Goal: Task Accomplishment & Management: Complete application form

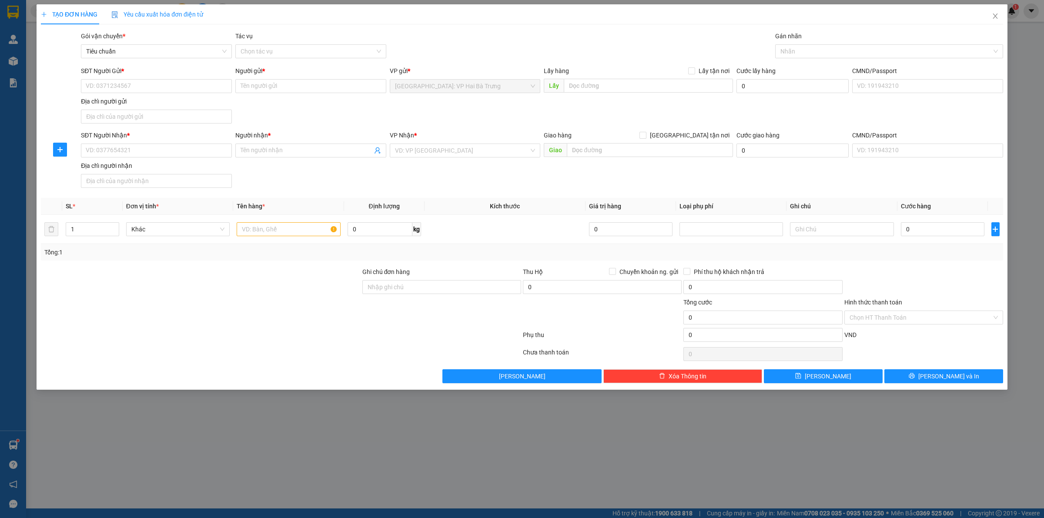
click at [160, 86] on input "SĐT Người Gửi *" at bounding box center [156, 86] width 151 height 14
type input "0982262313"
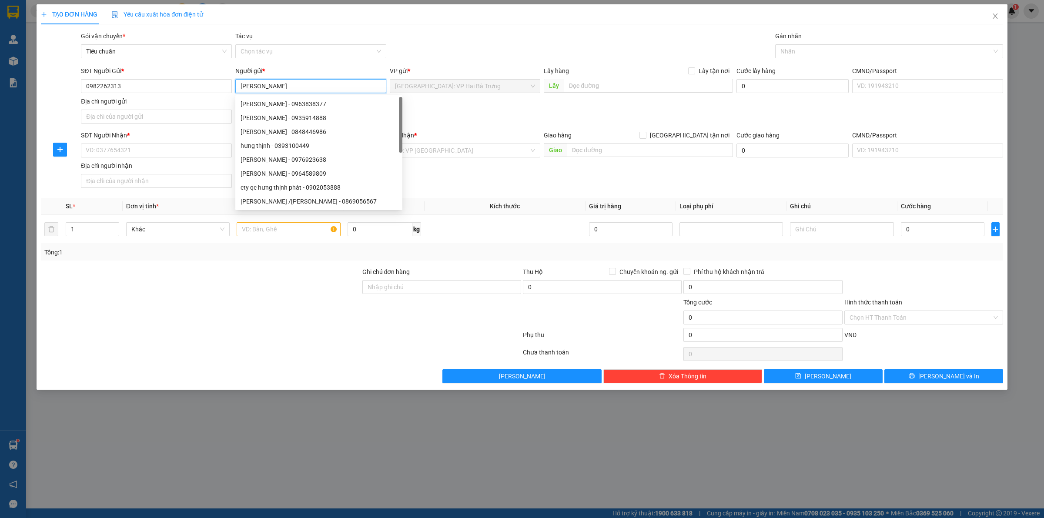
type input "[PERSON_NAME]"
click at [141, 160] on div "SĐT Người Nhận * VD: 0377654321" at bounding box center [156, 145] width 151 height 30
click at [157, 153] on input "SĐT Người Nhận *" at bounding box center [156, 151] width 151 height 14
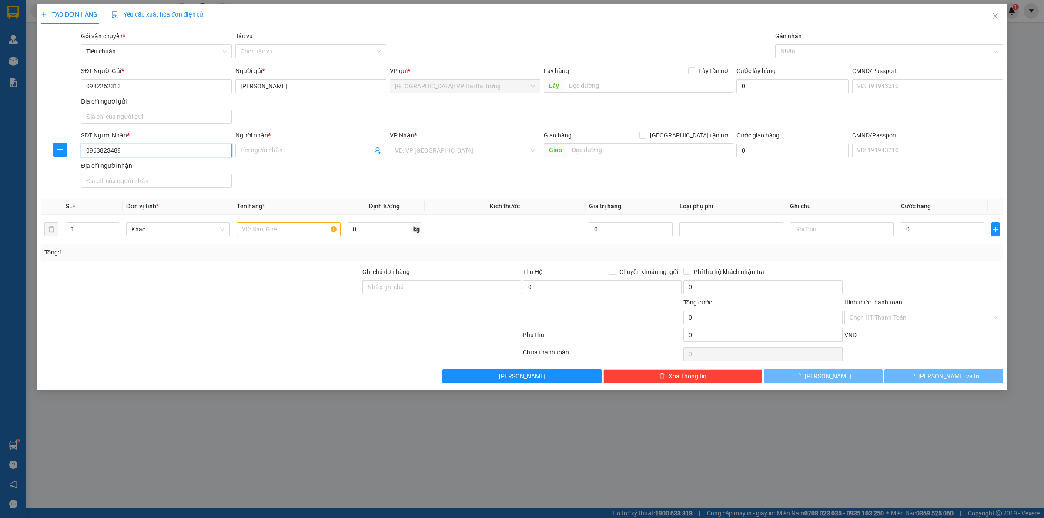
type input "0963823489"
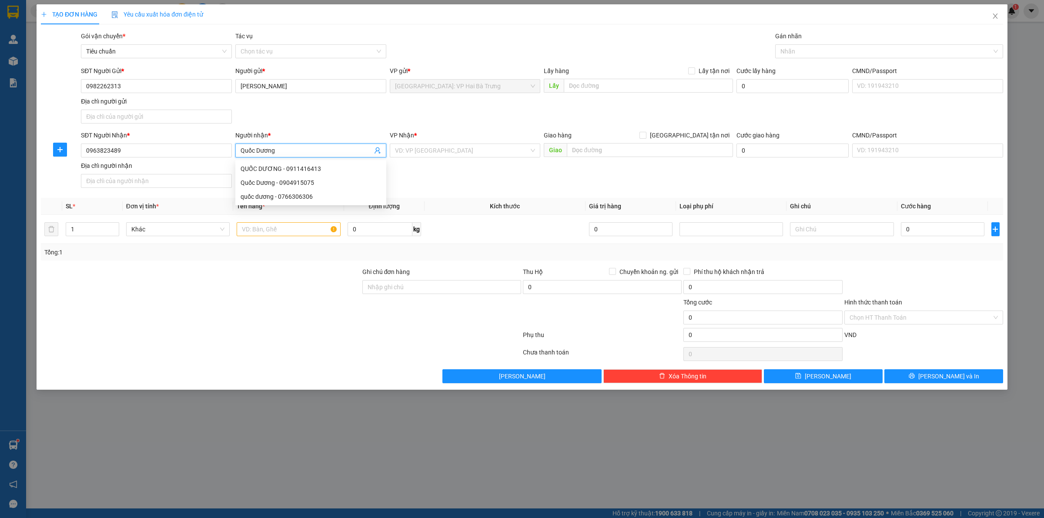
type input "Quốc Dương"
click at [639, 132] on input "[GEOGRAPHIC_DATA] tận nơi" at bounding box center [642, 135] width 6 height 6
checkbox input "true"
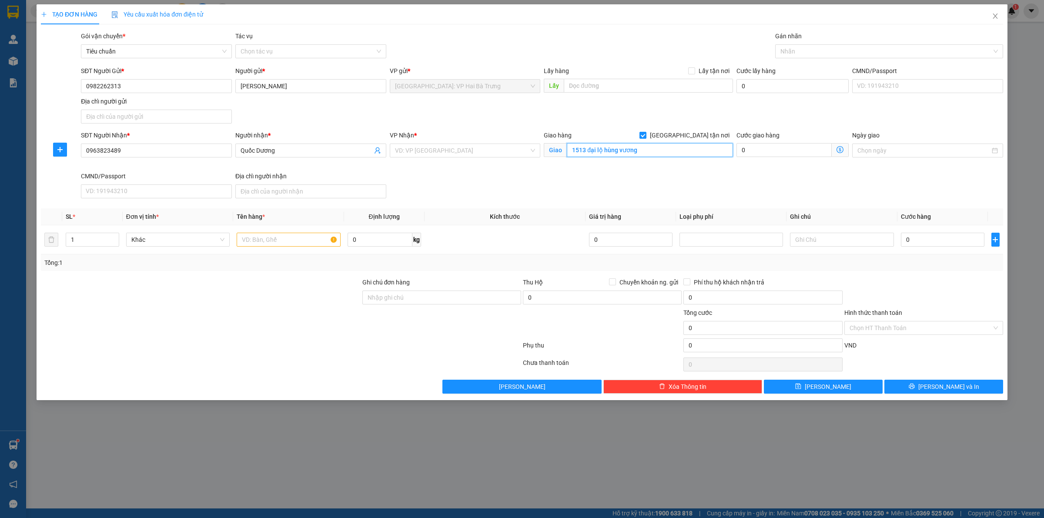
click at [634, 147] on input "1513 đại lộ hùng vương" at bounding box center [650, 150] width 166 height 14
click at [658, 145] on input "1513 đại lộ hùng vương" at bounding box center [650, 150] width 166 height 14
paste input "1513 Hùng Vương, Cam Phú, Cam Ranh, Khánh Hòa, Việt Nam"
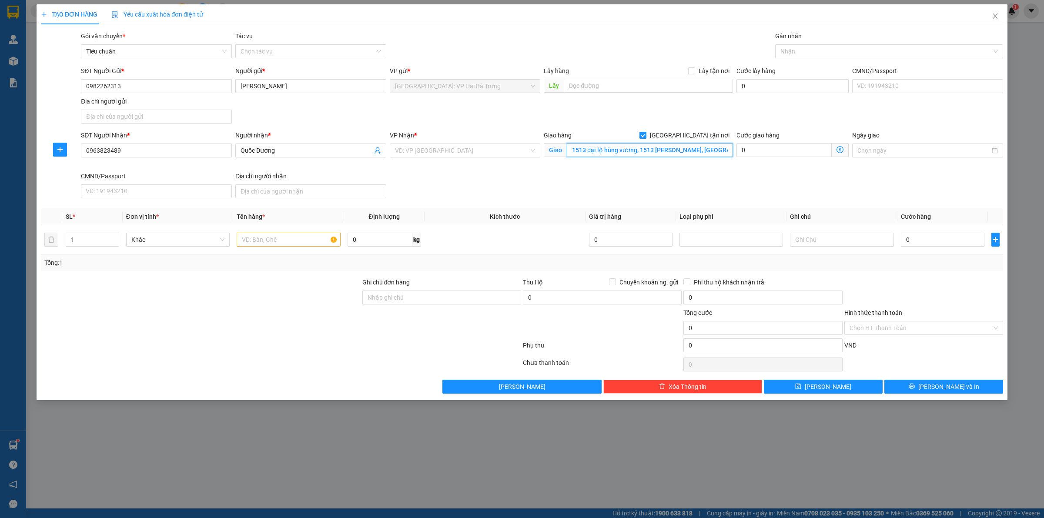
scroll to position [0, 85]
drag, startPoint x: 699, startPoint y: 149, endPoint x: 793, endPoint y: 157, distance: 93.9
click at [793, 157] on div "SĐT Người Nhận * 0963823489 Người nhận * Quốc Dương VP Nhận * VD: VP Sài Gòn Gi…" at bounding box center [542, 165] width 926 height 71
type input "1513 đại lộ hùng vương, 1513 Hùng Vương, Cam Phú, Cam Ranh, Khánh Hòa, Việt Nam"
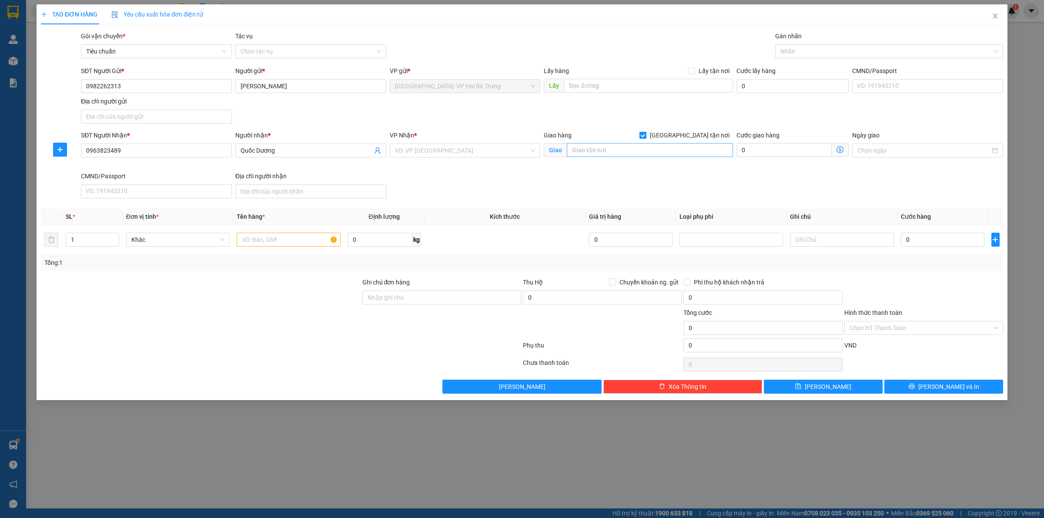
type input "1513 đại lộ hùng vương, 1513 Hùng Vương, Cam Phú, Cam Ranh, Khánh Hòa, Việt Nam"
paste input "1513 Hùng Vương, Cam Phú, Cam Ranh, Khánh Hòa, Việt Nam"
drag, startPoint x: 699, startPoint y: 145, endPoint x: 745, endPoint y: 149, distance: 46.3
click at [745, 149] on div "SĐT Người Nhận * 0963823489 Người nhận * Quốc Dương VP Nhận * VD: VP Sài Gòn Gi…" at bounding box center [542, 165] width 926 height 71
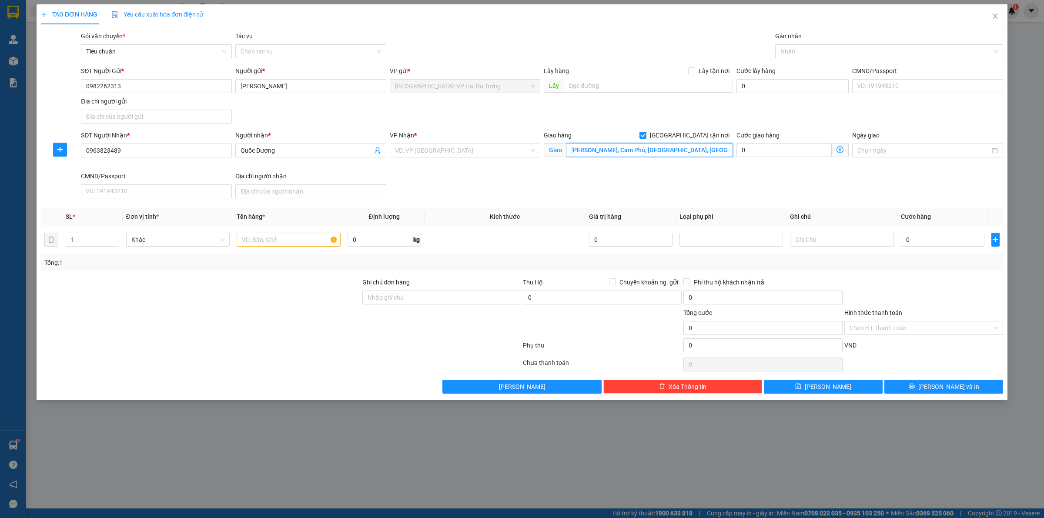
scroll to position [0, 0]
type input "1513 Hùng Vương, Cam Phú, Cam Ranh, Khánh Hòa"
drag, startPoint x: 516, startPoint y: 147, endPoint x: 678, endPoint y: 134, distance: 162.3
click at [524, 147] on input "search" at bounding box center [462, 150] width 134 height 13
drag, startPoint x: 688, startPoint y: 132, endPoint x: 547, endPoint y: 133, distance: 141.8
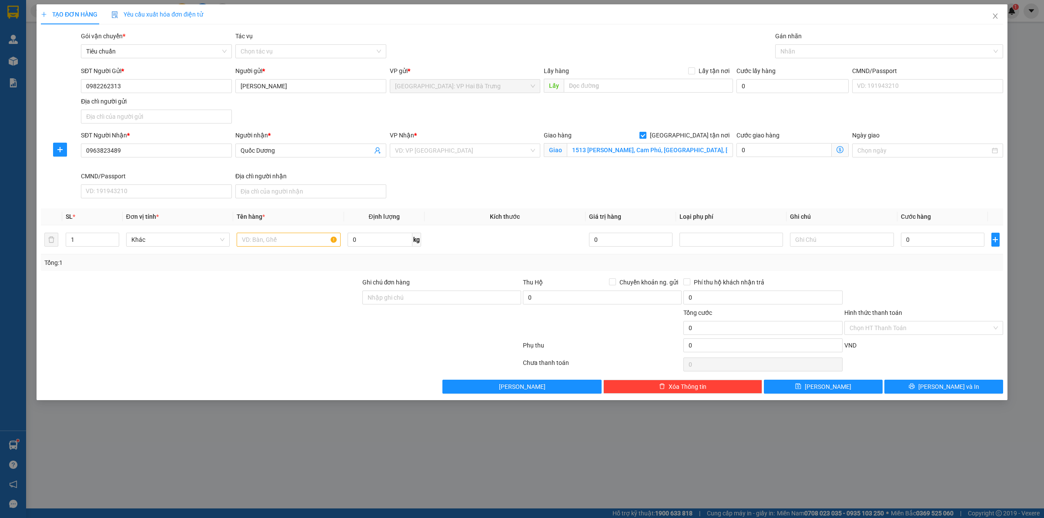
click at [645, 133] on input "[GEOGRAPHIC_DATA] tận nơi" at bounding box center [642, 135] width 6 height 6
checkbox input "false"
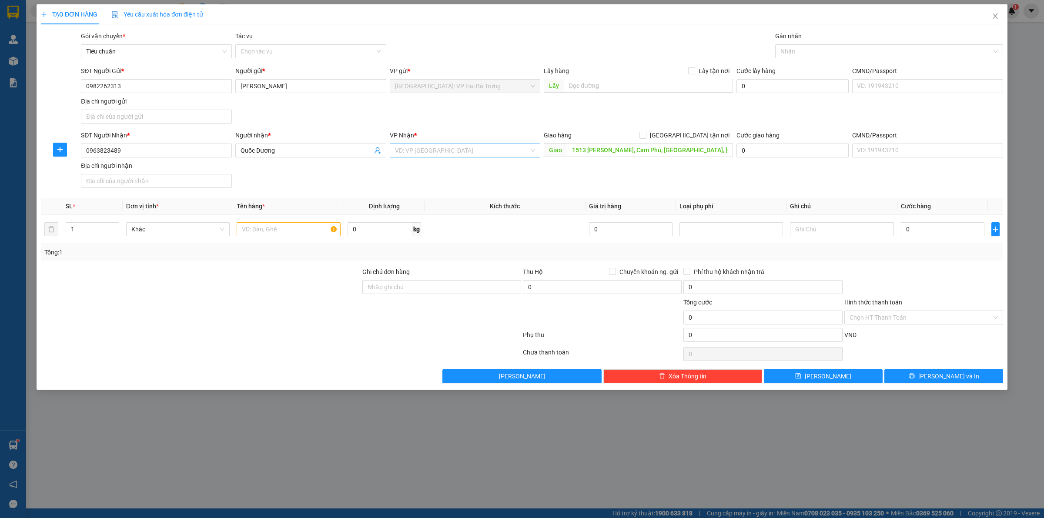
click at [509, 147] on input "search" at bounding box center [462, 150] width 134 height 13
type input "Khánh Hoà"
click at [497, 194] on div "[GEOGRAPHIC_DATA]" at bounding box center [474, 196] width 159 height 10
click at [803, 56] on div at bounding box center [884, 51] width 215 height 10
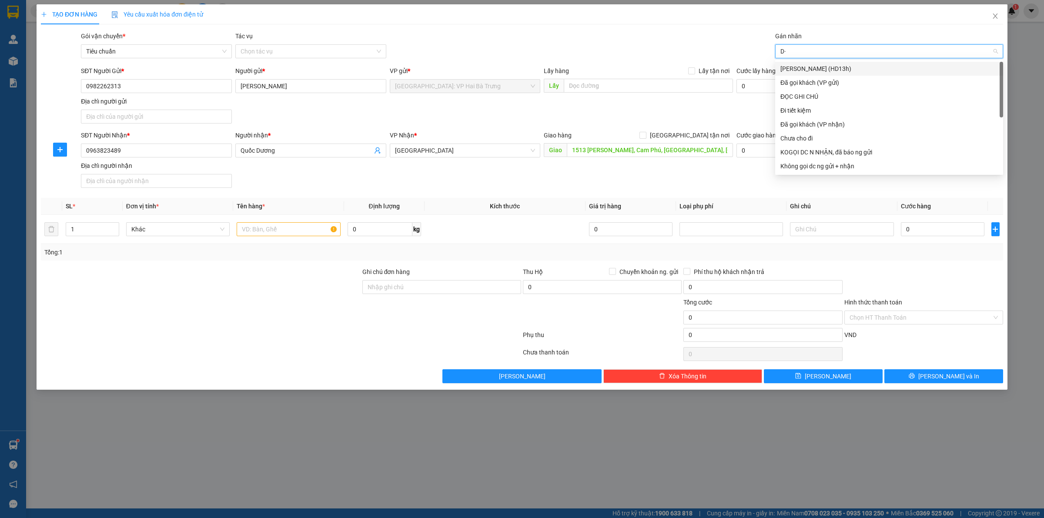
type input "D"
type input "Đ"
click at [799, 167] on div "Không gọi dc ng gửi + nhận" at bounding box center [888, 166] width 217 height 10
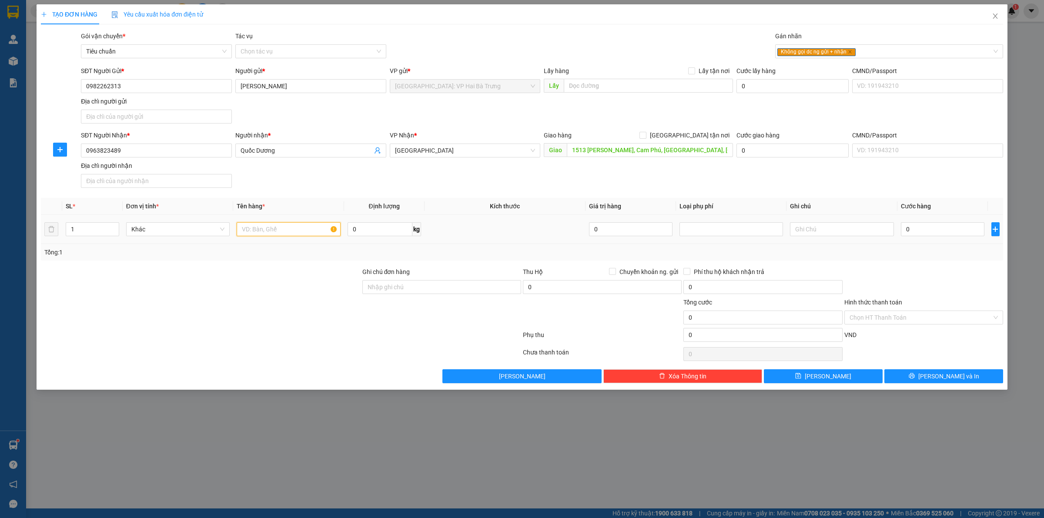
click at [300, 230] on input "text" at bounding box center [289, 229] width 104 height 14
type input "1 cản to bọc bìa"
click at [622, 274] on span "Chuyển khoản ng. gửi" at bounding box center [649, 272] width 66 height 10
click at [615, 274] on input "Chuyển khoản ng. gửi" at bounding box center [612, 271] width 6 height 6
checkbox input "true"
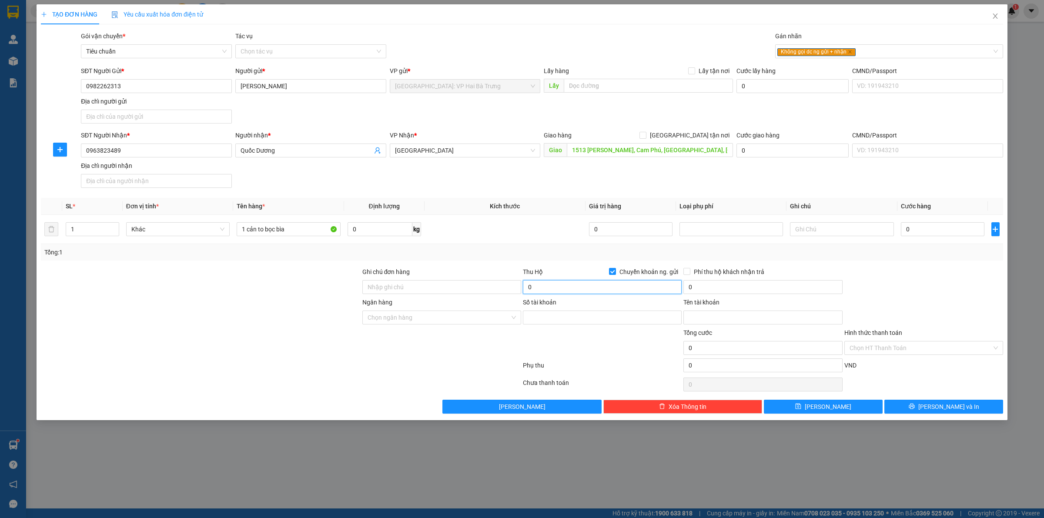
click at [621, 290] on input "0" at bounding box center [602, 287] width 159 height 14
type input "2.850.000"
type input "20.000"
click at [696, 271] on span "Phí thu hộ khách nhận trả" at bounding box center [728, 272] width 77 height 10
click at [689, 271] on input "Phí thu hộ khách nhận trả" at bounding box center [686, 271] width 6 height 6
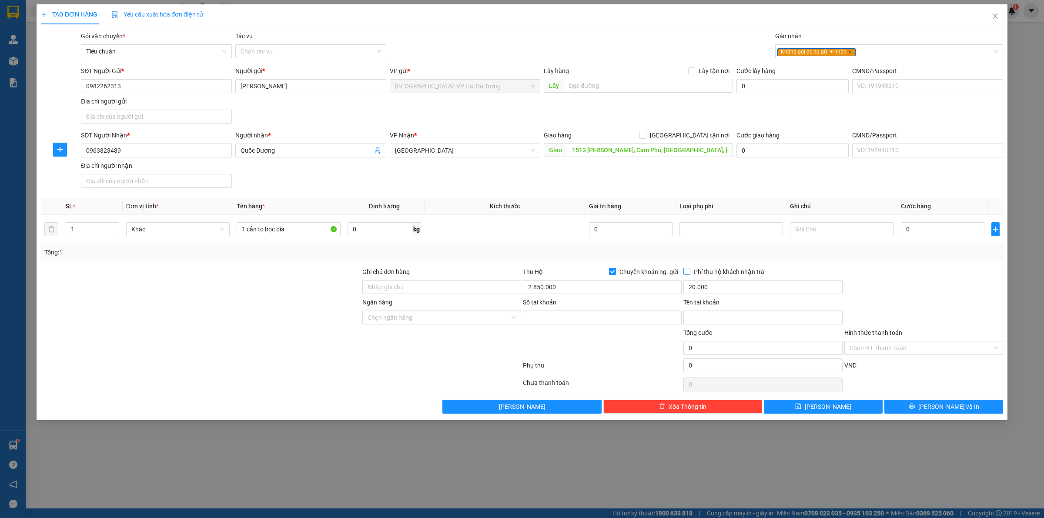
checkbox input "true"
click at [465, 316] on input "Ngân hàng" at bounding box center [439, 317] width 142 height 13
type input "tech"
type input "19033221926011"
click at [849, 50] on icon "close" at bounding box center [850, 52] width 4 height 4
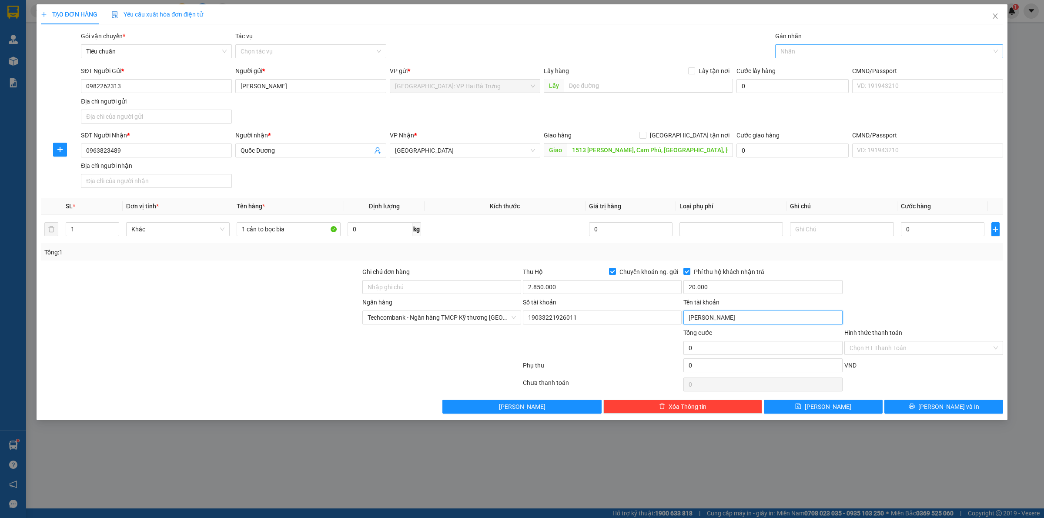
click at [859, 50] on div at bounding box center [884, 51] width 215 height 10
type input "NGUYEN VAN HUNG"
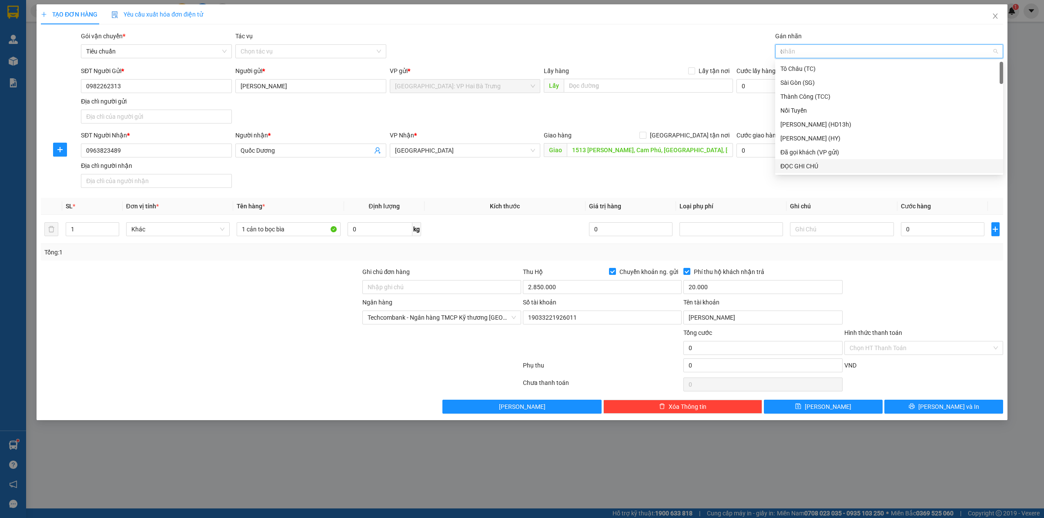
type input "d"
type input "đ"
click at [823, 97] on div "ĐỌC GHI CHÚ" at bounding box center [888, 97] width 217 height 10
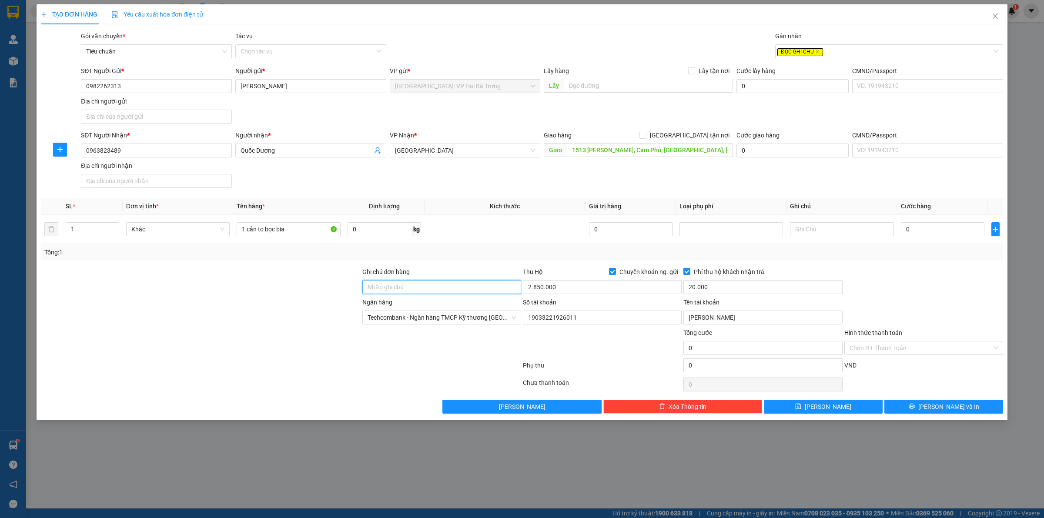
drag, startPoint x: 502, startPoint y: 285, endPoint x: 505, endPoint y: 289, distance: 4.5
click at [502, 285] on input "Ghi chú đơn hàng" at bounding box center [441, 287] width 159 height 14
type input "Gọi khách trước 1 tiếng"
click at [441, 282] on input "Gọi khách trước 1 tiếng" at bounding box center [441, 287] width 159 height 14
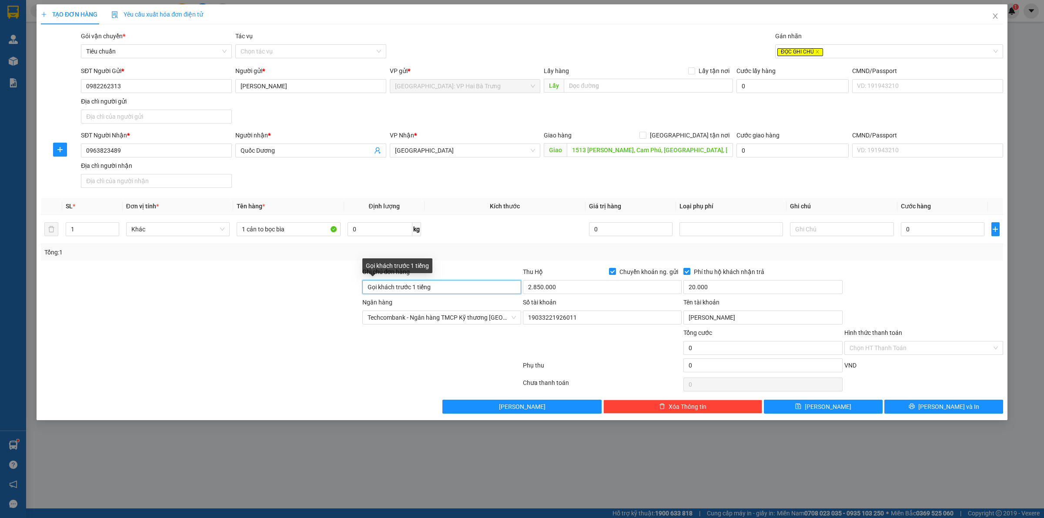
click at [441, 282] on input "Gọi khách trước 1 tiếng" at bounding box center [441, 287] width 159 height 14
click at [299, 229] on input "1 cản to bọc bìa" at bounding box center [289, 229] width 104 height 14
paste input "Gọi khách trước 1 tiếng"
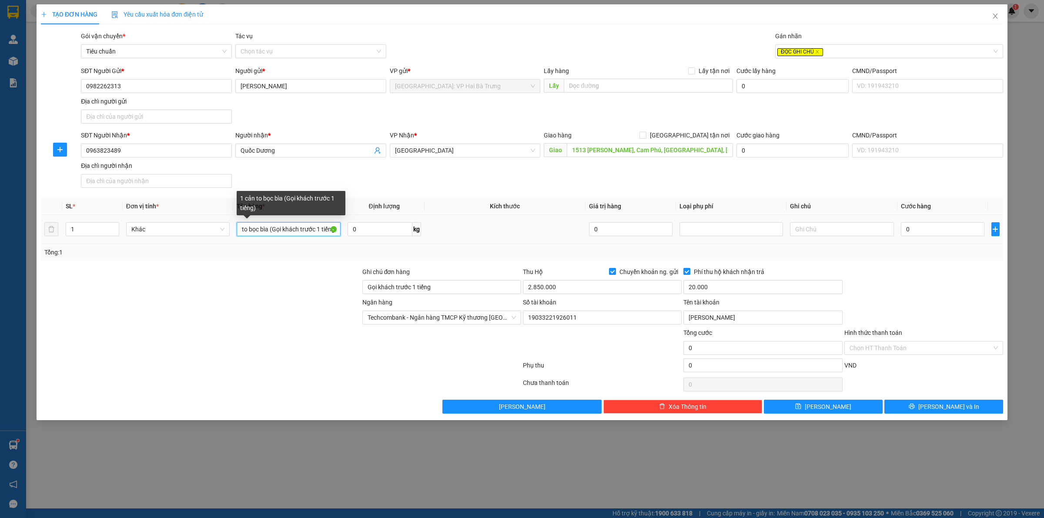
scroll to position [0, 18]
type input "1 cản to bọc bìa (Gọi khách trước 1 tiếng)"
click at [939, 230] on input "0" at bounding box center [943, 229] width 84 height 14
type input "5"
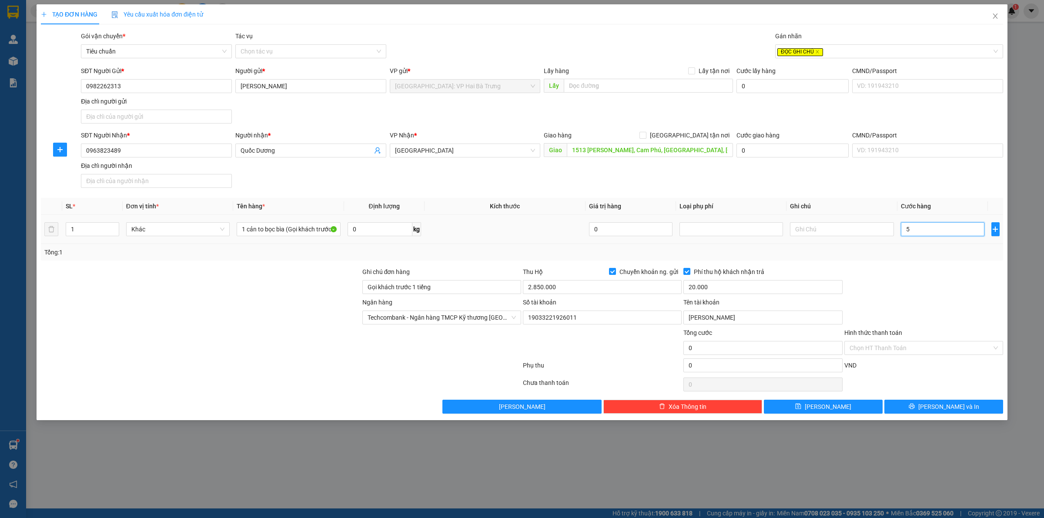
type input "5"
type input "55"
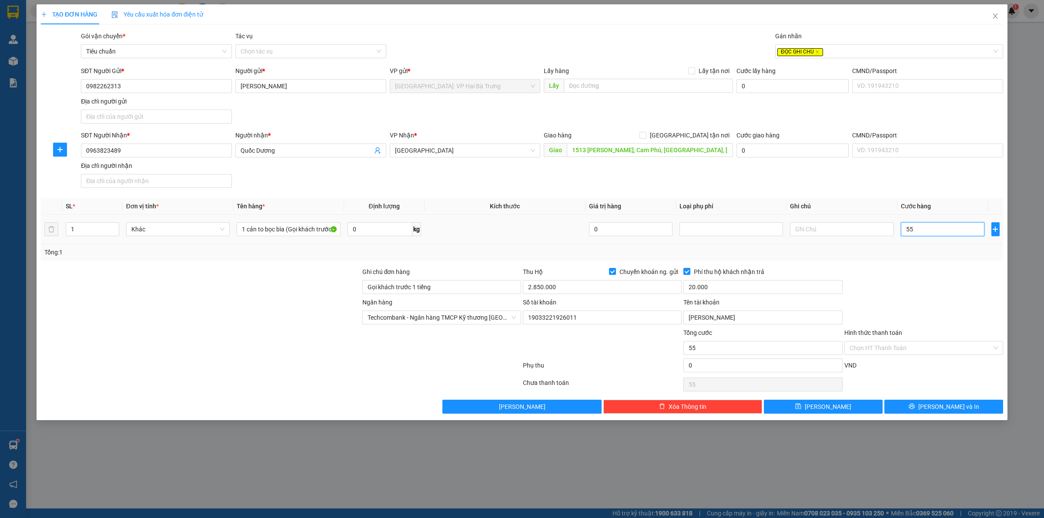
type input "550"
type input "5.500"
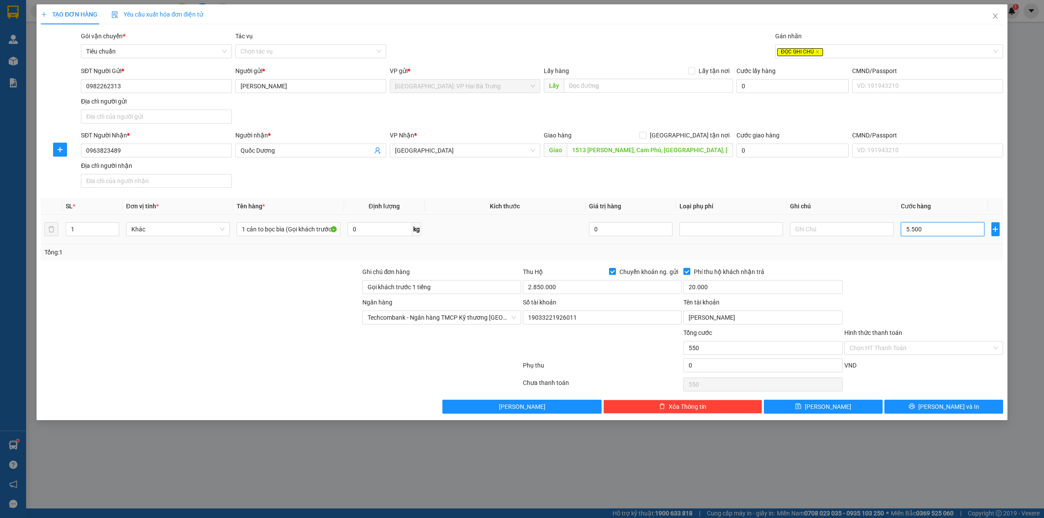
type input "5.500"
type input "55.000"
type input "550.000"
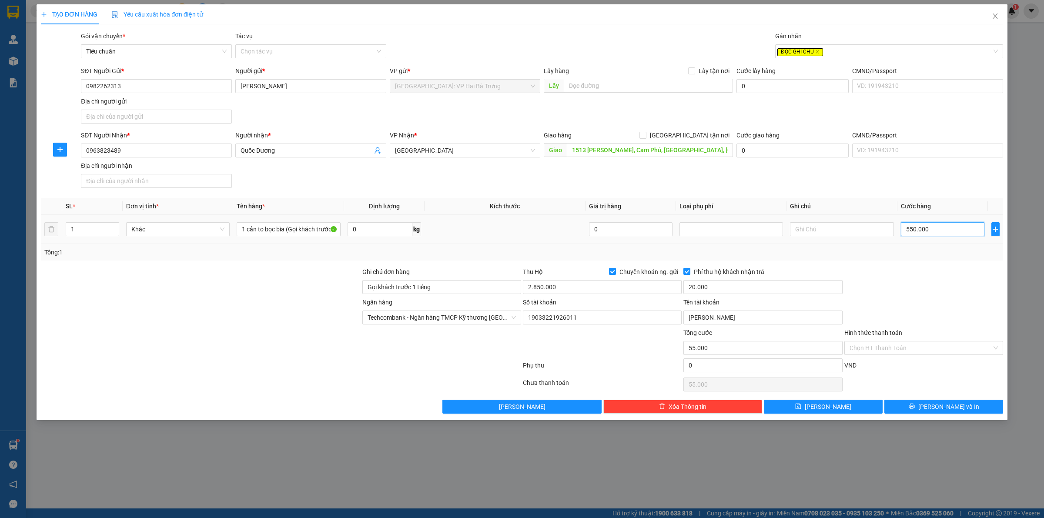
type input "550.000"
click at [942, 404] on span "[PERSON_NAME] và In" at bounding box center [948, 407] width 61 height 10
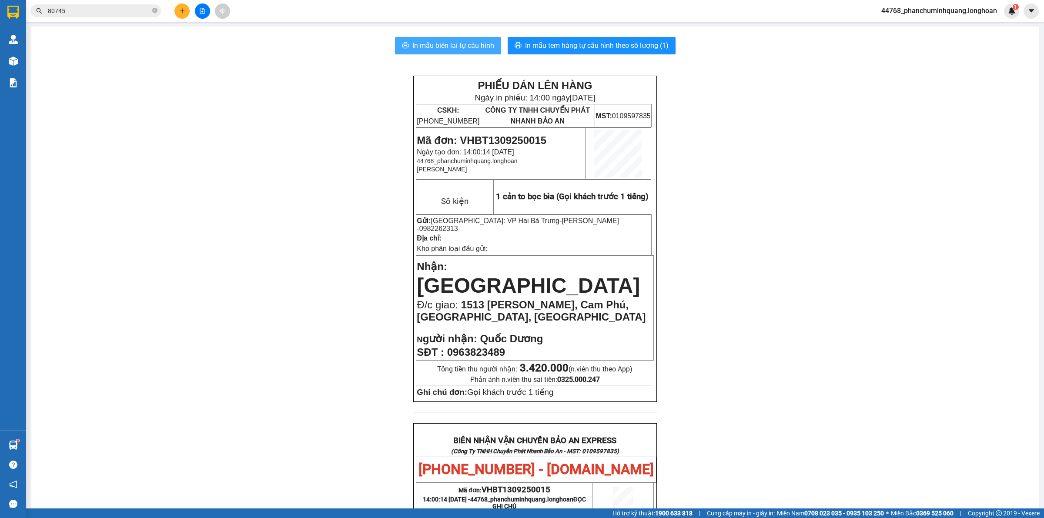
click at [470, 43] on span "In mẫu biên lai tự cấu hình" at bounding box center [453, 45] width 82 height 11
click at [618, 37] on button "In mẫu tem hàng tự cấu hình theo số lượng (1)" at bounding box center [592, 45] width 168 height 17
click at [181, 208] on div "PHIẾU DÁN LÊN HÀNG Ngày in phiếu: 14:00 ngày 13-09-2025 CSKH: 1900.06.88.33 CÔN…" at bounding box center [534, 470] width 987 height 789
click at [181, 8] on icon "plus" at bounding box center [182, 11] width 6 height 6
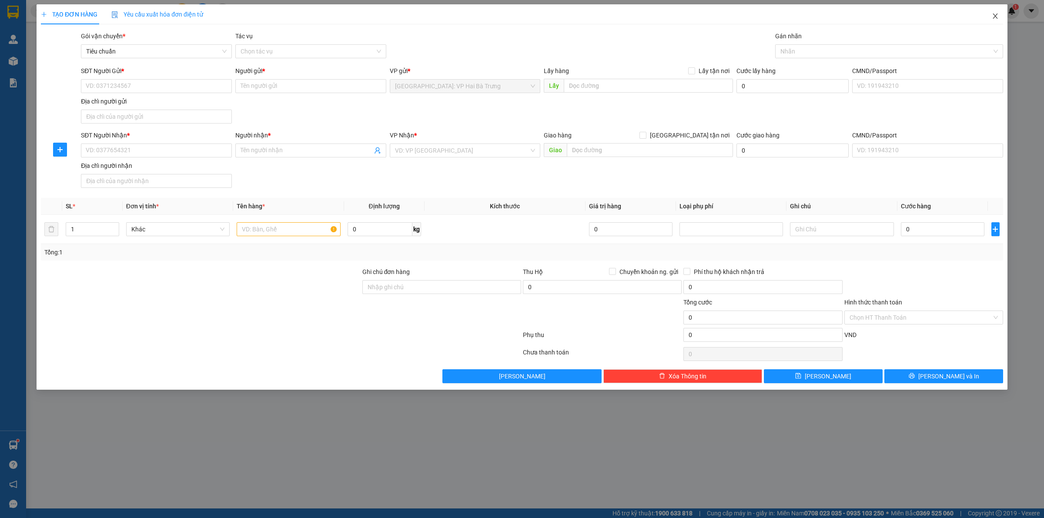
drag, startPoint x: 997, startPoint y: 16, endPoint x: 970, endPoint y: 25, distance: 28.5
click at [997, 15] on icon "close" at bounding box center [995, 16] width 7 height 7
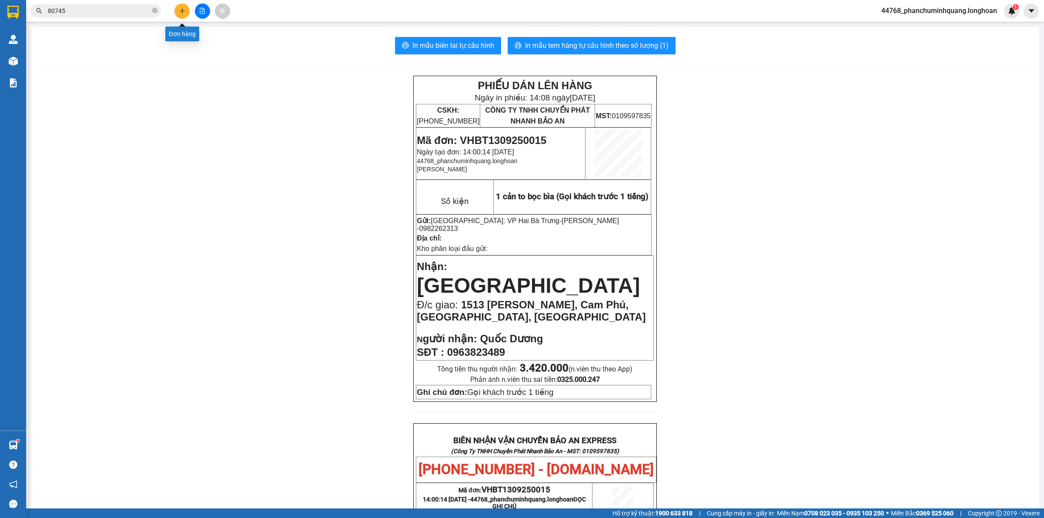
click at [180, 14] on button at bounding box center [181, 10] width 15 height 15
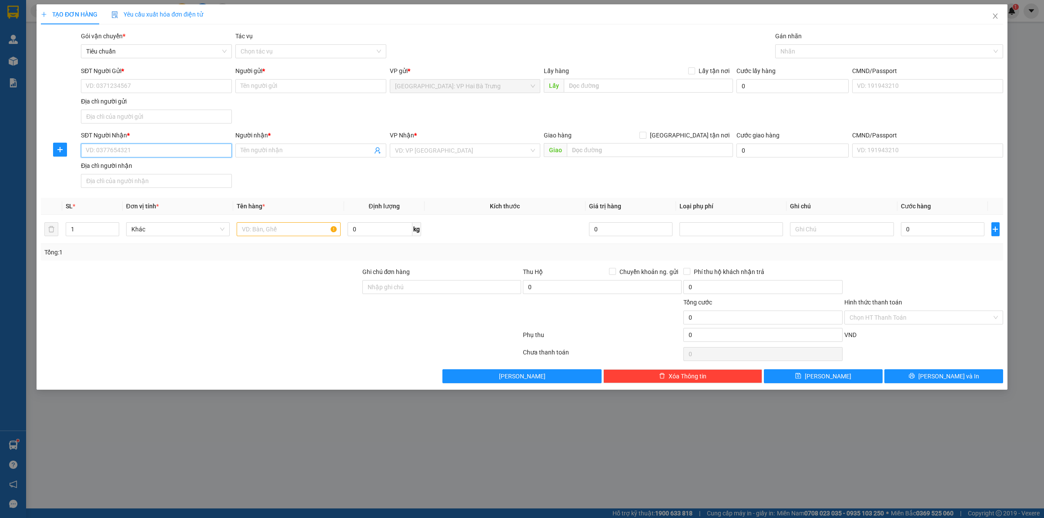
drag, startPoint x: 148, startPoint y: 155, endPoint x: 183, endPoint y: 152, distance: 35.4
click at [150, 155] on input "SĐT Người Nhận *" at bounding box center [156, 151] width 151 height 14
click at [143, 173] on div "0353962633 - XP Sport" at bounding box center [156, 169] width 140 height 10
type input "0353962633"
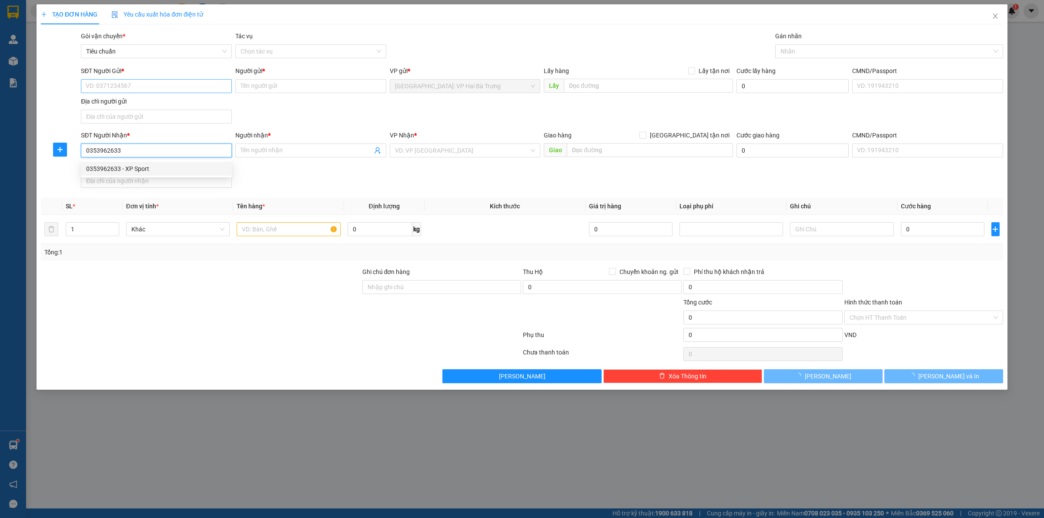
type input "XP Sport"
checkbox input "true"
type input "532 Lê Trọng Tấn, Tây Thạnh, Tân Phú"
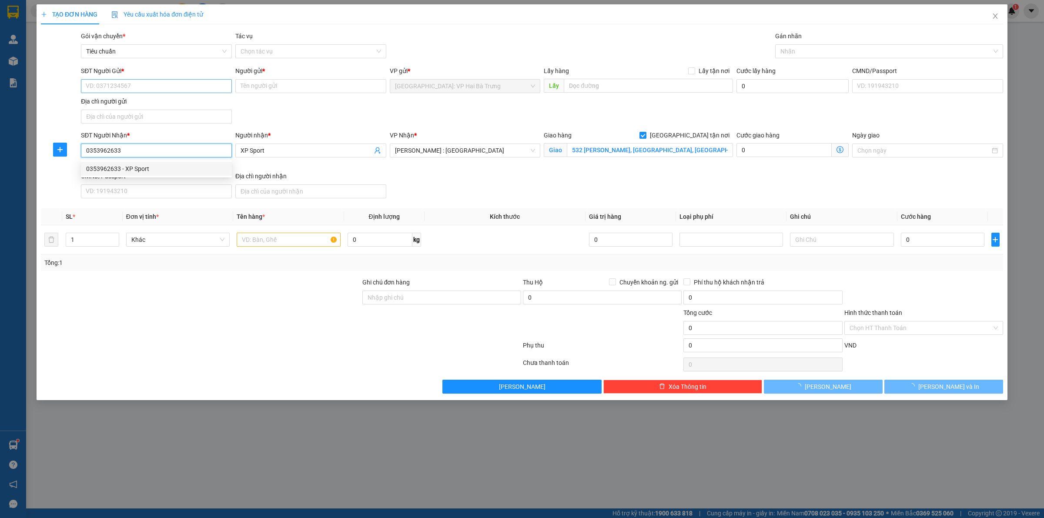
type input "0353962633"
click at [181, 86] on input "SĐT Người Gửi *" at bounding box center [156, 86] width 151 height 14
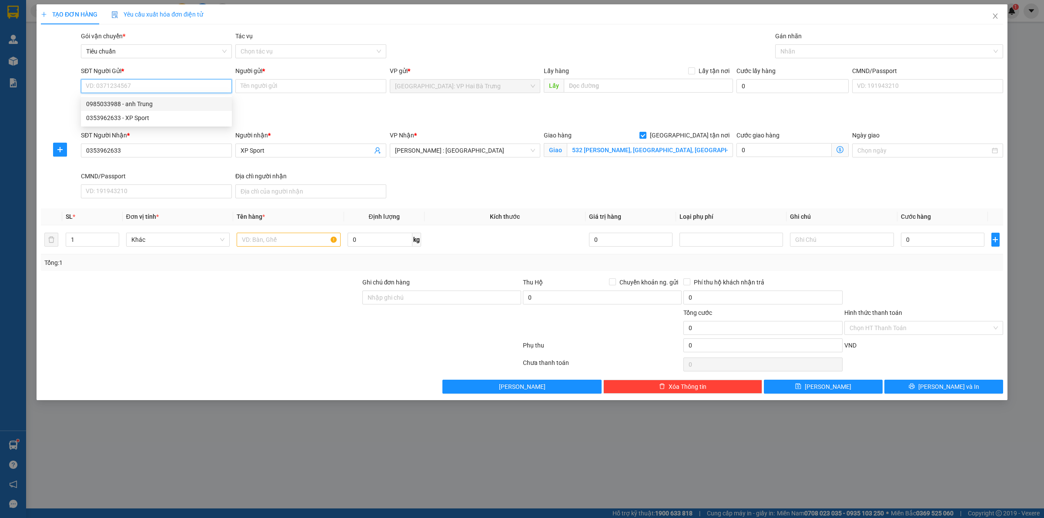
click at [155, 101] on div "0985033988 - anh Trung" at bounding box center [156, 104] width 140 height 10
type input "0985033988"
type input "anh Trung"
drag, startPoint x: 809, startPoint y: 55, endPoint x: 792, endPoint y: 54, distance: 17.4
click at [806, 54] on div at bounding box center [884, 51] width 215 height 10
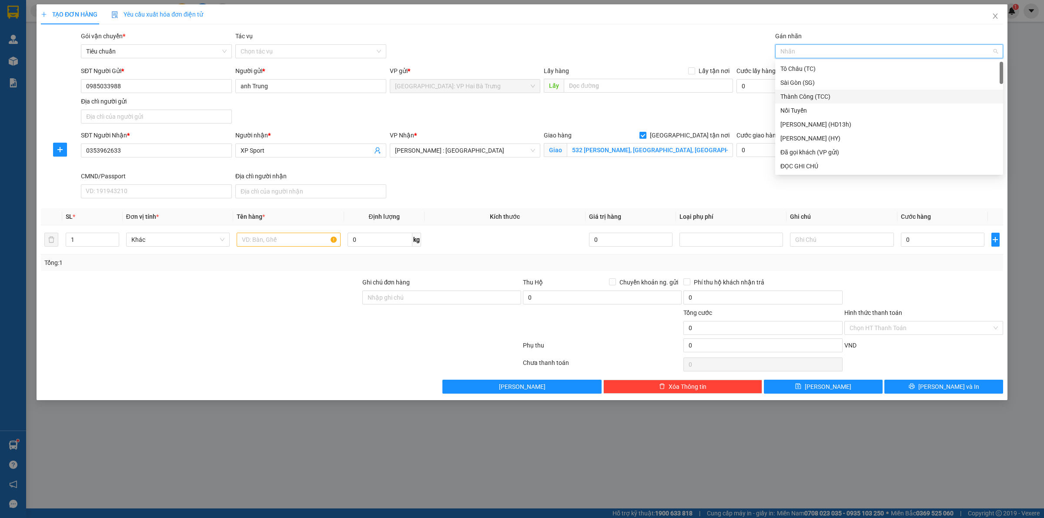
type input "g"
drag, startPoint x: 837, startPoint y: 164, endPoint x: 831, endPoint y: 159, distance: 8.3
click at [835, 164] on div "[GEOGRAPHIC_DATA] tận nơi" at bounding box center [888, 166] width 217 height 10
drag, startPoint x: 288, startPoint y: 241, endPoint x: 315, endPoint y: 229, distance: 29.6
click at [291, 241] on input "text" at bounding box center [289, 240] width 104 height 14
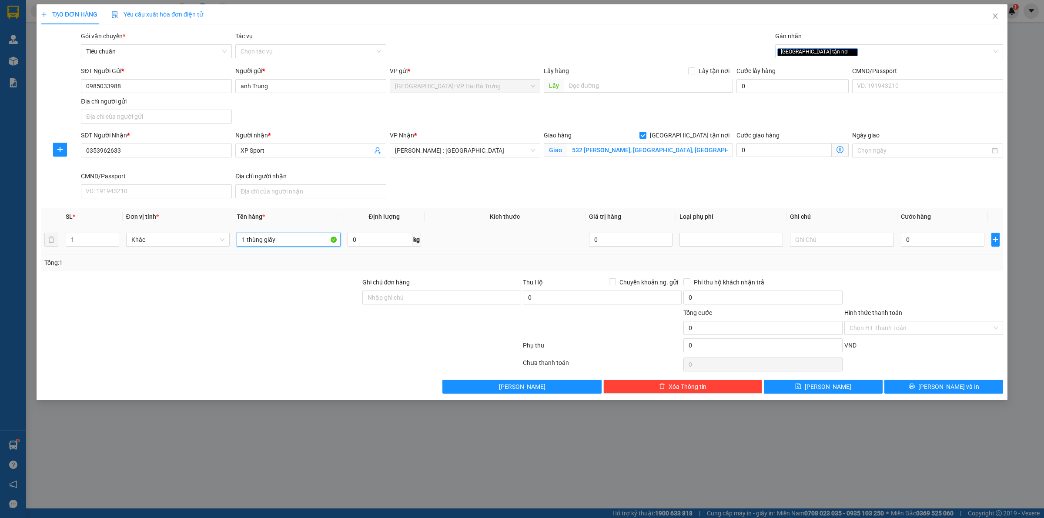
type input "1 thùng giấy"
click at [952, 249] on td "0" at bounding box center [942, 239] width 90 height 29
click at [955, 244] on input "0" at bounding box center [943, 240] width 84 height 14
type input "1"
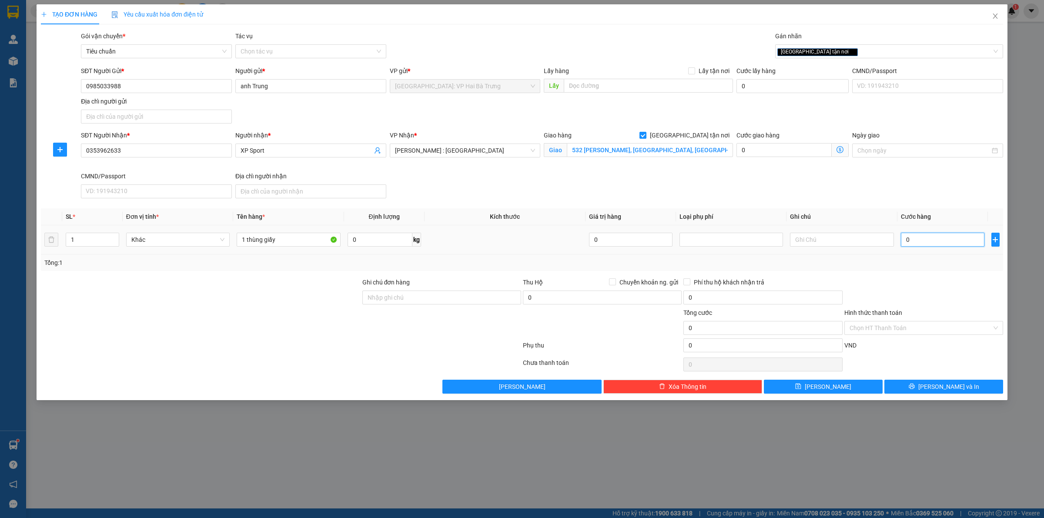
type input "1"
type input "17"
type input "170"
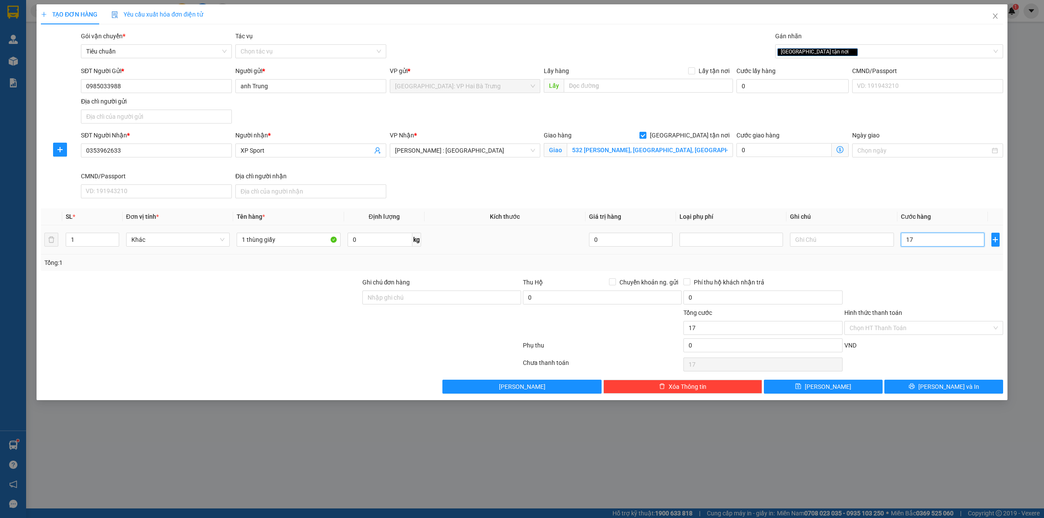
type input "170"
type input "1.700"
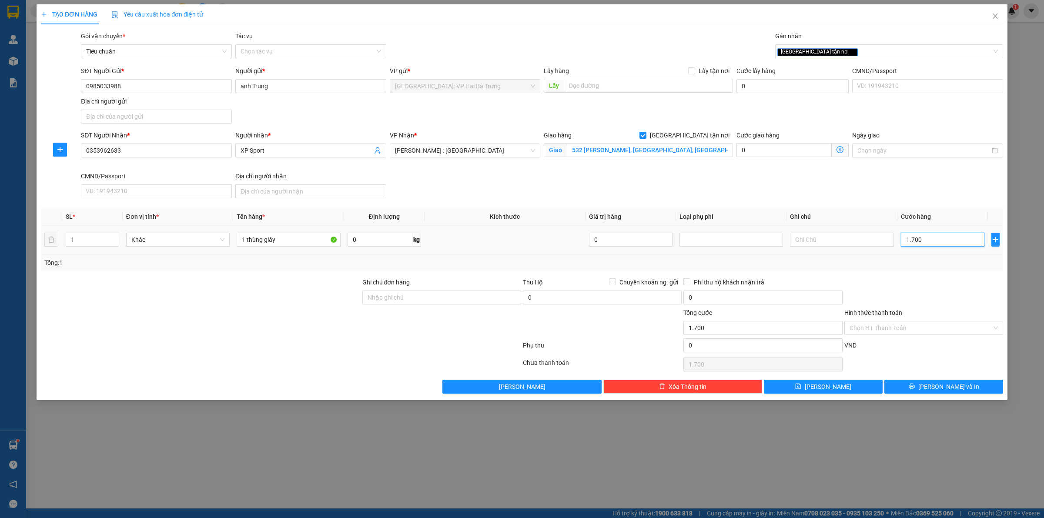
type input "17.000"
type input "170.000"
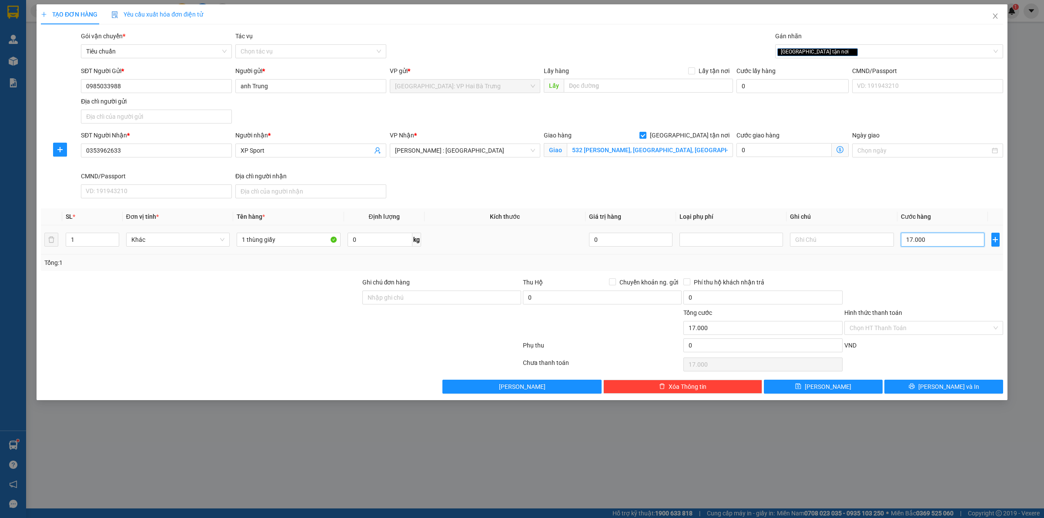
type input "170.000"
click at [952, 389] on span "[PERSON_NAME] và In" at bounding box center [948, 387] width 61 height 10
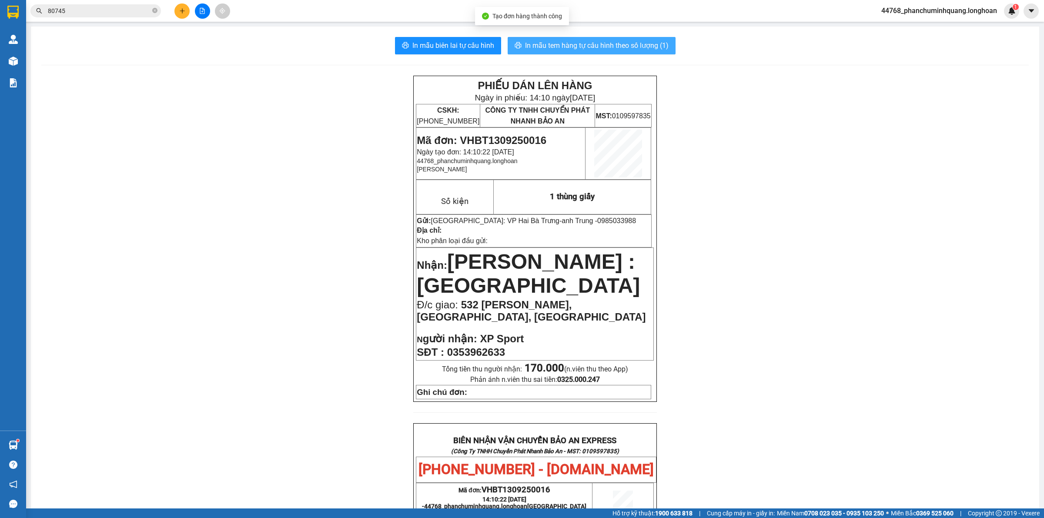
click at [573, 45] on span "In mẫu tem hàng tự cấu hình theo số lượng (1)" at bounding box center [597, 45] width 144 height 11
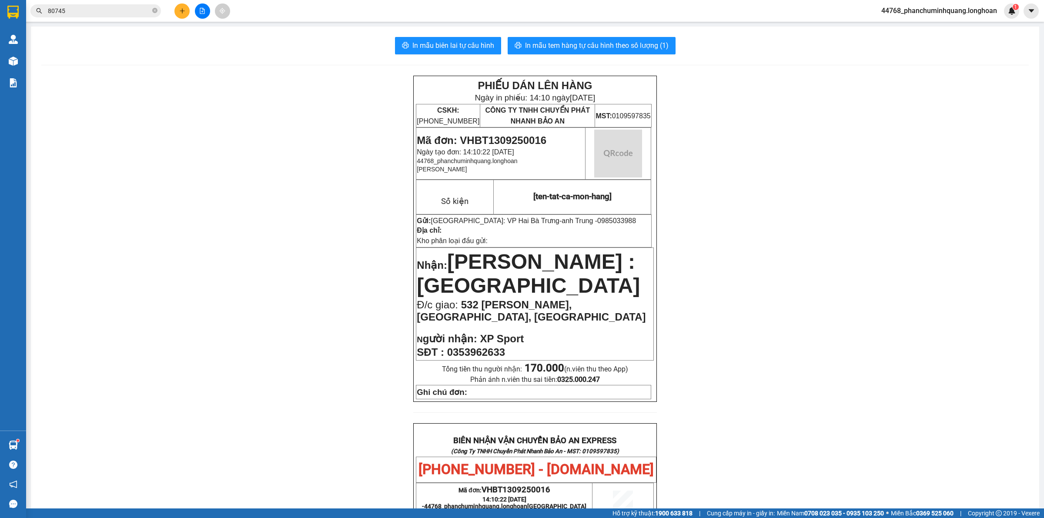
scroll to position [377, 0]
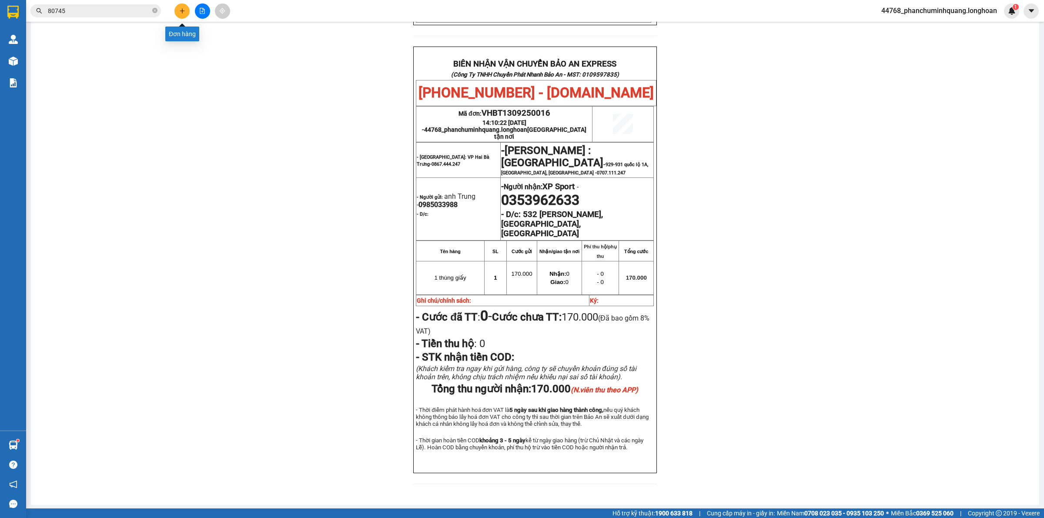
click at [180, 10] on icon "plus" at bounding box center [182, 11] width 6 height 6
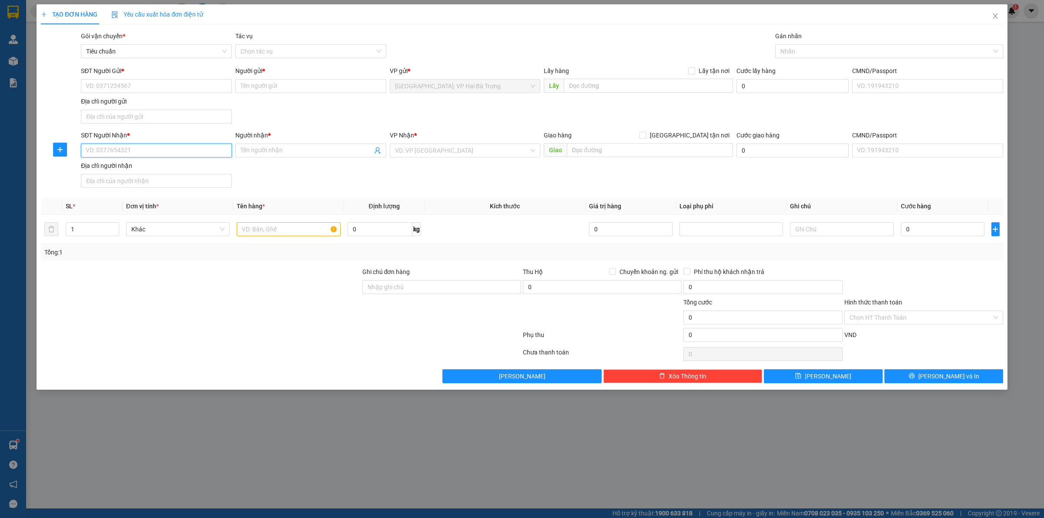
drag, startPoint x: 146, startPoint y: 154, endPoint x: 154, endPoint y: 144, distance: 12.6
click at [148, 151] on input "SĐT Người Nhận *" at bounding box center [156, 151] width 151 height 14
click at [167, 148] on input "17577" at bounding box center [156, 151] width 151 height 14
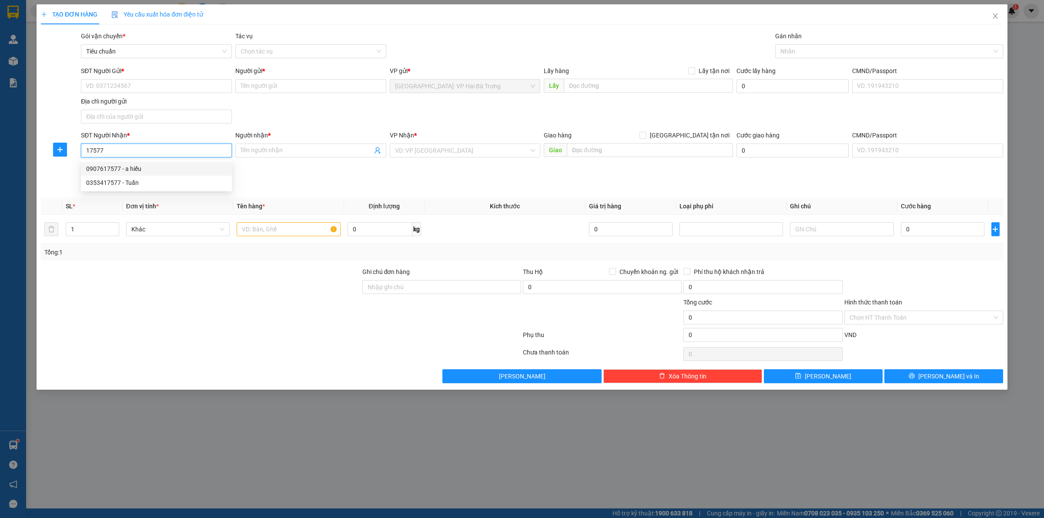
click at [127, 151] on input "17577" at bounding box center [156, 151] width 151 height 14
type input "0353417577"
click at [136, 167] on div "0353417577 - Tuấn" at bounding box center [156, 169] width 140 height 10
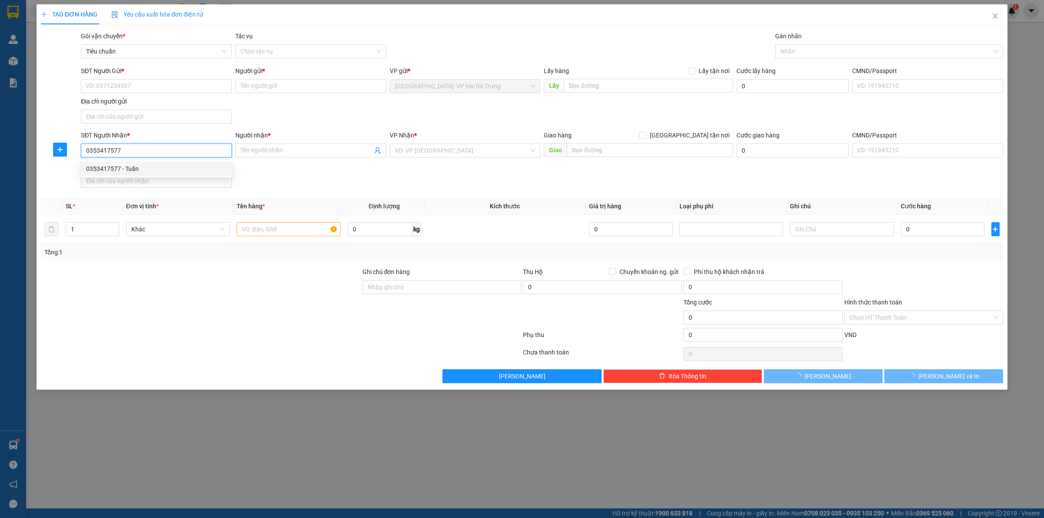
type input "Tuấn"
checkbox input "true"
type input "số 1 đường Hiệp Bình, p Hiệp Bình Phước, Thủ Đức, HCM"
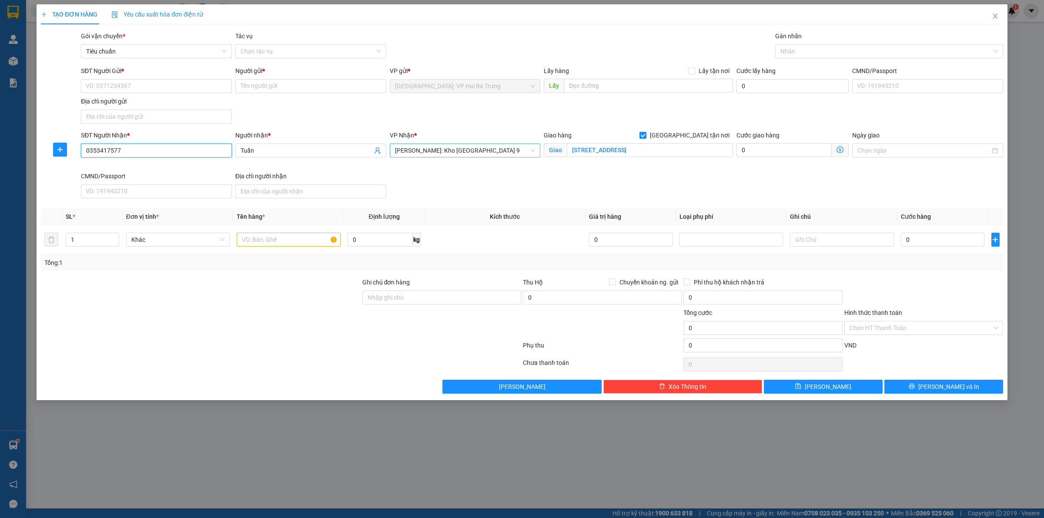
click at [506, 148] on span "Hồ Chí Minh: Kho Thủ Đức & Quận 9" at bounding box center [465, 150] width 140 height 13
type input "0353417577"
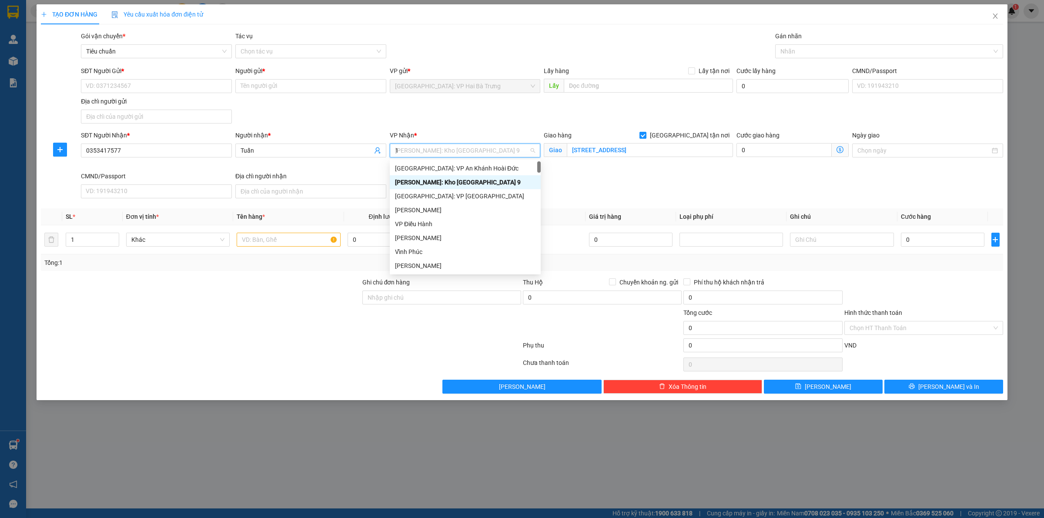
type input "12"
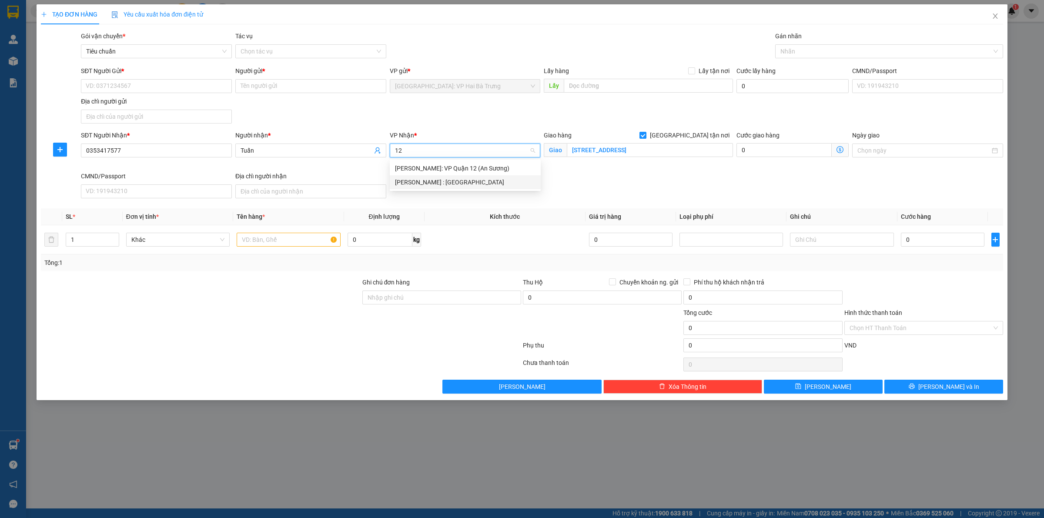
click at [471, 188] on div "[PERSON_NAME] : [GEOGRAPHIC_DATA]" at bounding box center [465, 182] width 151 height 14
drag, startPoint x: 331, startPoint y: 157, endPoint x: 338, endPoint y: 151, distance: 8.4
click at [336, 153] on div "Người nhận * Tuấn" at bounding box center [310, 145] width 151 height 30
click at [338, 151] on input "Tuấn" at bounding box center [307, 151] width 132 height 10
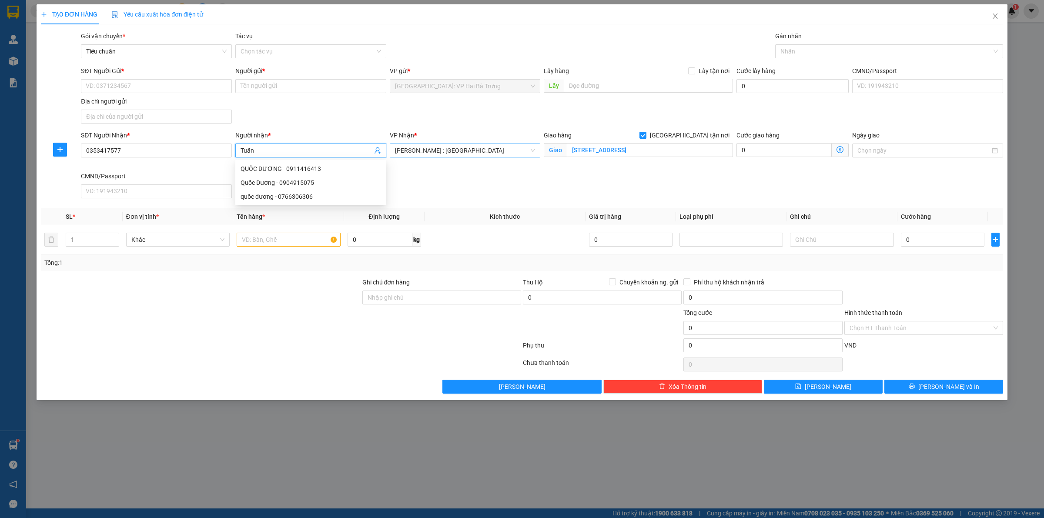
click at [339, 151] on input "Tuấn" at bounding box center [307, 151] width 132 height 10
type input "shop cầu lông"
click at [184, 90] on input "SĐT Người Gửi *" at bounding box center [156, 86] width 151 height 14
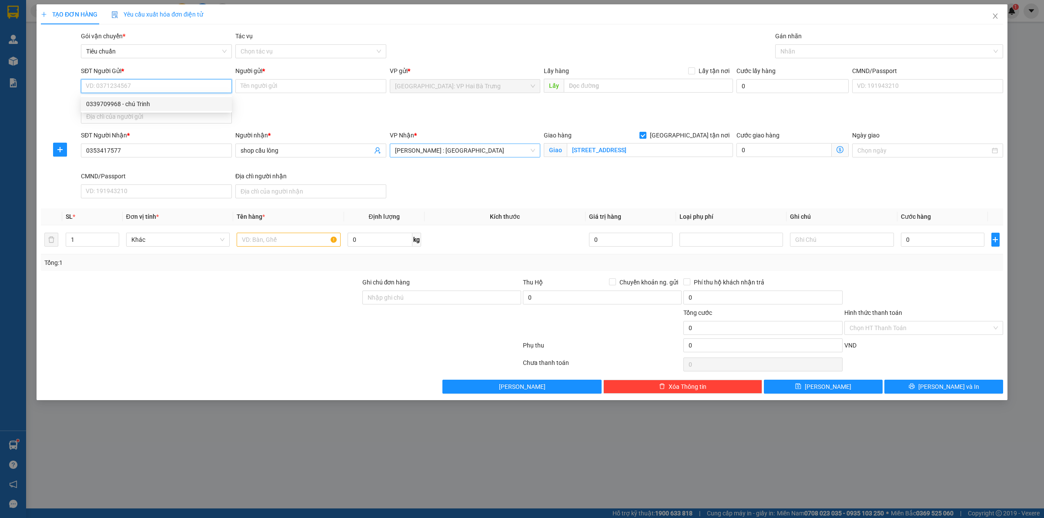
drag, startPoint x: 180, startPoint y: 106, endPoint x: 214, endPoint y: 69, distance: 50.8
click at [214, 69] on body "Kết quả tìm kiếm ( 9 ) Bộ lọc Mã ĐH Trạng thái Món hàng Thu hộ Tổng cước Chưa c…" at bounding box center [522, 259] width 1044 height 518
click at [186, 84] on input "SĐT Người Gửi *" at bounding box center [156, 86] width 151 height 14
drag, startPoint x: 205, startPoint y: 88, endPoint x: 220, endPoint y: 89, distance: 14.8
click at [206, 88] on input "SĐT Người Gửi *" at bounding box center [156, 86] width 151 height 14
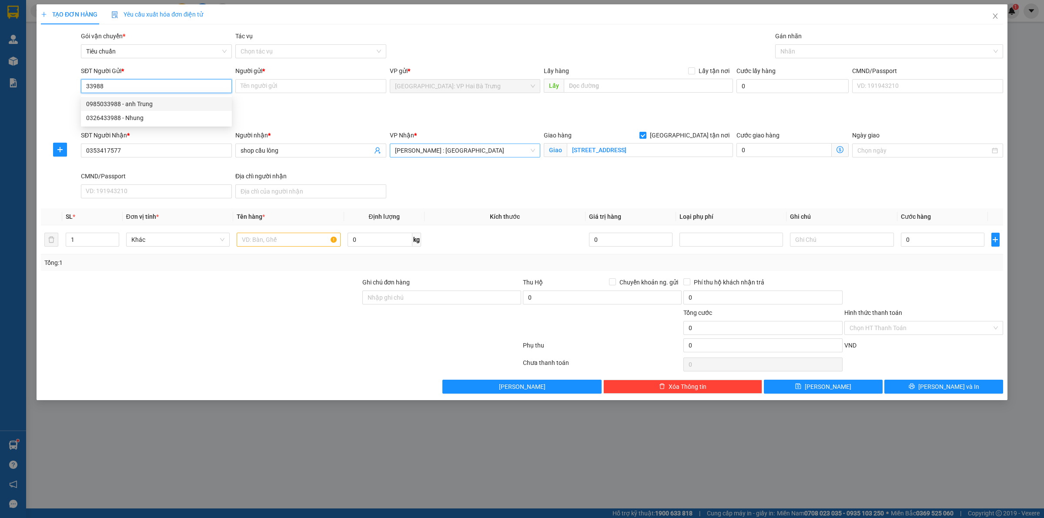
click at [144, 103] on div "0985033988 - anh Trung" at bounding box center [156, 104] width 140 height 10
type input "0985033988"
type input "anh Trung"
click at [791, 46] on div at bounding box center [884, 51] width 215 height 10
type input "0985033988"
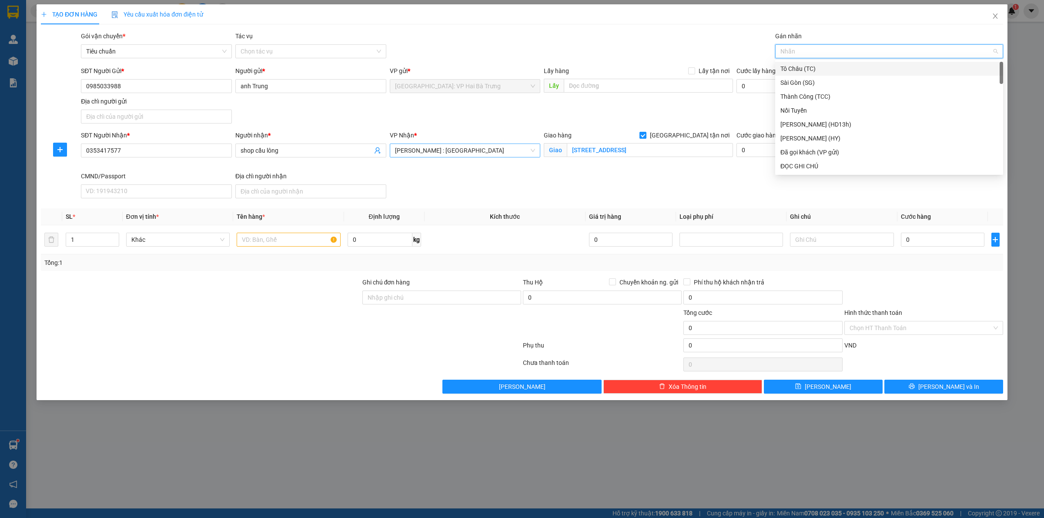
type input "G"
click at [790, 164] on div "[GEOGRAPHIC_DATA] tận nơi" at bounding box center [888, 166] width 217 height 10
click at [292, 247] on input "text" at bounding box center [289, 240] width 104 height 14
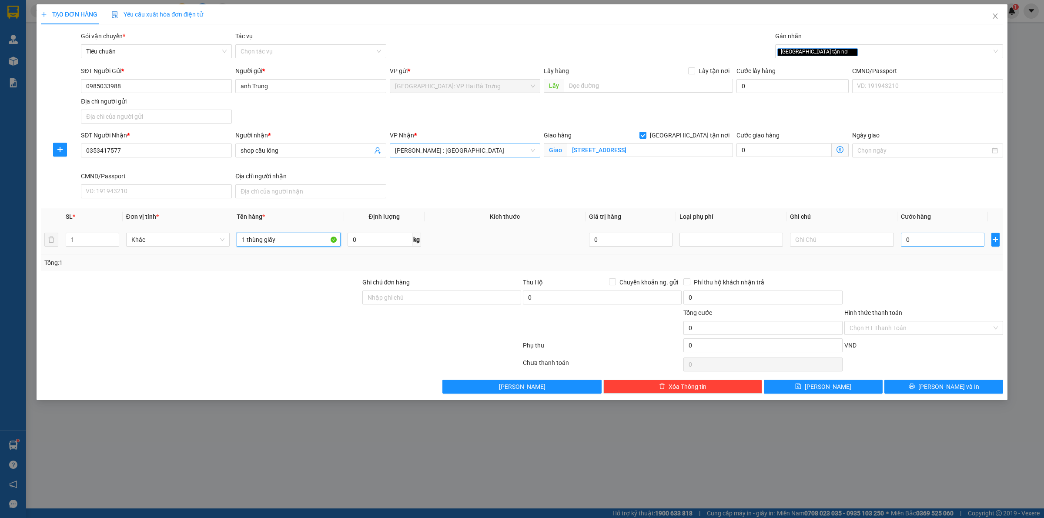
type input "1 thùng giấy"
click at [964, 238] on input "0" at bounding box center [943, 240] width 84 height 14
type input "3"
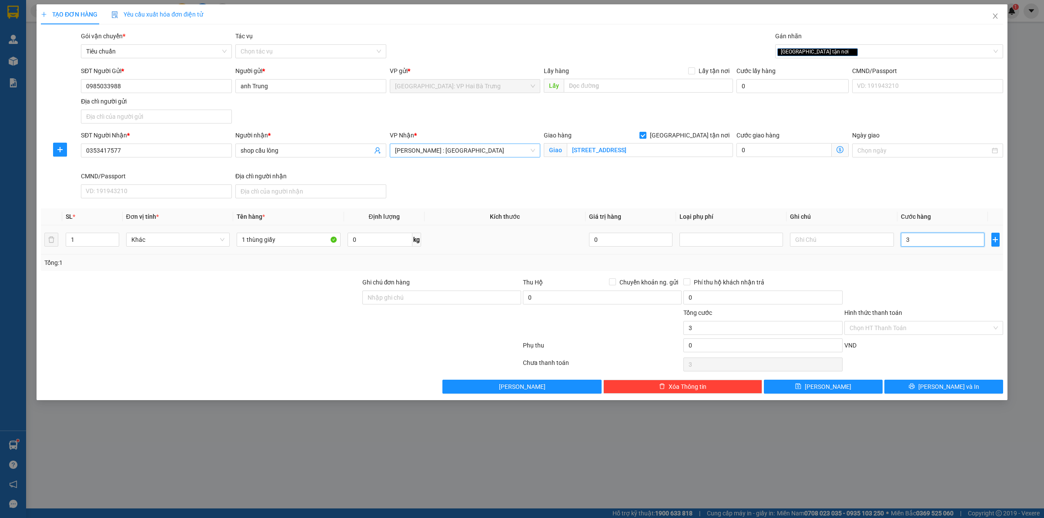
type input "39"
type input "395"
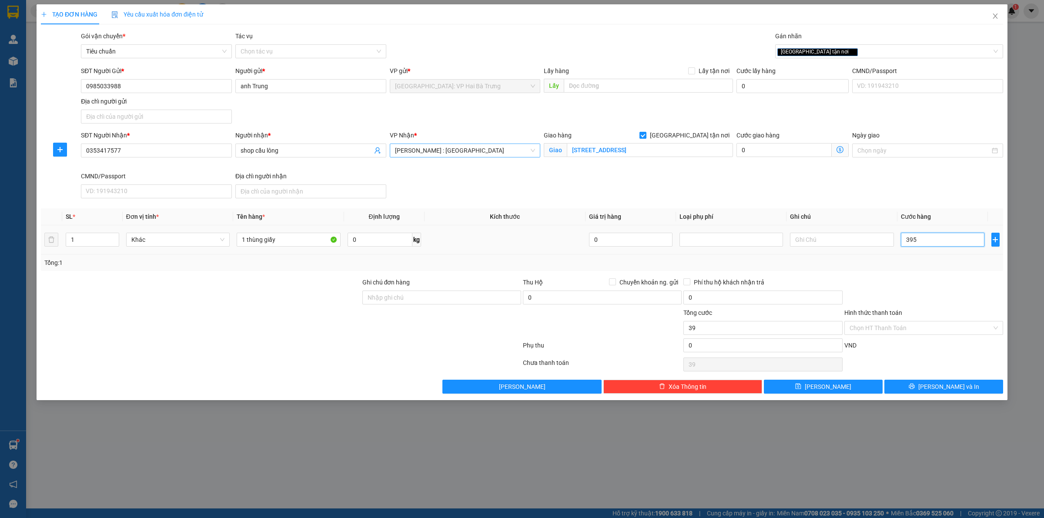
type input "395"
type input "3.950"
type input "39.500"
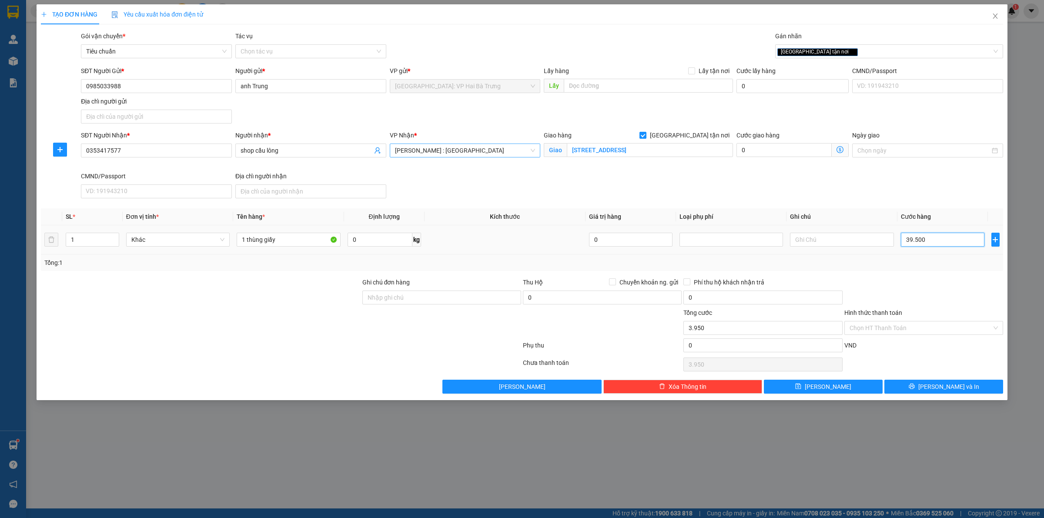
type input "39.500"
type input "395.000"
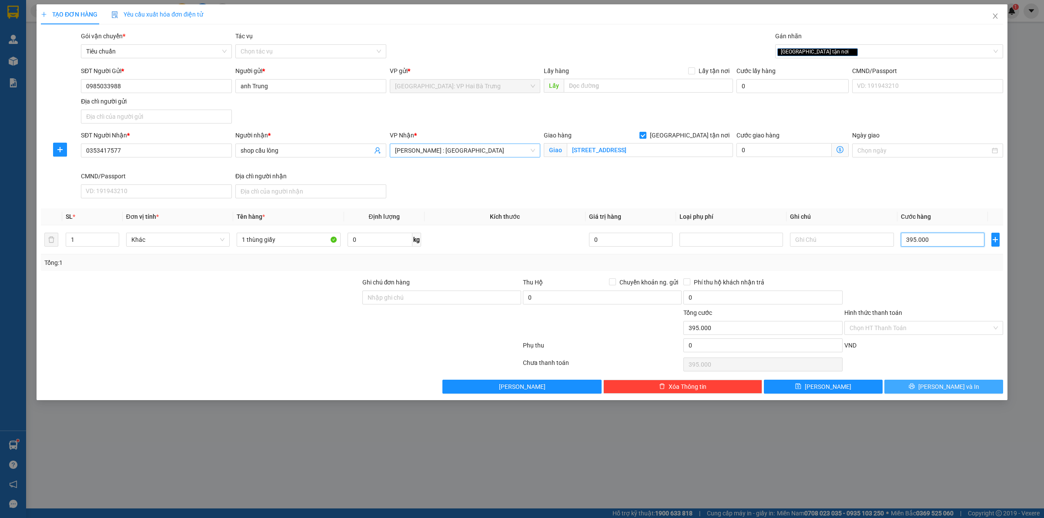
type input "395.000"
click at [964, 385] on button "[PERSON_NAME] và In" at bounding box center [943, 387] width 119 height 14
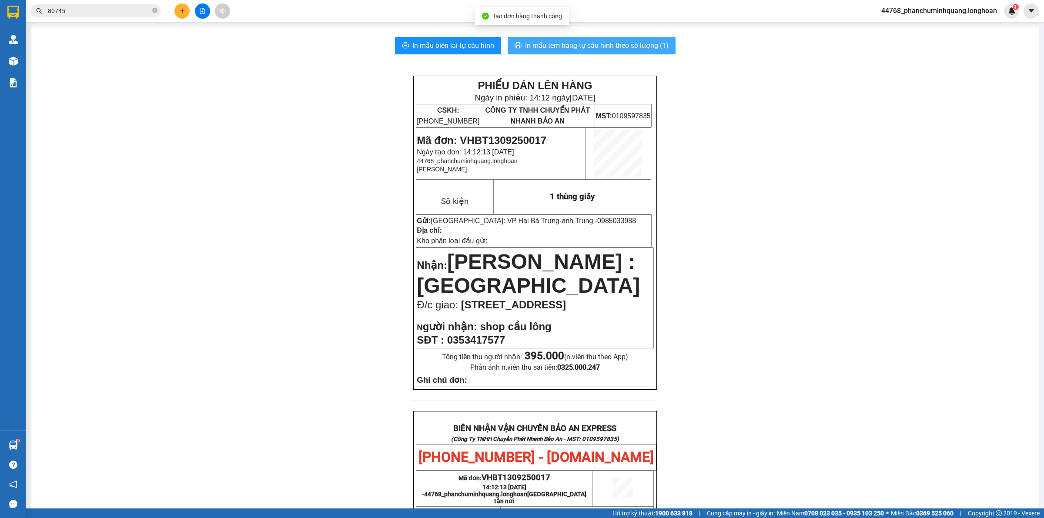
click at [578, 48] on span "In mẫu tem hàng tự cấu hình theo số lượng (1)" at bounding box center [597, 45] width 144 height 11
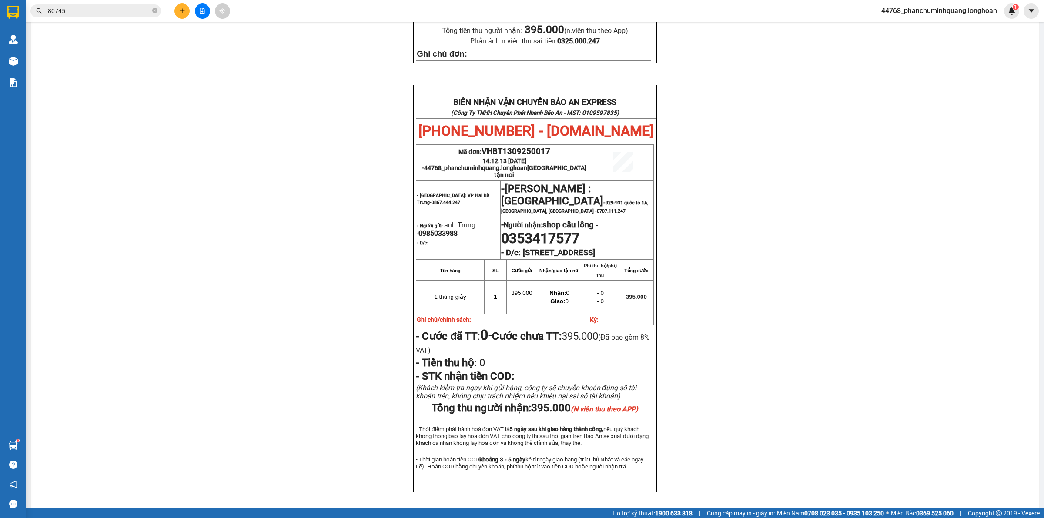
scroll to position [381, 0]
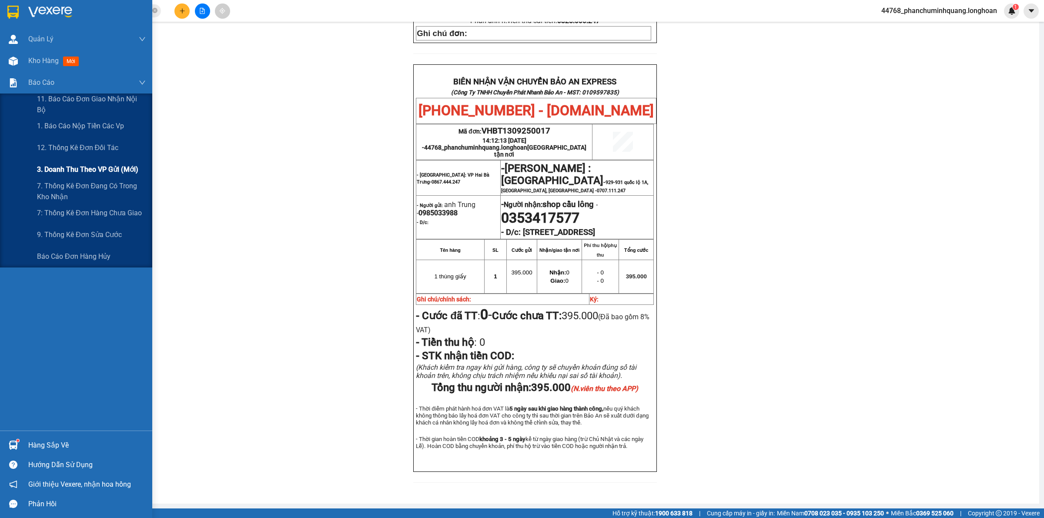
click at [97, 166] on span "3. Doanh Thu theo VP Gửi (mới)" at bounding box center [87, 169] width 101 height 11
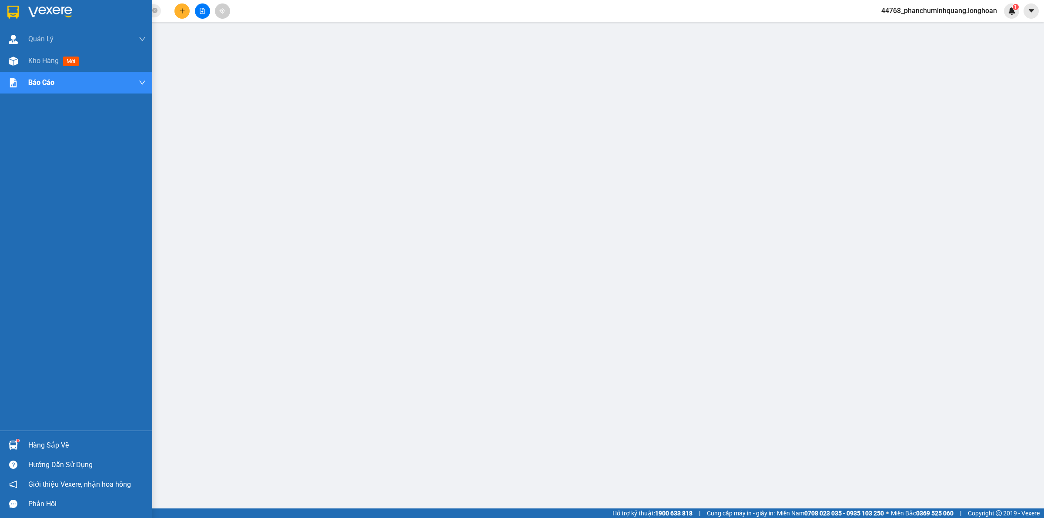
click at [12, 6] on img at bounding box center [12, 12] width 11 height 13
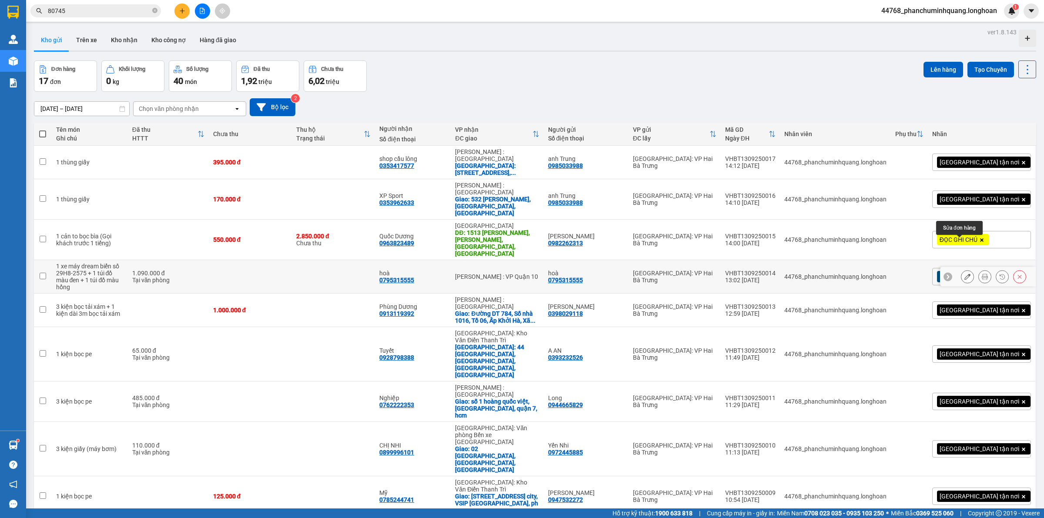
click at [961, 269] on button at bounding box center [967, 276] width 12 height 15
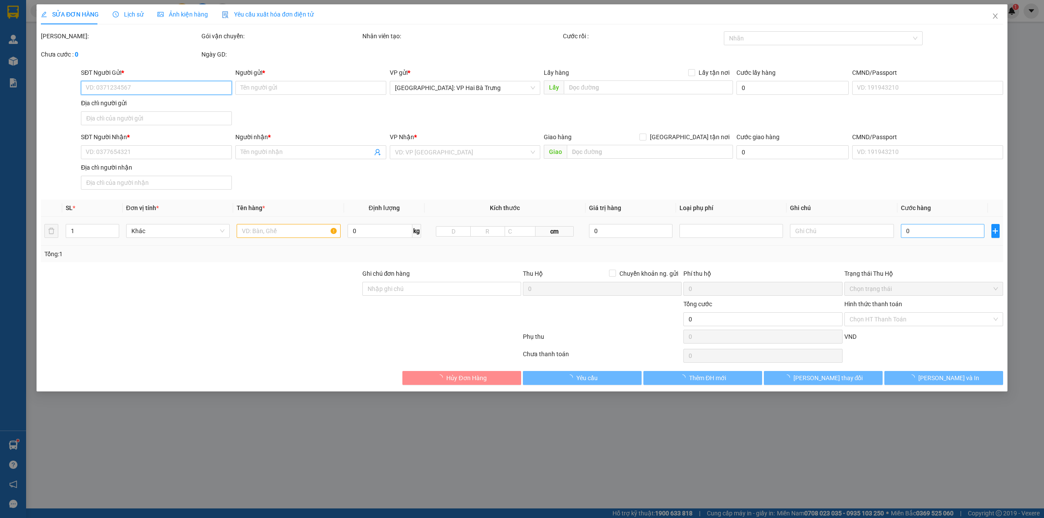
type input "0795315555"
type input "hoà"
type input "0795315555"
type input "hoà"
type input "có 1 chìa khoá, không giấy tờ, không gương, 1 mũ"
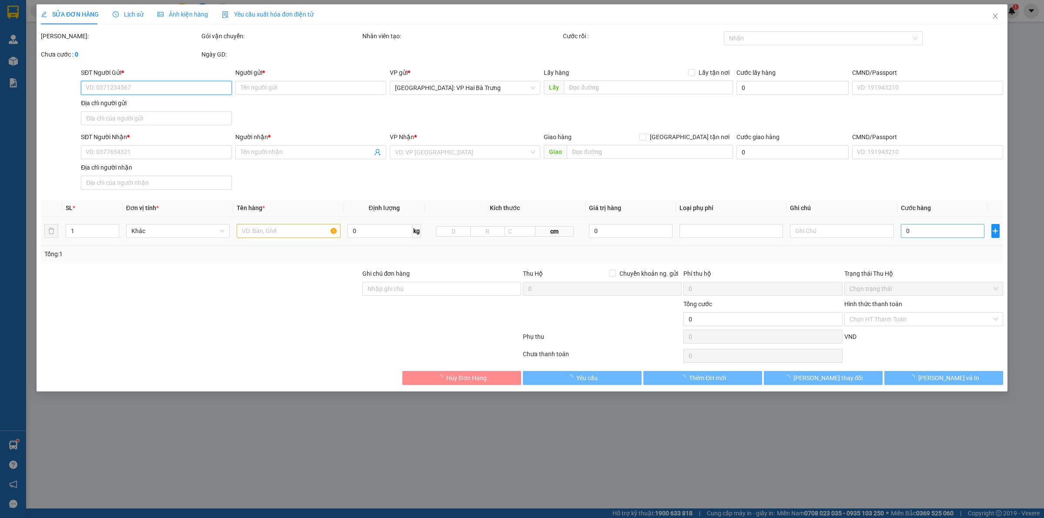
type input "1.090.000"
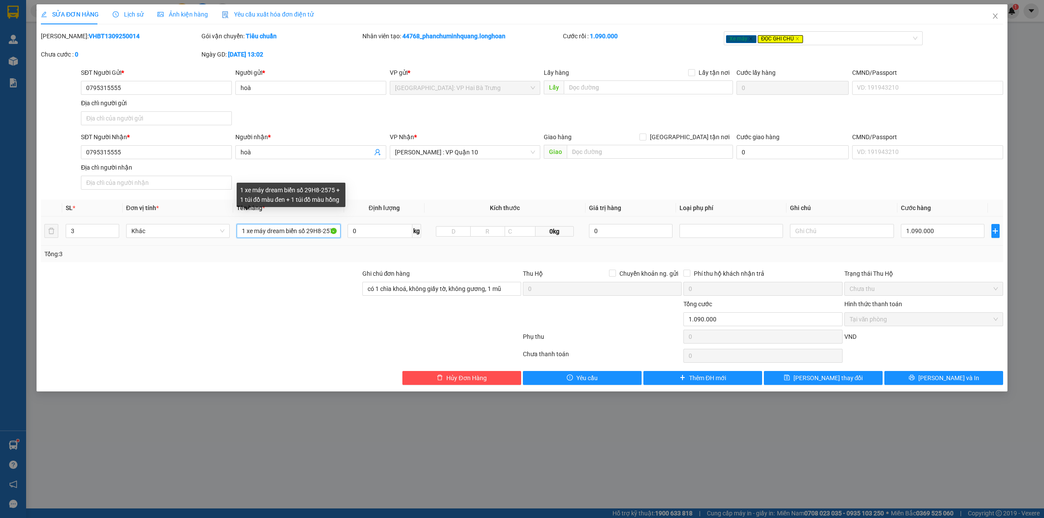
click at [304, 232] on input "1 xe máy dream biển số 29H8-2575 + 1 túi đồ màu đen + 1 túi đồ màu hồng" at bounding box center [289, 231] width 104 height 14
click at [309, 232] on input "1 xe máy dream biển số 29H8-2575 + 1 túi đồ màu đen + 1 túi đồ màu hồng" at bounding box center [289, 231] width 104 height 14
drag, startPoint x: 420, startPoint y: 254, endPoint x: 386, endPoint y: 254, distance: 34.4
click at [420, 254] on div "Tổng: 3" at bounding box center [521, 254] width 955 height 10
click at [370, 261] on div "Tổng: 3" at bounding box center [522, 254] width 962 height 17
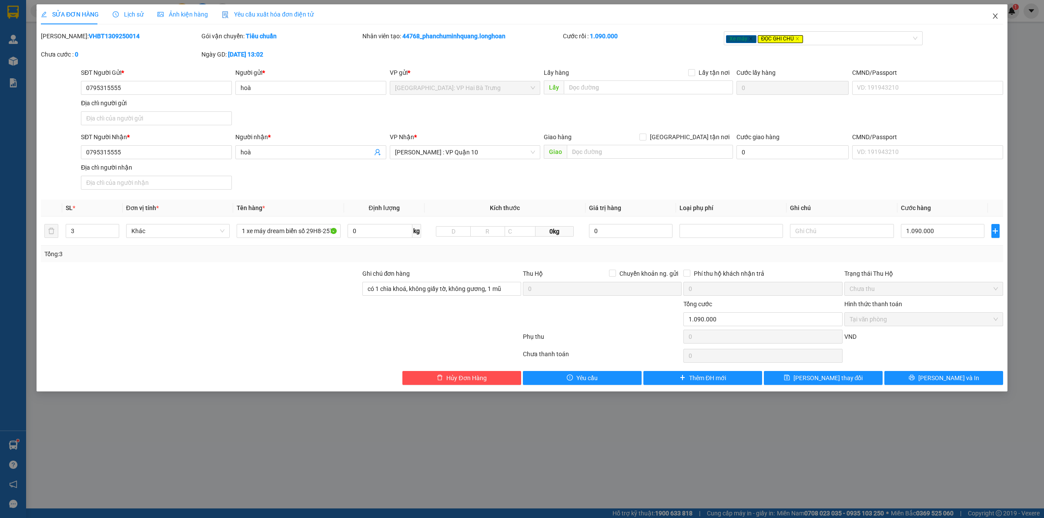
click at [994, 15] on icon "close" at bounding box center [995, 15] width 5 height 5
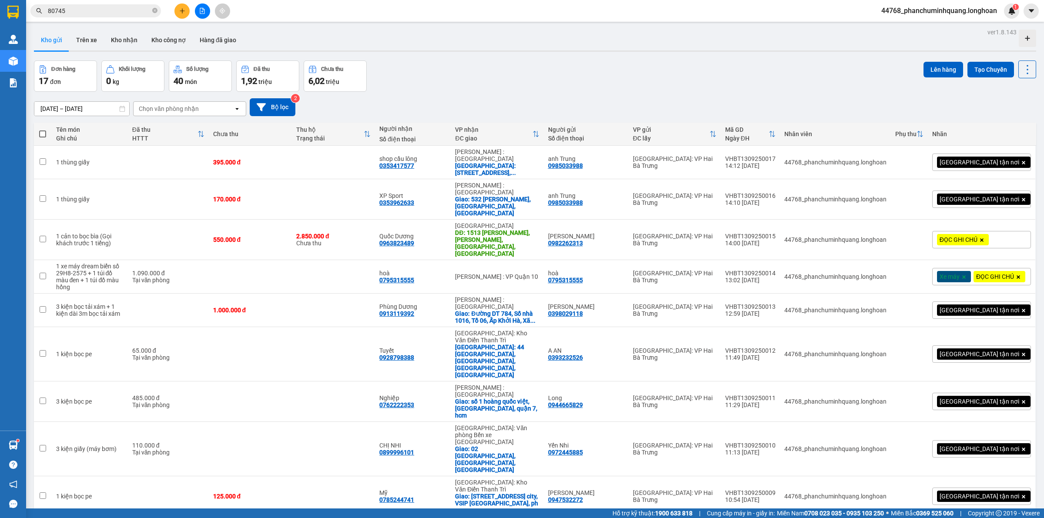
click at [184, 10] on icon "plus" at bounding box center [182, 11] width 6 height 6
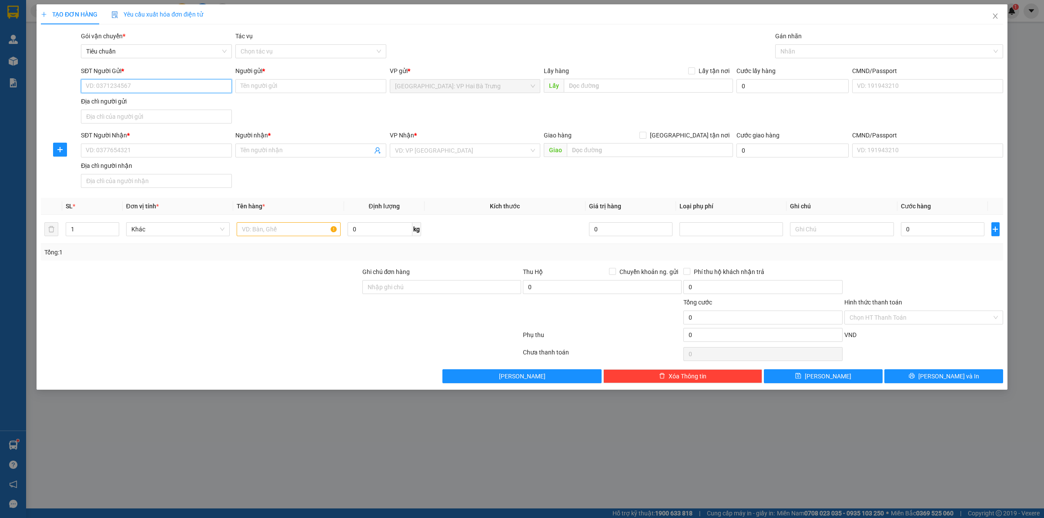
click at [178, 85] on input "SĐT Người Gửi *" at bounding box center [156, 86] width 151 height 14
type input "0903431570"
click at [207, 101] on div "0903431570 - Anh hùng" at bounding box center [156, 104] width 140 height 10
type input "Anh hùng"
click at [200, 148] on input "SĐT Người Nhận *" at bounding box center [156, 151] width 151 height 14
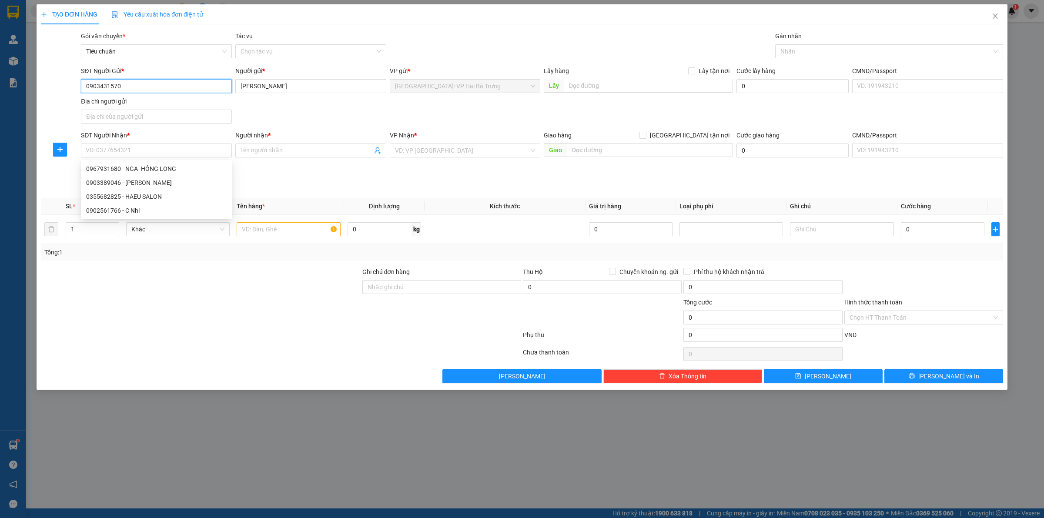
click at [199, 90] on input "0903431570" at bounding box center [156, 86] width 151 height 14
click at [199, 89] on input "0903431570" at bounding box center [156, 86] width 151 height 14
type input "0903389046"
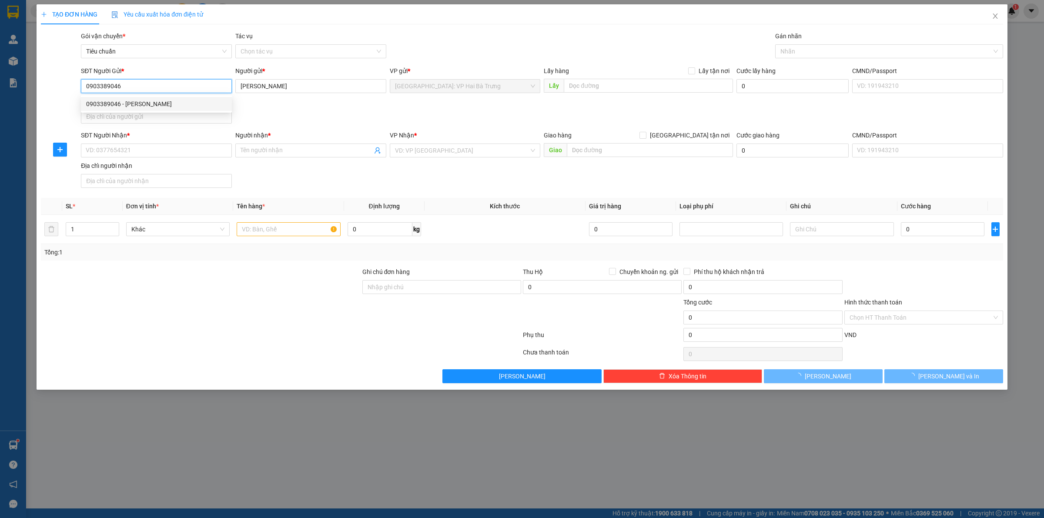
type input "[PERSON_NAME]"
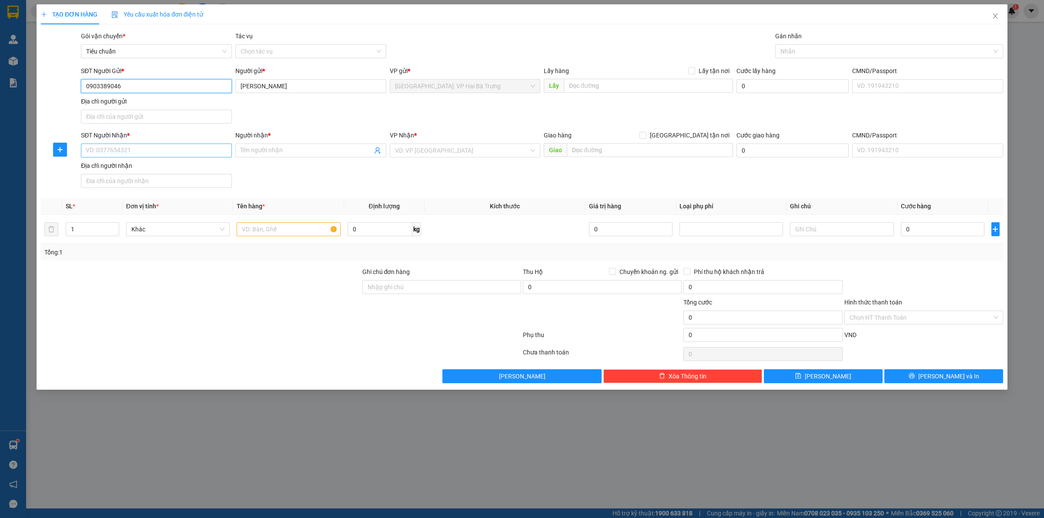
type input "0903389046"
click at [204, 149] on input "SĐT Người Nhận *" at bounding box center [156, 151] width 151 height 14
type input "0912997299"
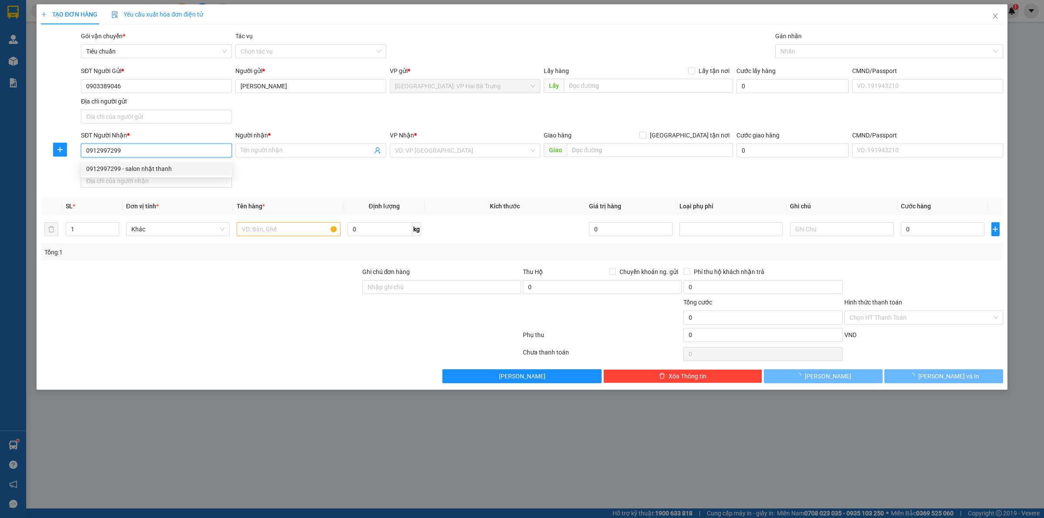
type input "salon nhật thanh"
checkbox input "true"
type input "43 phạm cự lượng, an hải nam, sơn trà, đà nẵng"
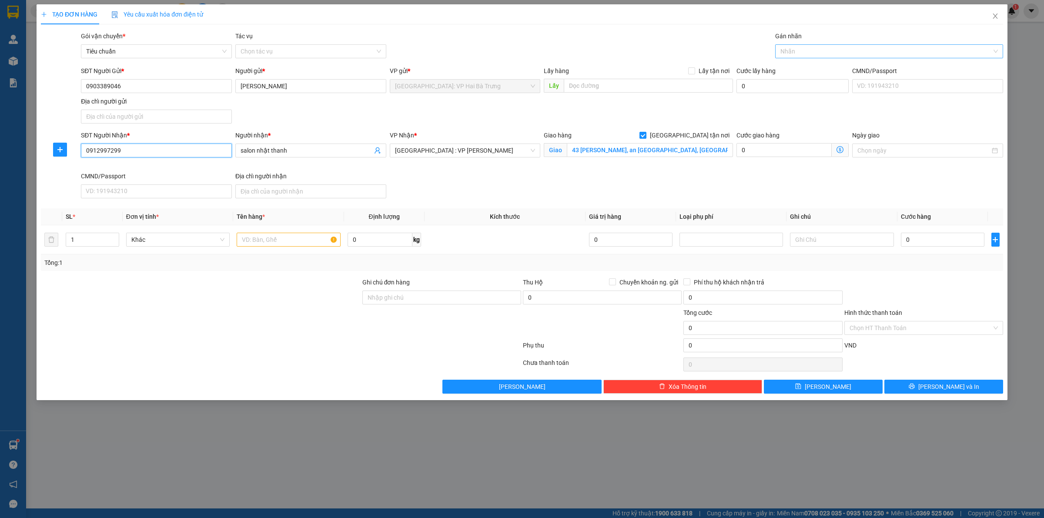
click at [805, 49] on div at bounding box center [884, 51] width 215 height 10
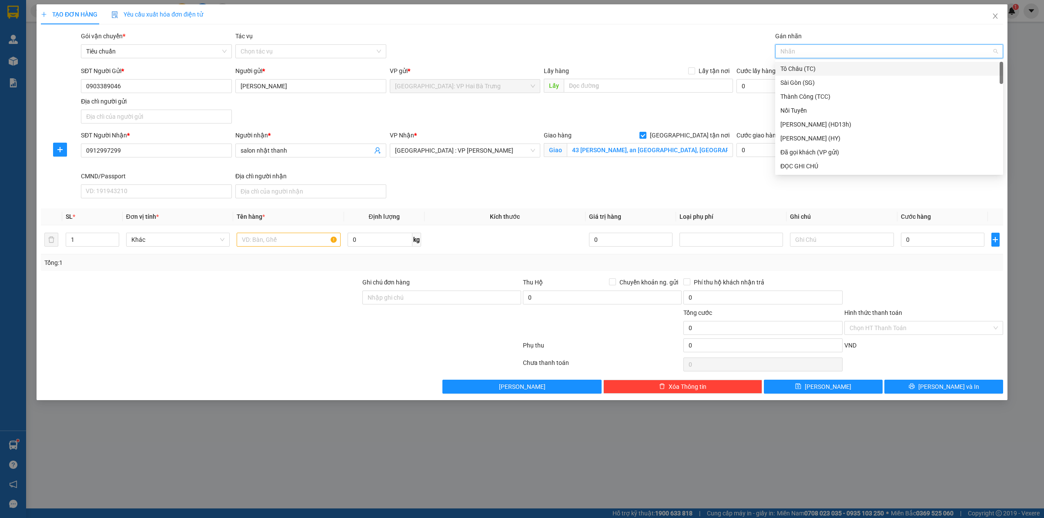
type input "G"
drag, startPoint x: 838, startPoint y: 166, endPoint x: 511, endPoint y: 170, distance: 326.2
click at [838, 164] on div "[GEOGRAPHIC_DATA] tận nơi" at bounding box center [888, 166] width 217 height 10
drag, startPoint x: 303, startPoint y: 237, endPoint x: 316, endPoint y: 233, distance: 13.8
click at [307, 236] on input "text" at bounding box center [289, 240] width 104 height 14
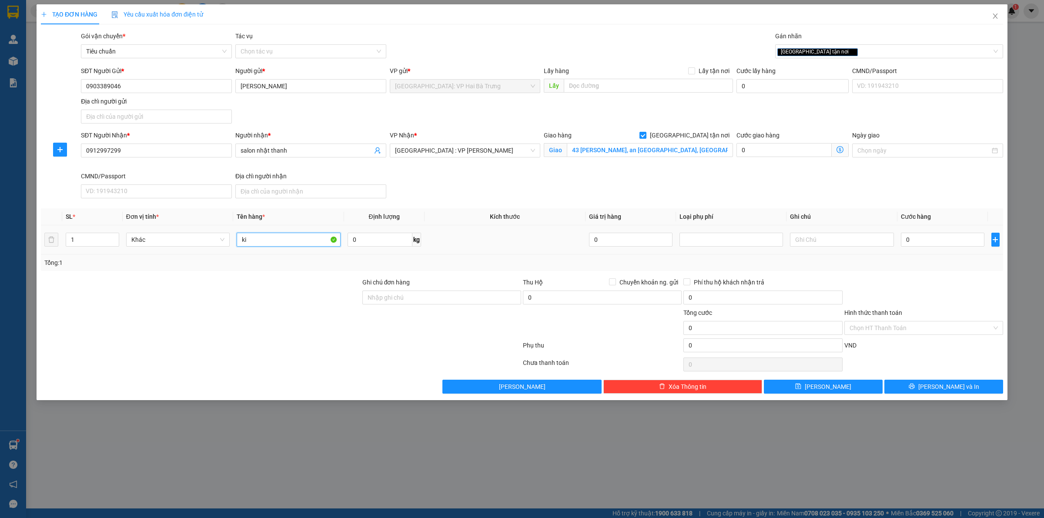
type input "k"
type input "1 kiện giấy nhỏ"
click at [914, 237] on input "0" at bounding box center [943, 240] width 84 height 14
type input "1"
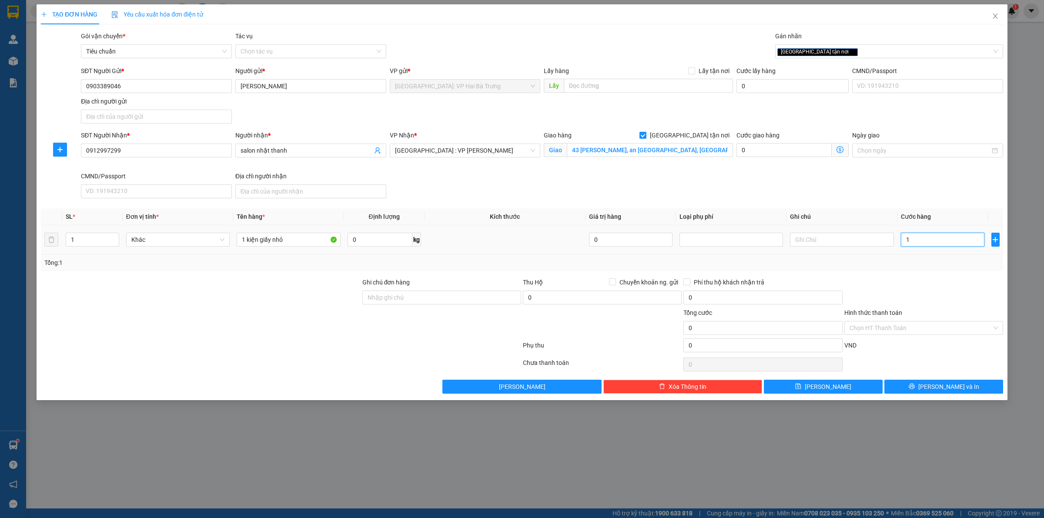
type input "1"
type input "10"
type input "100"
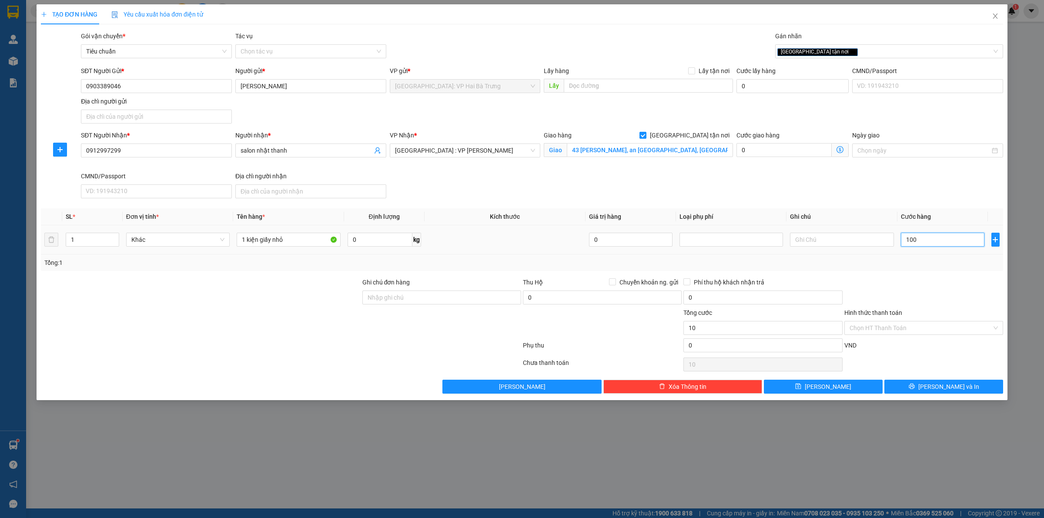
type input "100"
type input "1.000"
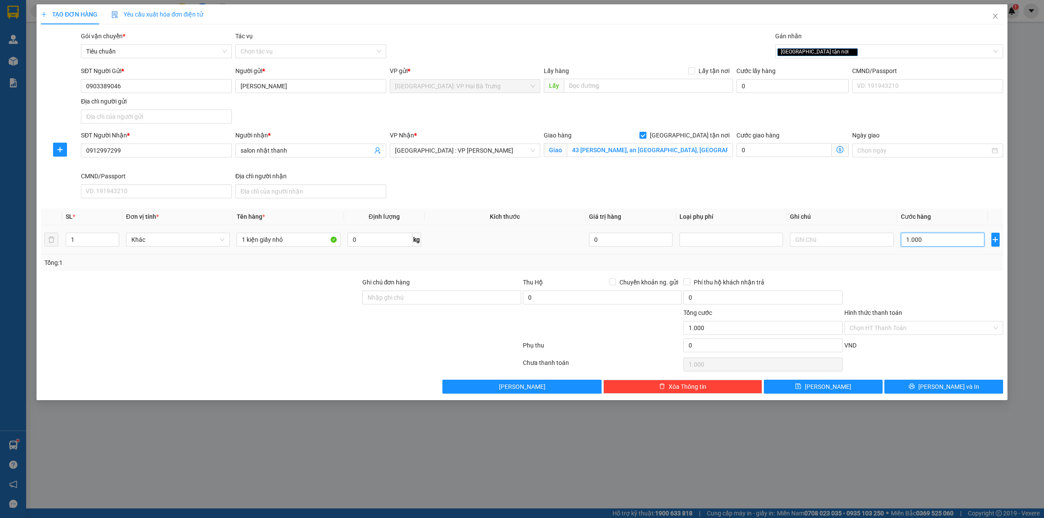
type input "10.000"
type input "100.000"
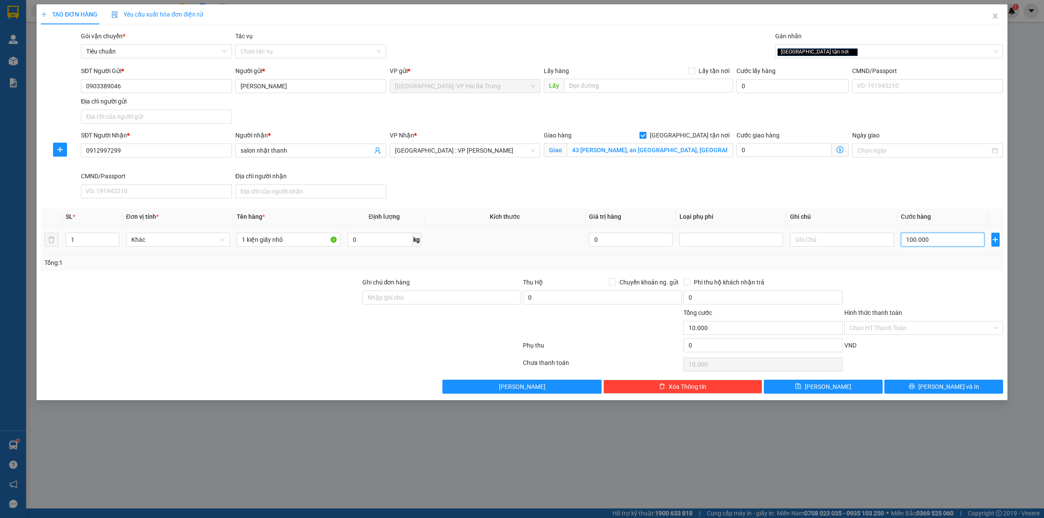
type input "100.000"
click at [911, 384] on button "[PERSON_NAME] và In" at bounding box center [943, 387] width 119 height 14
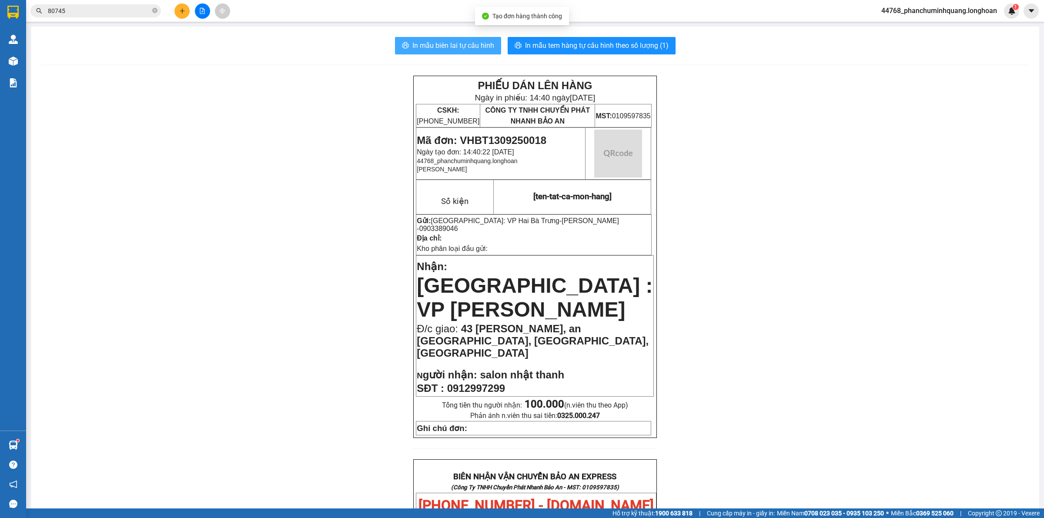
click at [451, 40] on span "In mẫu biên lai tự cấu hình" at bounding box center [453, 45] width 82 height 11
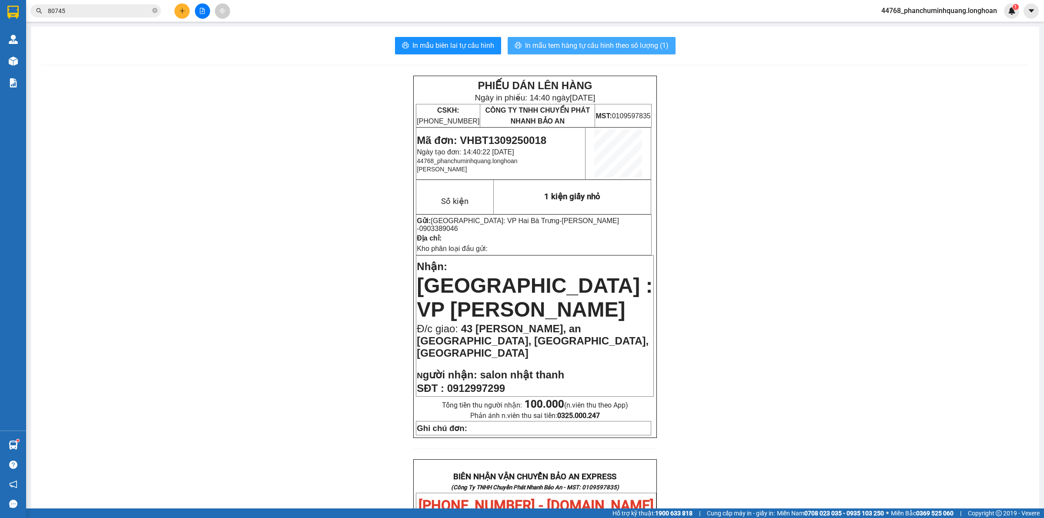
click at [597, 42] on span "In mẫu tem hàng tự cấu hình theo số lượng (1)" at bounding box center [597, 45] width 144 height 11
click at [178, 8] on button at bounding box center [181, 10] width 15 height 15
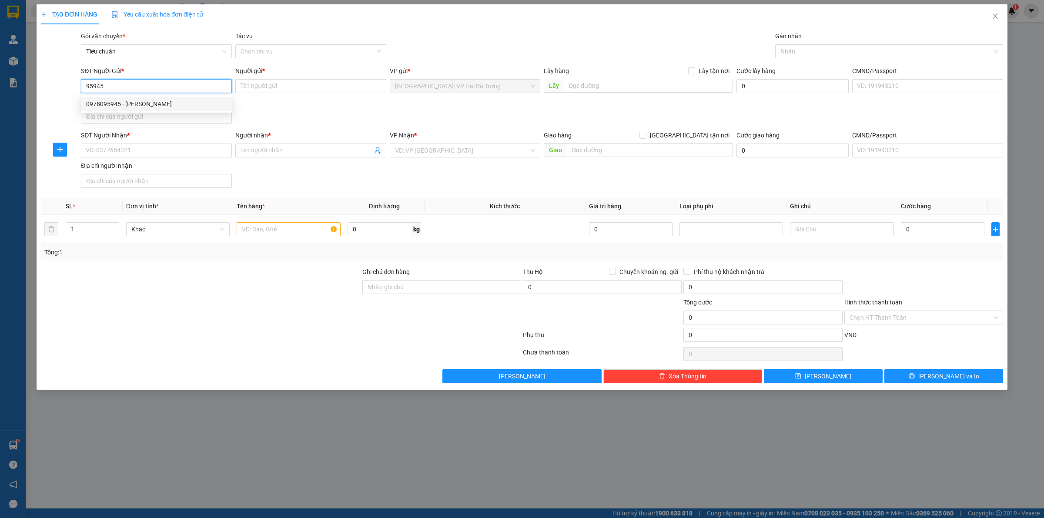
click at [127, 98] on div "0978095945 - Hùng Thư" at bounding box center [156, 104] width 151 height 14
type input "0978095945"
type input "Hùng Thư"
type input "0978095945"
click at [115, 226] on icon "up" at bounding box center [114, 227] width 3 height 3
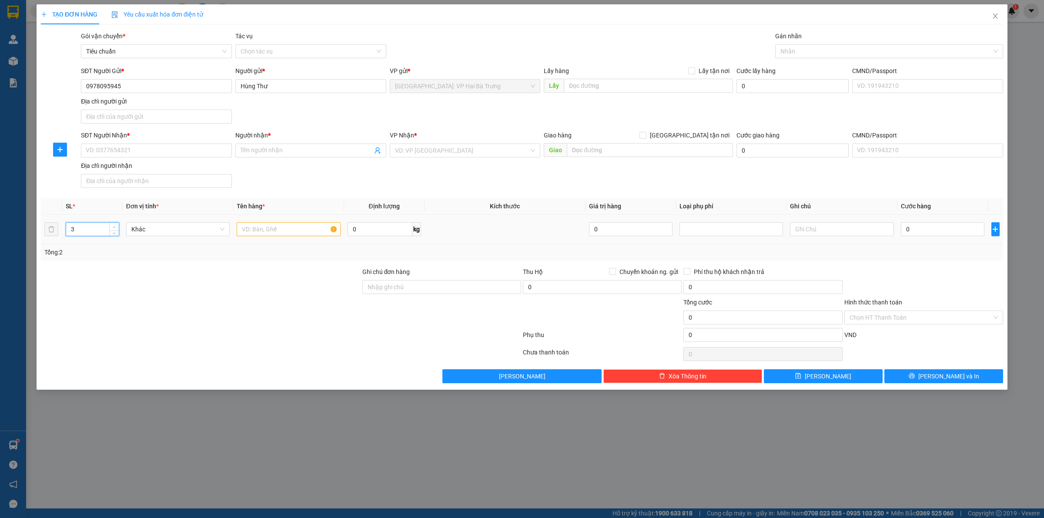
click at [115, 226] on icon "up" at bounding box center [114, 227] width 3 height 3
type input "5"
click at [115, 226] on icon "up" at bounding box center [114, 227] width 3 height 3
click at [303, 227] on input "text" at bounding box center [289, 229] width 104 height 14
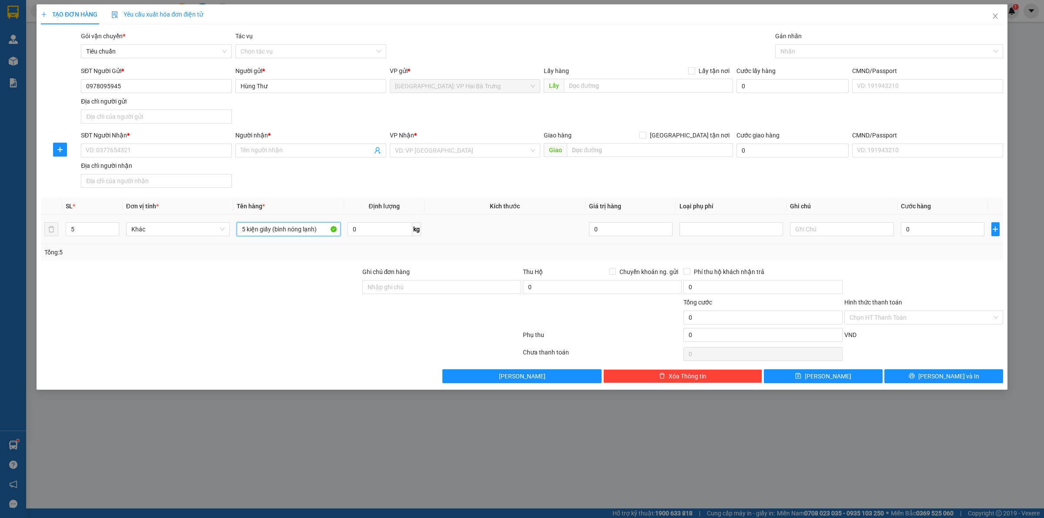
type input "5 kiện giấy (bình nóng lạnh)"
click at [525, 228] on td at bounding box center [504, 229] width 161 height 29
click at [488, 235] on td at bounding box center [504, 229] width 161 height 29
click at [931, 235] on input "0" at bounding box center [943, 229] width 84 height 14
click at [998, 13] on icon "close" at bounding box center [995, 16] width 7 height 7
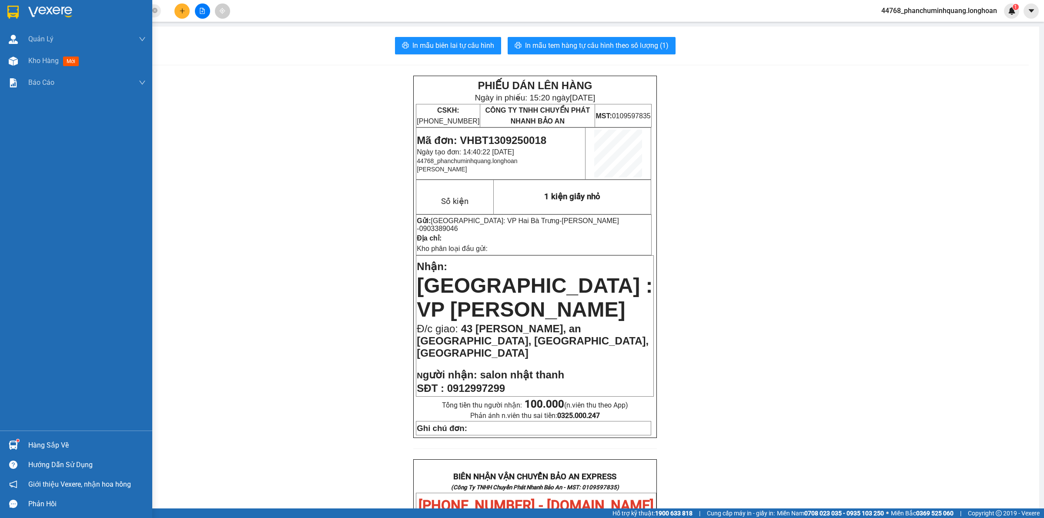
click at [18, 8] on img at bounding box center [12, 12] width 11 height 13
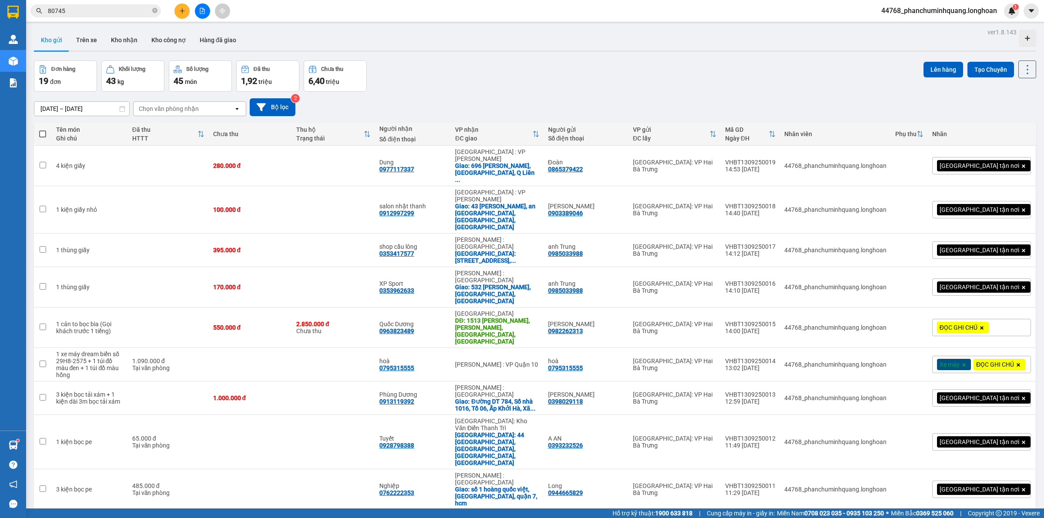
click at [183, 9] on icon "plus" at bounding box center [182, 11] width 6 height 6
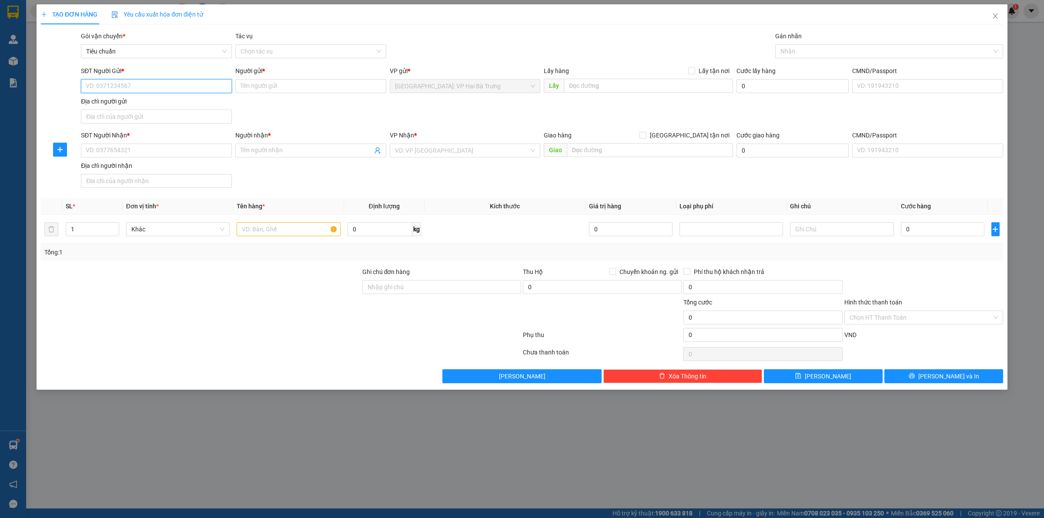
click at [177, 87] on input "SĐT Người Gửi *" at bounding box center [156, 86] width 151 height 14
type input "0988345531"
type input "Protech"
checkbox input "true"
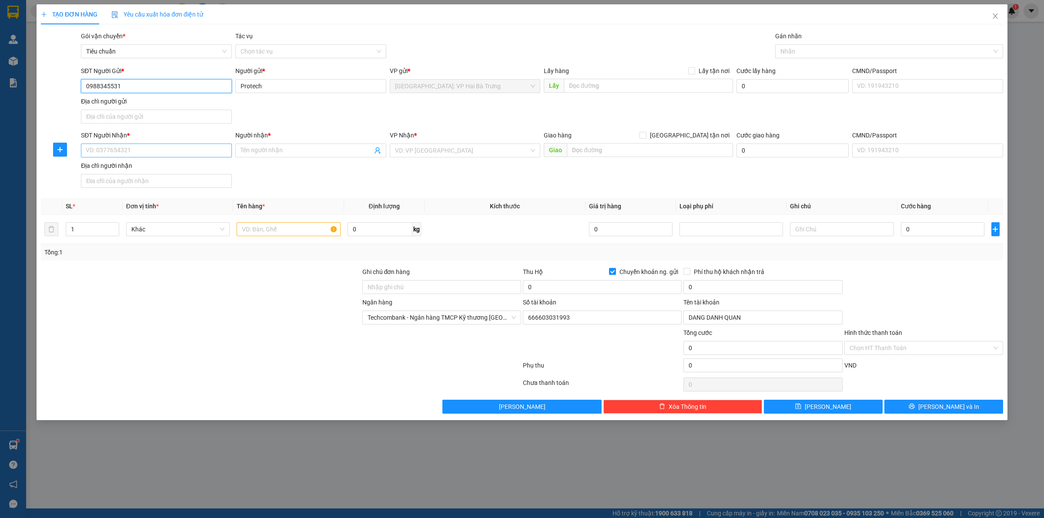
type input "0988345531"
click at [190, 152] on input "SĐT Người Nhận *" at bounding box center [156, 151] width 151 height 14
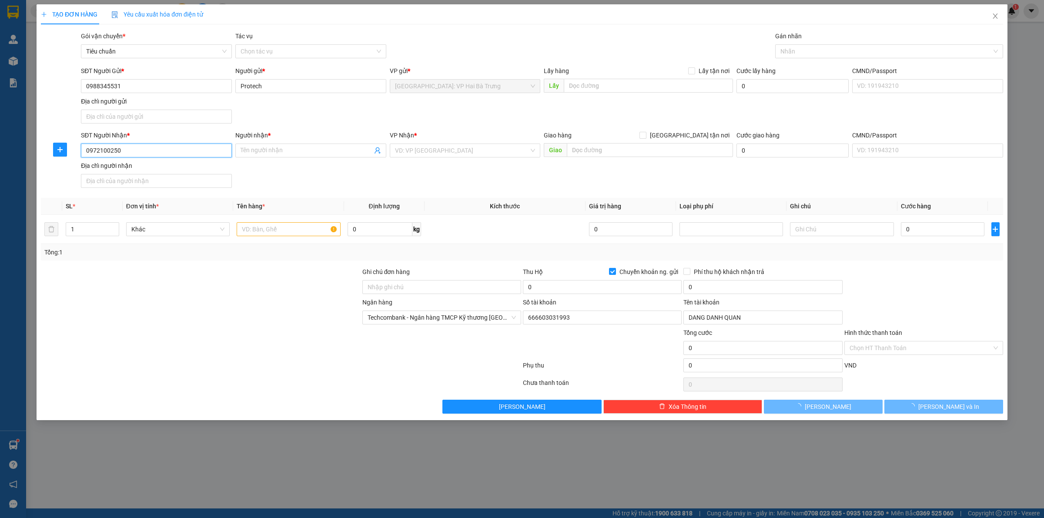
type input "0972100250"
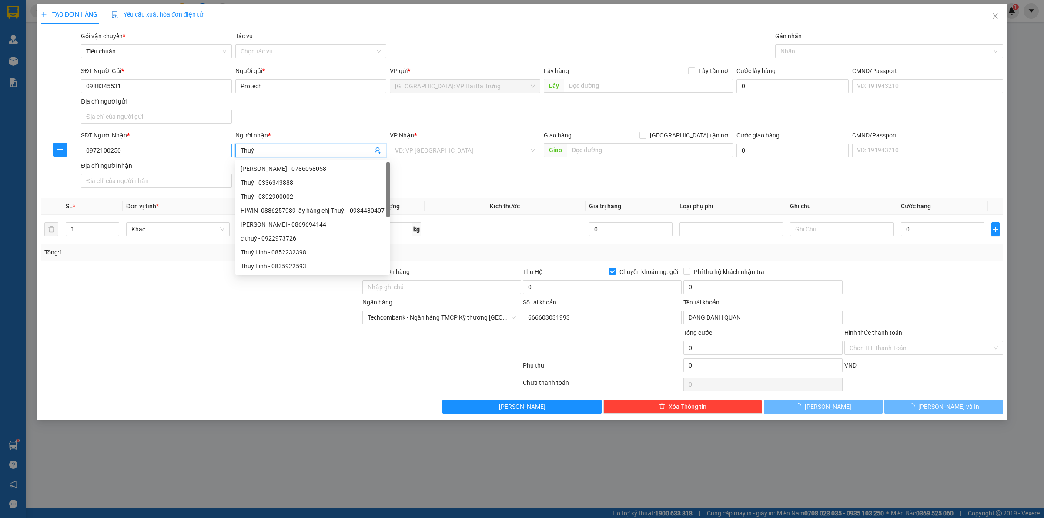
type input "Thuý"
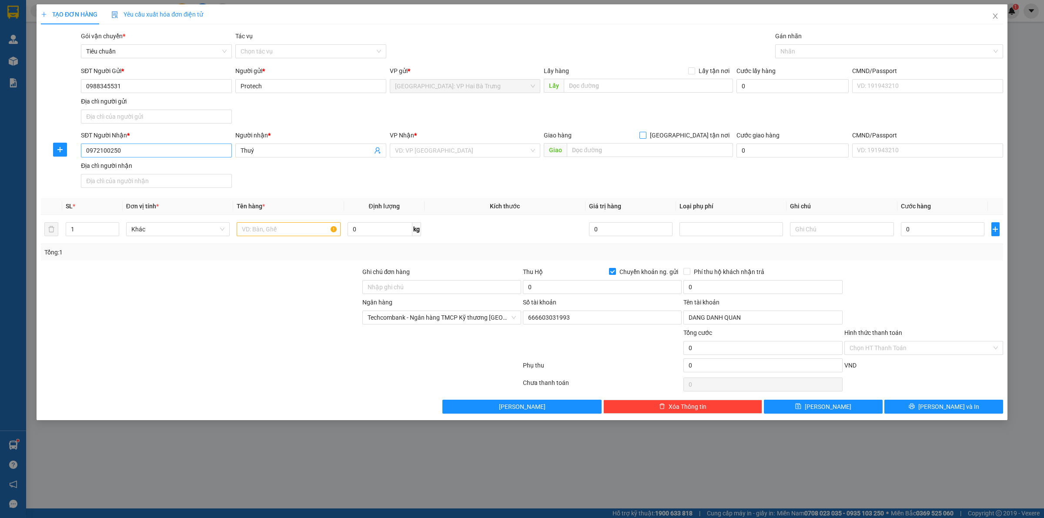
click at [639, 132] on input "[GEOGRAPHIC_DATA] tận nơi" at bounding box center [642, 135] width 6 height 6
checkbox input "true"
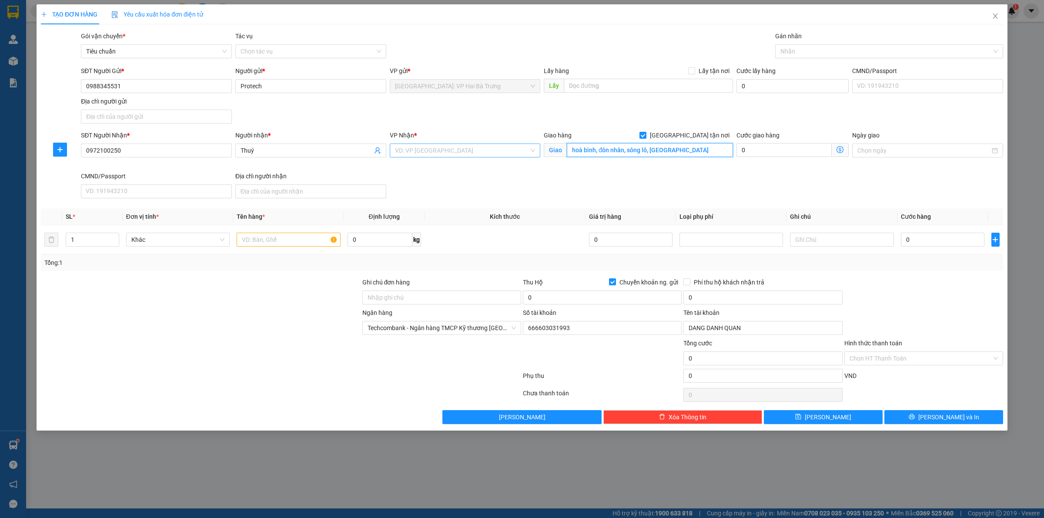
type input "hoà bình, đôn nhân, sông lô, vĩnh phúc"
click at [499, 144] on input "search" at bounding box center [462, 150] width 134 height 13
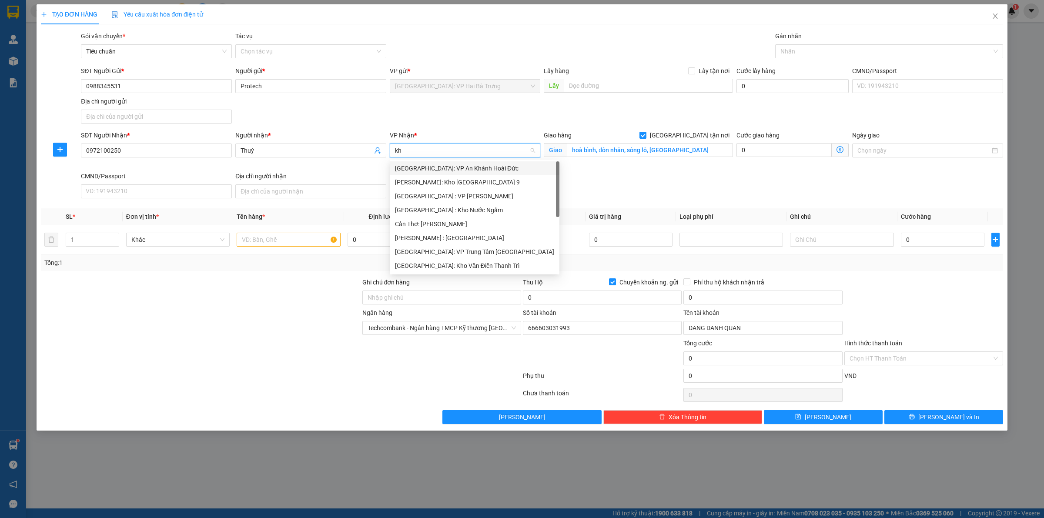
type input "kho"
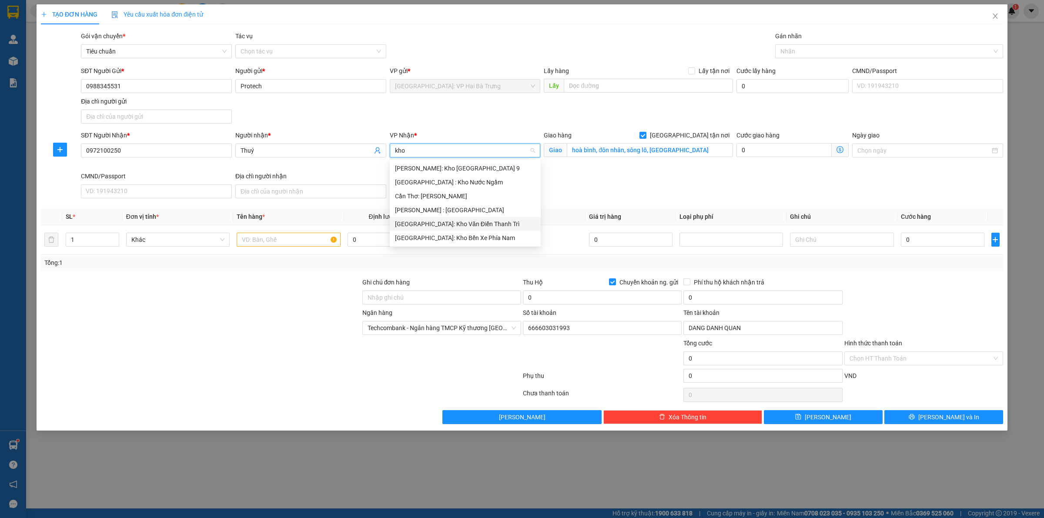
drag, startPoint x: 471, startPoint y: 222, endPoint x: 575, endPoint y: 210, distance: 105.1
click at [471, 221] on div "[GEOGRAPHIC_DATA]: Kho Văn Điển Thanh Trì" at bounding box center [465, 224] width 140 height 10
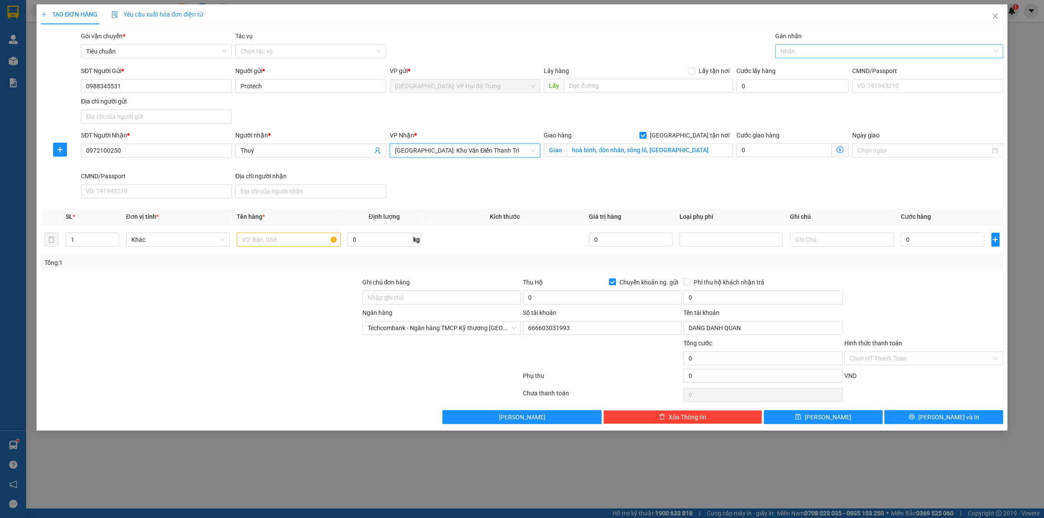
click at [825, 50] on div at bounding box center [884, 51] width 215 height 10
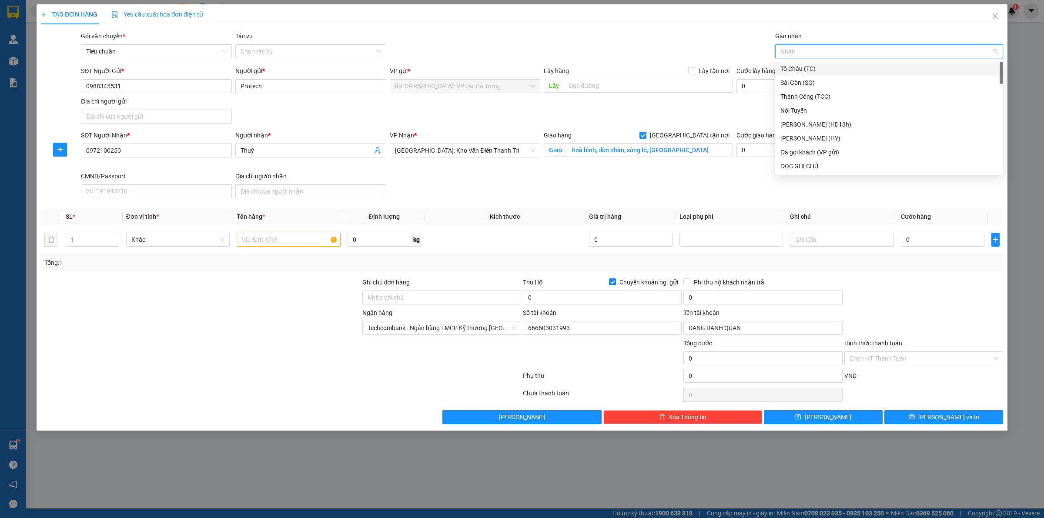
type input "G"
drag, startPoint x: 804, startPoint y: 171, endPoint x: 753, endPoint y: 165, distance: 50.8
click at [803, 171] on div "[GEOGRAPHIC_DATA] tận nơi" at bounding box center [889, 166] width 228 height 14
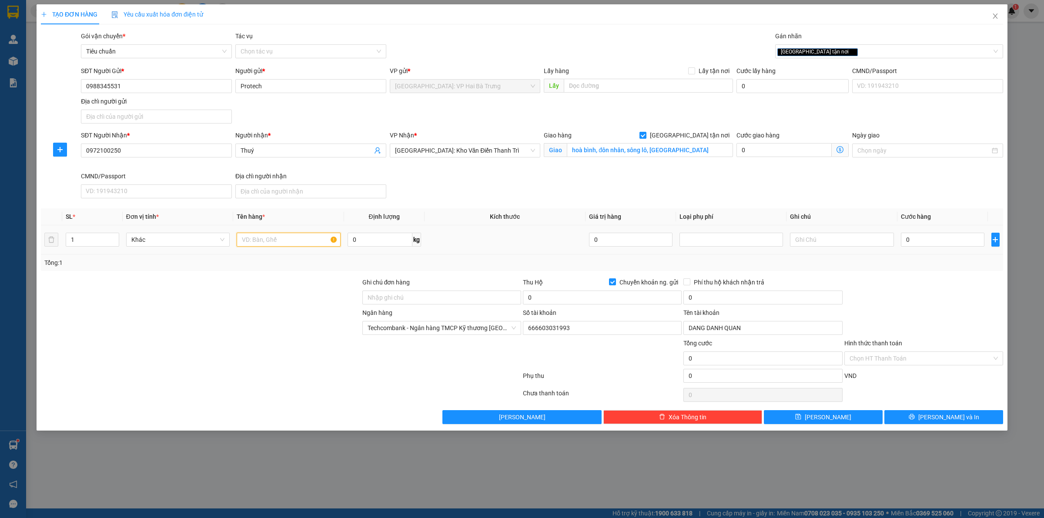
click at [299, 240] on input "text" at bounding box center [289, 240] width 104 height 14
type input "1 kiện bọc nilon đen"
drag, startPoint x: 623, startPoint y: 283, endPoint x: 600, endPoint y: 260, distance: 32.3
click at [621, 283] on span "Chuyển khoản ng. gửi" at bounding box center [649, 282] width 66 height 10
click at [615, 283] on input "Chuyển khoản ng. gửi" at bounding box center [612, 281] width 6 height 6
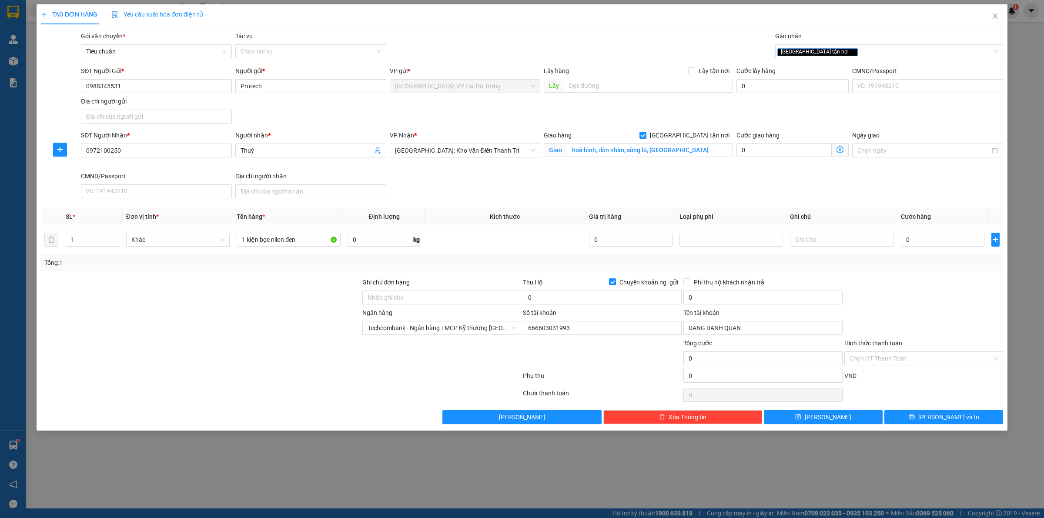
checkbox input "false"
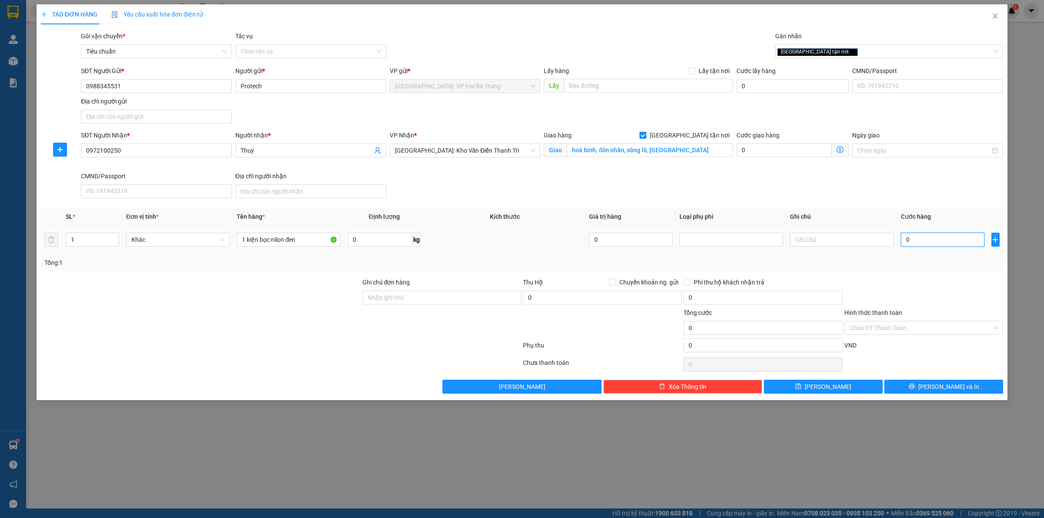
click at [947, 241] on input "0" at bounding box center [943, 240] width 84 height 14
type input "1"
type input "12"
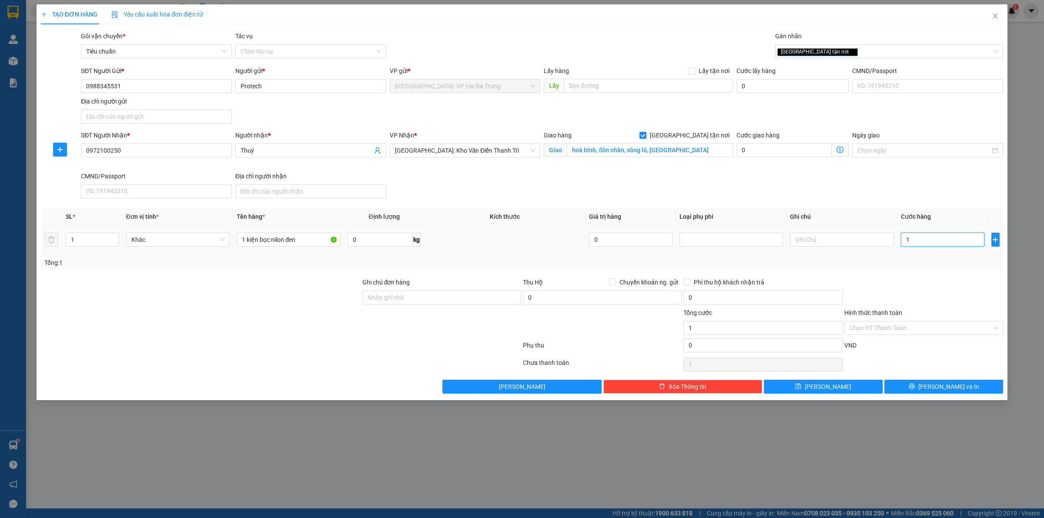
type input "12"
type input "120"
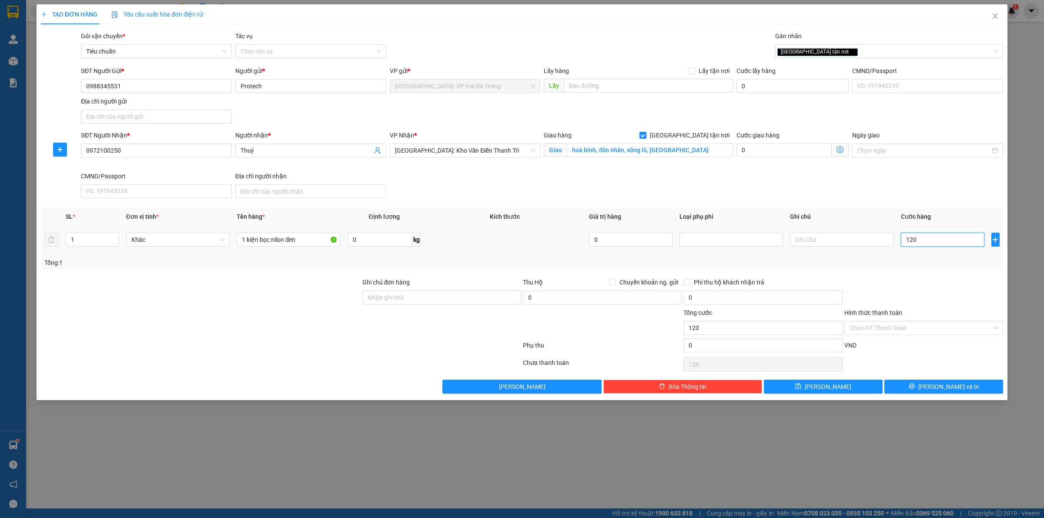
type input "1.200"
type input "12.000"
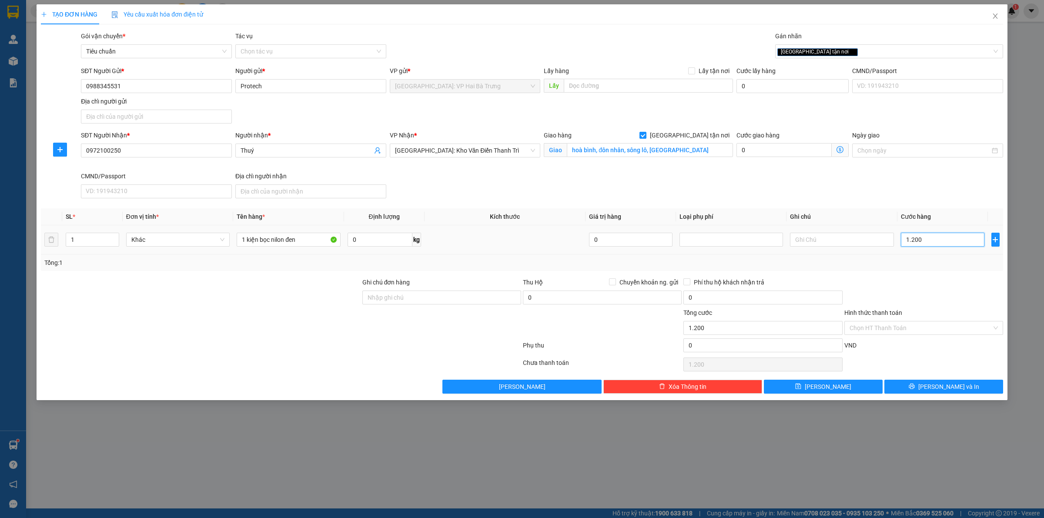
type input "12.000"
type input "120.000"
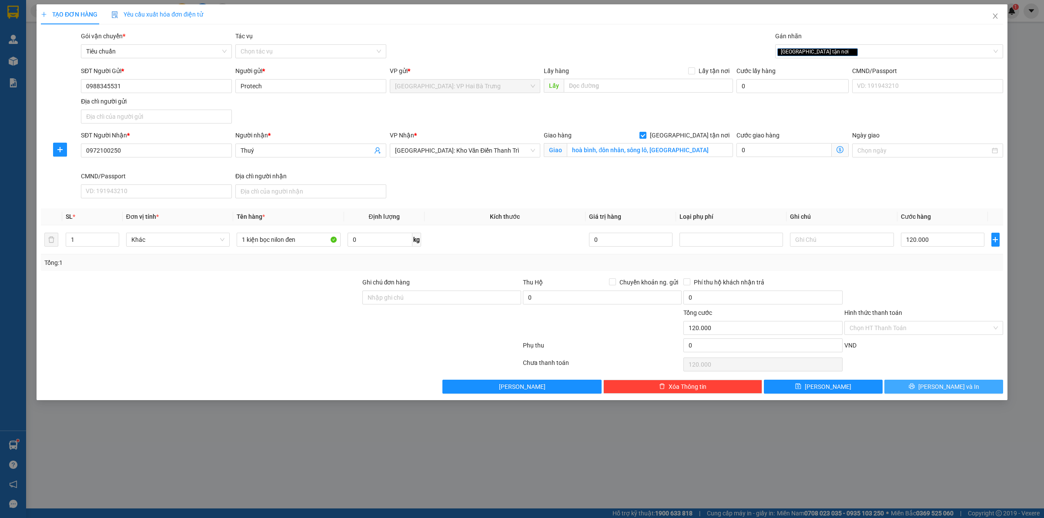
click at [959, 384] on span "[PERSON_NAME] và In" at bounding box center [948, 387] width 61 height 10
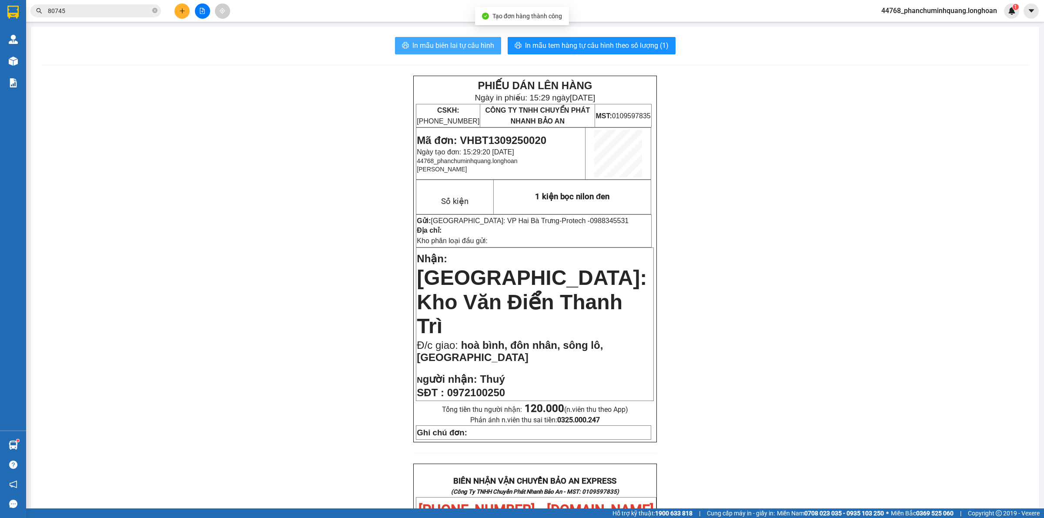
click at [459, 45] on span "In mẫu biên lai tự cấu hình" at bounding box center [453, 45] width 82 height 11
click at [585, 43] on span "In mẫu tem hàng tự cấu hình theo số lượng (1)" at bounding box center [597, 45] width 144 height 11
click at [185, 5] on button at bounding box center [181, 10] width 15 height 15
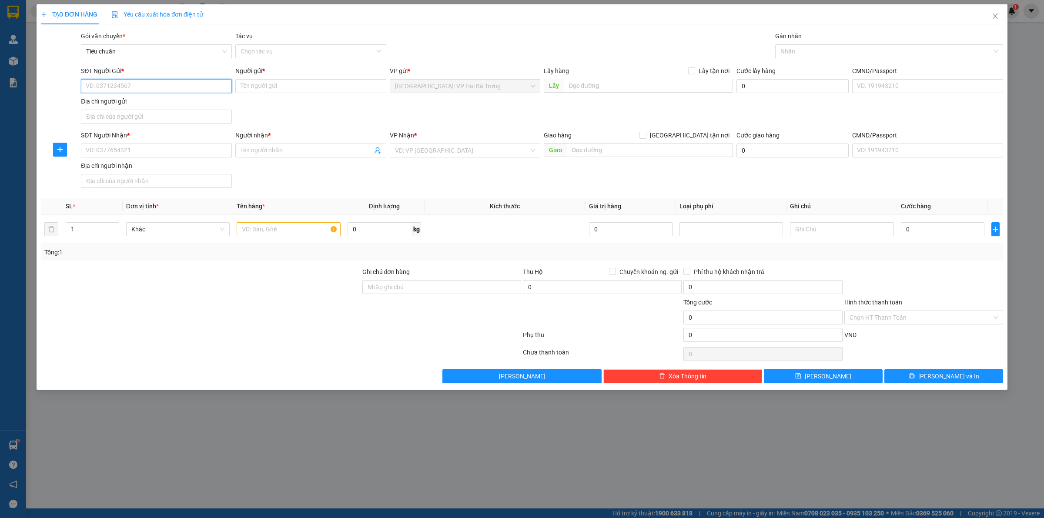
click at [212, 87] on input "SĐT Người Gửi *" at bounding box center [156, 86] width 151 height 14
type input "0912167992"
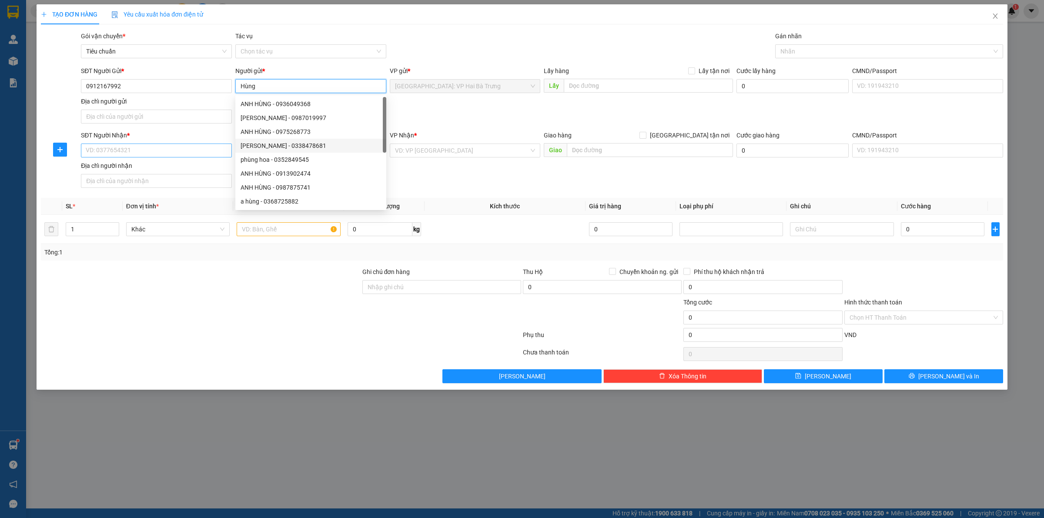
type input "Hùng"
click at [201, 150] on input "SĐT Người Nhận *" at bounding box center [156, 151] width 151 height 14
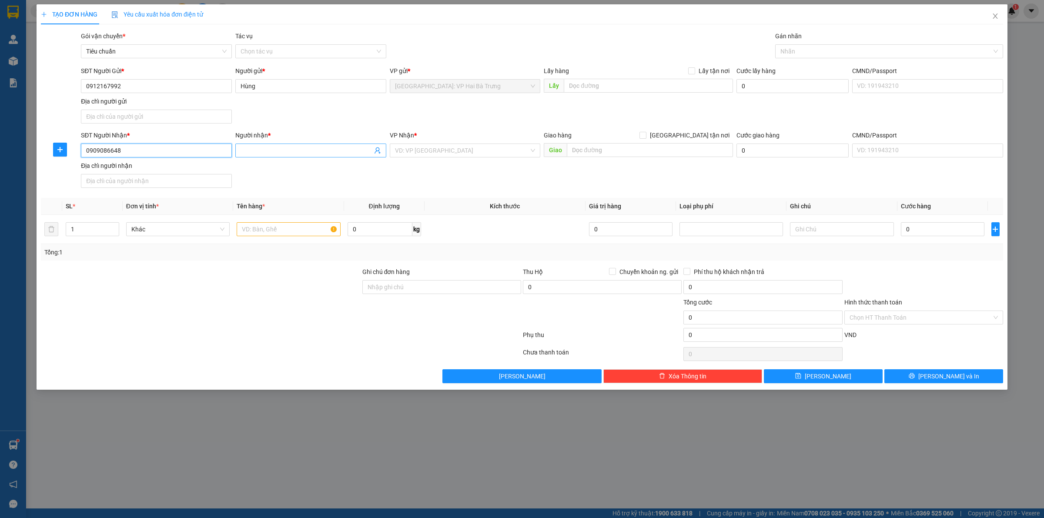
type input "0909086648"
drag, startPoint x: 249, startPoint y: 153, endPoint x: 253, endPoint y: 147, distance: 6.9
click at [252, 148] on input "Người nhận *" at bounding box center [307, 151] width 132 height 10
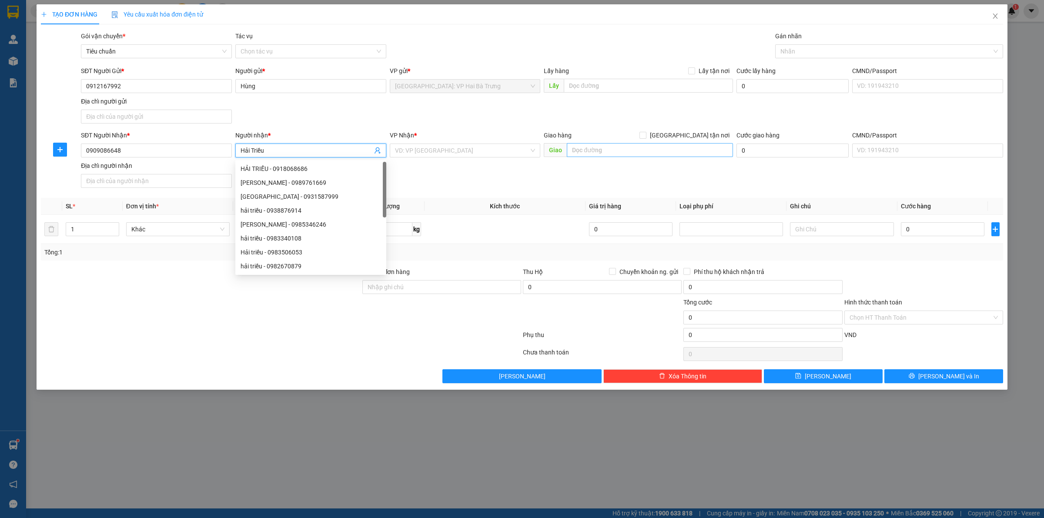
type input "Hải Triều"
click at [665, 151] on input "text" at bounding box center [650, 150] width 166 height 14
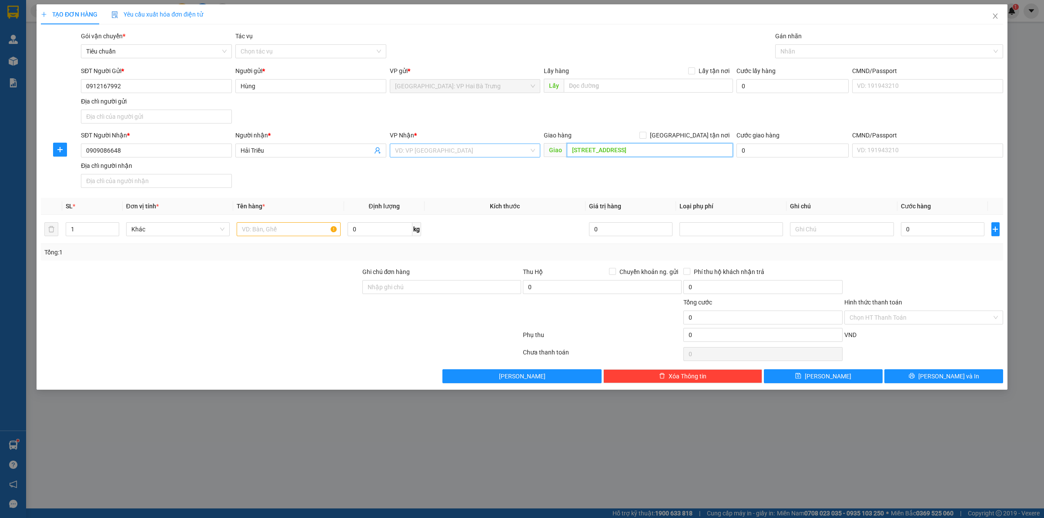
type input "290C/43/18B dương bá trạc, phường 1, quận 8, hcm"
drag, startPoint x: 494, startPoint y: 149, endPoint x: 498, endPoint y: 146, distance: 4.7
click at [495, 148] on input "search" at bounding box center [462, 150] width 134 height 13
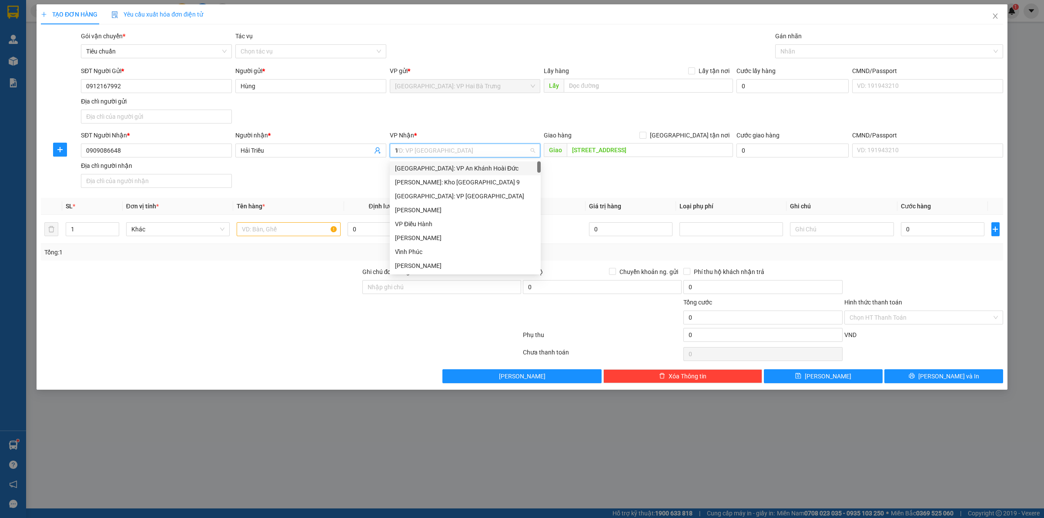
type input "12"
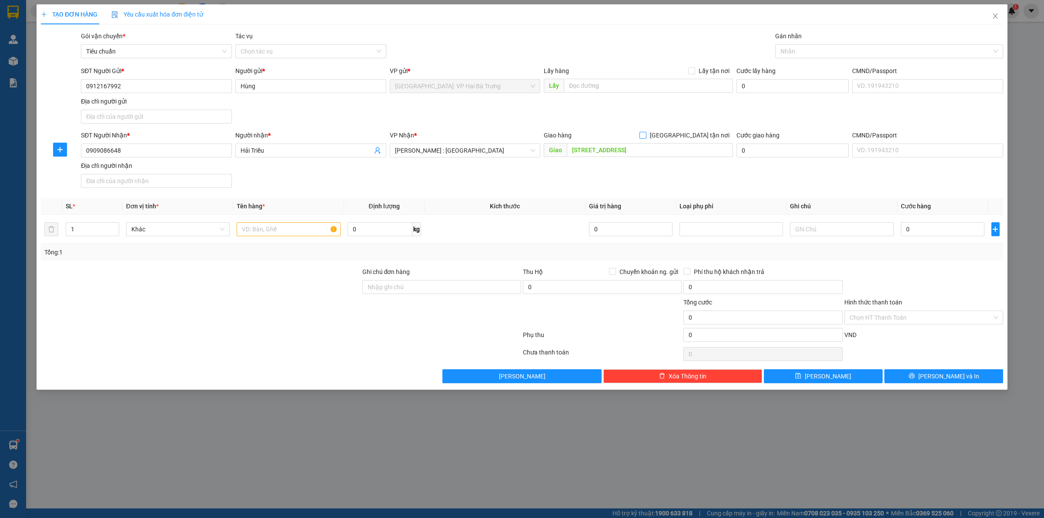
click at [703, 138] on span "[GEOGRAPHIC_DATA] tận nơi" at bounding box center [689, 135] width 87 height 10
click at [645, 138] on input "[GEOGRAPHIC_DATA] tận nơi" at bounding box center [642, 135] width 6 height 6
checkbox input "true"
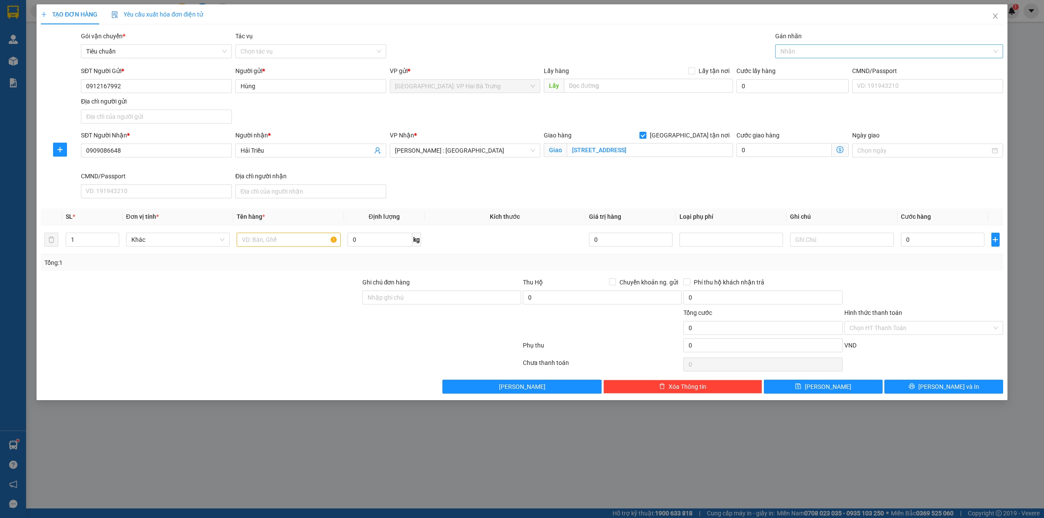
click at [832, 53] on div at bounding box center [884, 51] width 215 height 10
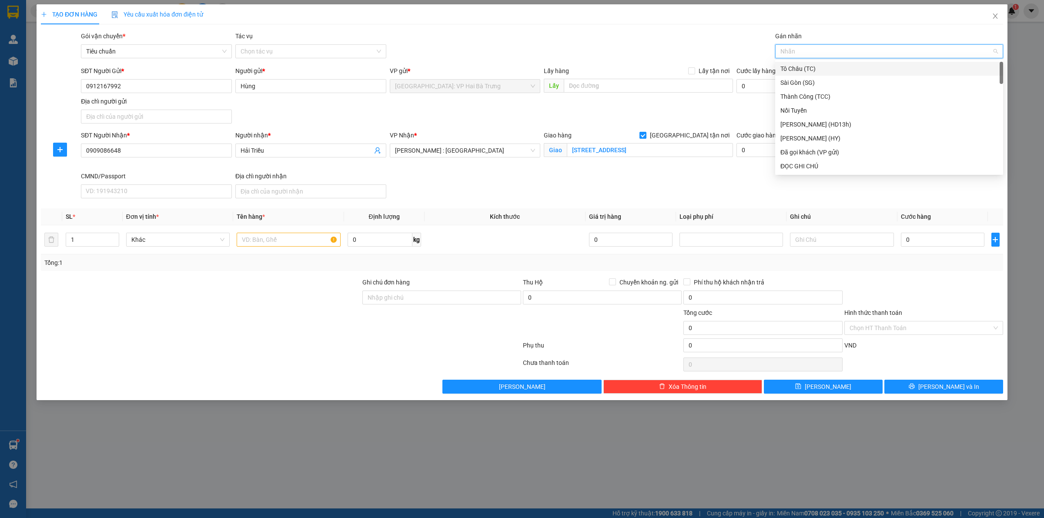
type input "G"
click at [812, 164] on div "[GEOGRAPHIC_DATA] tận nơi" at bounding box center [888, 166] width 217 height 10
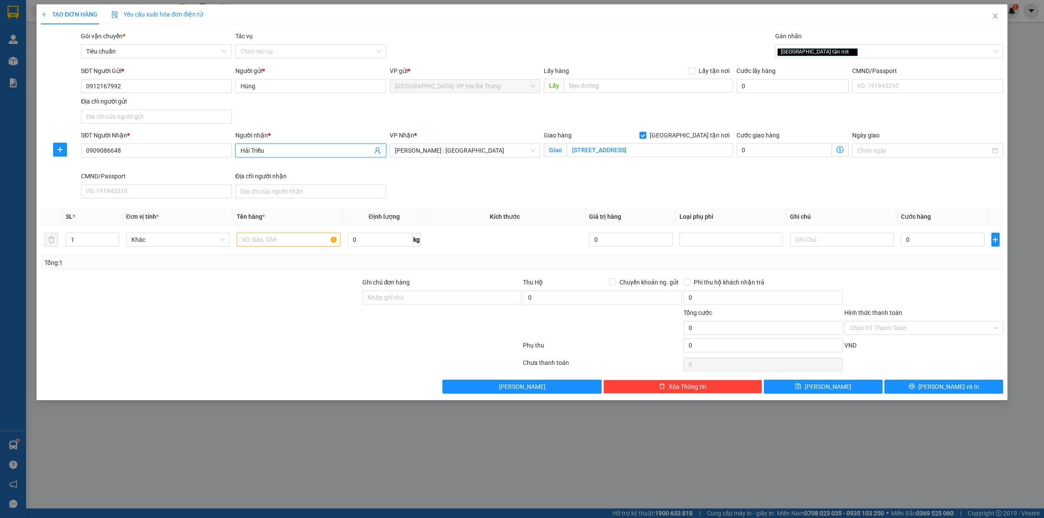
click at [305, 151] on input "Hải Triều" at bounding box center [307, 151] width 132 height 10
type input "Hải Triều (Mai)"
drag, startPoint x: 329, startPoint y: 245, endPoint x: 346, endPoint y: 234, distance: 19.8
click at [333, 241] on input "text" at bounding box center [289, 240] width 104 height 14
type input "1 thùng xốp"
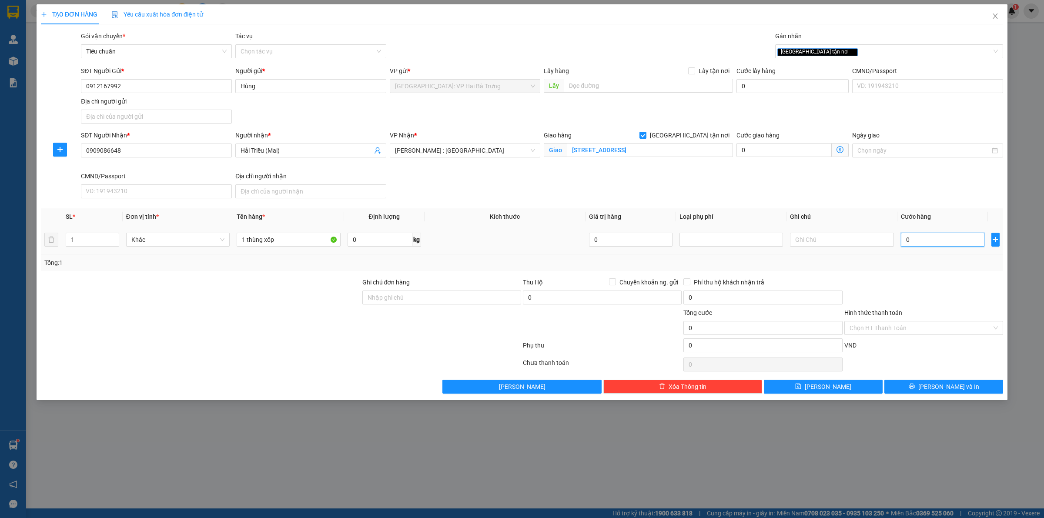
click at [953, 233] on input "0" at bounding box center [943, 240] width 84 height 14
type input "1"
click at [944, 322] on input "Hình thức thanh toán" at bounding box center [920, 327] width 142 height 13
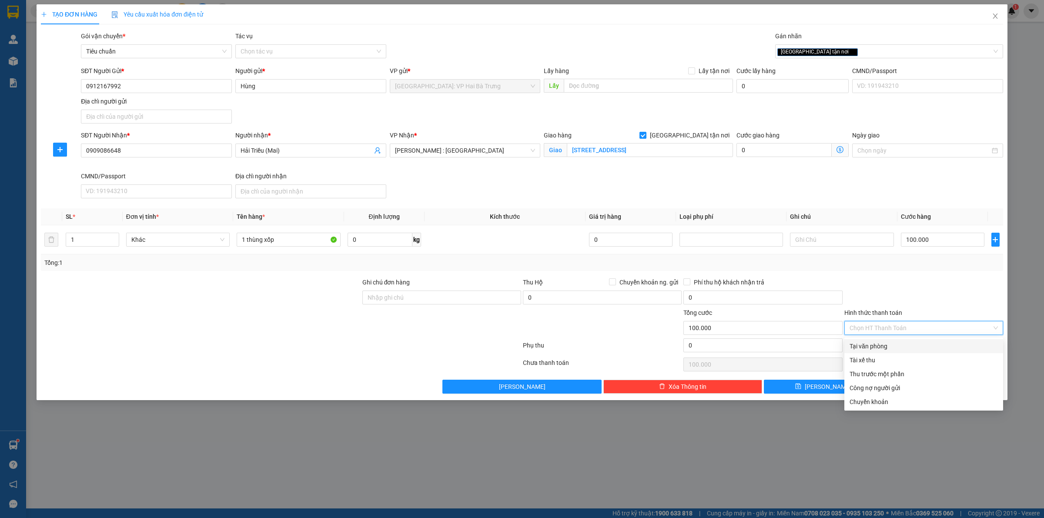
drag, startPoint x: 927, startPoint y: 342, endPoint x: 914, endPoint y: 346, distance: 14.2
click at [927, 342] on div "Tại văn phòng" at bounding box center [923, 346] width 148 height 10
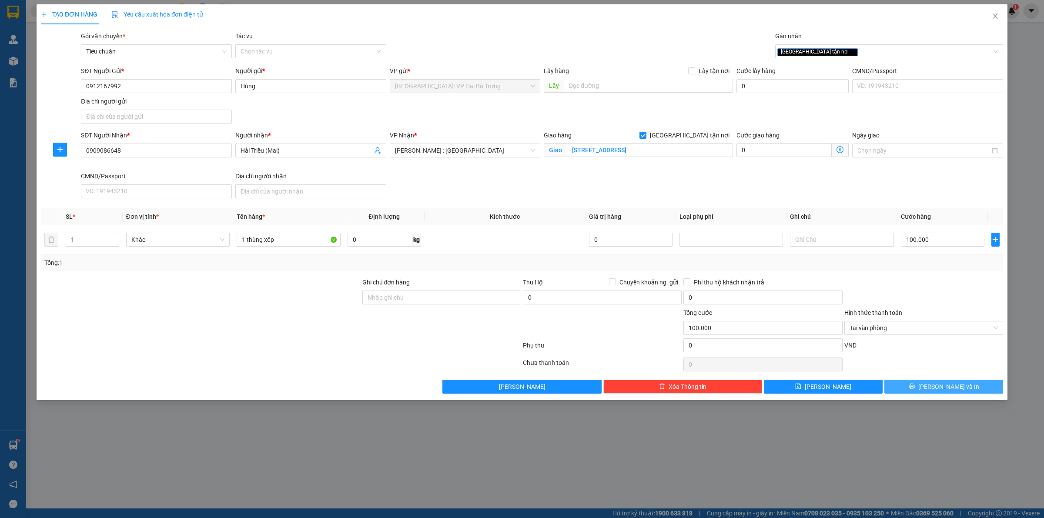
click at [950, 386] on span "[PERSON_NAME] và In" at bounding box center [948, 387] width 61 height 10
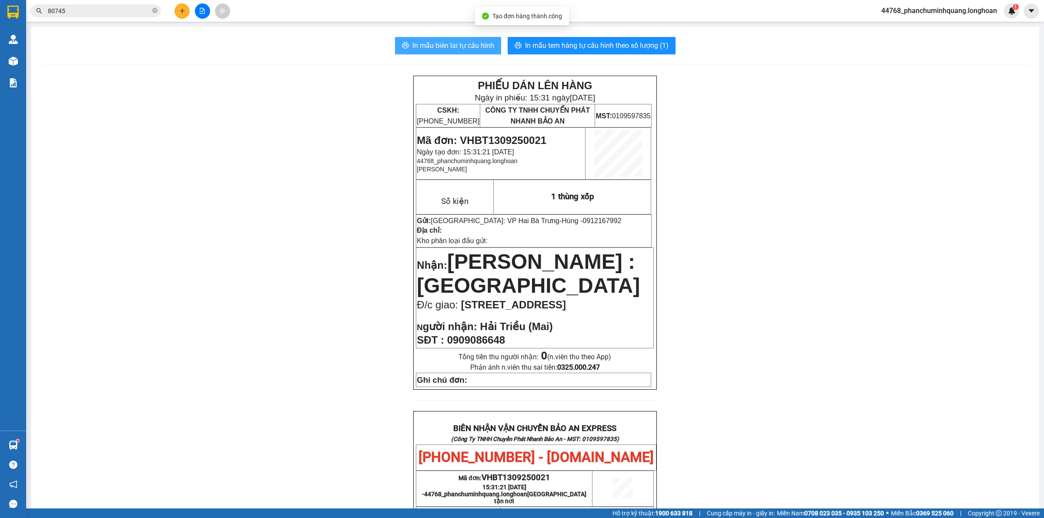
drag, startPoint x: 451, startPoint y: 45, endPoint x: 457, endPoint y: 52, distance: 9.3
click at [451, 44] on span "In mẫu biên lai tự cấu hình" at bounding box center [453, 45] width 82 height 11
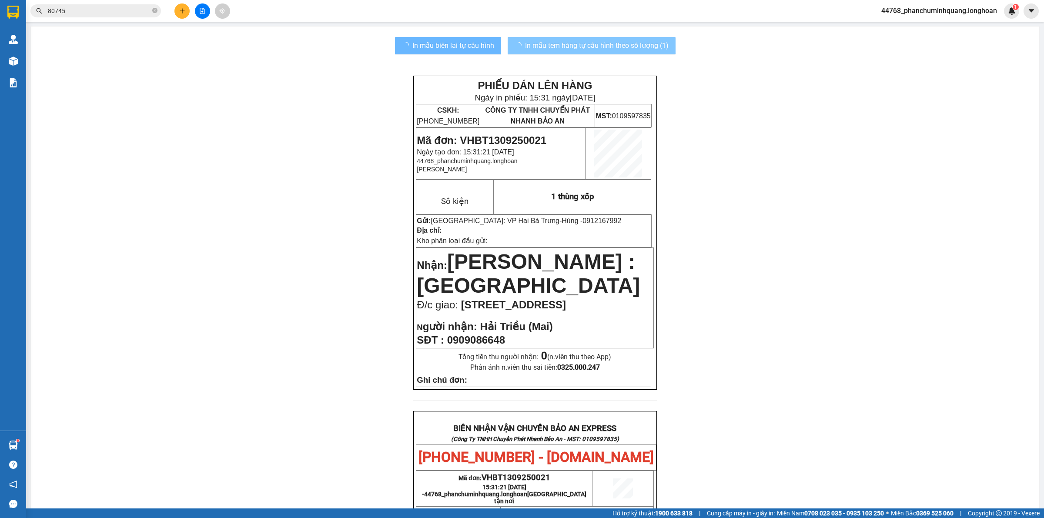
drag, startPoint x: 541, startPoint y: 43, endPoint x: 551, endPoint y: 42, distance: 9.7
click at [544, 43] on span "In mẫu tem hàng tự cấu hình theo số lượng (1)" at bounding box center [597, 45] width 144 height 11
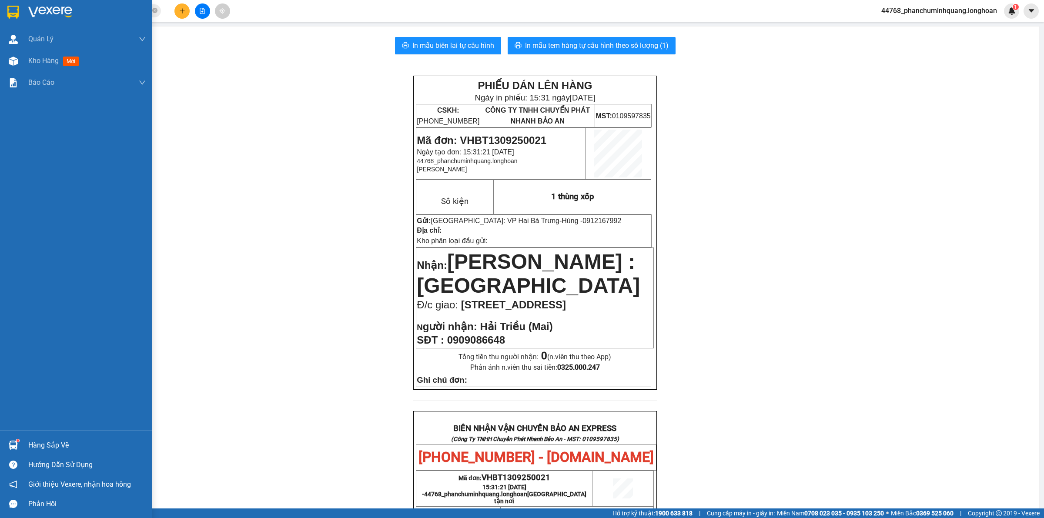
click at [6, 10] on div at bounding box center [13, 11] width 15 height 15
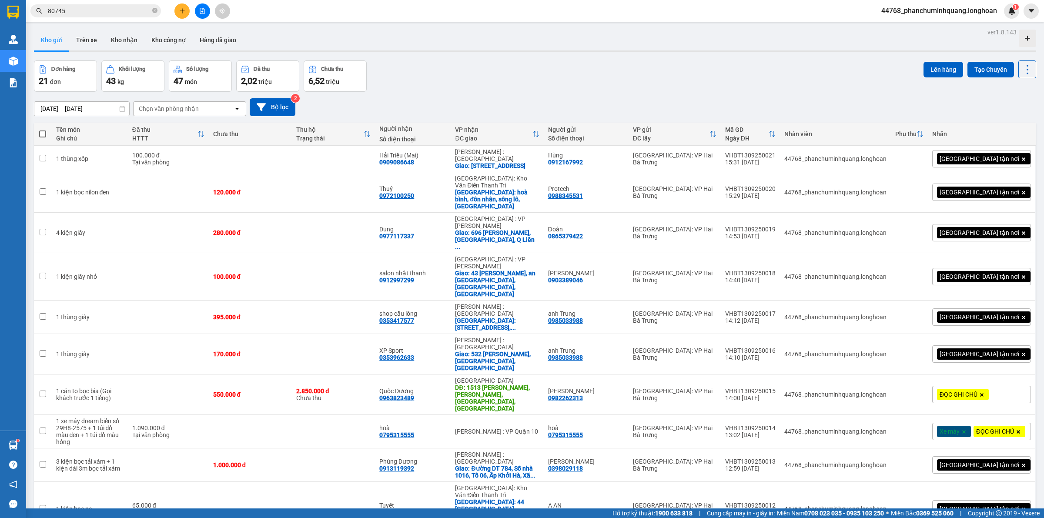
click at [181, 10] on icon "plus" at bounding box center [182, 11] width 6 height 6
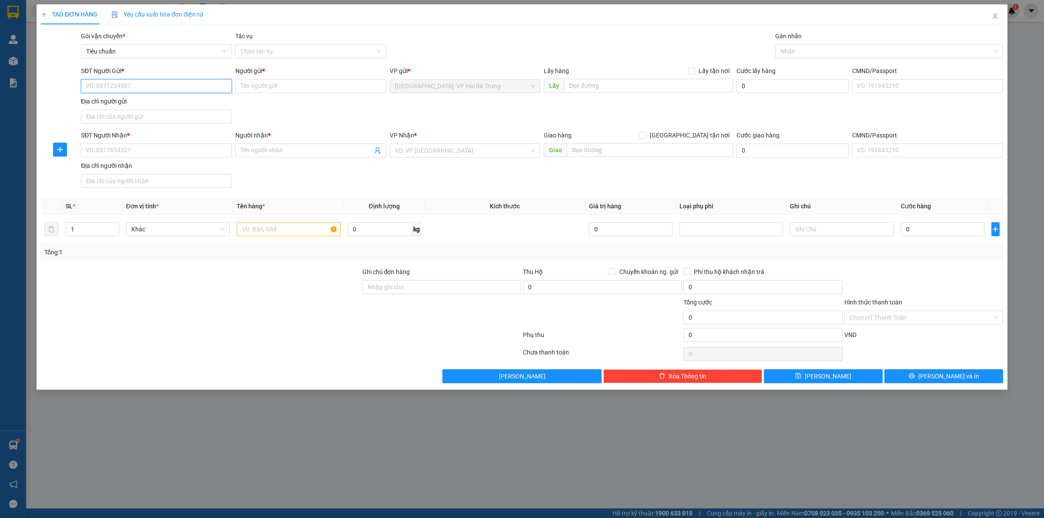
drag, startPoint x: 146, startPoint y: 90, endPoint x: 177, endPoint y: 83, distance: 31.4
click at [156, 82] on input "SĐT Người Gửi *" at bounding box center [156, 86] width 151 height 14
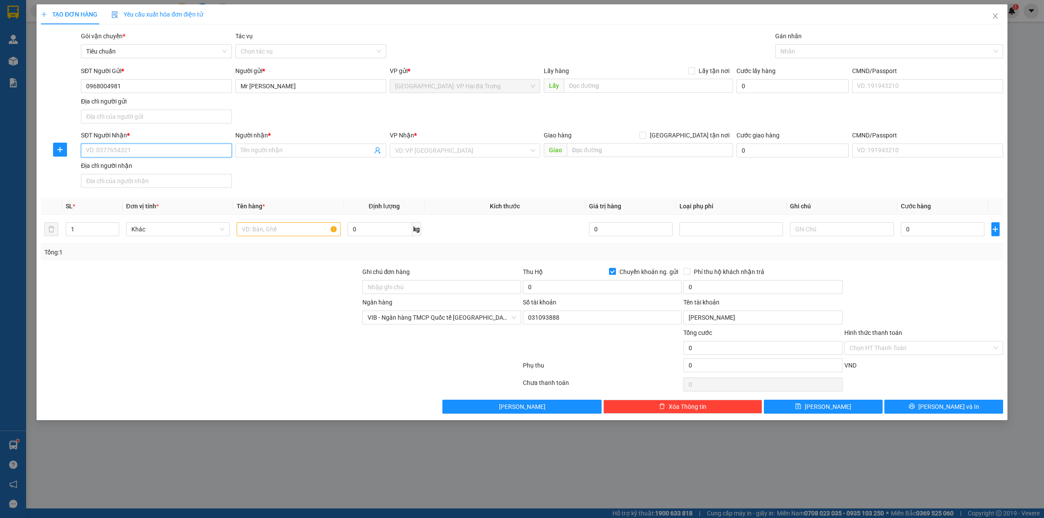
click at [190, 153] on input "SĐT Người Nhận *" at bounding box center [156, 151] width 151 height 14
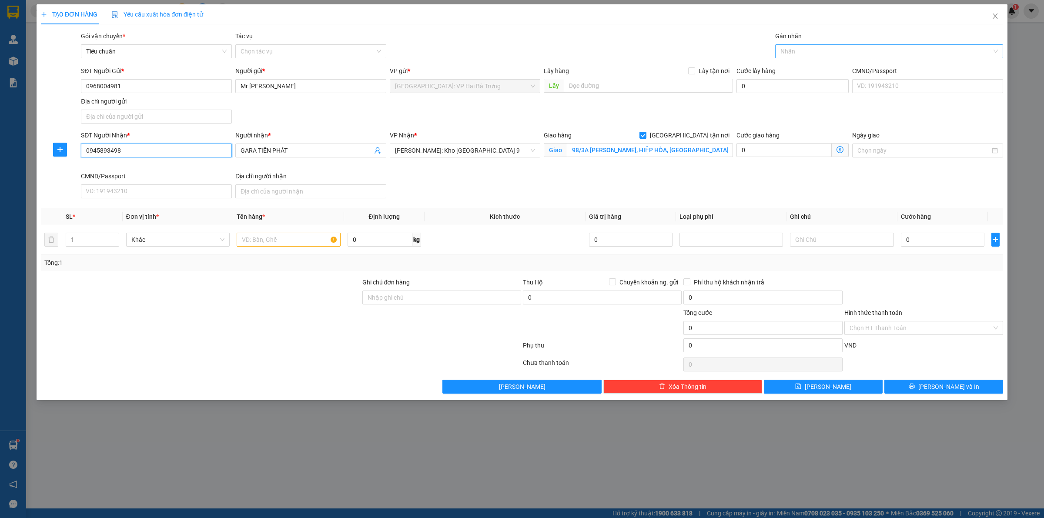
click at [825, 53] on div at bounding box center [884, 51] width 215 height 10
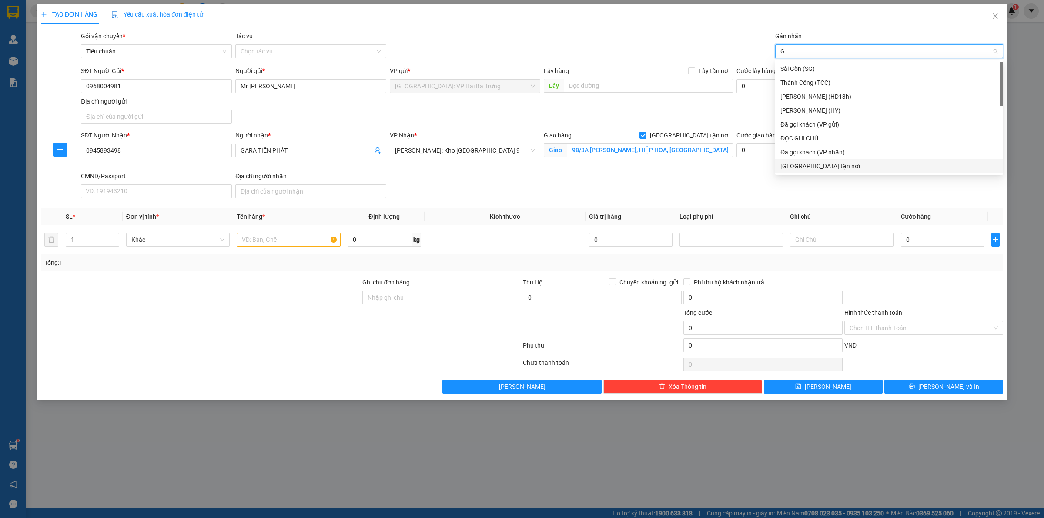
drag, startPoint x: 808, startPoint y: 170, endPoint x: 801, endPoint y: 165, distance: 8.4
click at [808, 169] on div "[GEOGRAPHIC_DATA] tận nơi" at bounding box center [888, 166] width 217 height 10
click at [499, 150] on span "Hồ Chí Minh: Kho Thủ Đức & Quận 9" at bounding box center [465, 150] width 140 height 13
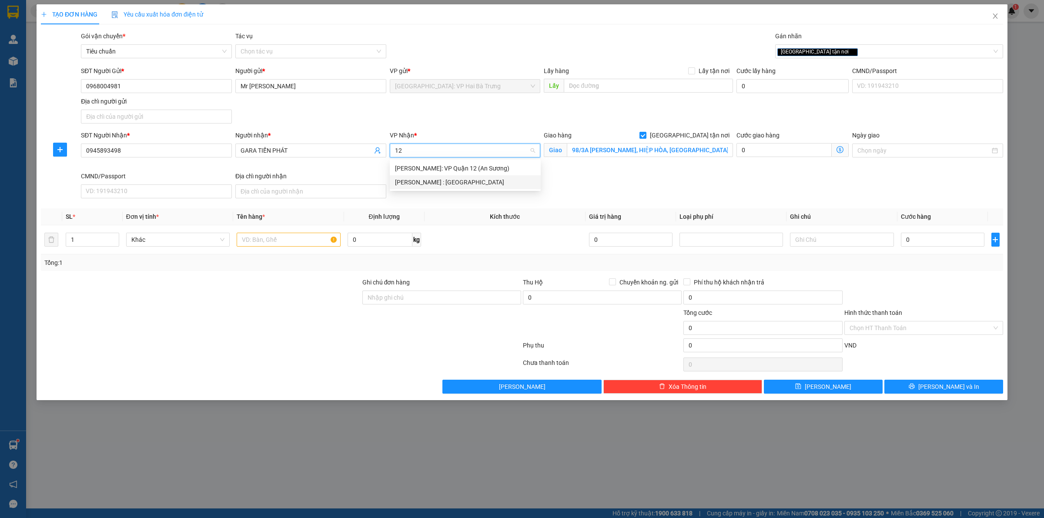
drag, startPoint x: 436, startPoint y: 179, endPoint x: 434, endPoint y: 173, distance: 6.5
click at [437, 179] on div "[PERSON_NAME] : [GEOGRAPHIC_DATA]" at bounding box center [465, 182] width 140 height 10
click at [309, 236] on input "text" at bounding box center [289, 240] width 104 height 14
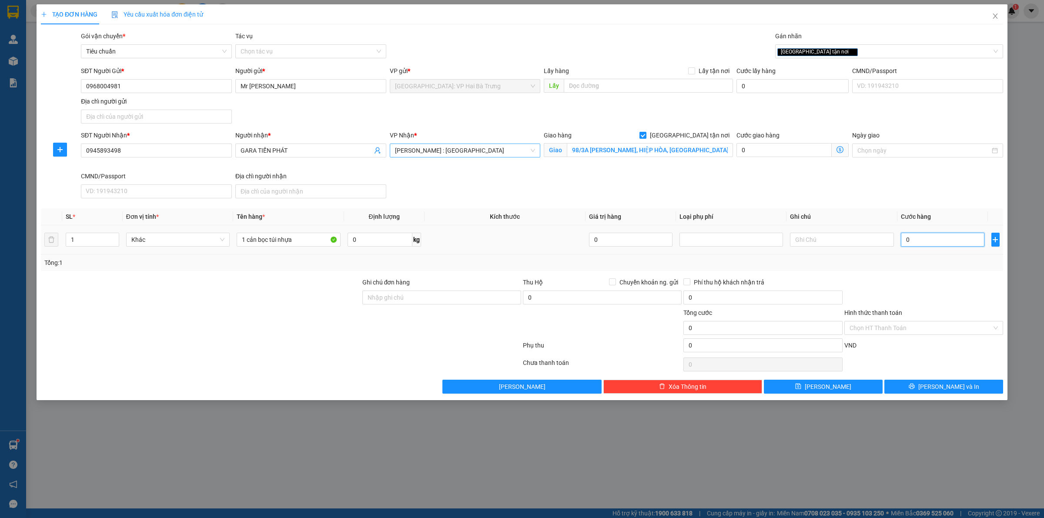
click at [933, 243] on input "0" at bounding box center [943, 240] width 84 height 14
click at [951, 244] on input "327" at bounding box center [943, 240] width 84 height 14
click at [936, 384] on span "[PERSON_NAME] và In" at bounding box center [948, 387] width 61 height 10
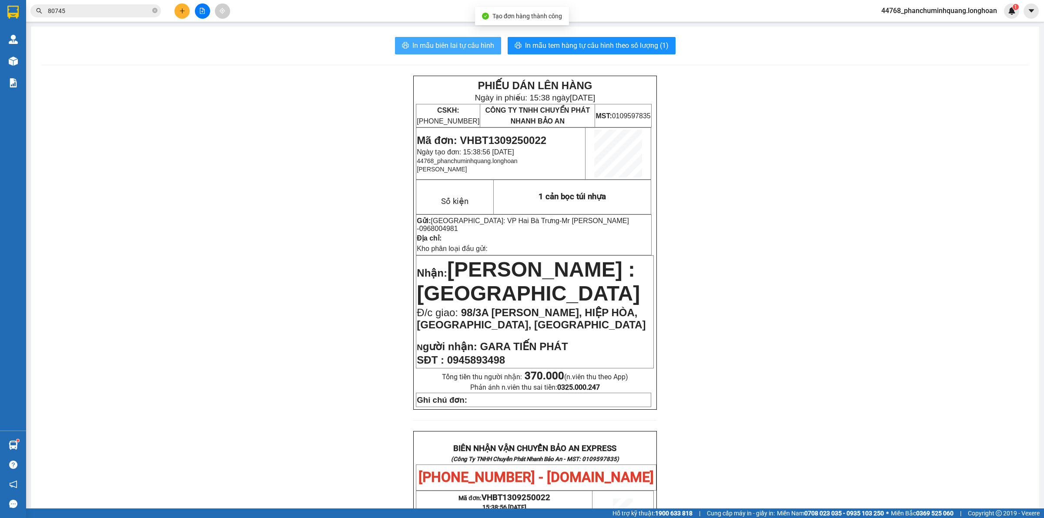
click at [472, 44] on span "In mẫu biên lai tự cấu hình" at bounding box center [453, 45] width 82 height 11
click at [588, 43] on span "In mẫu tem hàng tự cấu hình theo số lượng (1)" at bounding box center [597, 45] width 144 height 11
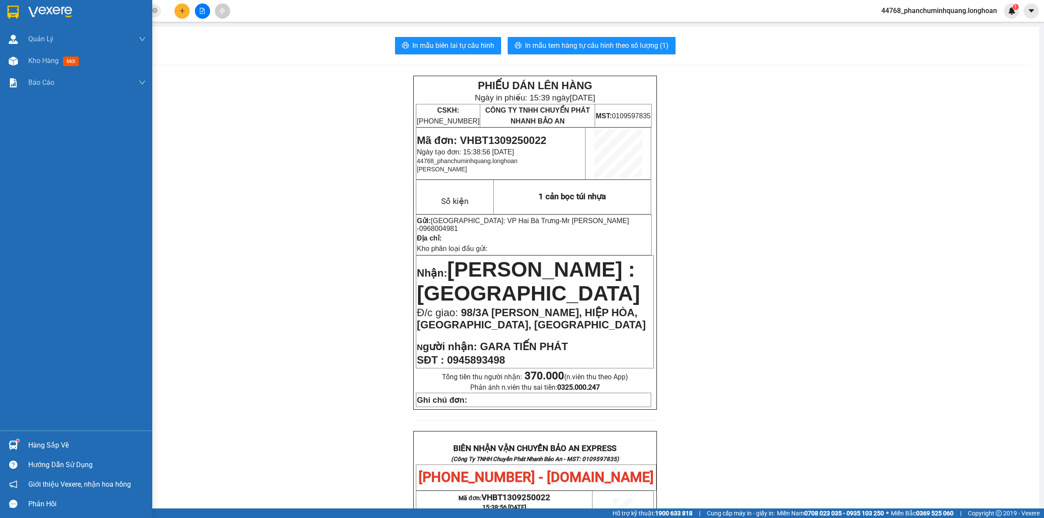
click at [14, 9] on img at bounding box center [12, 12] width 11 height 13
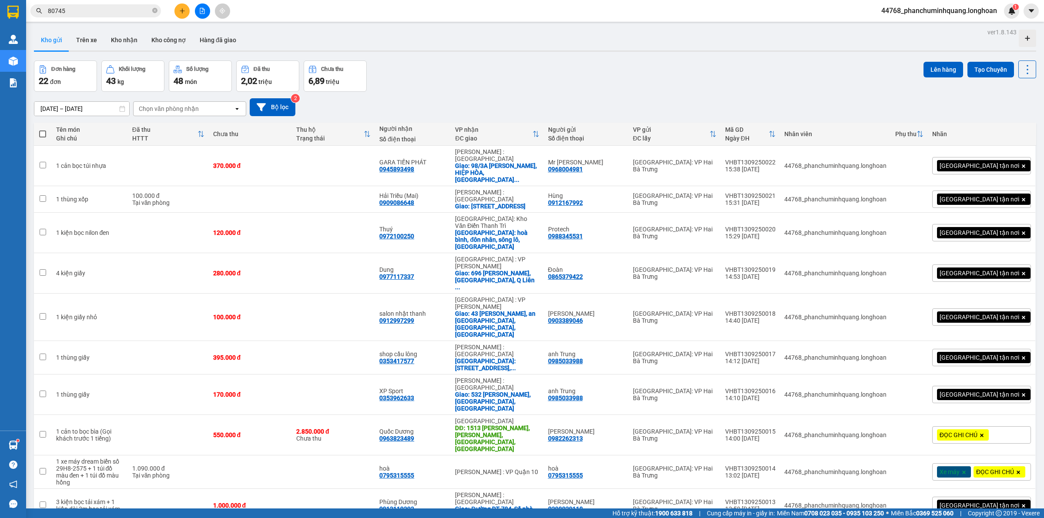
drag, startPoint x: 122, startPoint y: 36, endPoint x: 120, endPoint y: 27, distance: 9.5
click at [122, 34] on button "Kho nhận" at bounding box center [124, 40] width 40 height 21
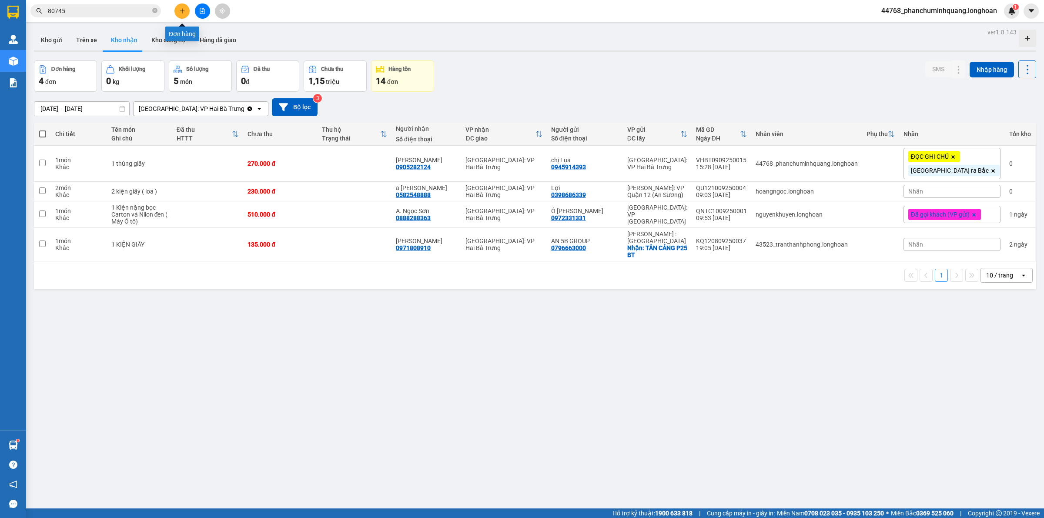
click at [177, 10] on button at bounding box center [181, 10] width 15 height 15
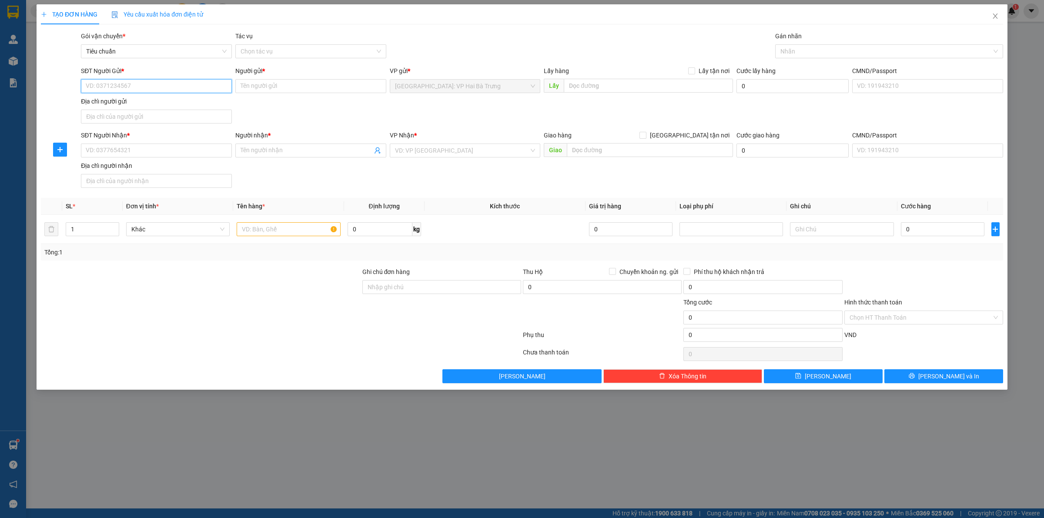
drag, startPoint x: 192, startPoint y: 88, endPoint x: 205, endPoint y: 90, distance: 13.6
click at [195, 87] on input "SĐT Người Gửi *" at bounding box center [156, 86] width 151 height 14
click at [227, 155] on input "SĐT Người Nhận *" at bounding box center [156, 151] width 151 height 14
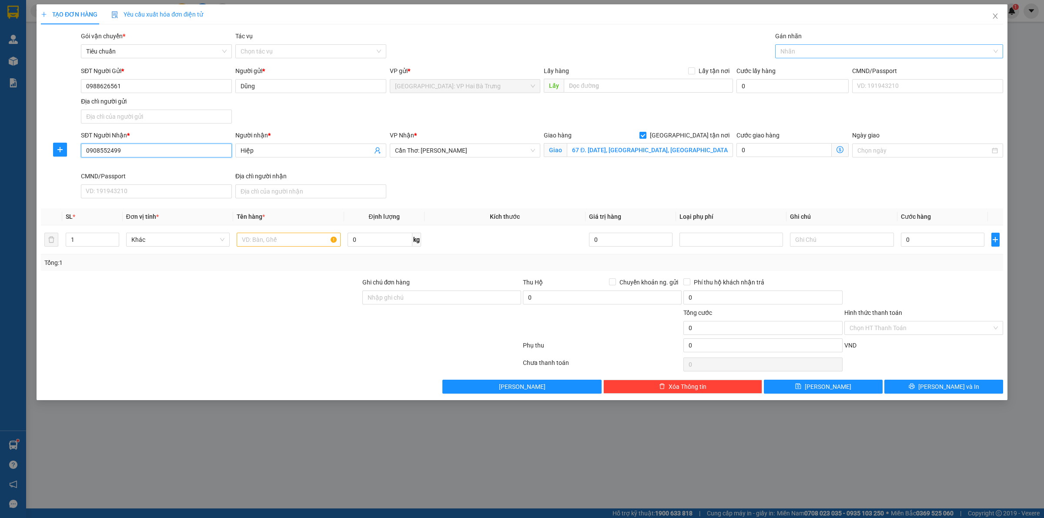
click at [796, 52] on div at bounding box center [884, 51] width 215 height 10
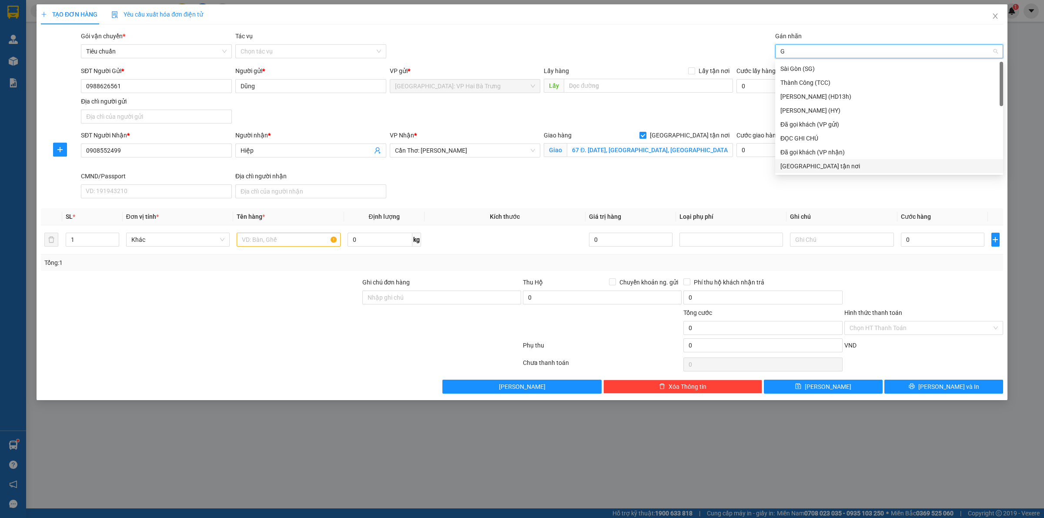
click at [808, 168] on div "[GEOGRAPHIC_DATA] tận nơi" at bounding box center [888, 166] width 217 height 10
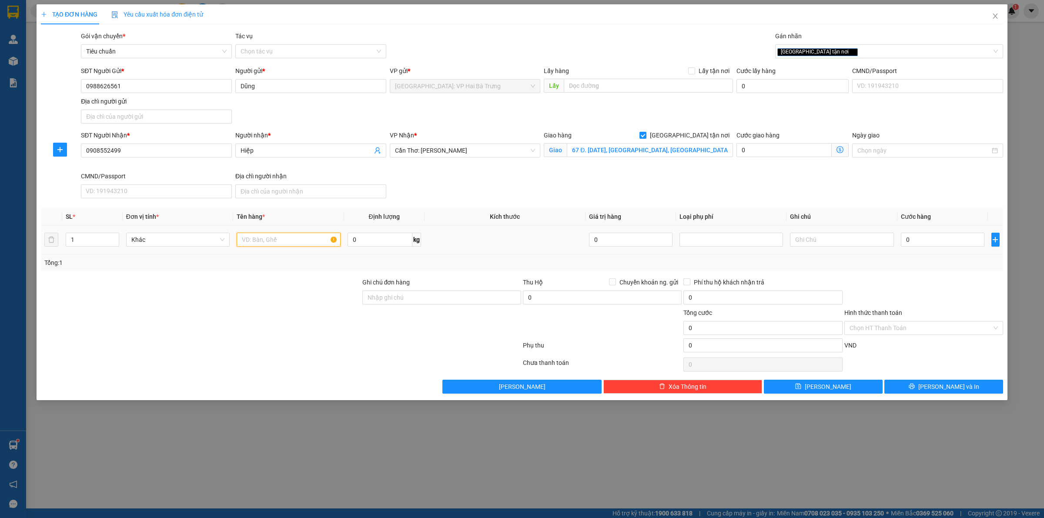
click at [298, 244] on input "text" at bounding box center [289, 240] width 104 height 14
click at [957, 243] on input "0" at bounding box center [943, 240] width 84 height 14
click at [958, 388] on span "[PERSON_NAME] và In" at bounding box center [948, 387] width 61 height 10
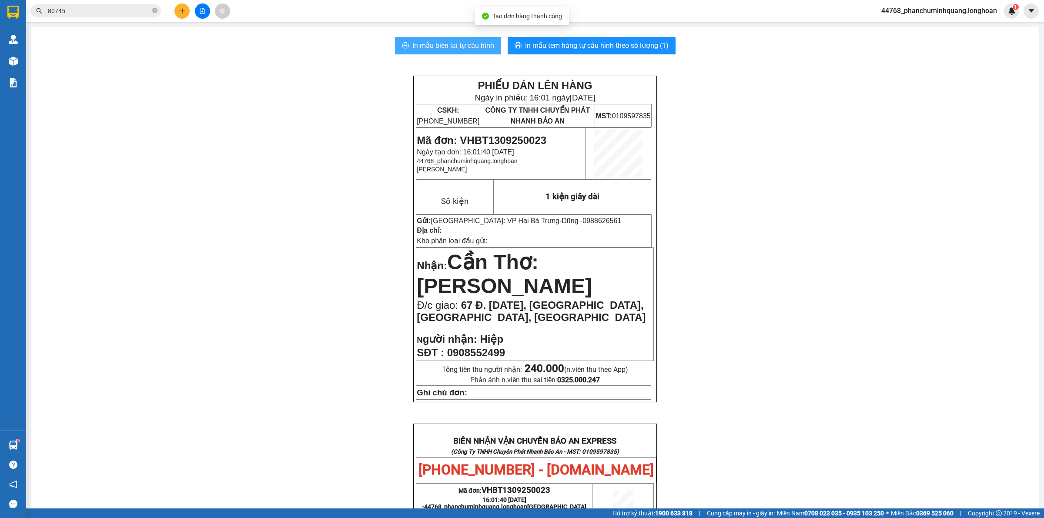
click at [483, 44] on span "In mẫu biên lai tự cấu hình" at bounding box center [453, 45] width 82 height 11
click at [619, 43] on span "In mẫu tem hàng tự cấu hình theo số lượng (1)" at bounding box center [597, 45] width 144 height 11
click at [190, 12] on div at bounding box center [202, 10] width 65 height 15
click at [182, 12] on icon "plus" at bounding box center [182, 10] width 0 height 5
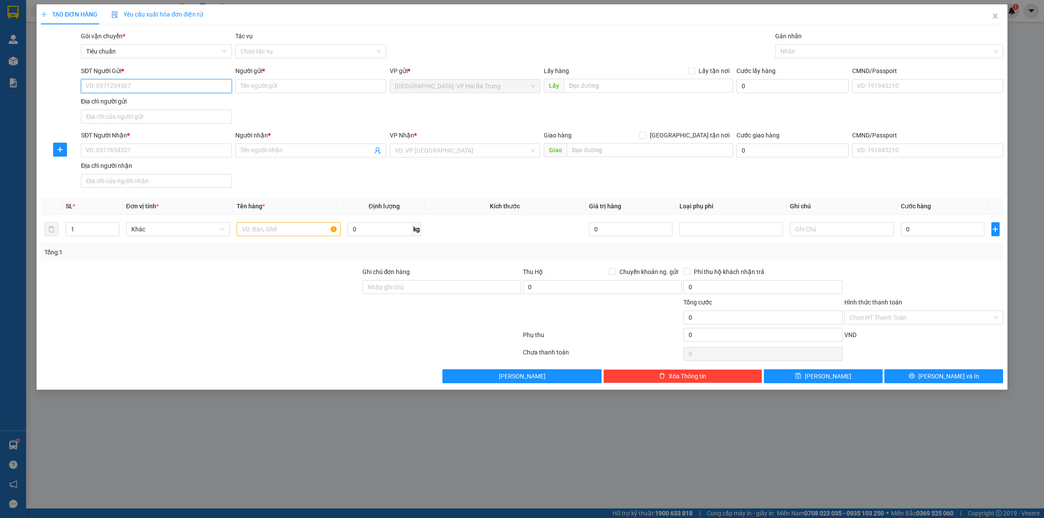
click at [148, 90] on input "SĐT Người Gửi *" at bounding box center [156, 86] width 151 height 14
click at [167, 107] on div "0962341666 - TRANH SỨ GIANG TÂY" at bounding box center [156, 104] width 140 height 10
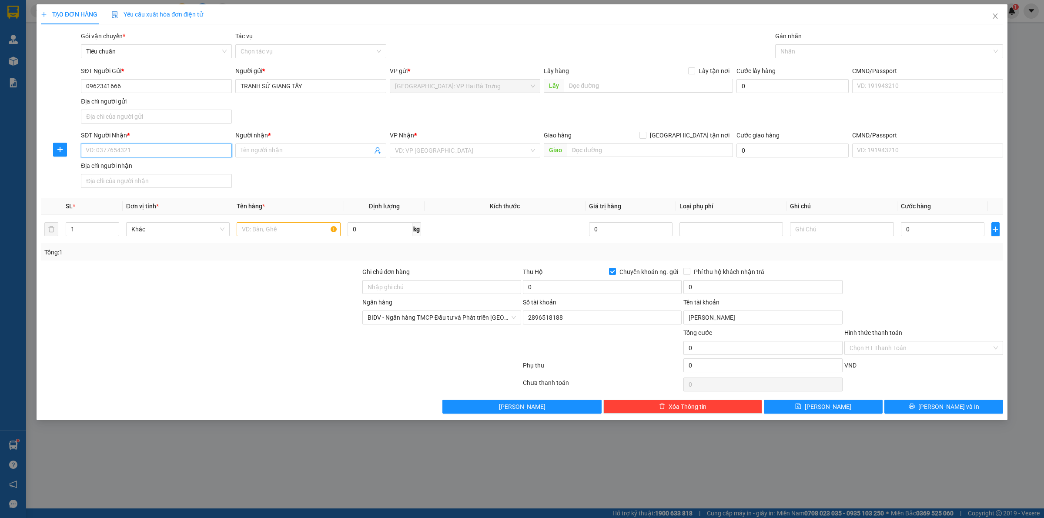
click at [173, 157] on input "SĐT Người Nhận *" at bounding box center [156, 151] width 151 height 14
paste input "0931331998"
click at [296, 152] on input "Người nhận *" at bounding box center [307, 151] width 132 height 10
paste input "[PERSON_NAME]"
click at [465, 154] on input "search" at bounding box center [462, 150] width 134 height 13
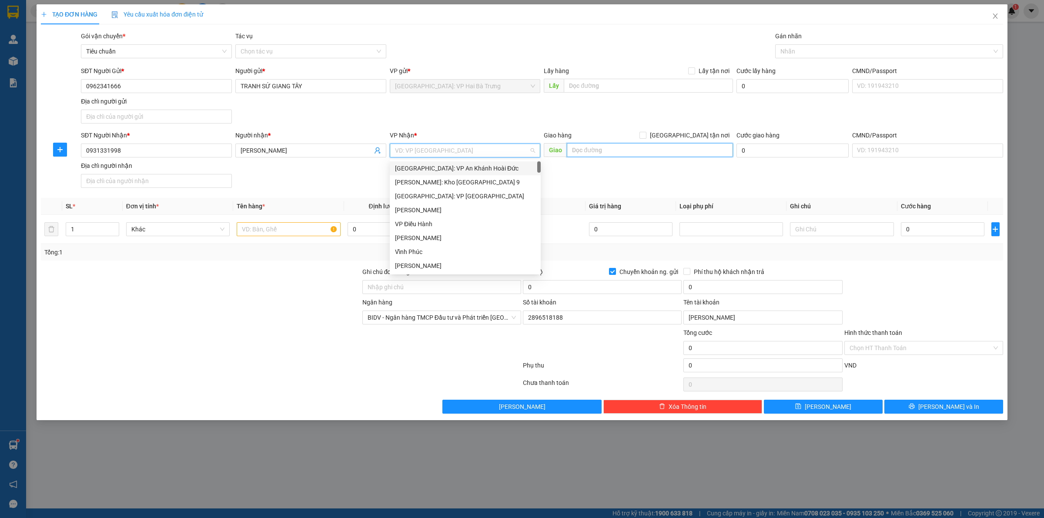
click at [582, 149] on input "text" at bounding box center [650, 150] width 166 height 14
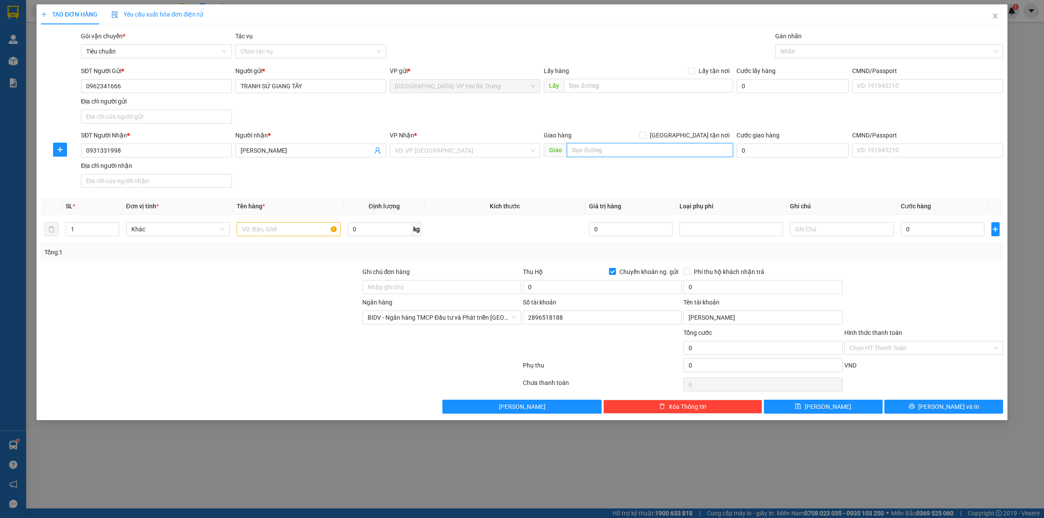
paste input "939H Trần Hưng Đạo, p5, tp Mỹ Tho"
click at [645, 136] on input "[GEOGRAPHIC_DATA] tận nơi" at bounding box center [642, 135] width 6 height 6
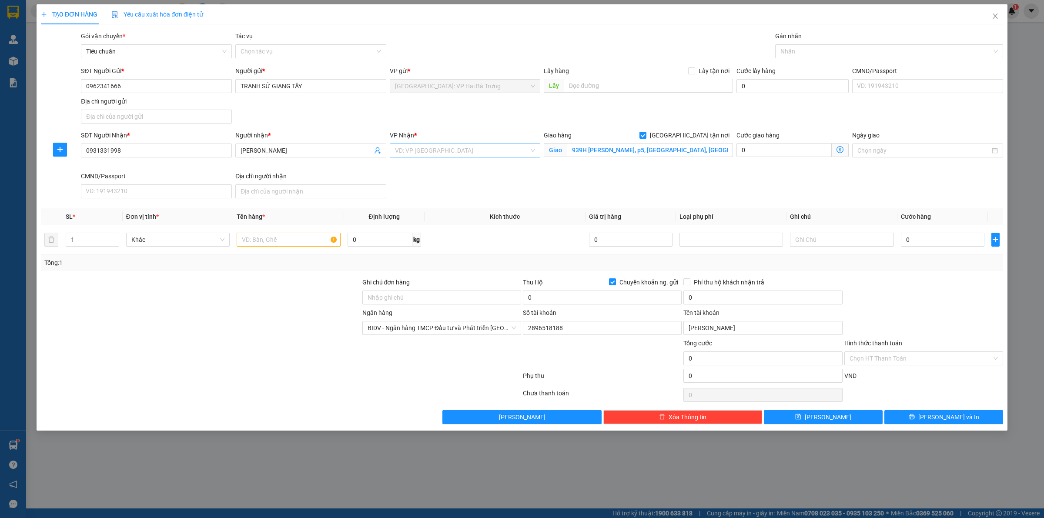
click at [501, 153] on input "search" at bounding box center [462, 150] width 134 height 13
click at [808, 46] on div at bounding box center [884, 51] width 215 height 10
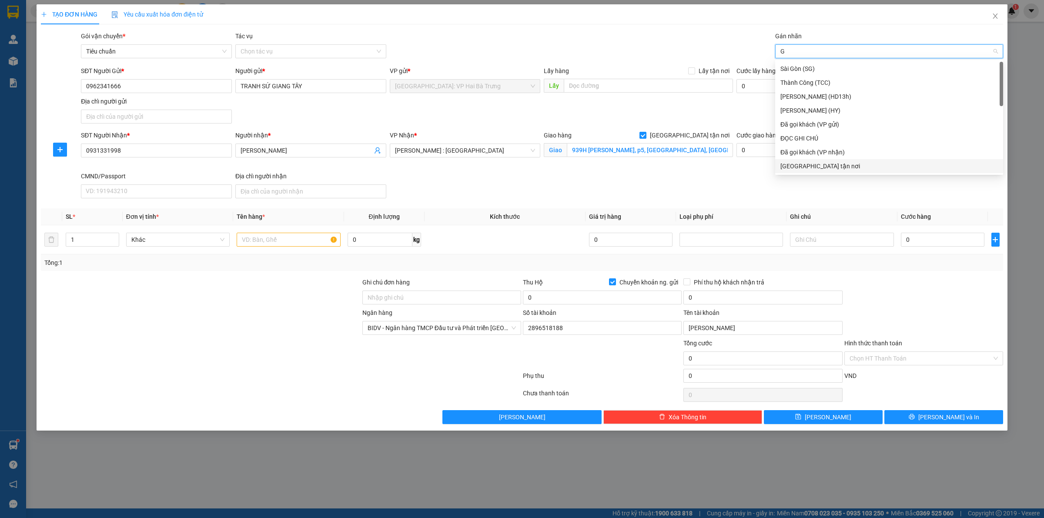
click at [805, 168] on div "[GEOGRAPHIC_DATA] tận nơi" at bounding box center [888, 166] width 217 height 10
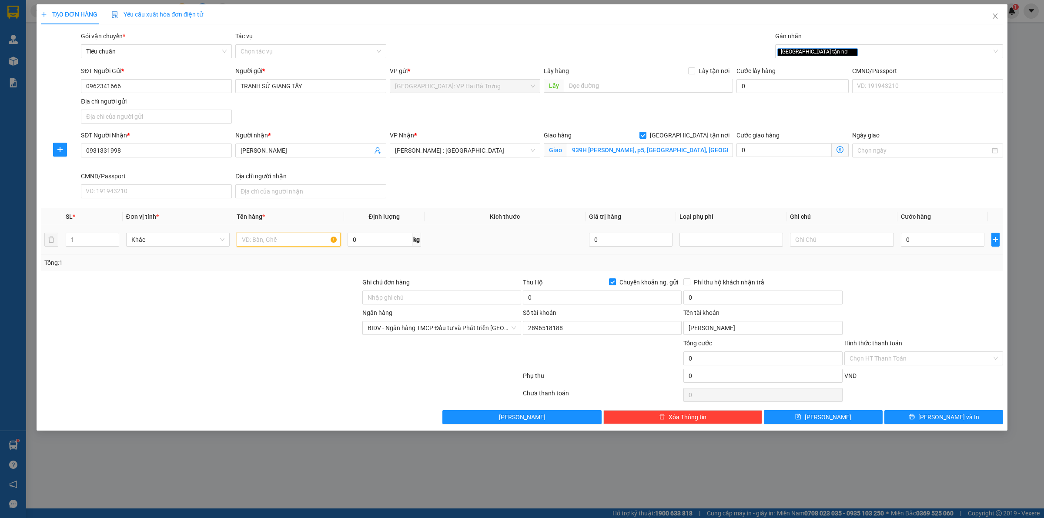
drag, startPoint x: 253, startPoint y: 233, endPoint x: 258, endPoint y: 210, distance: 24.0
click at [254, 232] on div at bounding box center [289, 239] width 104 height 17
drag, startPoint x: 968, startPoint y: 242, endPoint x: 952, endPoint y: 236, distance: 16.4
click at [966, 241] on input "0" at bounding box center [943, 240] width 84 height 14
click at [594, 301] on input "0" at bounding box center [602, 298] width 159 height 14
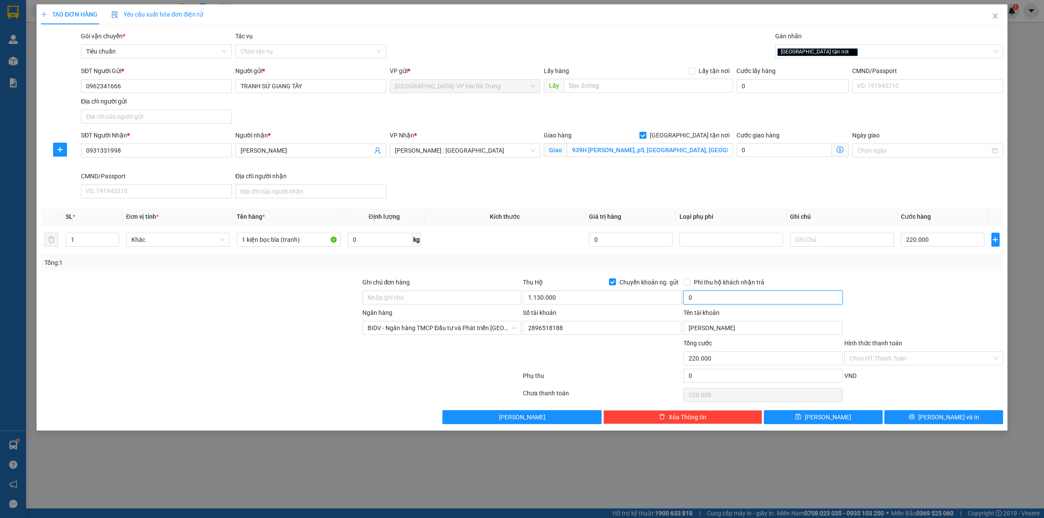
click at [707, 299] on input "0" at bounding box center [762, 298] width 159 height 14
click at [967, 424] on button "[PERSON_NAME] và In" at bounding box center [943, 417] width 119 height 14
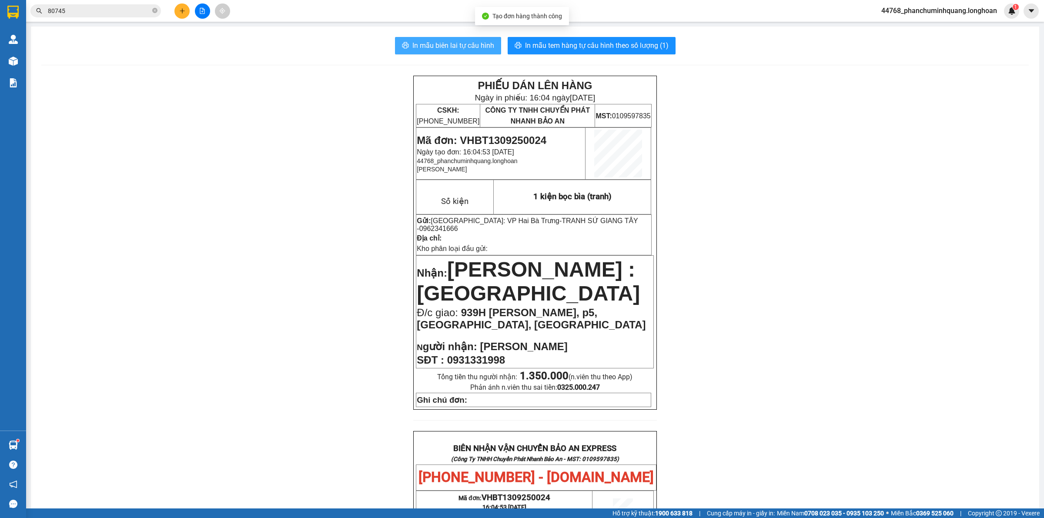
drag, startPoint x: 458, startPoint y: 40, endPoint x: 461, endPoint y: 46, distance: 6.3
click at [460, 42] on span "In mẫu biên lai tự cấu hình" at bounding box center [453, 45] width 82 height 11
click at [560, 36] on div "In mẫu biên lai tự cấu hình In mẫu tem hàng tự cấu hình theo số lượng (1) PHIẾU…" at bounding box center [535, 464] width 1008 height 875
click at [559, 42] on span "In mẫu tem hàng tự cấu hình theo số lượng (1)" at bounding box center [597, 45] width 144 height 11
drag, startPoint x: 596, startPoint y: 221, endPoint x: 634, endPoint y: 217, distance: 37.7
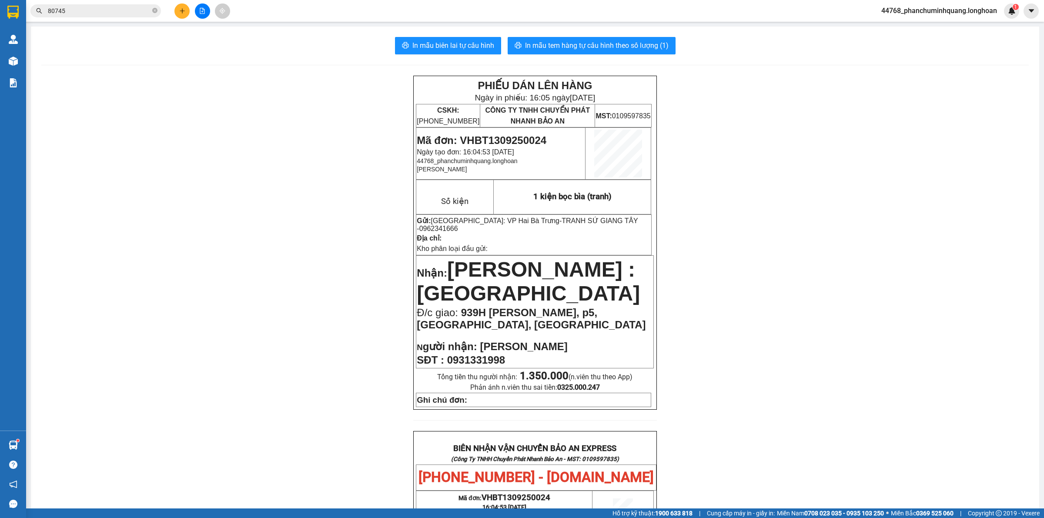
click at [458, 225] on span "0962341666" at bounding box center [438, 228] width 39 height 7
click at [179, 7] on button at bounding box center [181, 10] width 15 height 15
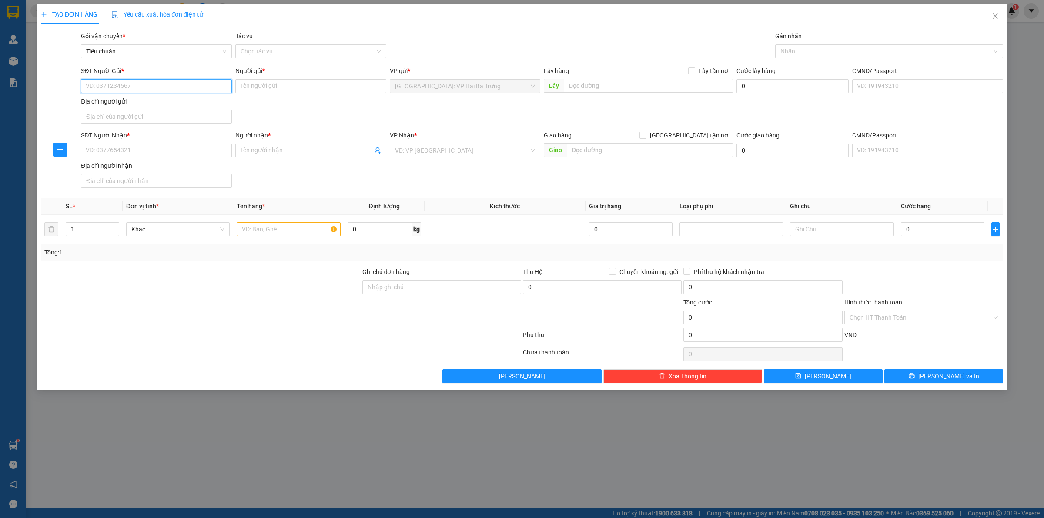
click at [160, 88] on input "SĐT Người Gửi *" at bounding box center [156, 86] width 151 height 14
paste input "0962341666"
click at [141, 100] on div "0962341666 - TRANH SỨ GIANG TÂY" at bounding box center [156, 104] width 140 height 10
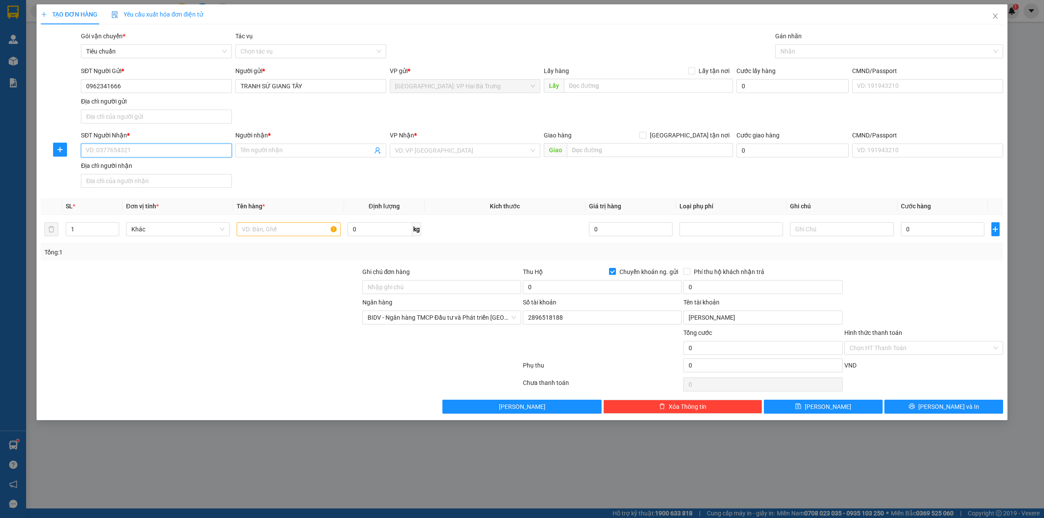
click at [157, 153] on input "SĐT Người Nhận *" at bounding box center [156, 151] width 151 height 14
paste input "0983059078"
click at [274, 151] on input "Người nhận *" at bounding box center [307, 151] width 132 height 10
drag, startPoint x: 664, startPoint y: 148, endPoint x: 659, endPoint y: 149, distance: 4.8
click at [659, 149] on input "text" at bounding box center [650, 150] width 166 height 14
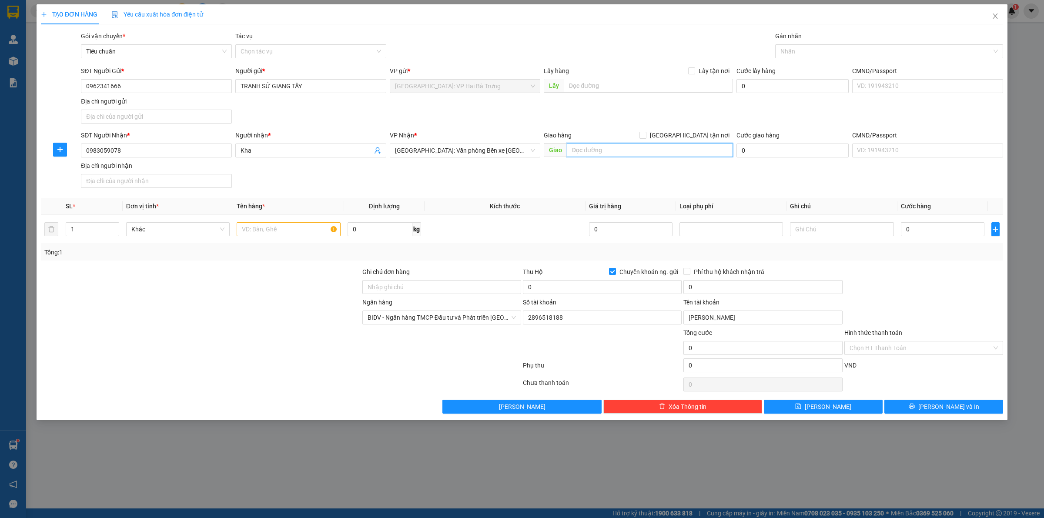
paste input "1/18/105 đường trung hành phường Hải an Hải phòng"
click at [702, 134] on span "[GEOGRAPHIC_DATA] tận nơi" at bounding box center [689, 135] width 87 height 10
click at [645, 134] on input "[GEOGRAPHIC_DATA] tận nơi" at bounding box center [642, 135] width 6 height 6
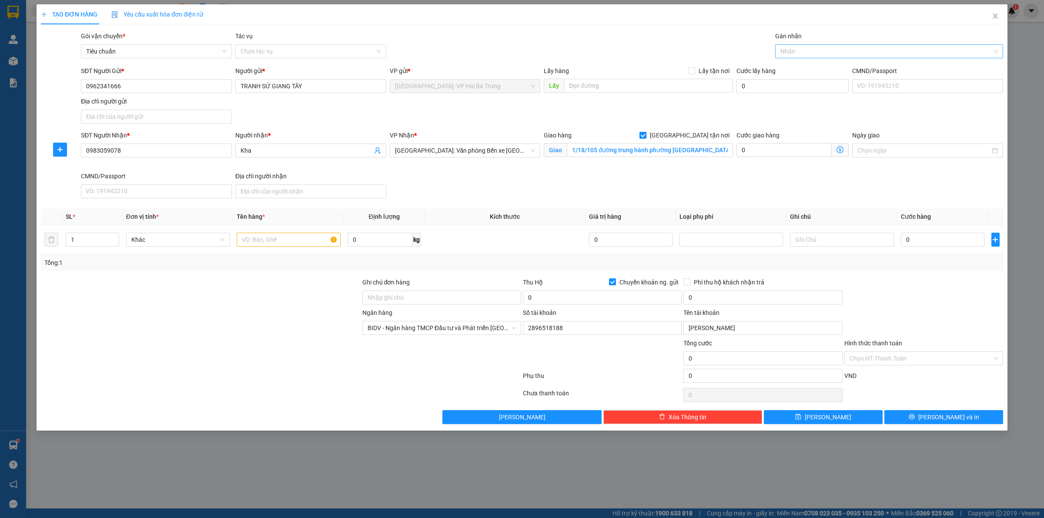
click at [833, 48] on div at bounding box center [884, 51] width 215 height 10
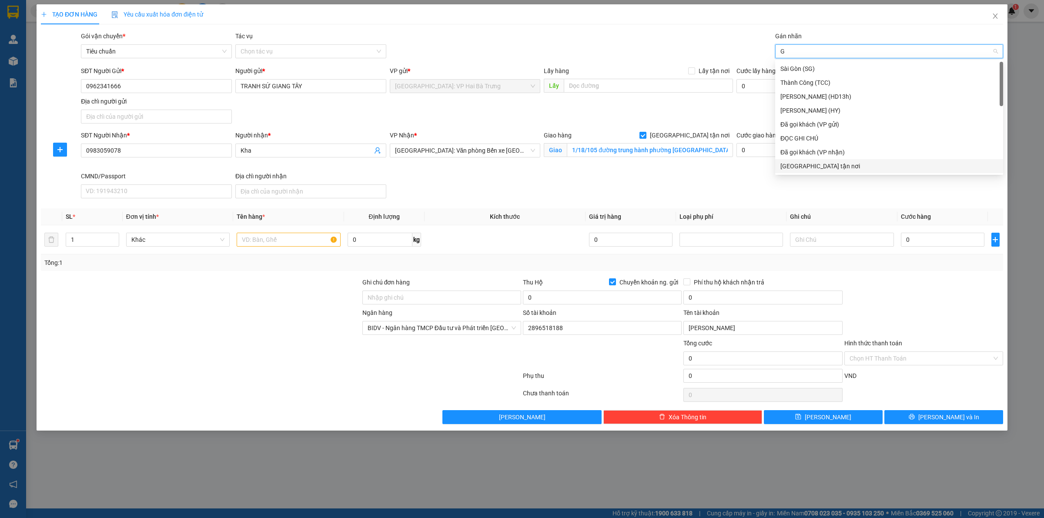
drag, startPoint x: 805, startPoint y: 167, endPoint x: 792, endPoint y: 166, distance: 13.1
click at [805, 166] on div "[GEOGRAPHIC_DATA] tận nơi" at bounding box center [888, 166] width 217 height 10
click at [297, 234] on input "text" at bounding box center [289, 240] width 104 height 14
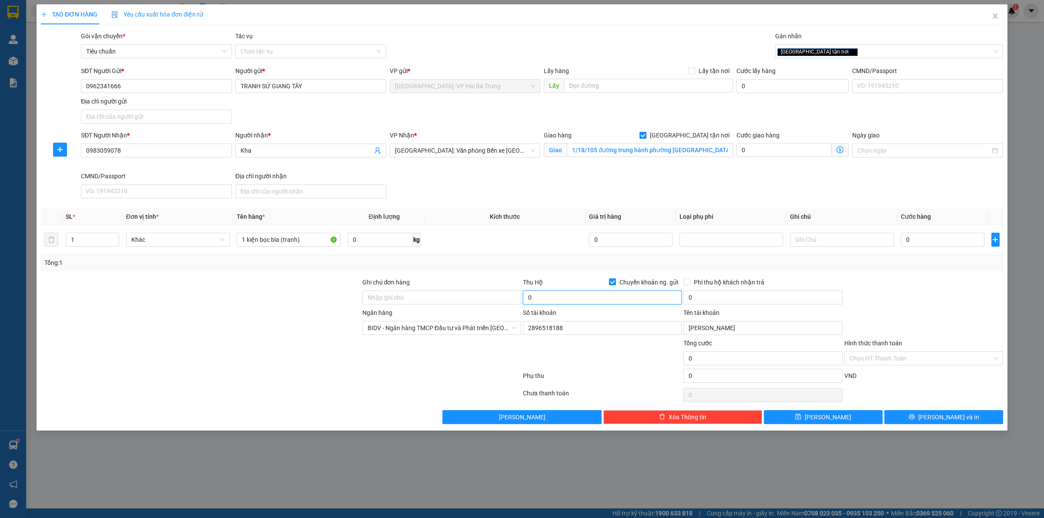
click at [592, 296] on input "0" at bounding box center [602, 298] width 159 height 14
click at [920, 246] on input "0" at bounding box center [943, 240] width 84 height 14
click at [648, 294] on input "0" at bounding box center [602, 298] width 159 height 14
click at [966, 424] on button "[PERSON_NAME] và In" at bounding box center [943, 417] width 119 height 14
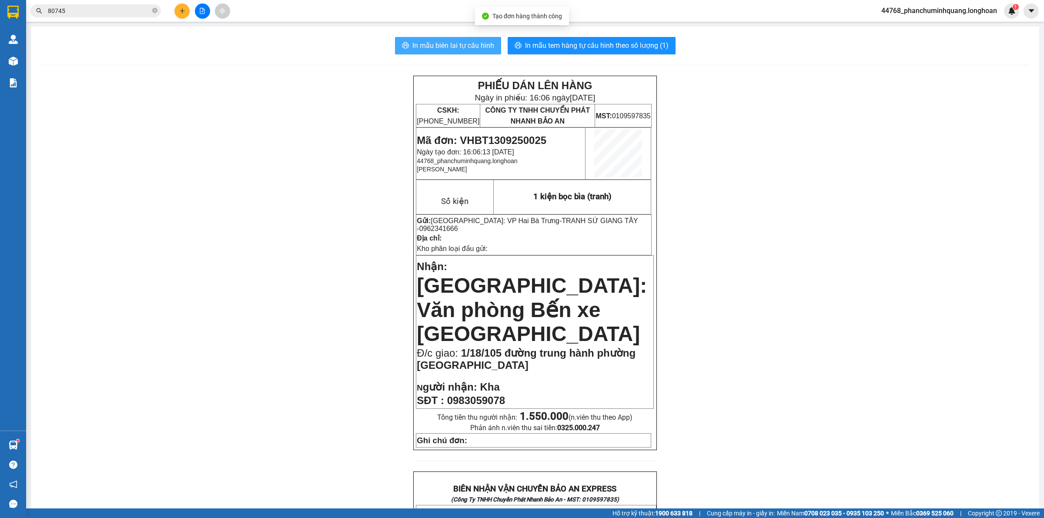
click at [457, 49] on span "In mẫu biên lai tự cấu hình" at bounding box center [453, 45] width 82 height 11
click at [605, 46] on span "In mẫu tem hàng tự cấu hình theo số lượng (1)" at bounding box center [597, 45] width 144 height 11
click at [182, 11] on icon "plus" at bounding box center [182, 11] width 6 height 6
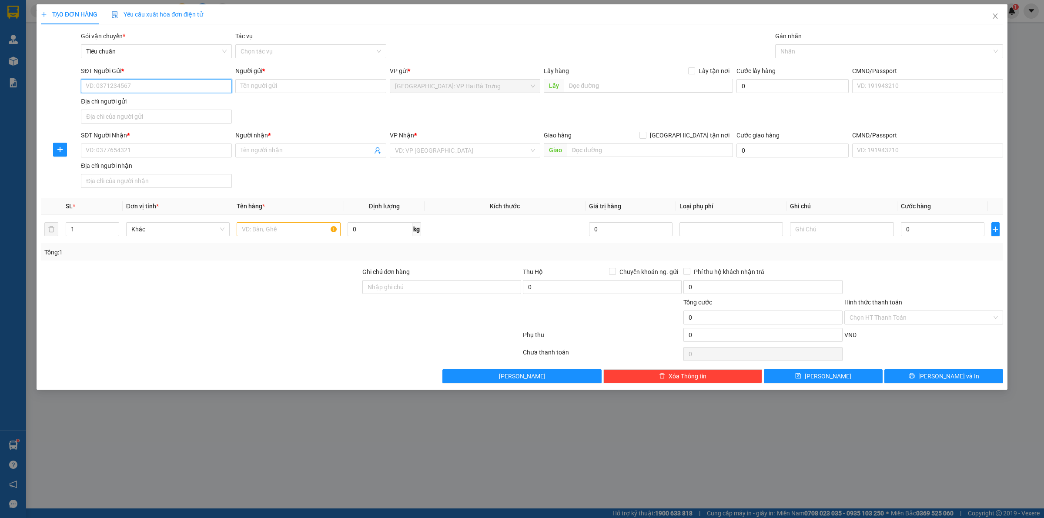
drag, startPoint x: 201, startPoint y: 88, endPoint x: 197, endPoint y: 84, distance: 6.8
click at [201, 88] on input "SĐT Người Gửi *" at bounding box center [156, 86] width 151 height 14
click at [138, 154] on input "SĐT Người Nhận *" at bounding box center [156, 151] width 151 height 14
click at [639, 132] on input "[GEOGRAPHIC_DATA] tận nơi" at bounding box center [642, 135] width 6 height 6
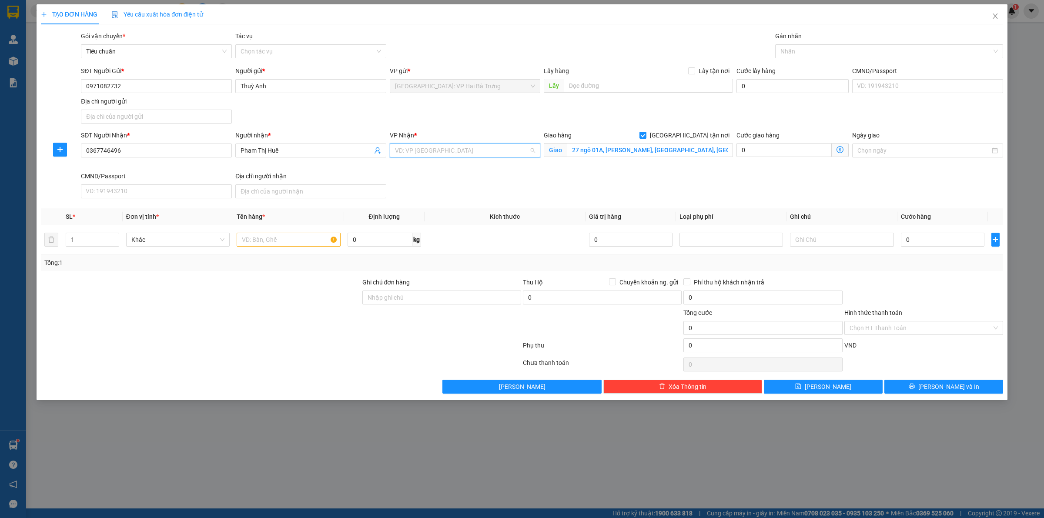
click at [468, 150] on input "search" at bounding box center [462, 150] width 134 height 13
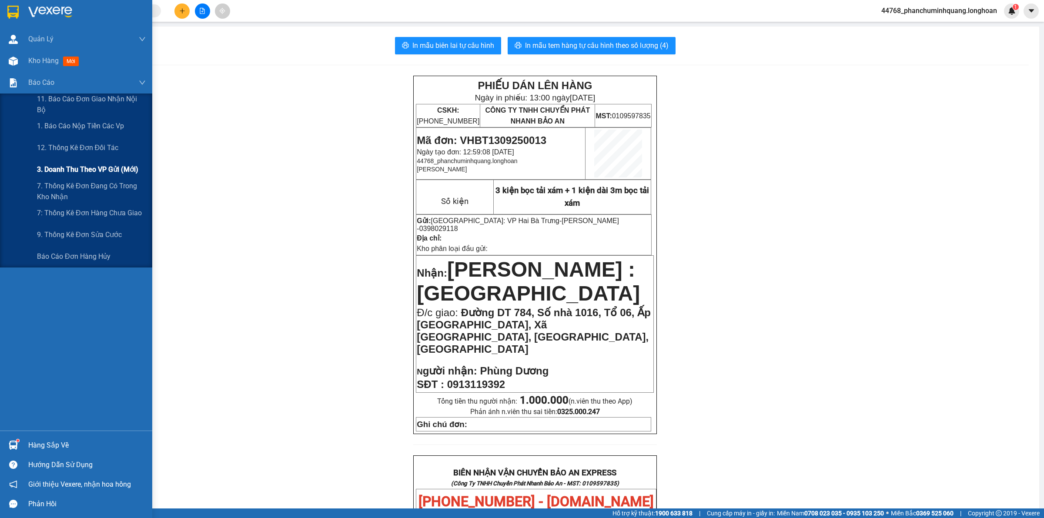
click at [98, 163] on div "3. Doanh Thu theo VP Gửi (mới)" at bounding box center [91, 170] width 109 height 22
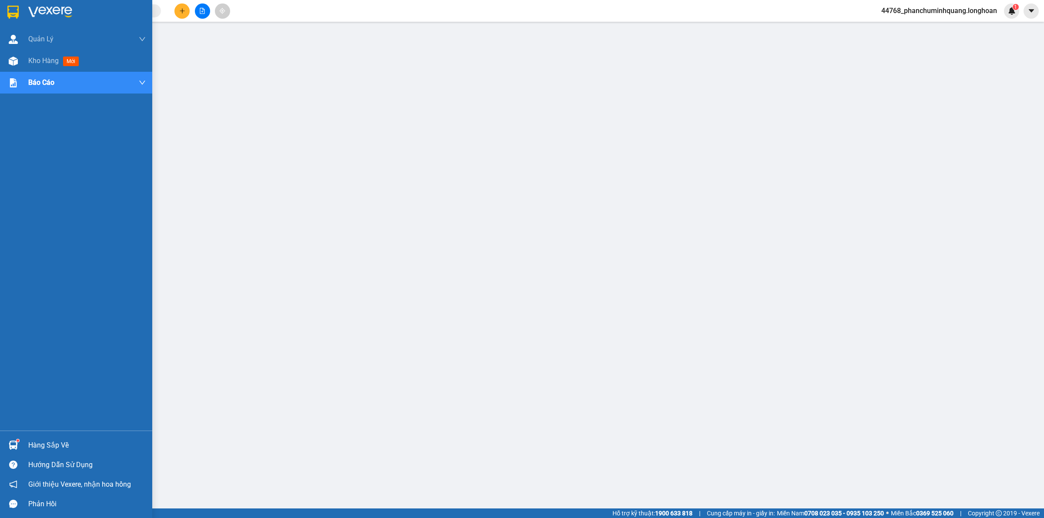
drag, startPoint x: 16, startPoint y: 11, endPoint x: 54, endPoint y: 100, distance: 97.2
click at [17, 11] on img at bounding box center [12, 12] width 11 height 13
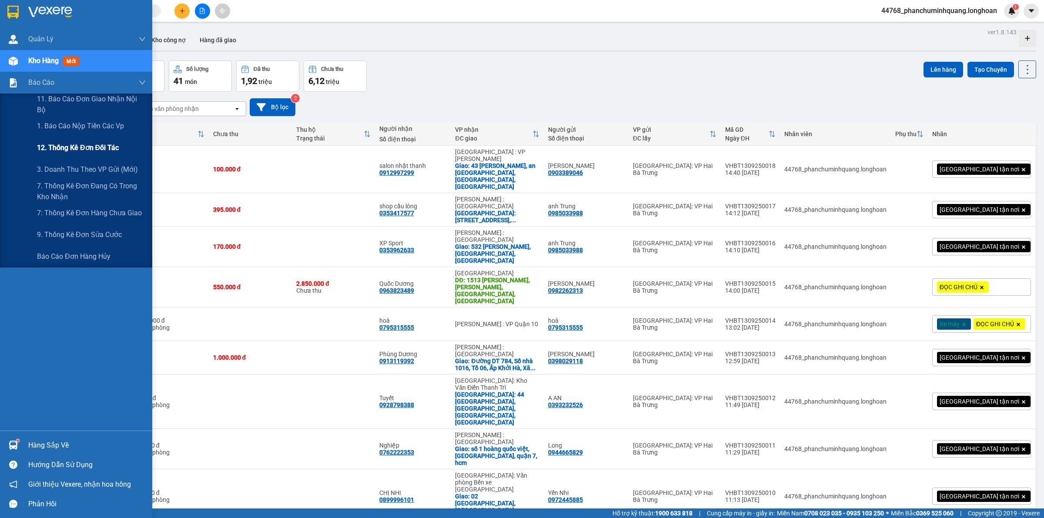
drag, startPoint x: 87, startPoint y: 168, endPoint x: 131, endPoint y: 144, distance: 50.0
click at [87, 167] on span "3. Doanh Thu theo VP Gửi (mới)" at bounding box center [87, 169] width 101 height 11
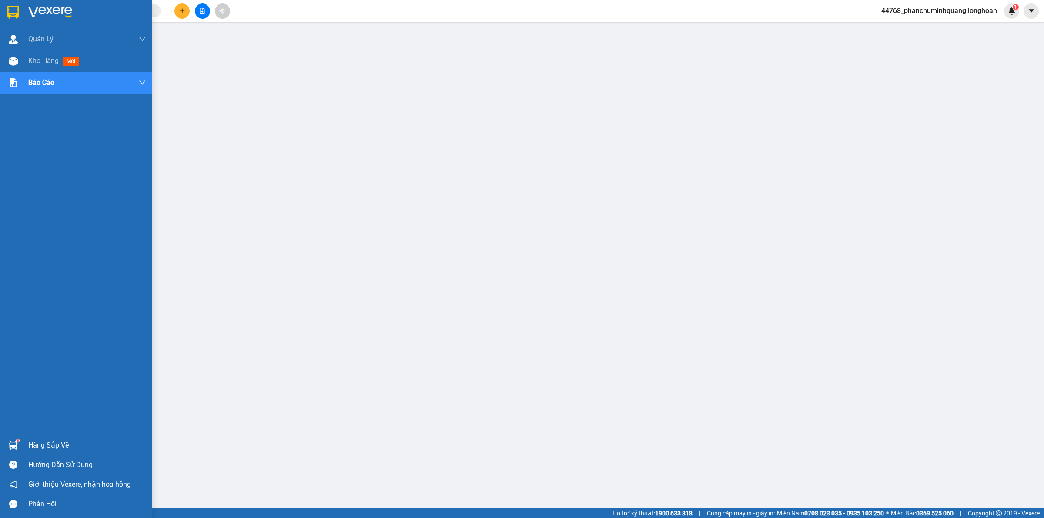
click at [0, 13] on div at bounding box center [76, 14] width 152 height 28
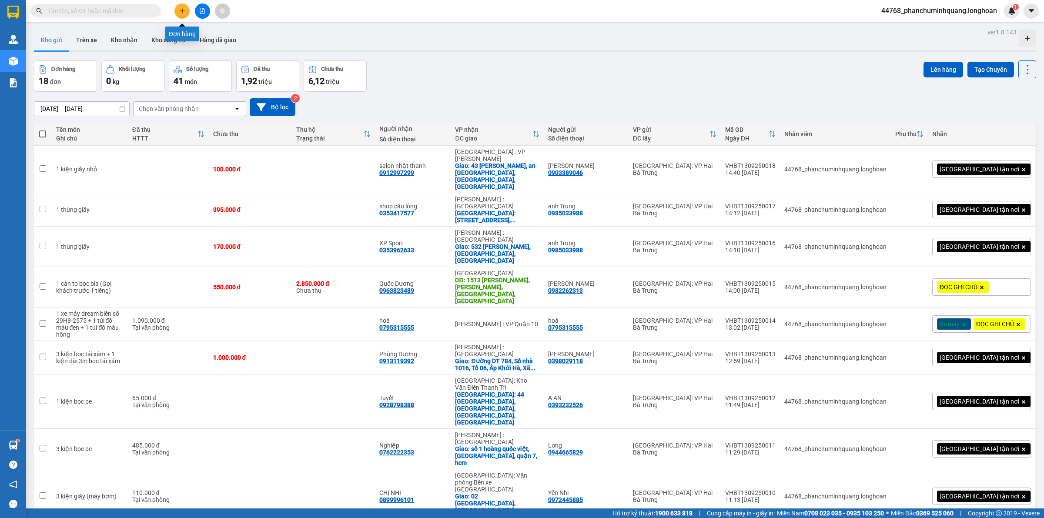
click at [192, 11] on div at bounding box center [202, 10] width 65 height 15
click at [183, 10] on icon "plus" at bounding box center [182, 11] width 6 height 6
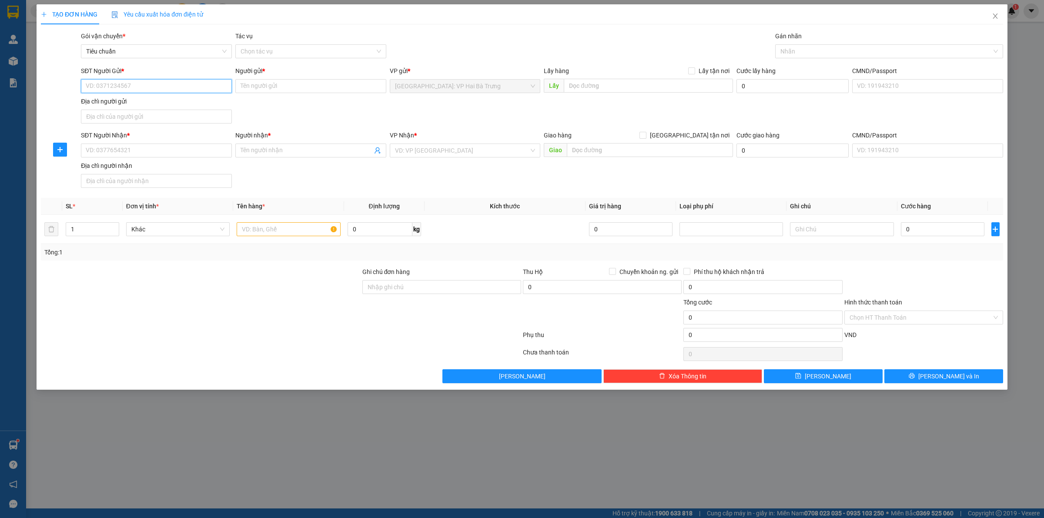
click at [144, 83] on input "SĐT Người Gửi *" at bounding box center [156, 86] width 151 height 14
click at [385, 218] on td "0 kg" at bounding box center [384, 229] width 80 height 29
click at [378, 233] on input "0" at bounding box center [380, 229] width 65 height 14
type input "43"
click at [117, 224] on span "Increase Value" at bounding box center [114, 227] width 10 height 8
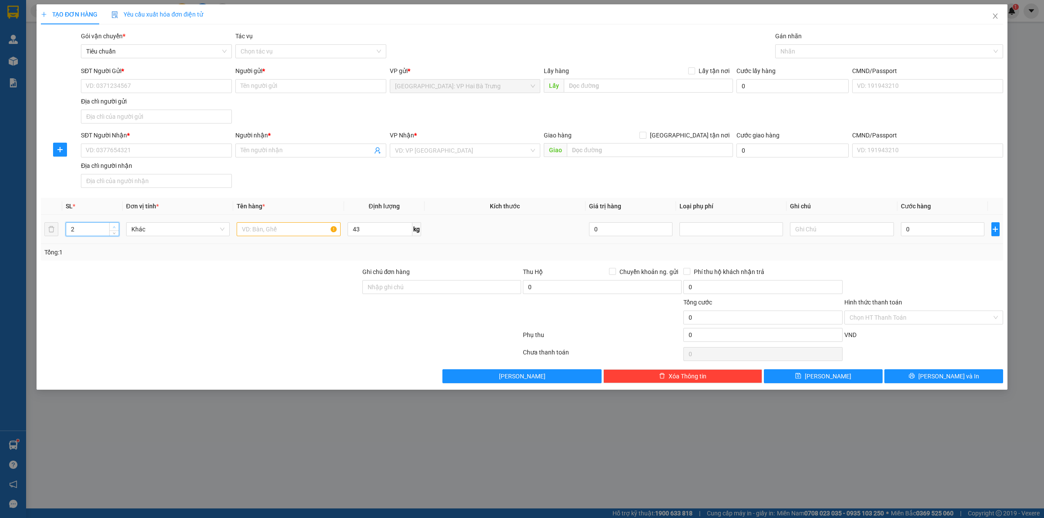
click at [117, 224] on span "Increase Value" at bounding box center [114, 227] width 10 height 8
type input "4"
click at [117, 224] on span "Increase Value" at bounding box center [114, 227] width 10 height 8
click at [271, 237] on div at bounding box center [289, 229] width 104 height 17
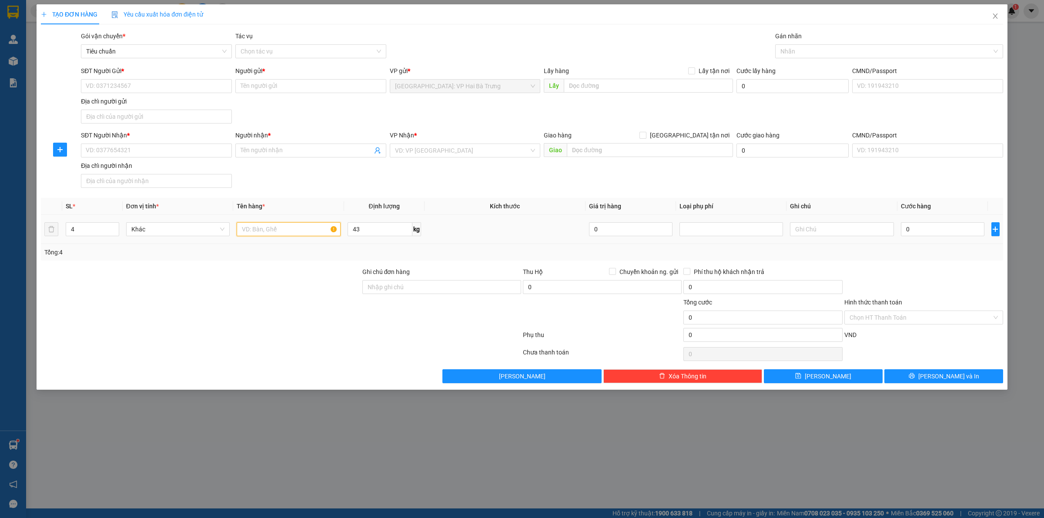
click at [272, 236] on input "text" at bounding box center [289, 229] width 104 height 14
type input "4 kiện giấy"
click at [140, 88] on input "SĐT Người Gửi *" at bounding box center [156, 86] width 151 height 14
type input "0865379422"
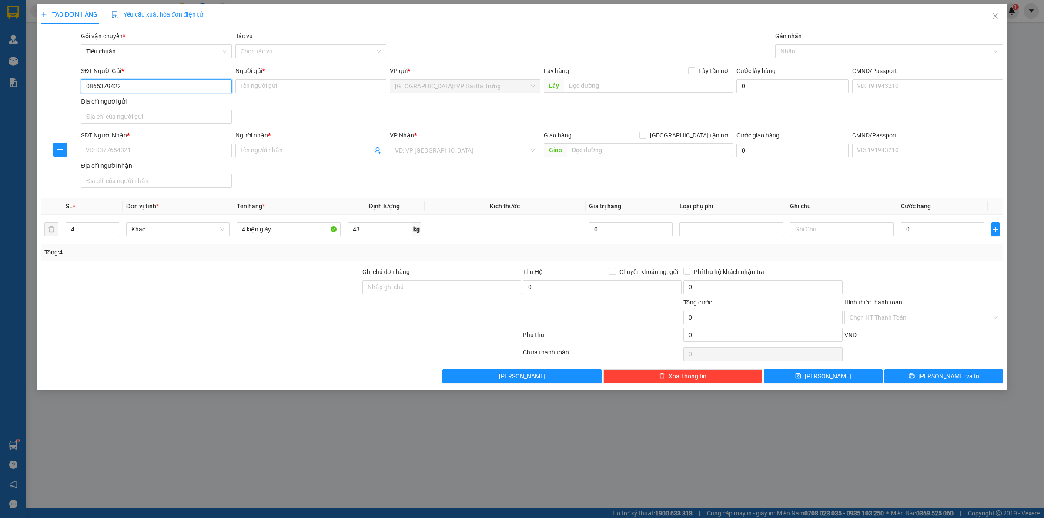
type input "Đoàn"
type input "0865379422"
click at [204, 144] on input "SĐT Người Nhận *" at bounding box center [156, 151] width 151 height 14
click at [205, 144] on input "SĐT Người Nhận *" at bounding box center [156, 151] width 151 height 14
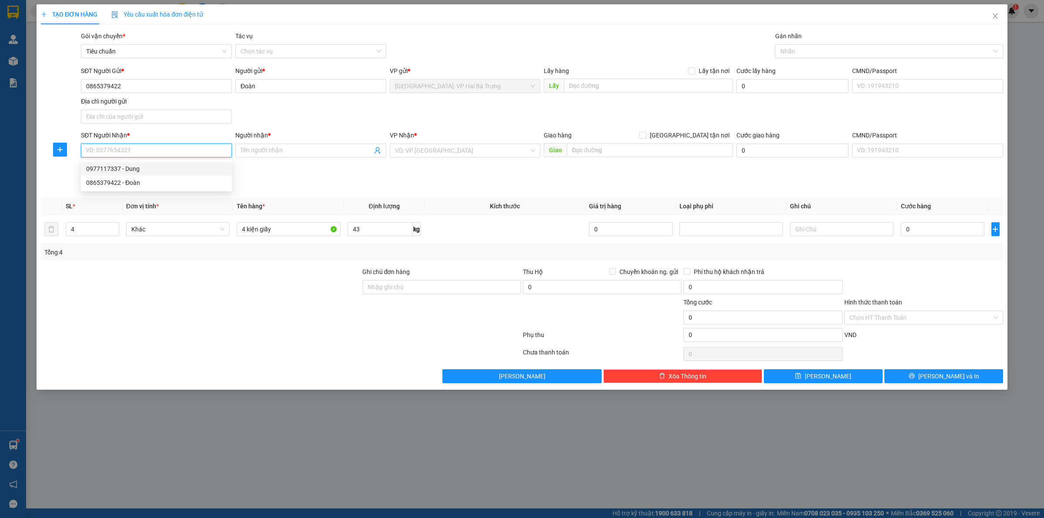
click at [174, 170] on div "0977117337 - Dung" at bounding box center [156, 169] width 140 height 10
type input "0977117337"
type input "Dung"
checkbox input "true"
type input "696 Nguyễn Lương Bằng, Hòa Hiệp Nam, Q Liên Chiểu, Đà Nẵng"
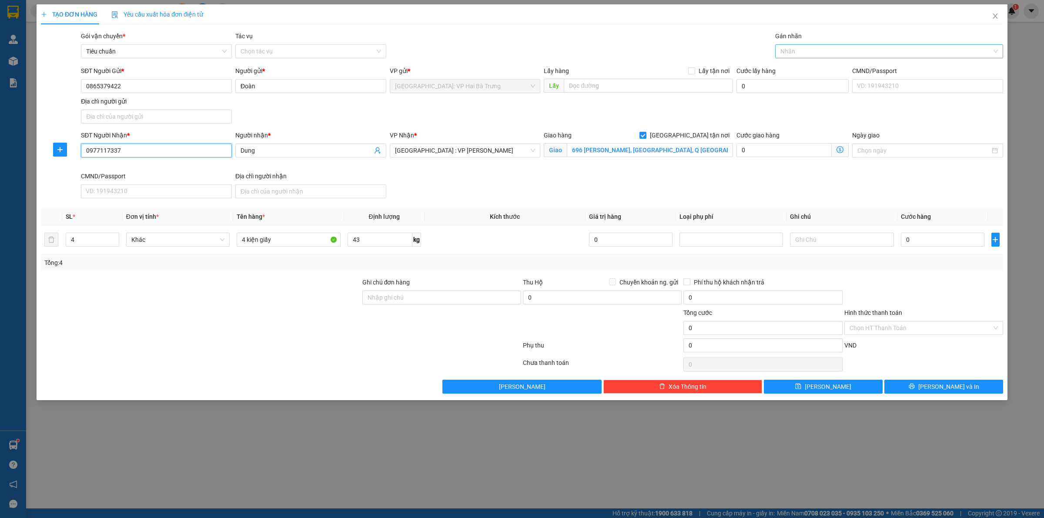
click at [801, 51] on div at bounding box center [884, 51] width 215 height 10
type input "G"
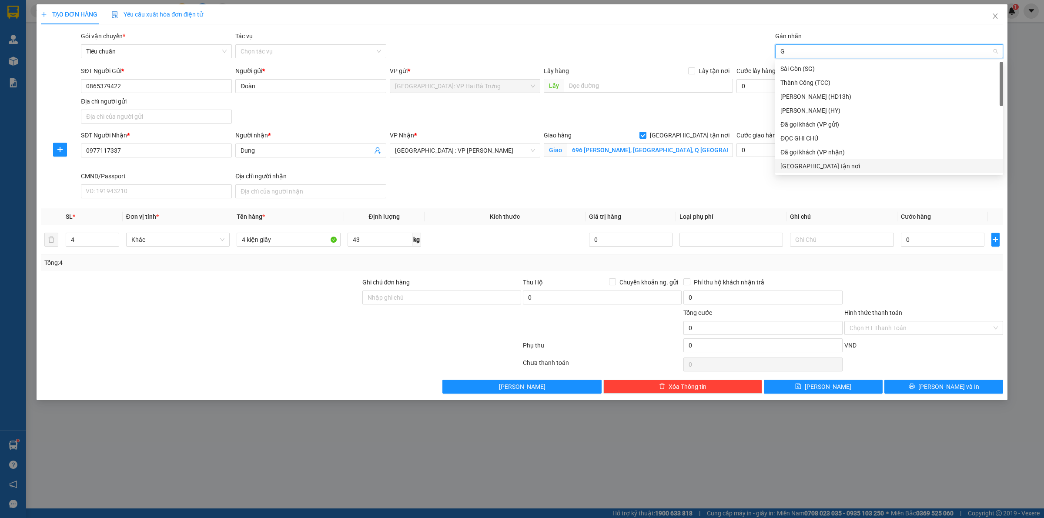
click at [818, 168] on div "[GEOGRAPHIC_DATA] tận nơi" at bounding box center [888, 166] width 217 height 10
click at [927, 233] on input "0" at bounding box center [943, 240] width 84 height 14
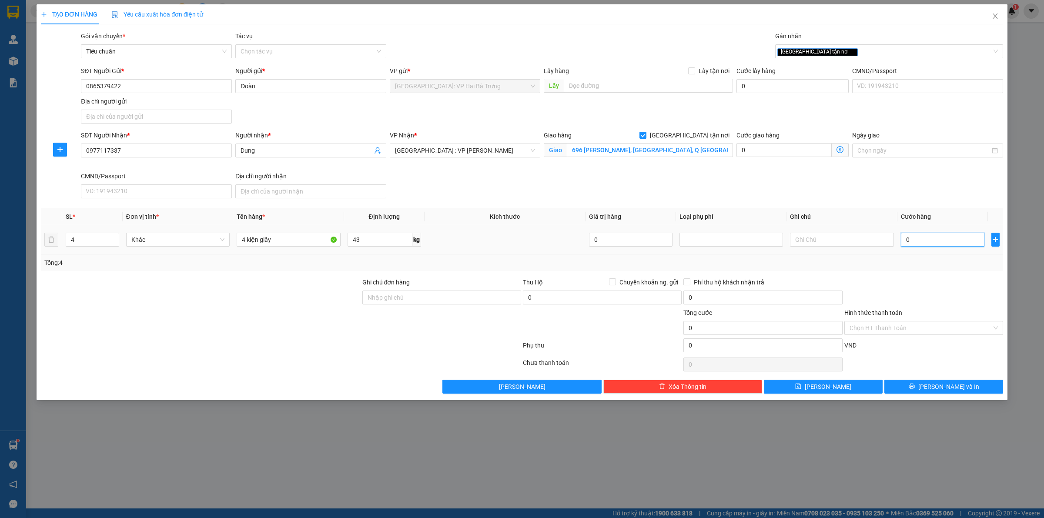
type input "2"
type input "28"
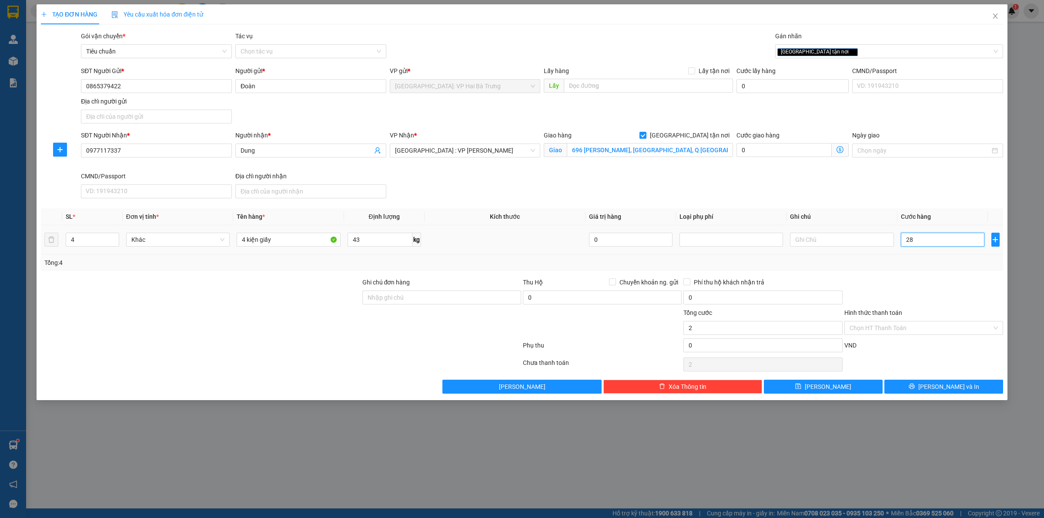
type input "28"
type input "280"
type input "2.800"
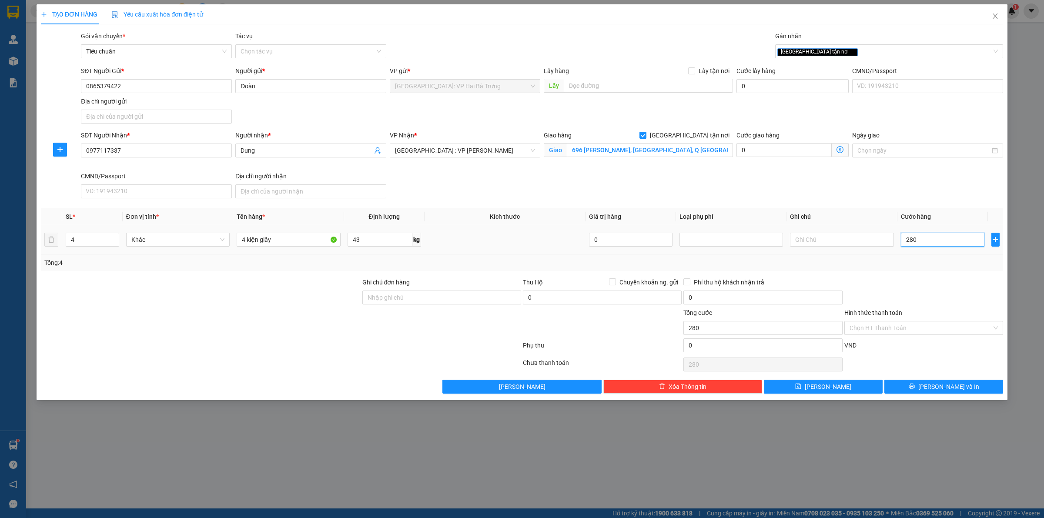
type input "2.800"
type input "28.000"
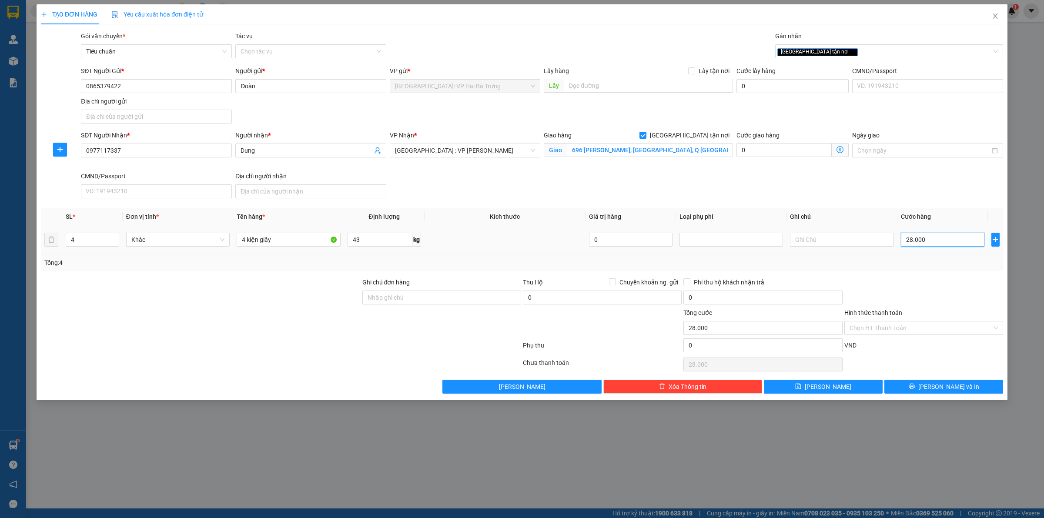
type input "280.000"
click at [915, 390] on button "[PERSON_NAME] và In" at bounding box center [943, 387] width 119 height 14
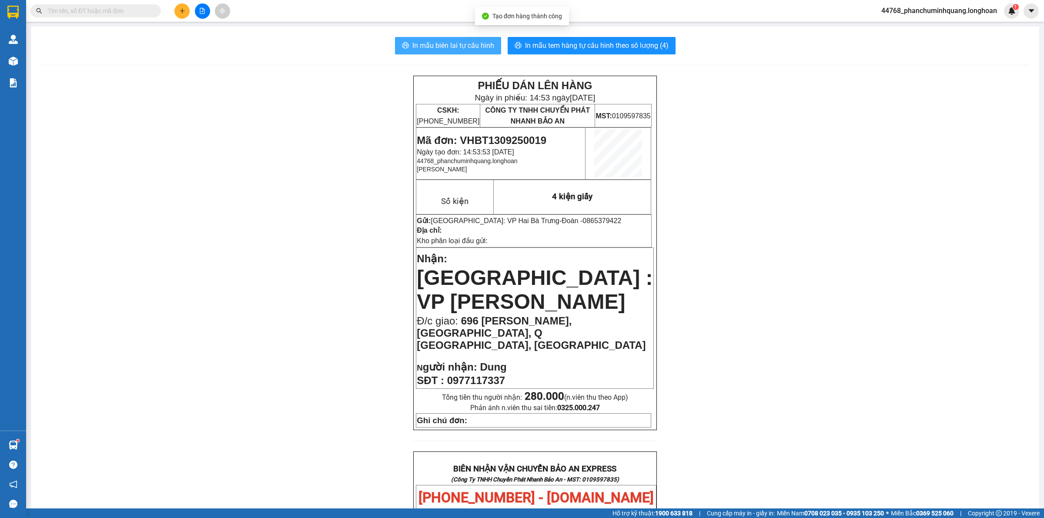
click at [455, 48] on span "In mẫu biên lai tự cấu hình" at bounding box center [453, 45] width 82 height 11
click at [564, 44] on span "In mẫu tem hàng tự cấu hình theo số lượng (4)" at bounding box center [597, 45] width 144 height 11
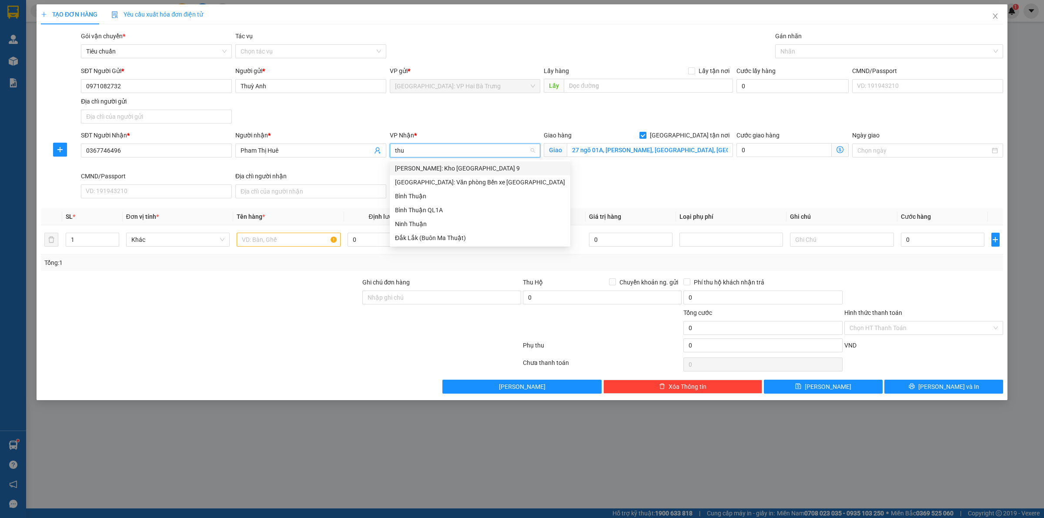
type input "thuo"
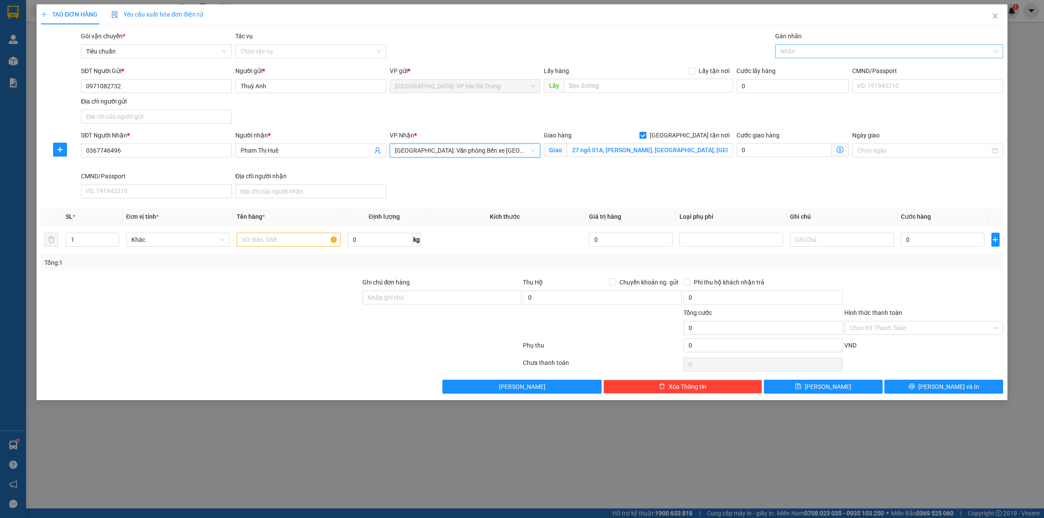
click at [798, 53] on div at bounding box center [884, 51] width 215 height 10
type input "F"
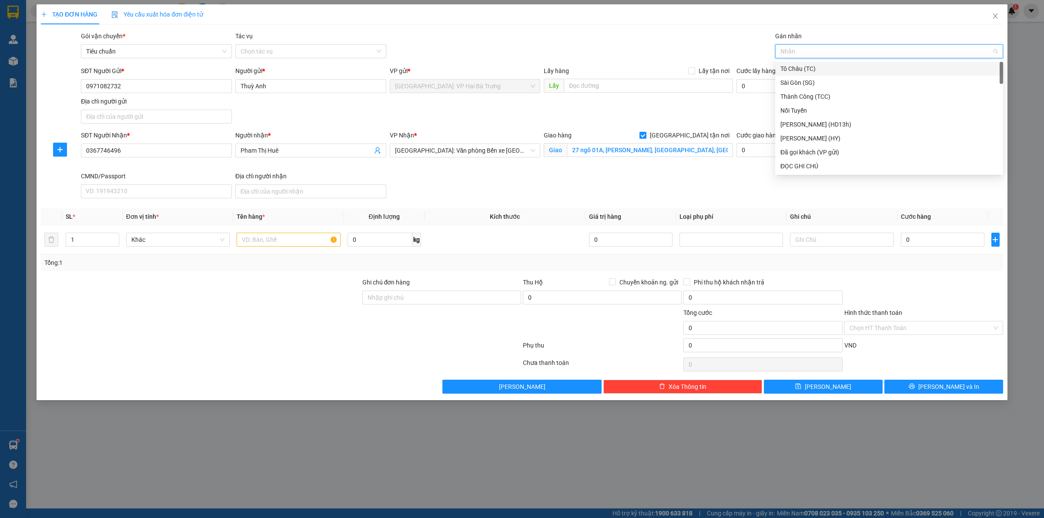
type input "G"
click at [825, 167] on div "[GEOGRAPHIC_DATA] tận nơi" at bounding box center [888, 166] width 217 height 10
type input "xe"
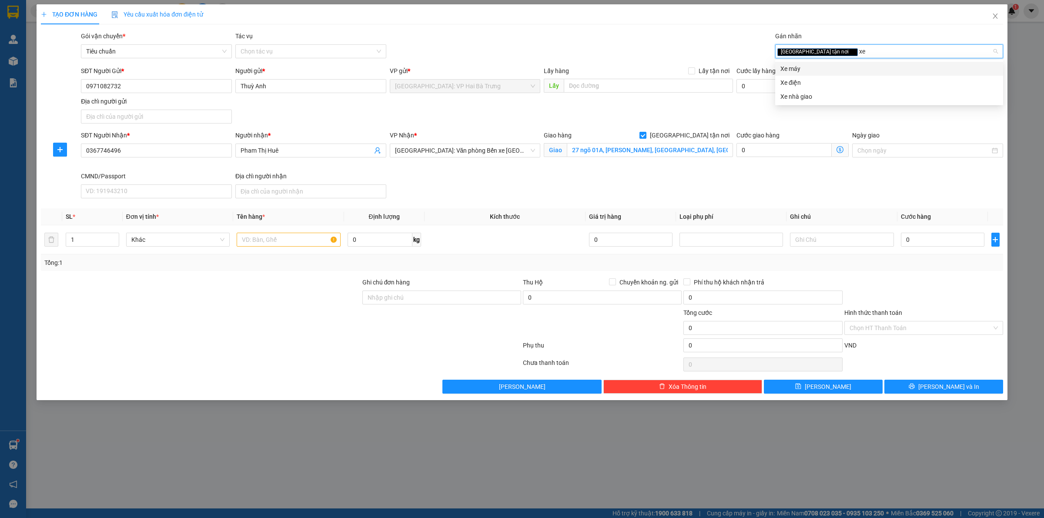
click at [816, 68] on div "Xe máy" at bounding box center [888, 69] width 217 height 10
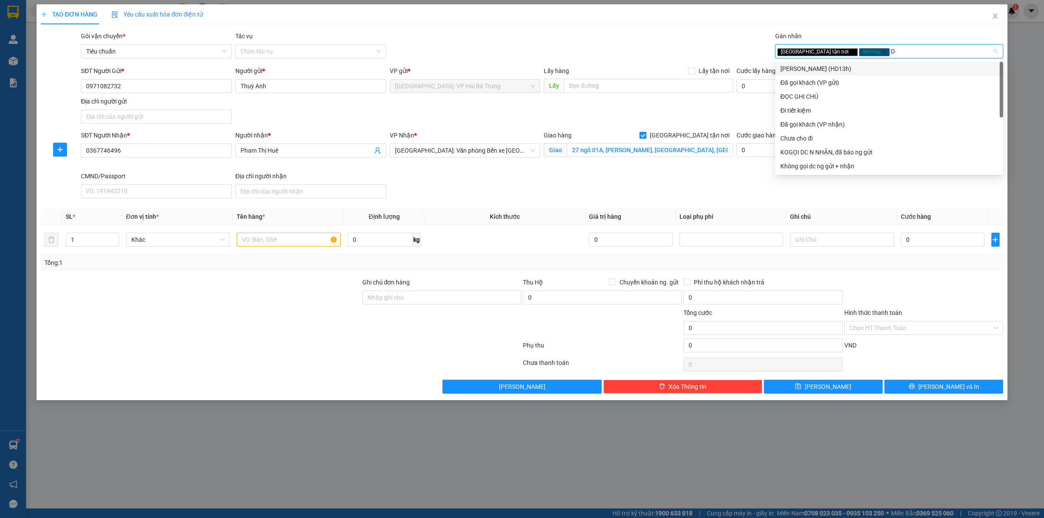
type input "D"
type input "Đ"
click at [819, 92] on div "ĐỌC GHI CHÚ" at bounding box center [888, 97] width 217 height 10
drag, startPoint x: 263, startPoint y: 243, endPoint x: 256, endPoint y: 242, distance: 7.4
click at [262, 242] on input "text" at bounding box center [289, 240] width 104 height 14
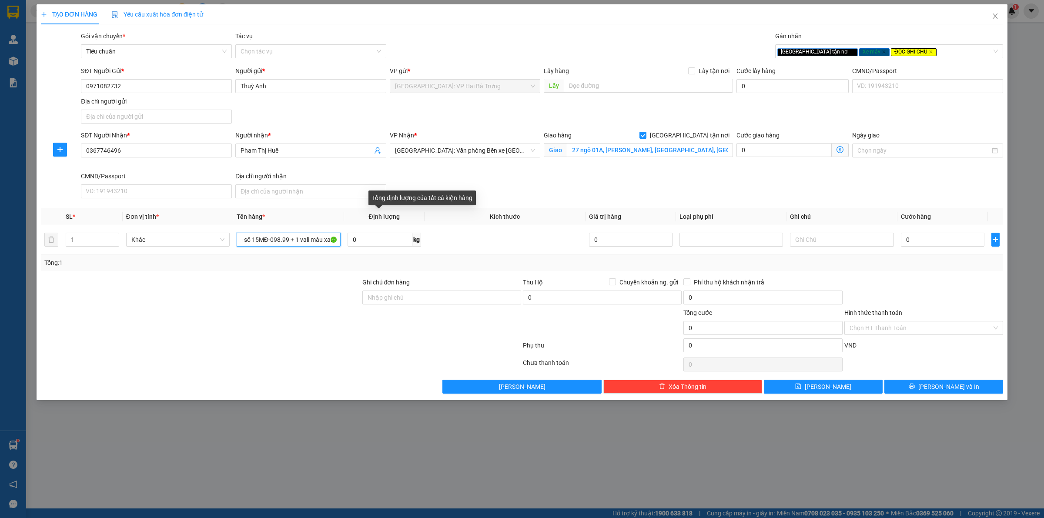
scroll to position [0, 53]
click at [112, 240] on span "Decrease Value" at bounding box center [114, 242] width 10 height 8
type input "1 xe máy điện biển số 15MĐ-098.99 + 1 vali màu xanh"
type input "2"
click at [112, 235] on span "Increase Value" at bounding box center [114, 237] width 10 height 8
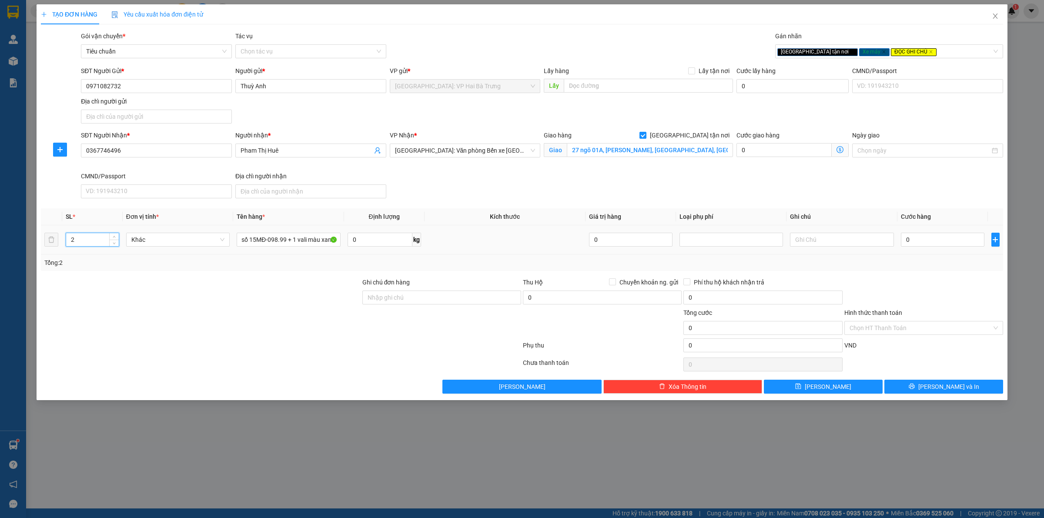
scroll to position [0, 0]
click at [945, 241] on input "0" at bounding box center [943, 240] width 84 height 14
type input "4"
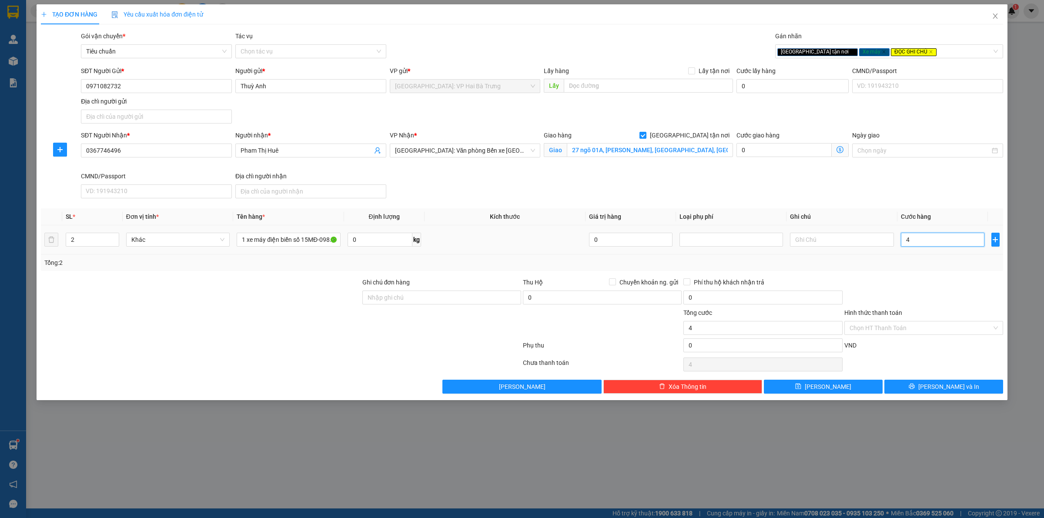
type input "40"
type input "400"
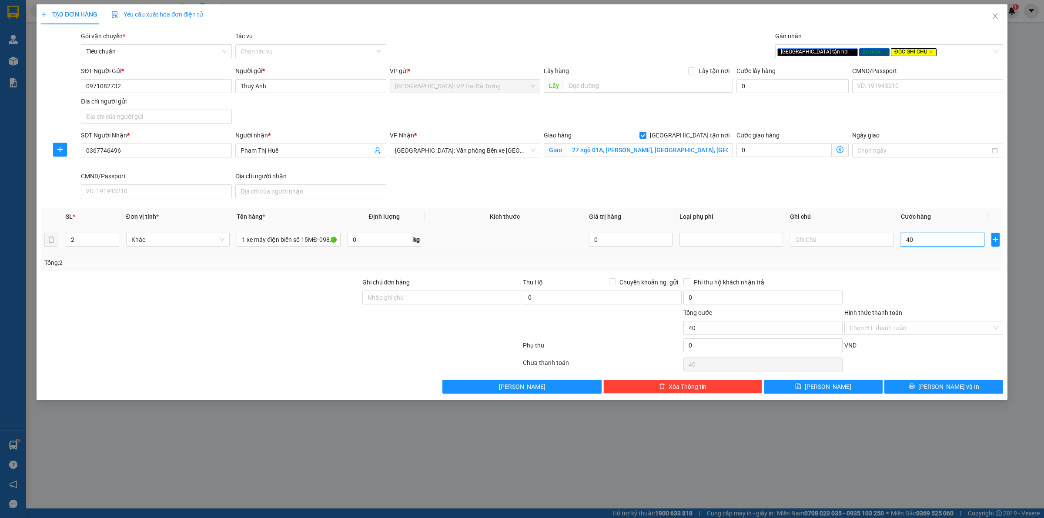
type input "400"
type input "4.000"
type input "40.000"
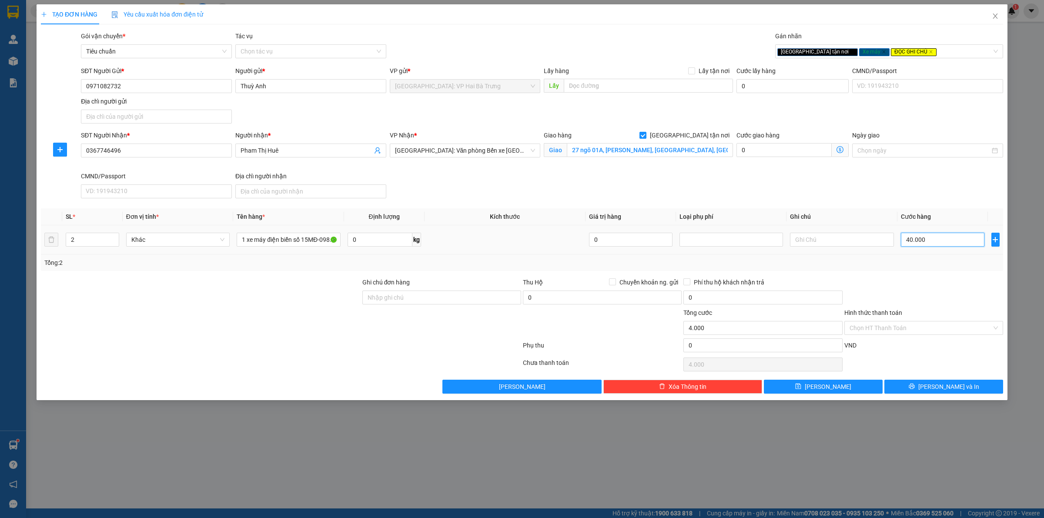
type input "40.000"
type input "400.000"
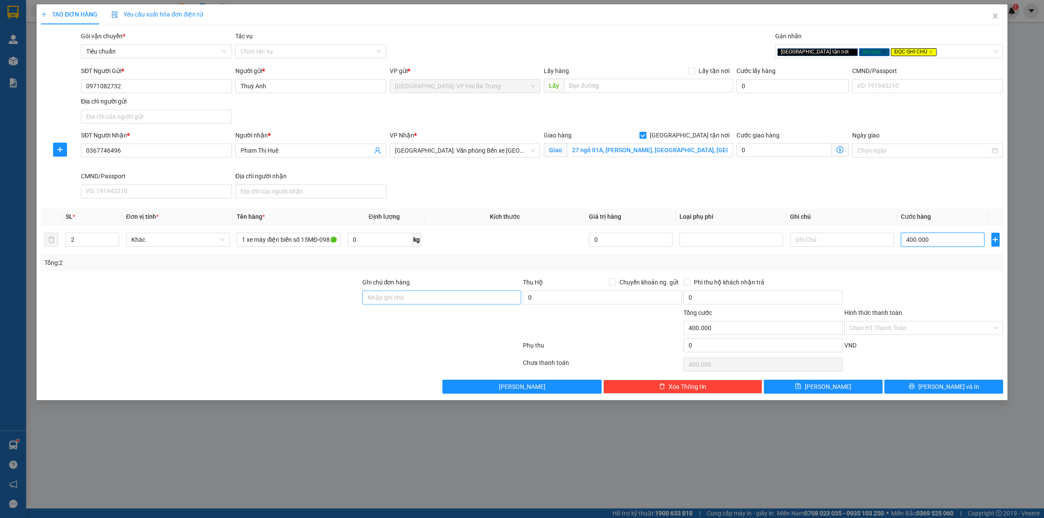
type input "400.000"
drag, startPoint x: 479, startPoint y: 292, endPoint x: 485, endPoint y: 292, distance: 6.1
click at [479, 293] on input "Ghi chú đơn hàng" at bounding box center [441, 298] width 159 height 14
type input "có 1 chìa khoá, không giấy tờ, không gương, 1 mũ"
click at [936, 328] on input "Hình thức thanh toán" at bounding box center [920, 327] width 142 height 13
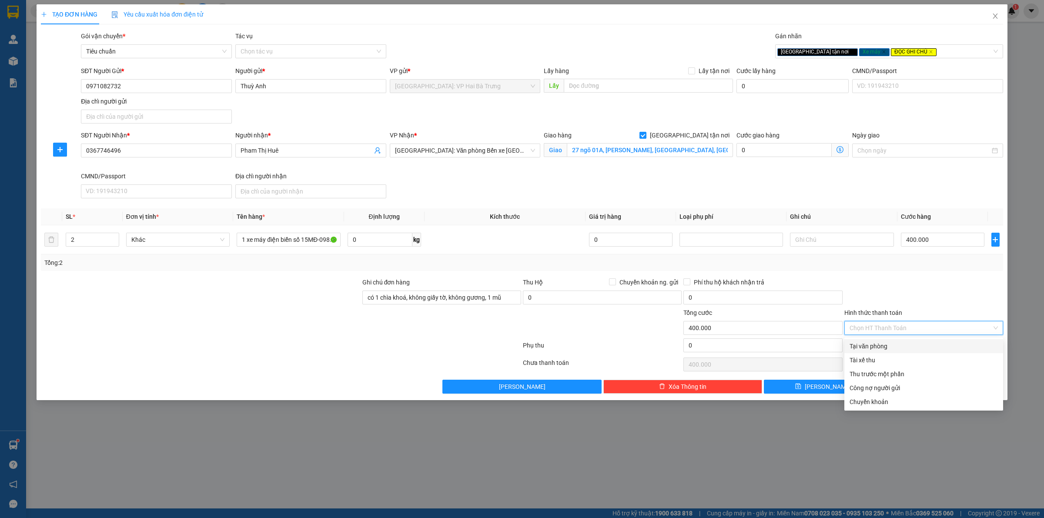
click at [911, 348] on div "Tại văn phòng" at bounding box center [923, 346] width 148 height 10
type input "0"
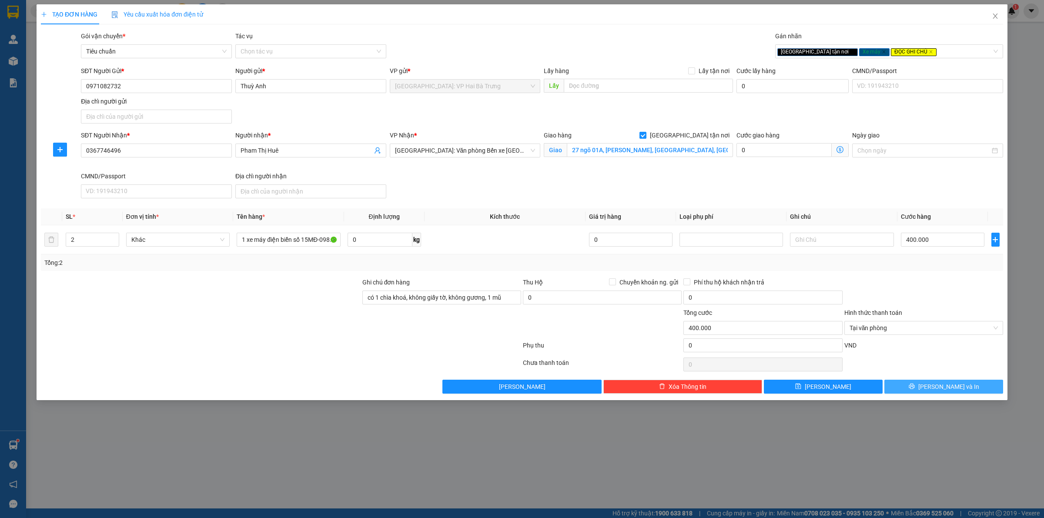
click at [914, 388] on icon "printer" at bounding box center [912, 387] width 6 height 6
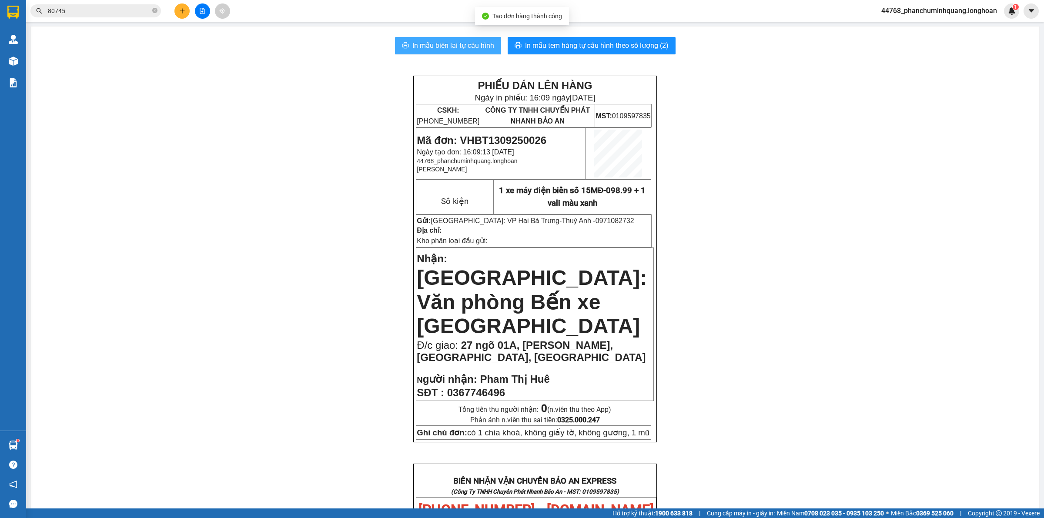
click at [469, 37] on button "In mẫu biên lai tự cấu hình" at bounding box center [448, 45] width 106 height 17
click at [570, 47] on span "In mẫu tem hàng tự cấu hình theo số lượng (2)" at bounding box center [597, 45] width 144 height 11
click at [12, 11] on img at bounding box center [12, 12] width 11 height 13
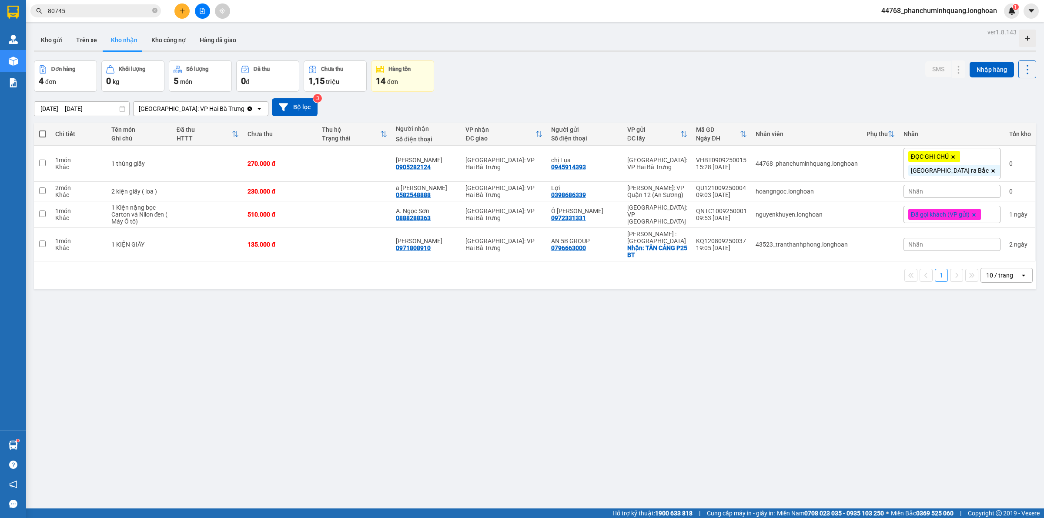
click at [57, 40] on button "Kho gửi" at bounding box center [51, 40] width 35 height 21
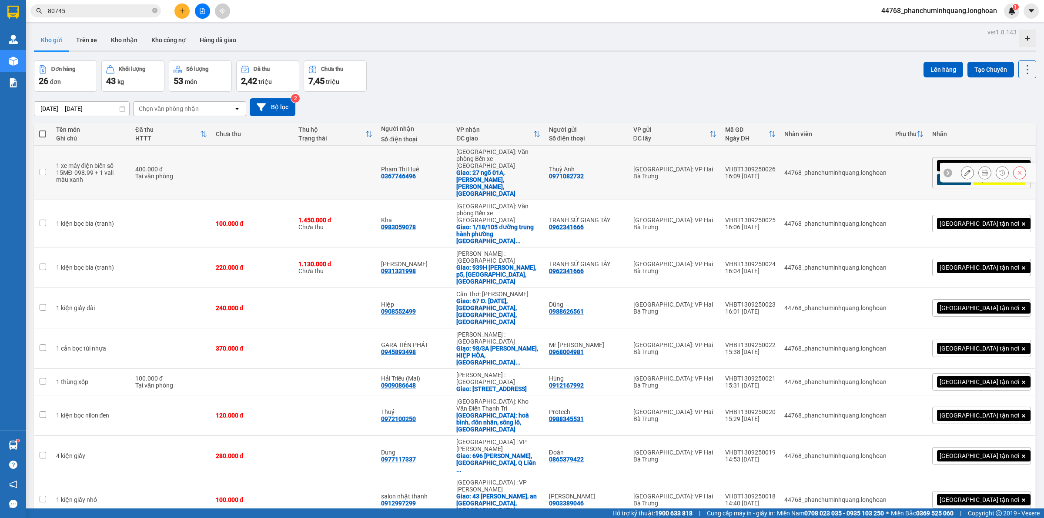
click at [964, 172] on icon at bounding box center [967, 173] width 6 height 6
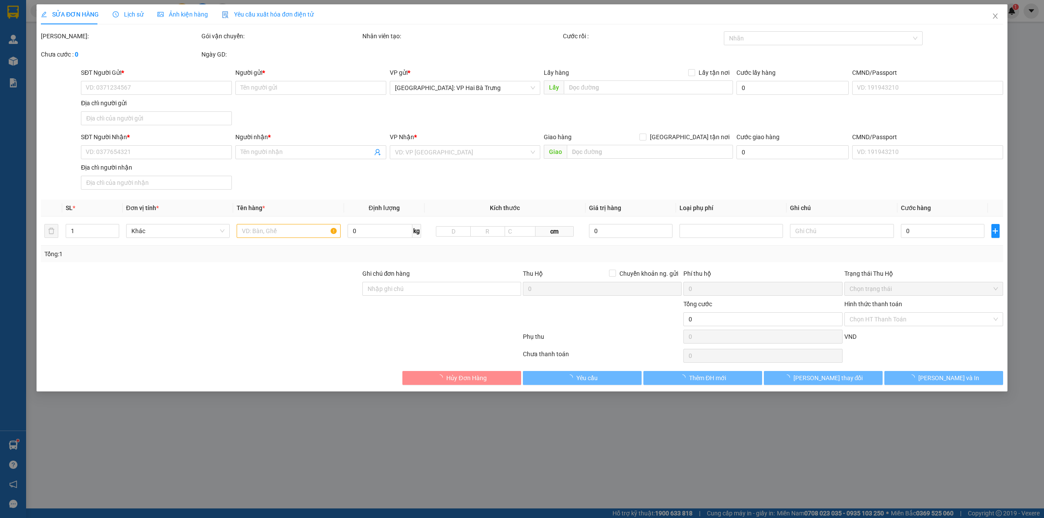
type input "0971082732"
type input "Thuỳ Anh"
type input "0367746496"
type input "Pham Thị Huê"
checkbox input "true"
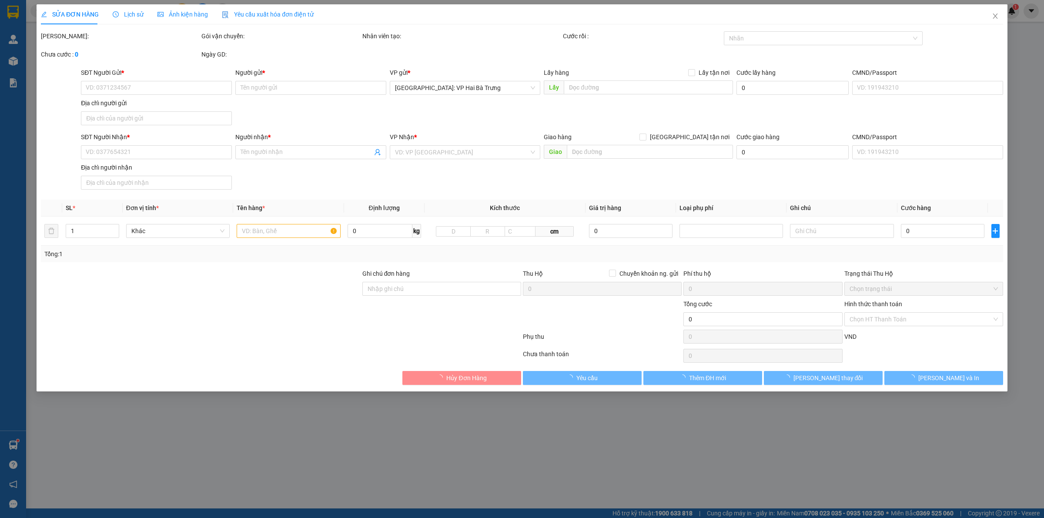
type input "27 ngõ 01A, lý thái tổ, đồ sơn, hải phòng"
type input "có 1 chìa khoá, không giấy tờ, không gương, 1 mũ"
type input "400.000"
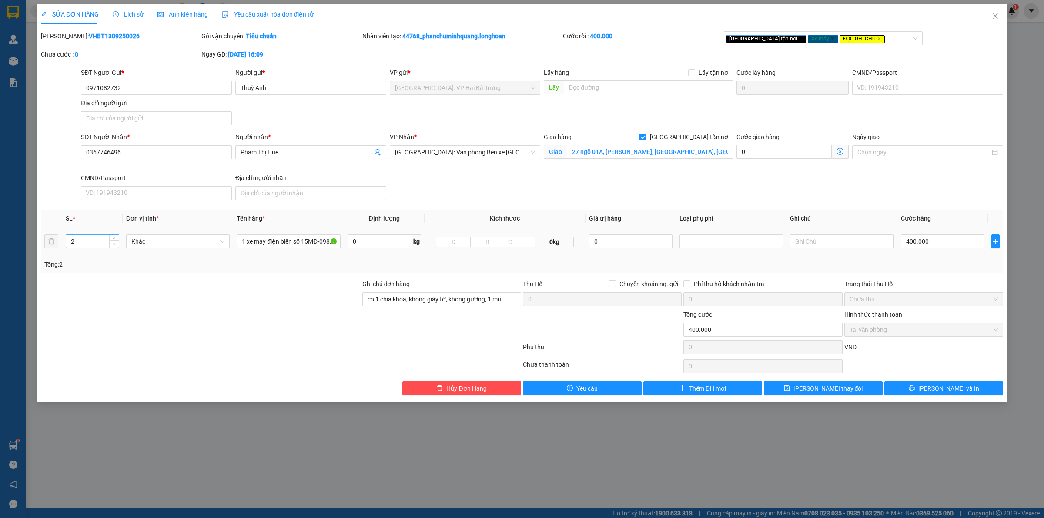
type input "1"
click at [113, 245] on icon "down" at bounding box center [114, 244] width 3 height 3
click at [304, 239] on input "1 xe máy điện biển số 15MĐ-098.99 + 1 vali màu xanh" at bounding box center [289, 241] width 104 height 14
drag, startPoint x: 323, startPoint y: 242, endPoint x: 474, endPoint y: 242, distance: 151.4
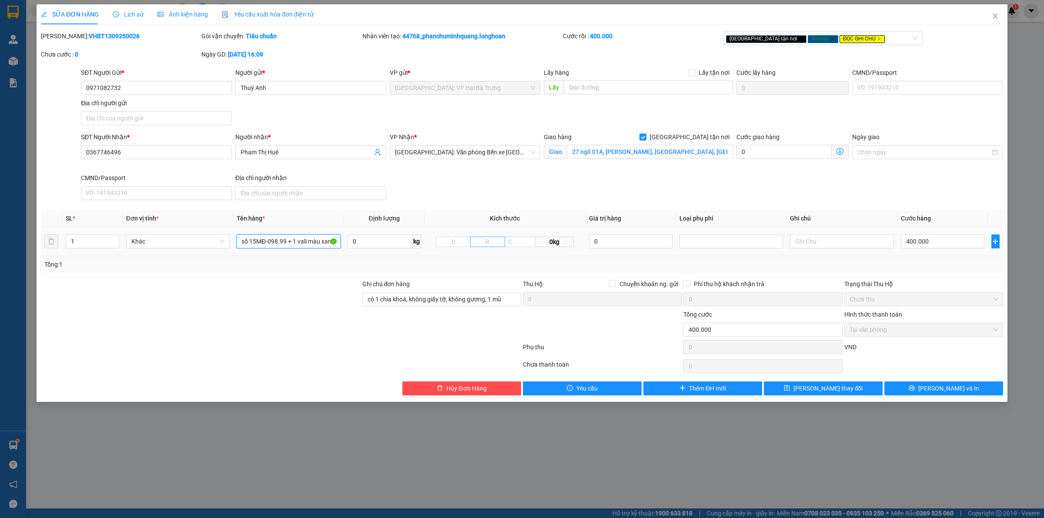
click at [474, 242] on tr "1 Khác 1 xe máy điện biển số 15MĐ-098.99 + 1 vali màu xanh 0 kg 0kg 0 400.000" at bounding box center [522, 241] width 962 height 29
type input "1 xe máy điện biển số 15MĐ-098.99"
click at [915, 388] on icon "printer" at bounding box center [912, 388] width 6 height 6
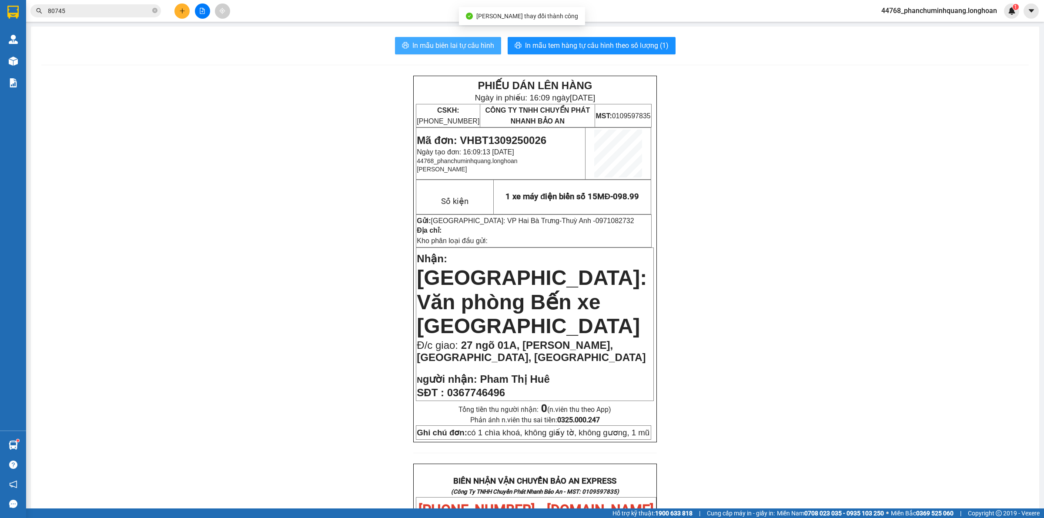
click at [472, 44] on span "In mẫu biên lai tự cấu hình" at bounding box center [453, 45] width 82 height 11
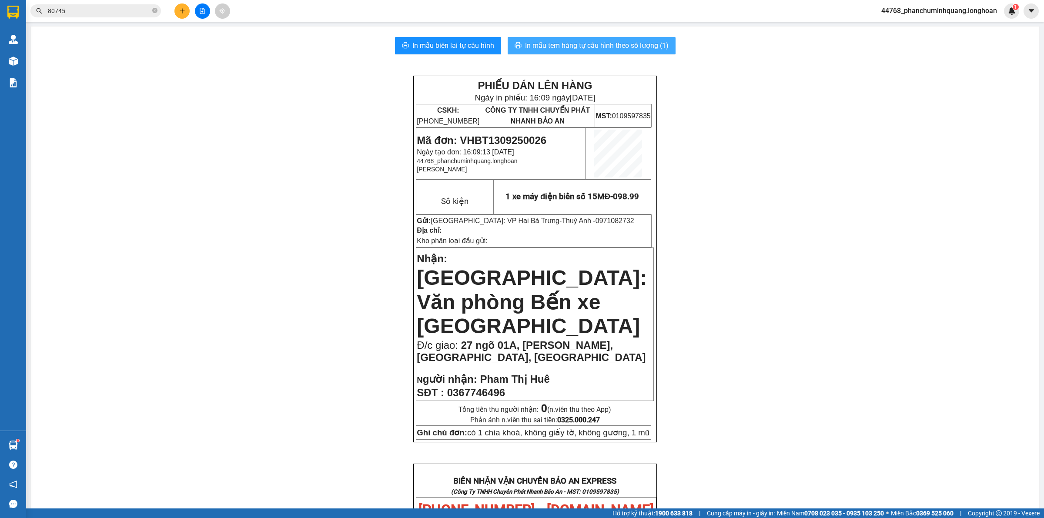
click at [642, 42] on span "In mẫu tem hàng tự cấu hình theo số lượng (1)" at bounding box center [597, 45] width 144 height 11
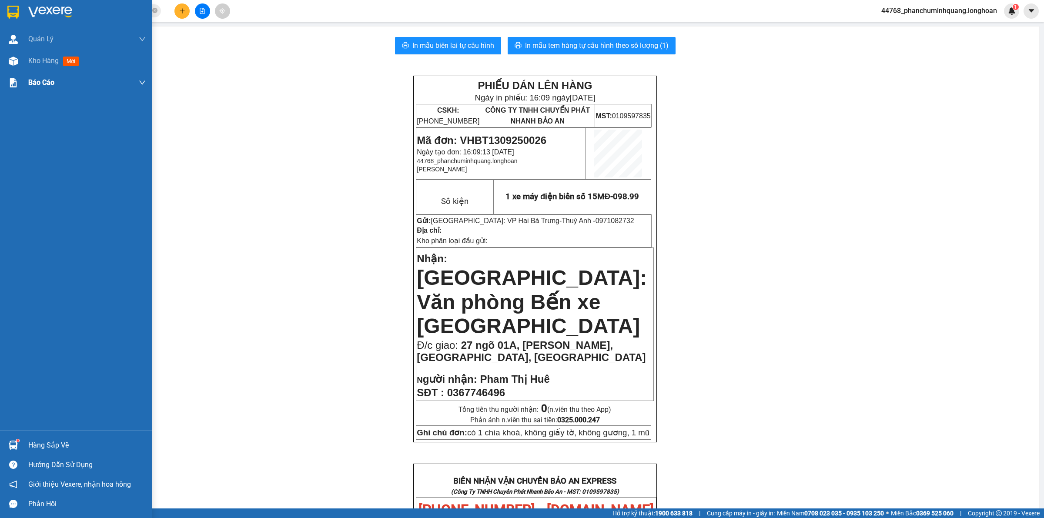
drag, startPoint x: 20, startPoint y: 7, endPoint x: 105, endPoint y: 85, distance: 115.1
click at [20, 8] on div at bounding box center [76, 14] width 152 height 28
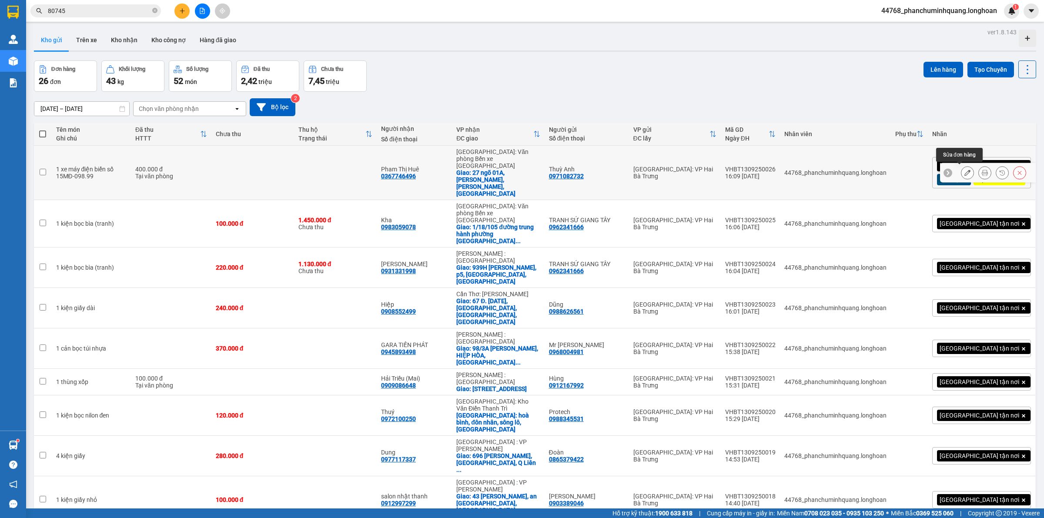
click at [964, 172] on icon at bounding box center [967, 173] width 6 height 6
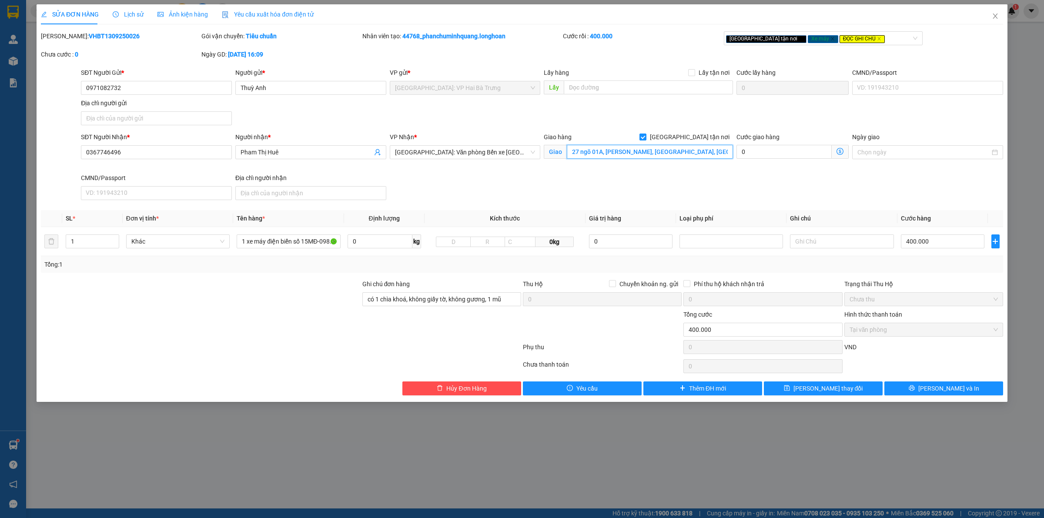
click at [577, 154] on input "27 ngõ 01A, lý thái tổ, đồ sơn, hải phòng" at bounding box center [650, 152] width 166 height 14
click at [578, 151] on input "27 ngõ 01A, lý thái tổ, đồ sơn, hải phòng" at bounding box center [650, 152] width 166 height 14
drag, startPoint x: 920, startPoint y: 392, endPoint x: 590, endPoint y: 234, distance: 366.3
click at [920, 392] on button "[PERSON_NAME] và In" at bounding box center [943, 388] width 119 height 14
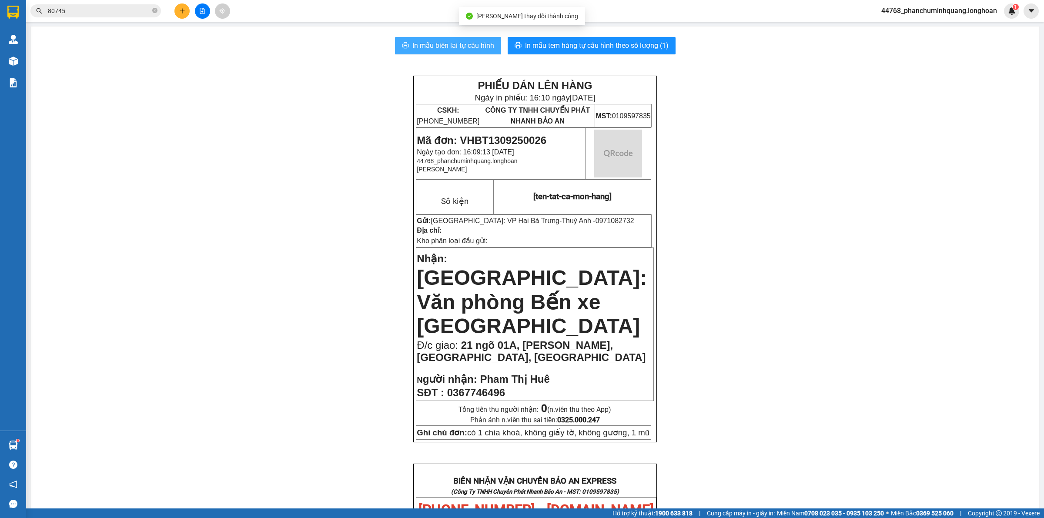
click at [451, 38] on button "In mẫu biên lai tự cấu hình" at bounding box center [448, 45] width 106 height 17
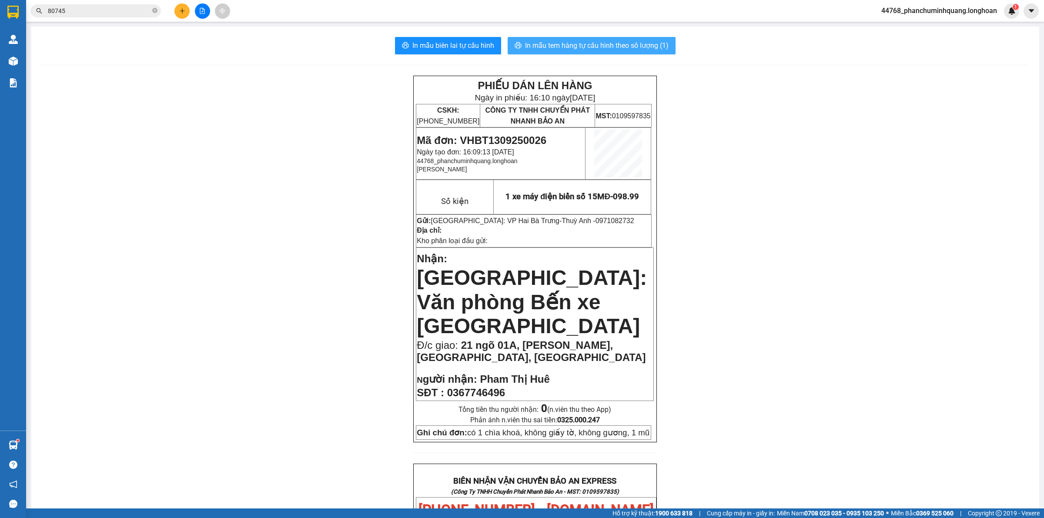
click at [616, 47] on span "In mẫu tem hàng tự cấu hình theo số lượng (1)" at bounding box center [597, 45] width 144 height 11
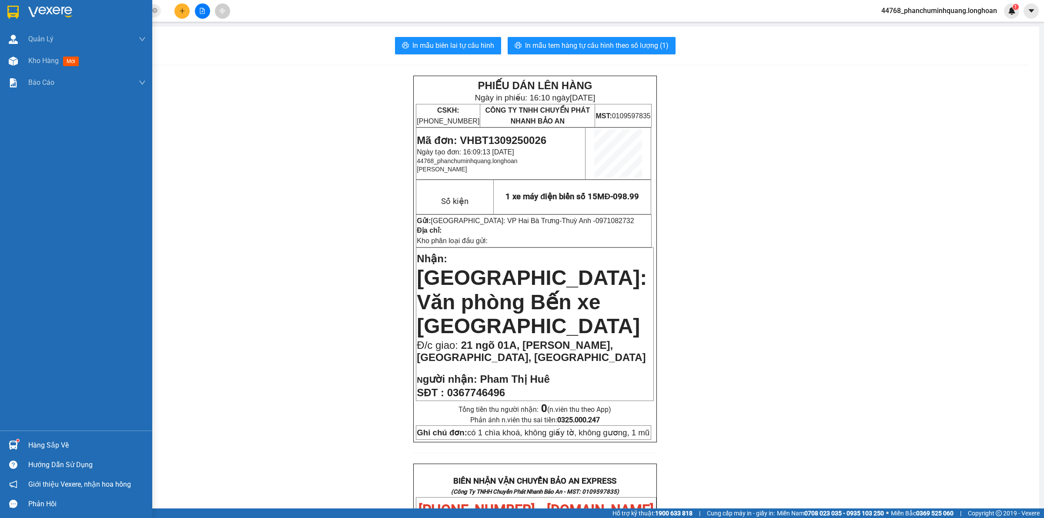
click at [18, 11] on img at bounding box center [12, 12] width 11 height 13
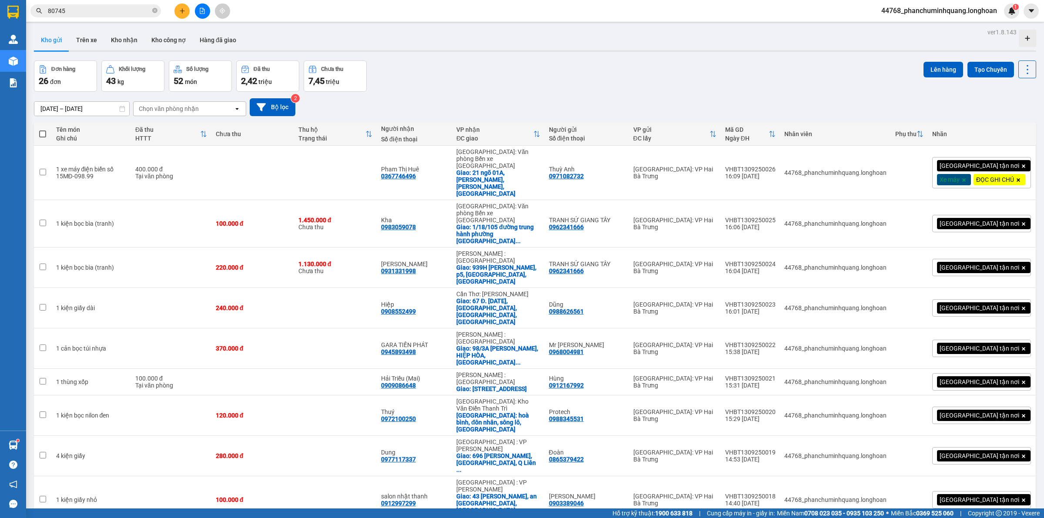
click at [174, 10] on div at bounding box center [202, 10] width 65 height 15
click at [179, 10] on icon "plus" at bounding box center [182, 11] width 6 height 6
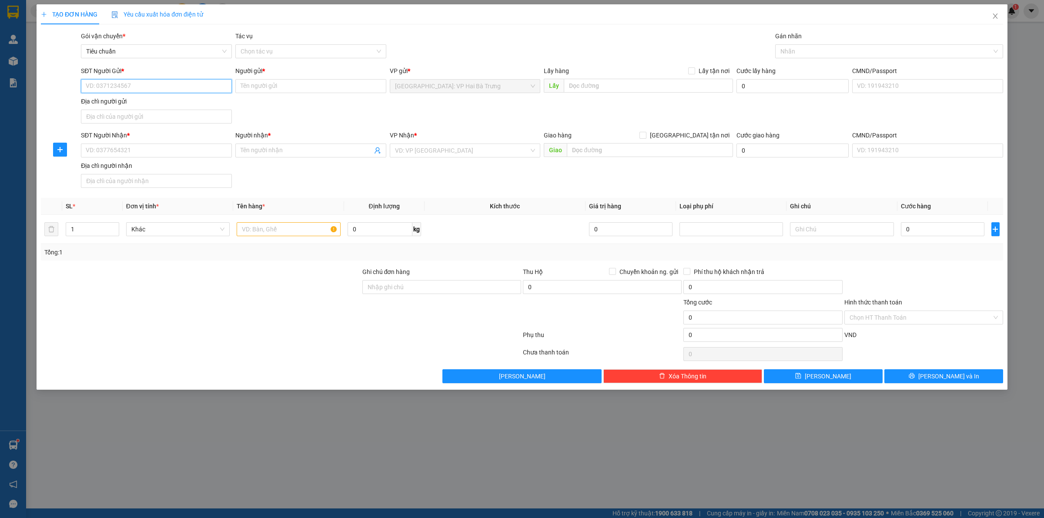
click at [157, 85] on input "SĐT Người Gửi *" at bounding box center [156, 86] width 151 height 14
type input "0393232526"
click at [171, 107] on div "0393232526 - A AN" at bounding box center [156, 104] width 140 height 10
type input "A AN"
type input "0393232526"
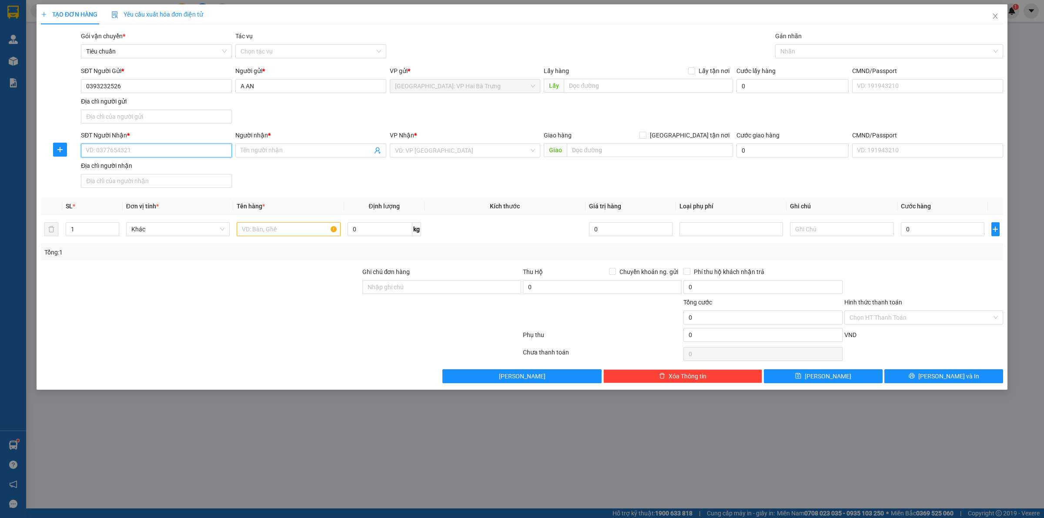
drag, startPoint x: 182, startPoint y: 150, endPoint x: 190, endPoint y: 139, distance: 13.8
click at [183, 150] on input "SĐT Người Nhận *" at bounding box center [156, 151] width 151 height 14
type input "0945741429"
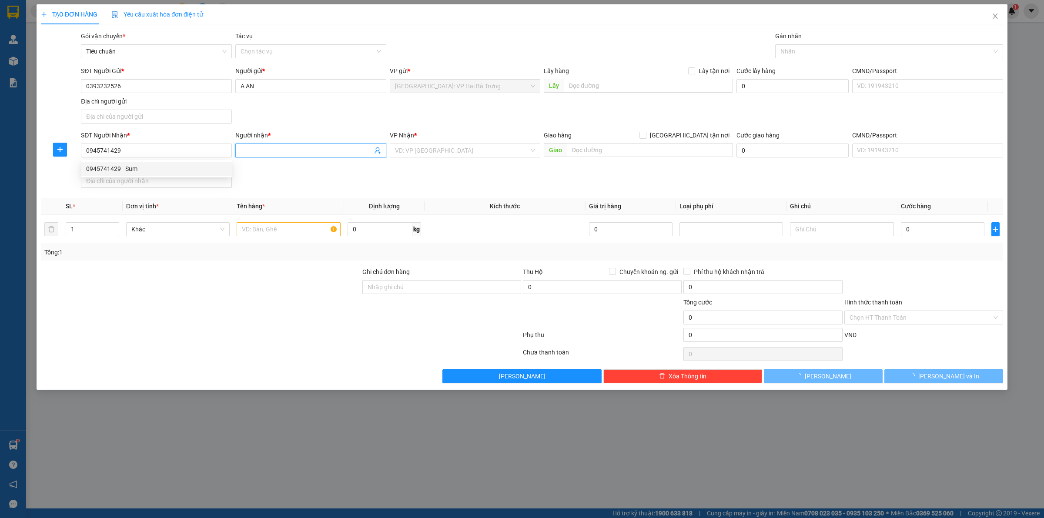
type input "Sum"
checkbox input "true"
type input "Toà nhà Landmark 2 - 208 Nguyễn Hữu Cảnh, P22 Bình Thạnh,HCM"
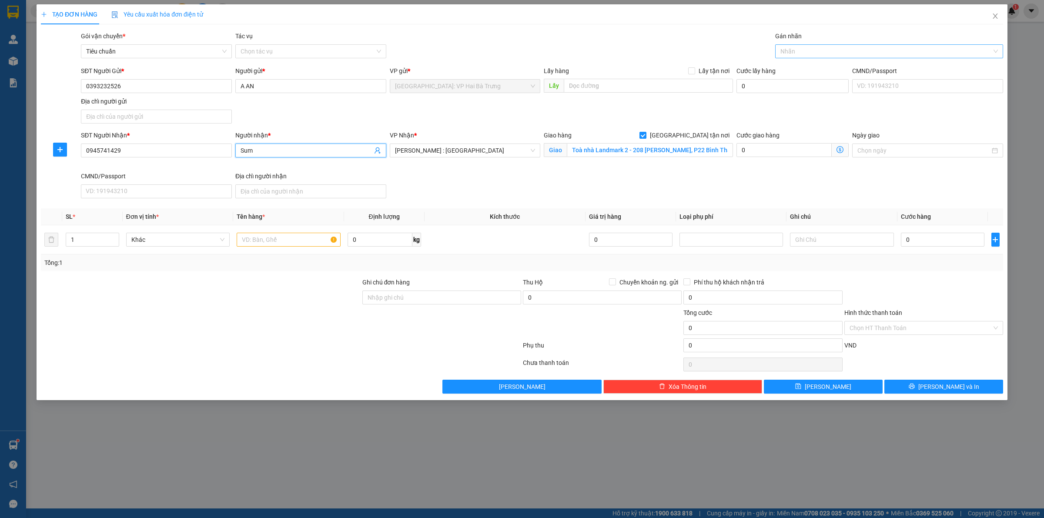
drag, startPoint x: 804, startPoint y: 53, endPoint x: 786, endPoint y: 50, distance: 17.7
click at [801, 53] on div at bounding box center [884, 51] width 215 height 10
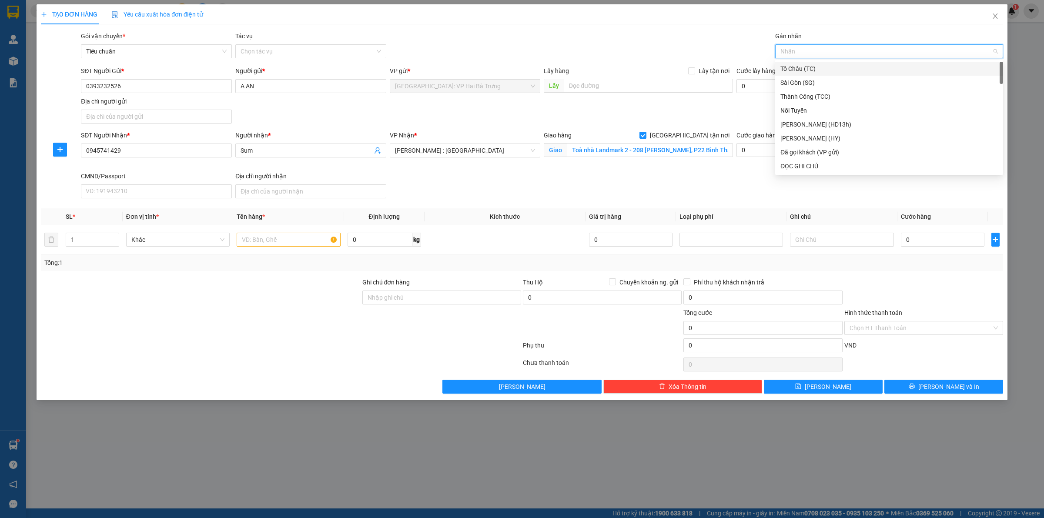
type input "G"
click at [807, 163] on div "[GEOGRAPHIC_DATA] tận nơi" at bounding box center [888, 166] width 217 height 10
click at [636, 149] on input "Toà nhà Landmark 2 - 208 Nguyễn Hữu Cảnh, P22 Bình Thạnh,HCM" at bounding box center [650, 150] width 166 height 14
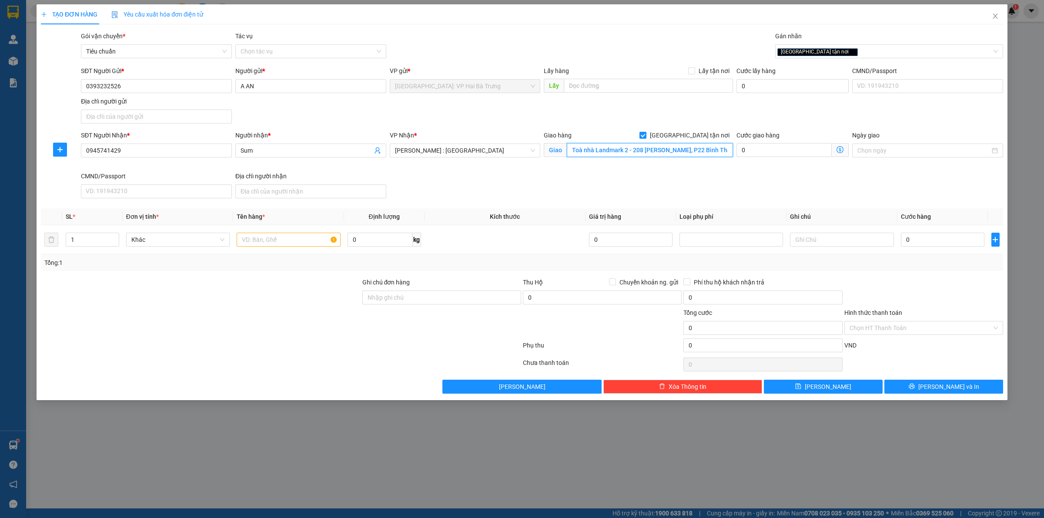
click at [638, 151] on input "Toà nhà Landmark 2 - 208 Nguyễn Hữu Cảnh, P22 Bình Thạnh,HCM" at bounding box center [650, 150] width 166 height 14
click at [672, 154] on input "Toà nhà Landmark 2 - 208 Nguyễn Hữu Cảnh, P22 Bình Thạnh,HCM" at bounding box center [650, 150] width 166 height 14
paste input "720A Điện Biên Phủ, Phường 22, Bình Thạnh, Hồ Chí Minh 72300, Việt Nam"
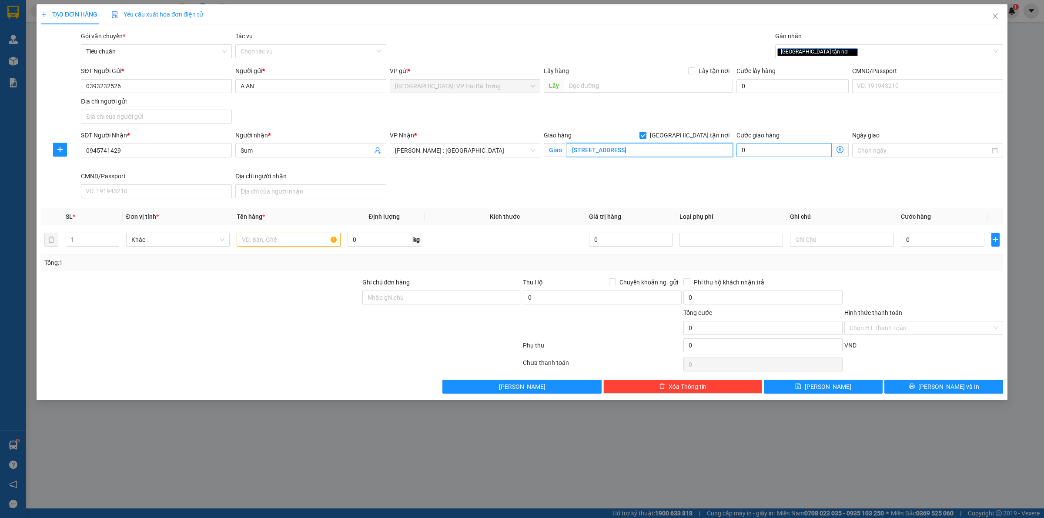
drag, startPoint x: 680, startPoint y: 151, endPoint x: 753, endPoint y: 153, distance: 73.1
click at [753, 153] on div "SĐT Người Nhận * 0945741429 Người nhận * Sum VP Nhận * Hồ Chí Minh : Kho Quận 1…" at bounding box center [542, 165] width 926 height 71
type input "landmark 81, 720A Điện Biên Phủ, Phường 22, Bình Thạnh, Hồ Chí Minh"
drag, startPoint x: 281, startPoint y: 242, endPoint x: 290, endPoint y: 244, distance: 9.4
click at [281, 241] on input "text" at bounding box center [289, 240] width 104 height 14
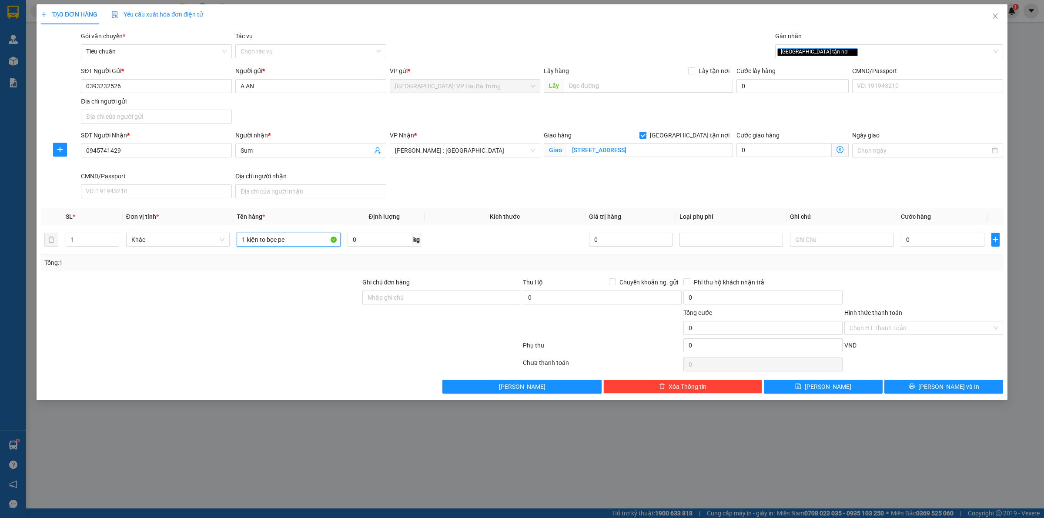
type input "1 kiện to bọc pe"
click at [924, 235] on input "0" at bounding box center [943, 240] width 84 height 14
type input "9"
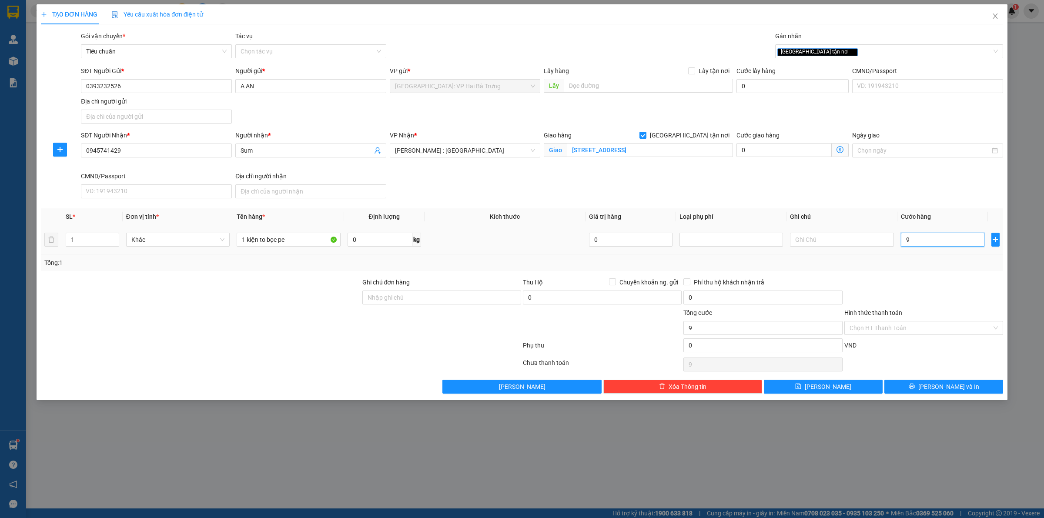
type input "90"
type input "900"
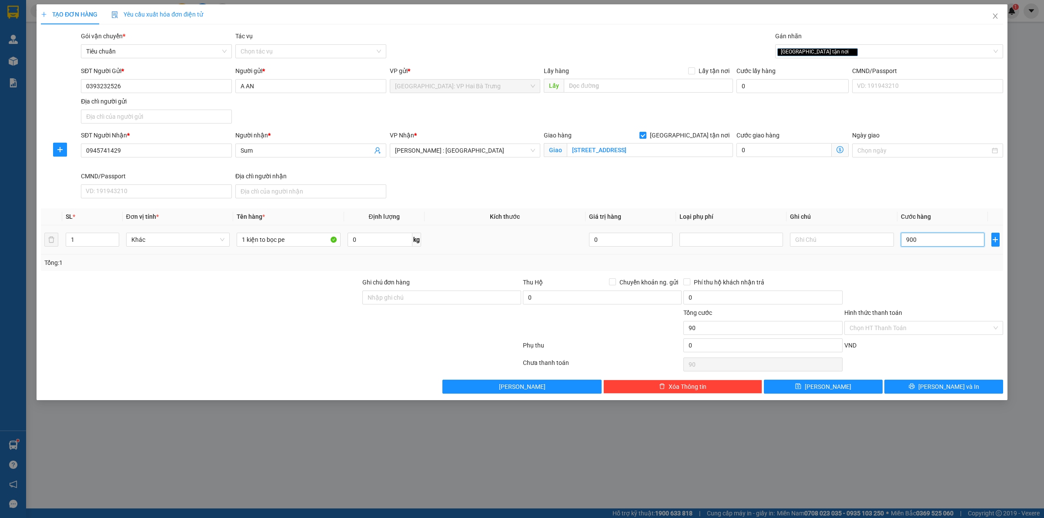
type input "900"
type input "9.000"
type input "90.000"
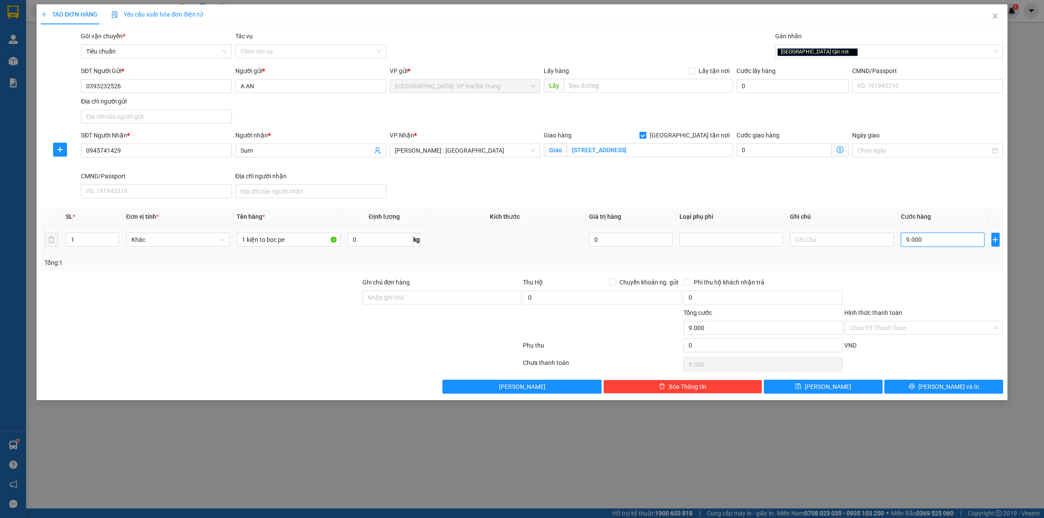
type input "90.000"
type input "900.000"
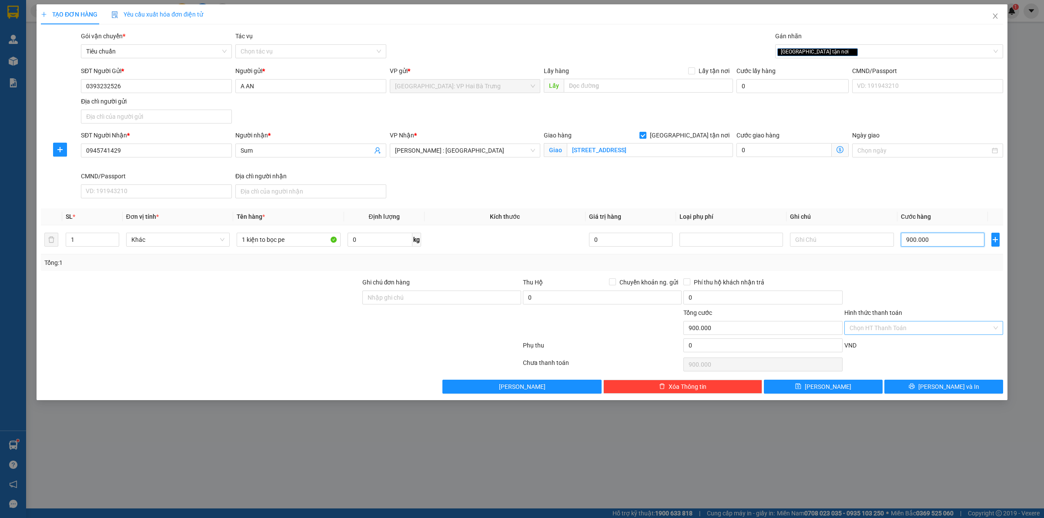
type input "900.000"
click at [953, 328] on input "Hình thức thanh toán" at bounding box center [920, 327] width 142 height 13
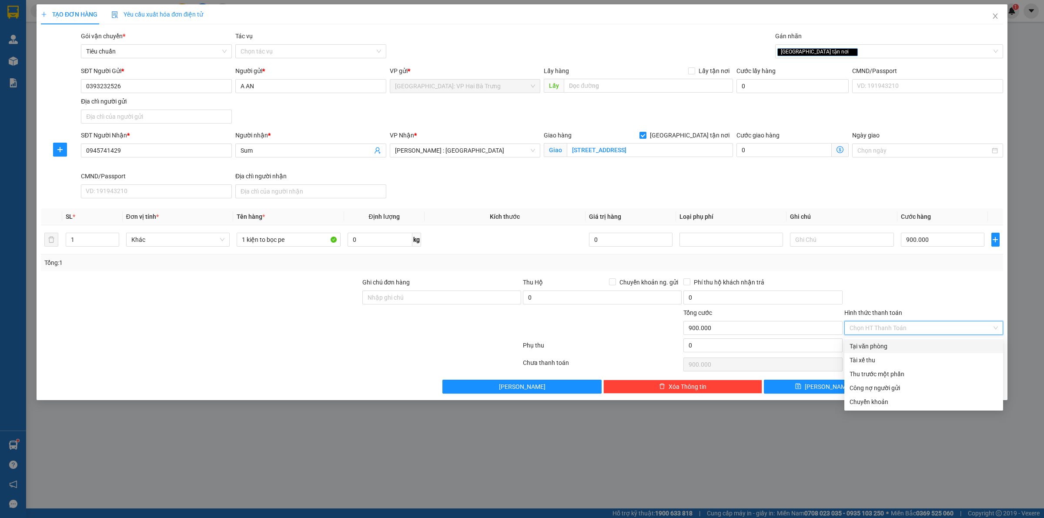
click at [912, 346] on div "Tại văn phòng" at bounding box center [923, 346] width 148 height 10
type input "0"
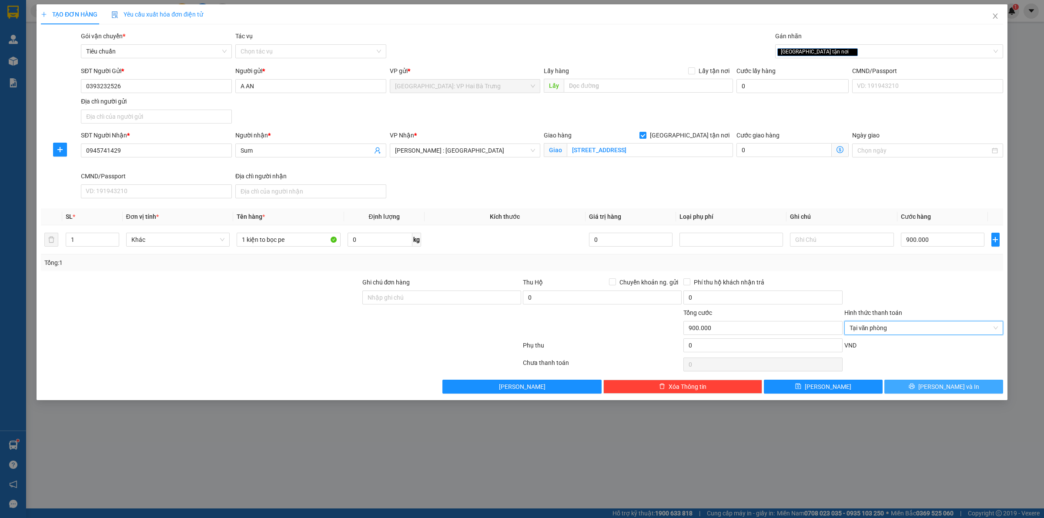
click at [915, 389] on icon "printer" at bounding box center [912, 386] width 6 height 6
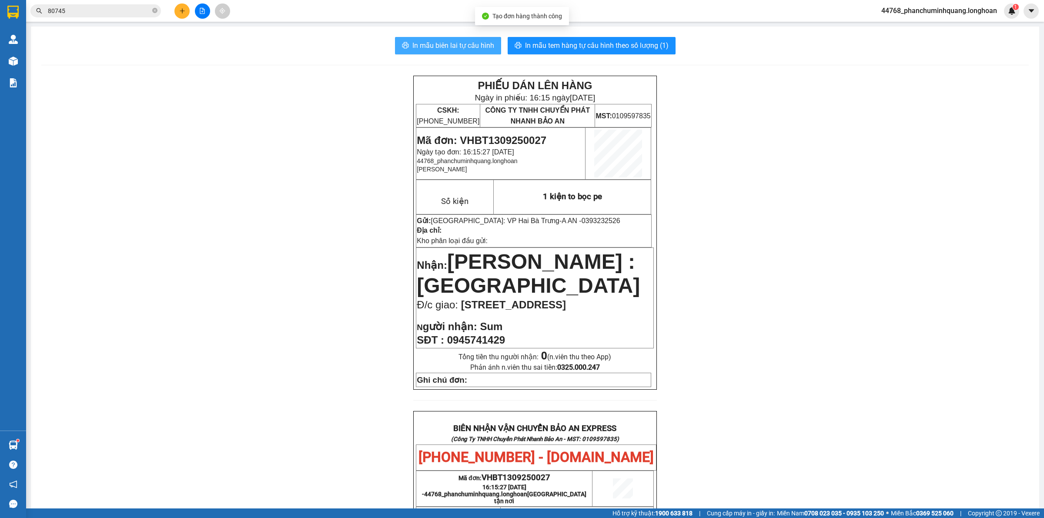
click at [438, 40] on span "In mẫu biên lai tự cấu hình" at bounding box center [453, 45] width 82 height 11
click at [560, 43] on span "In mẫu tem hàng tự cấu hình theo số lượng (1)" at bounding box center [597, 45] width 144 height 11
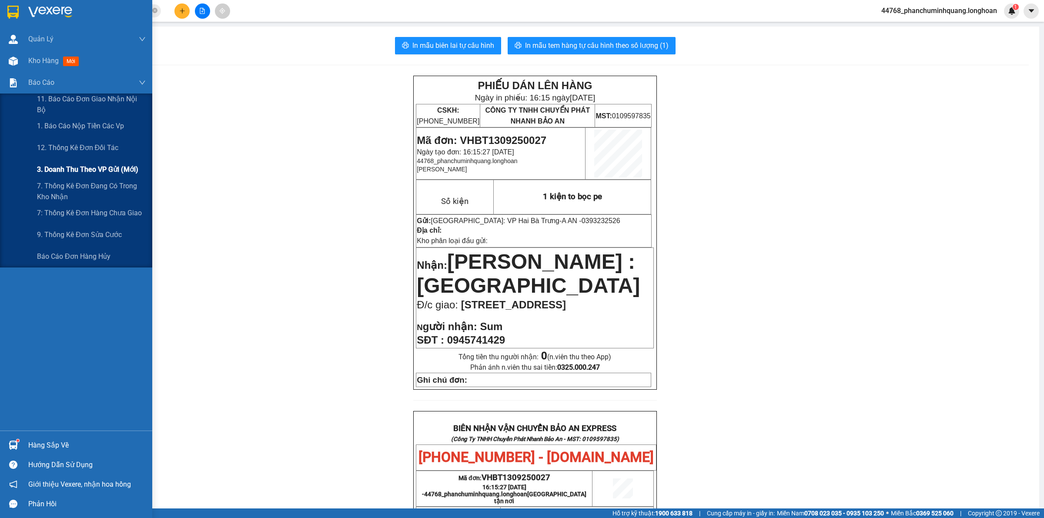
click at [101, 165] on span "3. Doanh Thu theo VP Gửi (mới)" at bounding box center [87, 169] width 101 height 11
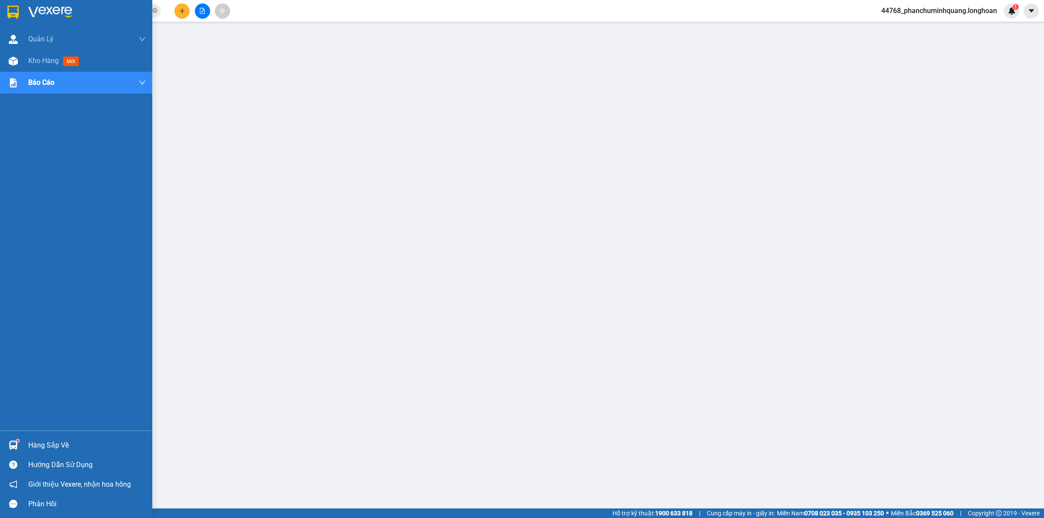
click at [13, 11] on img at bounding box center [12, 12] width 11 height 13
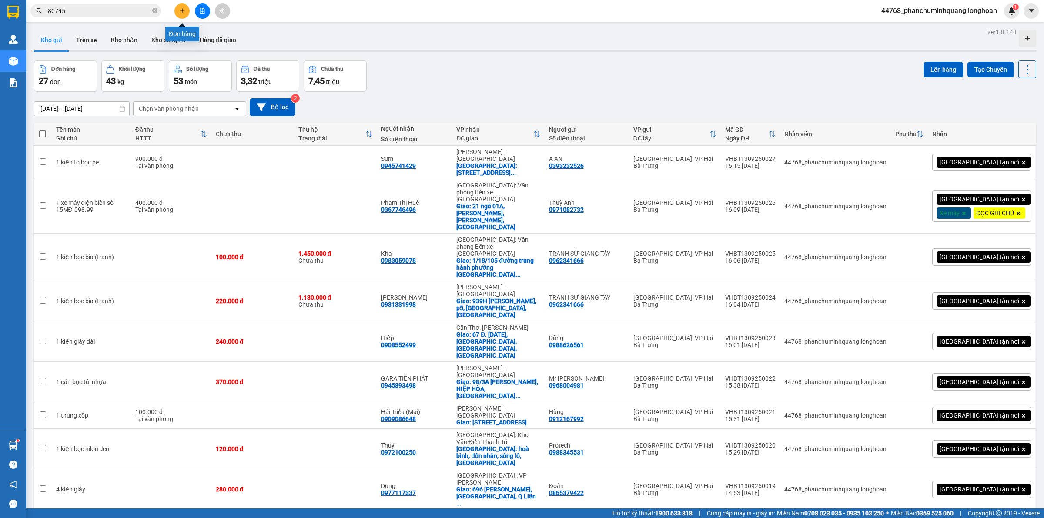
click at [181, 7] on button at bounding box center [181, 10] width 15 height 15
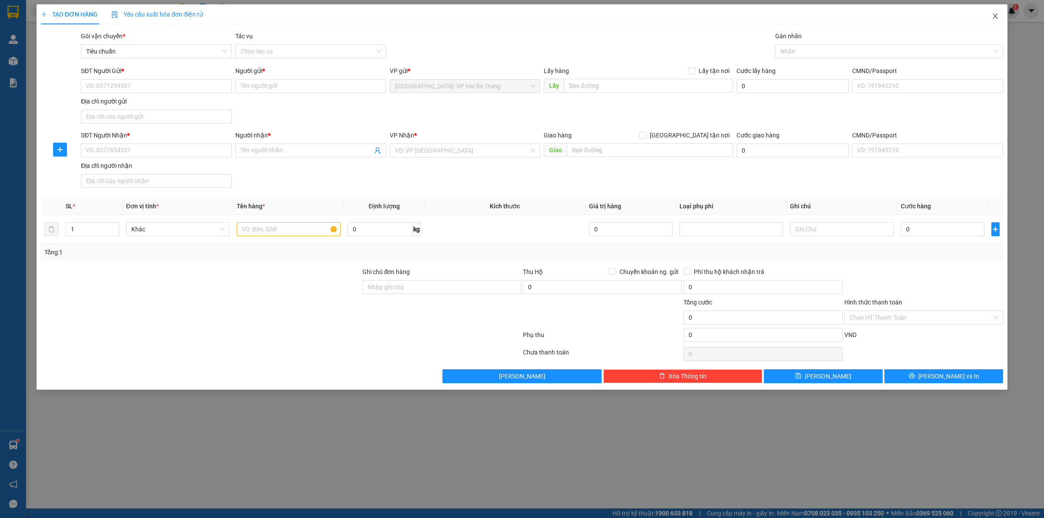
drag, startPoint x: 995, startPoint y: 17, endPoint x: 880, endPoint y: 1, distance: 116.4
click at [995, 17] on icon "close" at bounding box center [995, 16] width 7 height 7
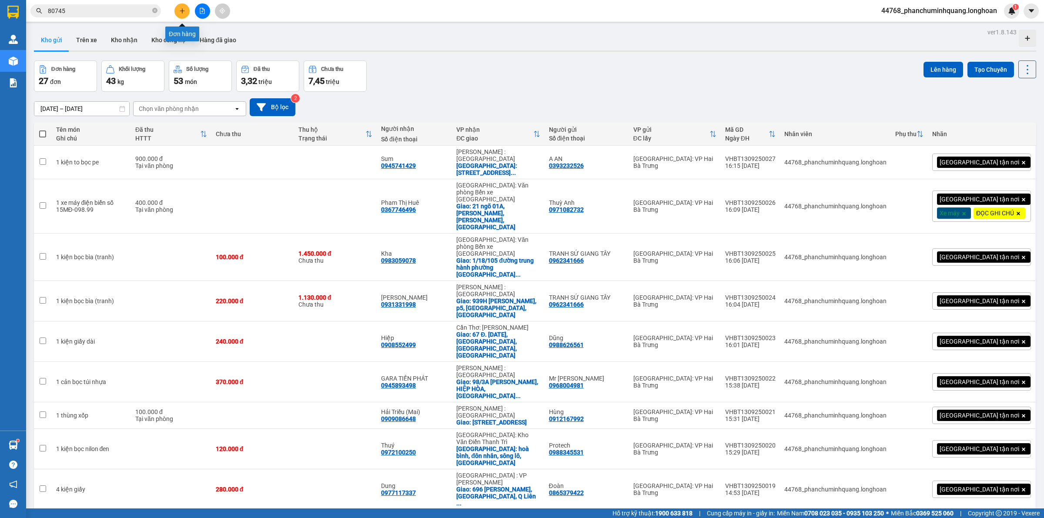
click at [186, 14] on button at bounding box center [181, 10] width 15 height 15
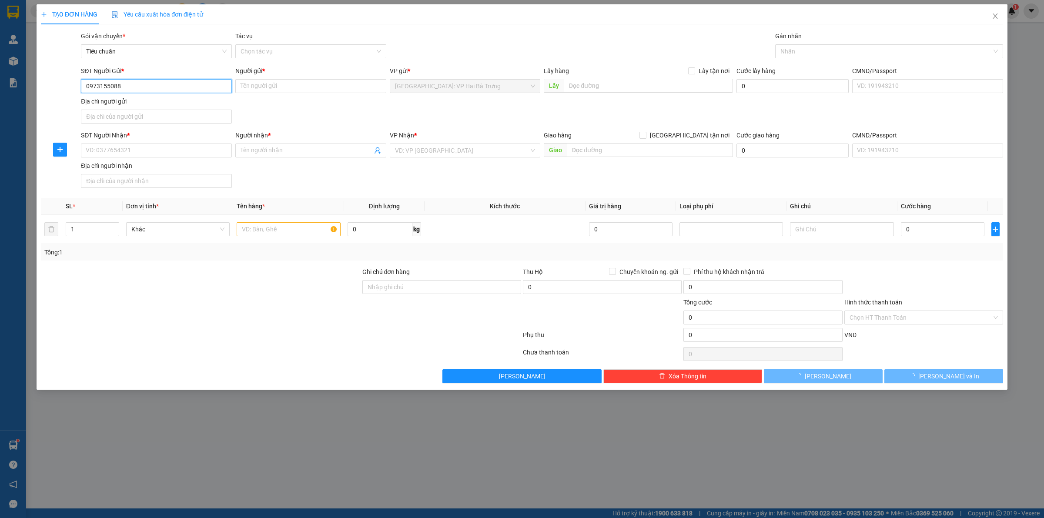
type input "0973155088"
click at [204, 85] on input "0973155088" at bounding box center [156, 86] width 151 height 14
click at [172, 103] on div "0973155088 - a Cường" at bounding box center [156, 104] width 140 height 10
type input "a Cường"
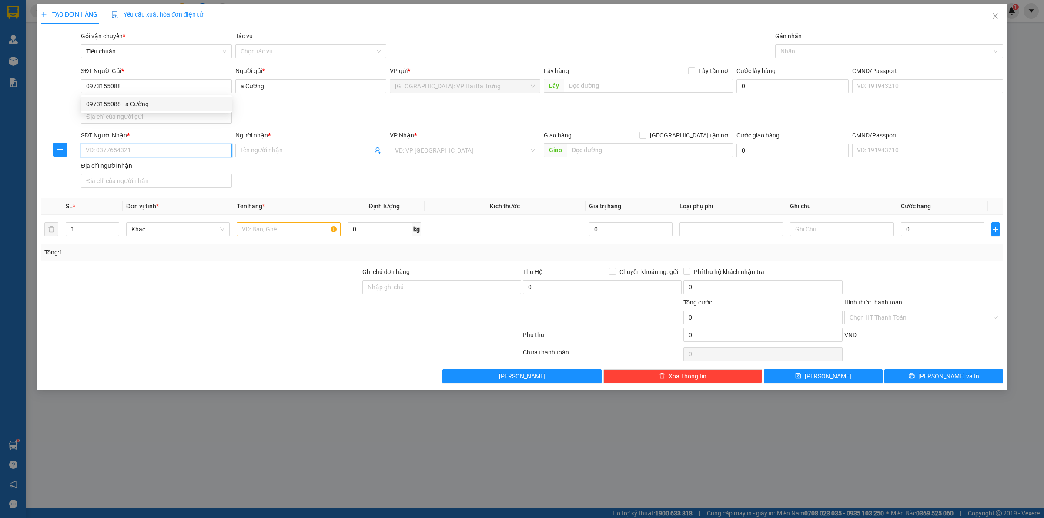
click at [185, 147] on input "SĐT Người Nhận *" at bounding box center [156, 151] width 151 height 14
click at [207, 164] on div "0964873226 - A Định" at bounding box center [156, 169] width 140 height 10
type input "0964873226"
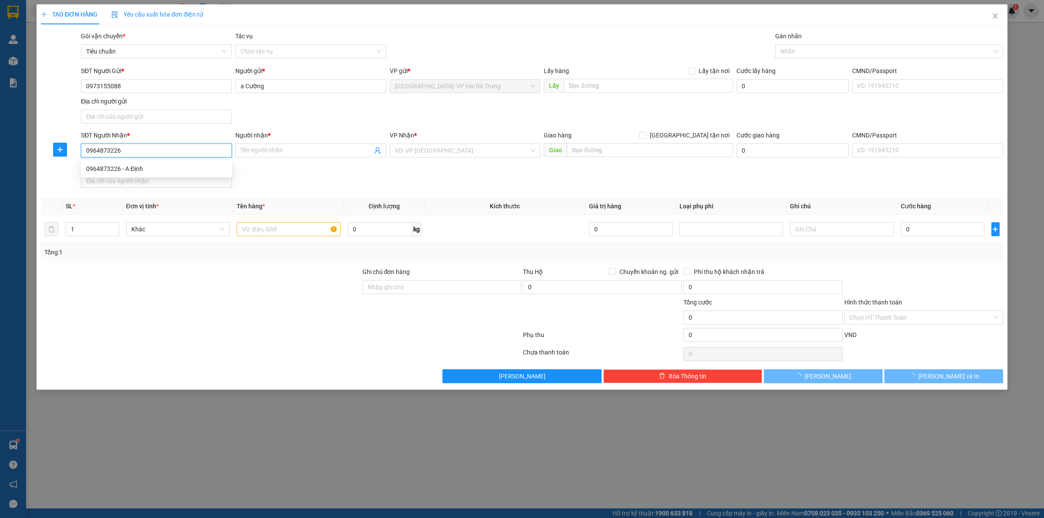
type input "A Định"
checkbox input "true"
type input "242/25 Lê Đình Cẩn,KP10,Tân Tạo, Quận Bình Tân,HCM"
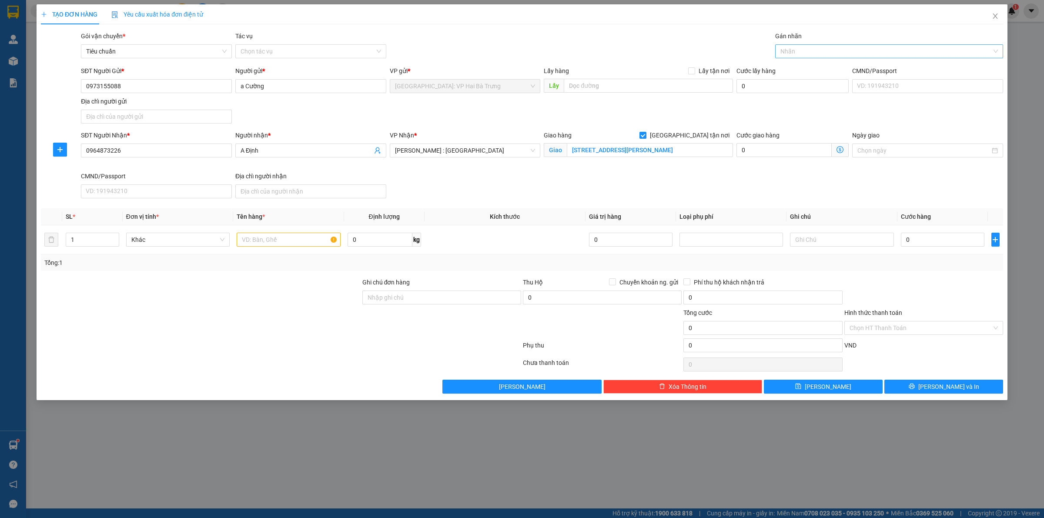
drag, startPoint x: 793, startPoint y: 42, endPoint x: 799, endPoint y: 53, distance: 12.3
click at [792, 44] on div "Gán nhãn Nhãn" at bounding box center [889, 46] width 228 height 30
click at [799, 53] on div at bounding box center [884, 51] width 215 height 10
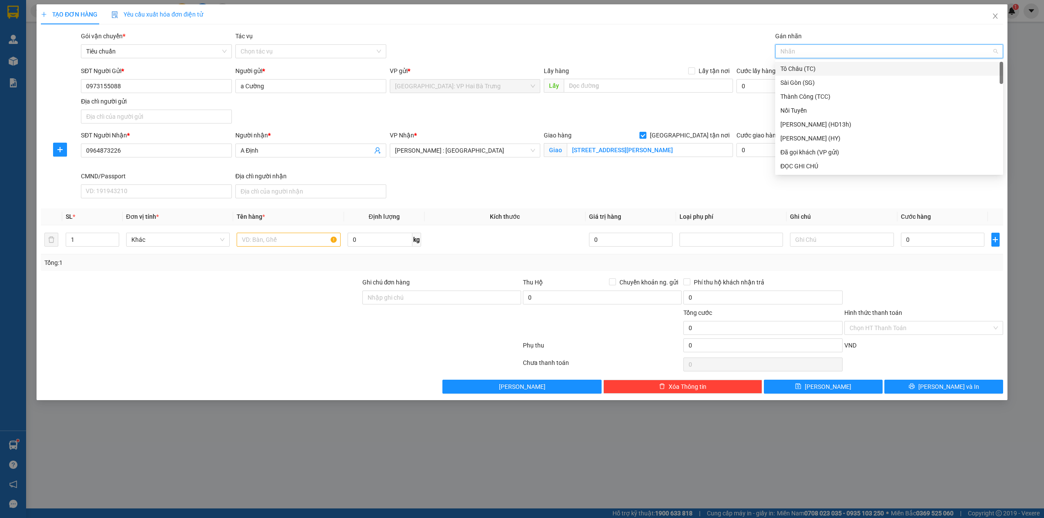
type input "G"
drag, startPoint x: 806, startPoint y: 164, endPoint x: 564, endPoint y: 237, distance: 252.6
click at [805, 164] on div "[GEOGRAPHIC_DATA] tận nơi" at bounding box center [888, 166] width 217 height 10
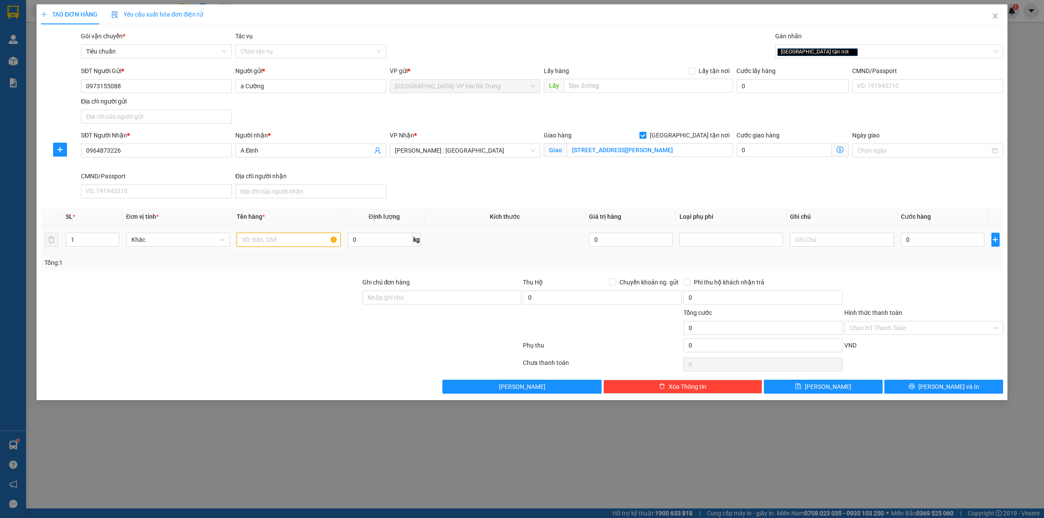
click at [264, 244] on input "text" at bounding box center [289, 240] width 104 height 14
click at [114, 234] on span "Increase Value" at bounding box center [114, 237] width 10 height 8
type input "3"
click at [114, 234] on span "Increase Value" at bounding box center [114, 237] width 10 height 8
click at [272, 242] on input "text" at bounding box center [289, 240] width 104 height 14
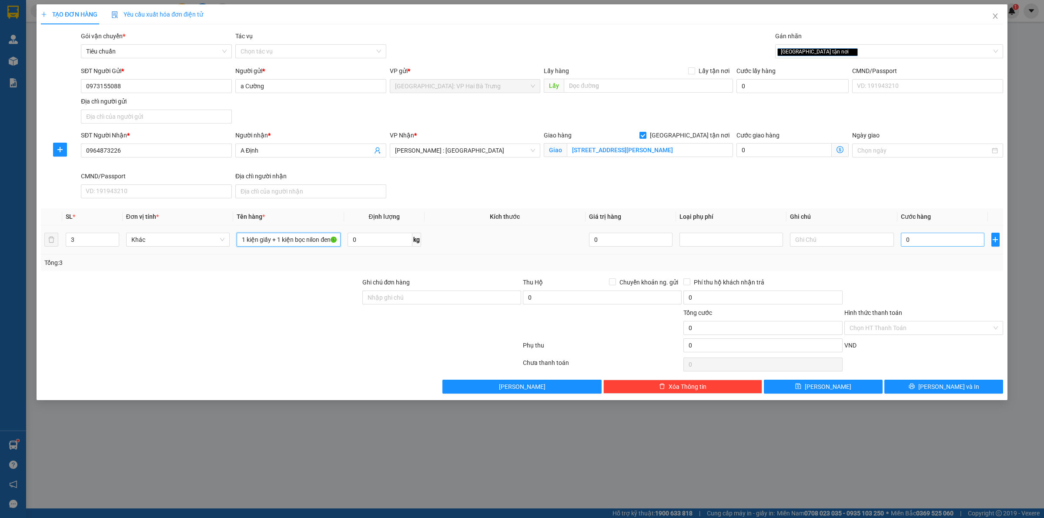
type input "1 kiện giấy + 1 kiện bọc nilon đen + 1 kiện bọc nilon vàng"
click at [922, 239] on input "0" at bounding box center [943, 240] width 84 height 14
type input "3"
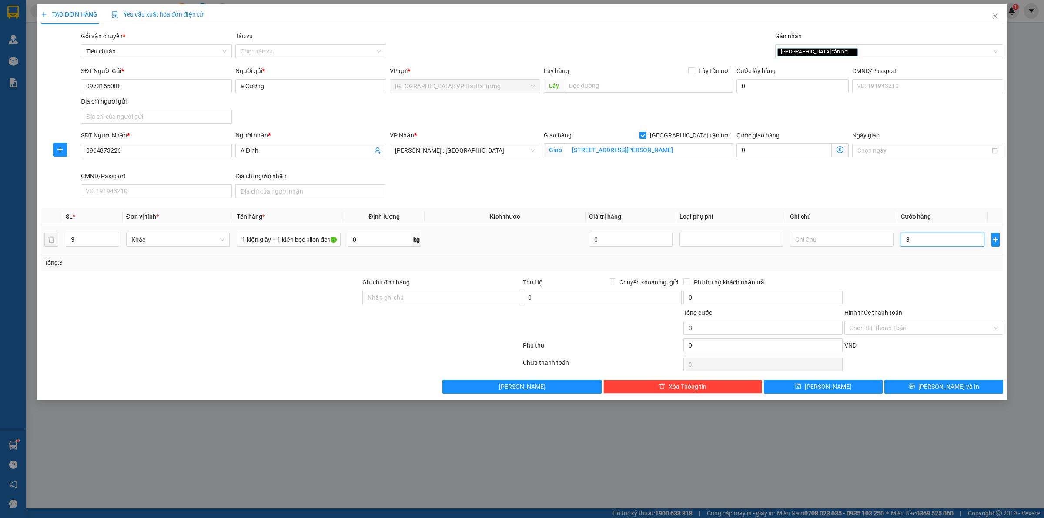
type input "38"
type input "385"
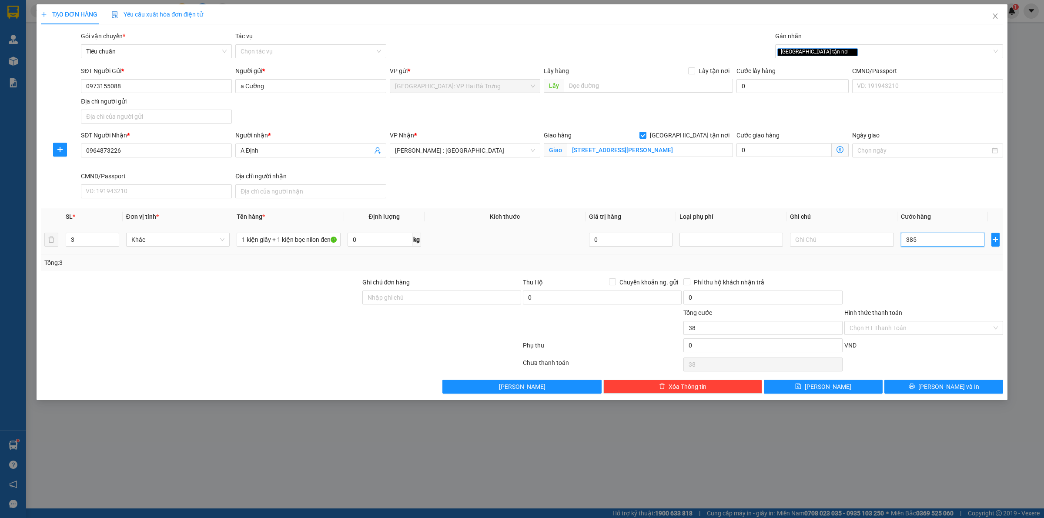
type input "385"
type input "3.850"
type input "38.500"
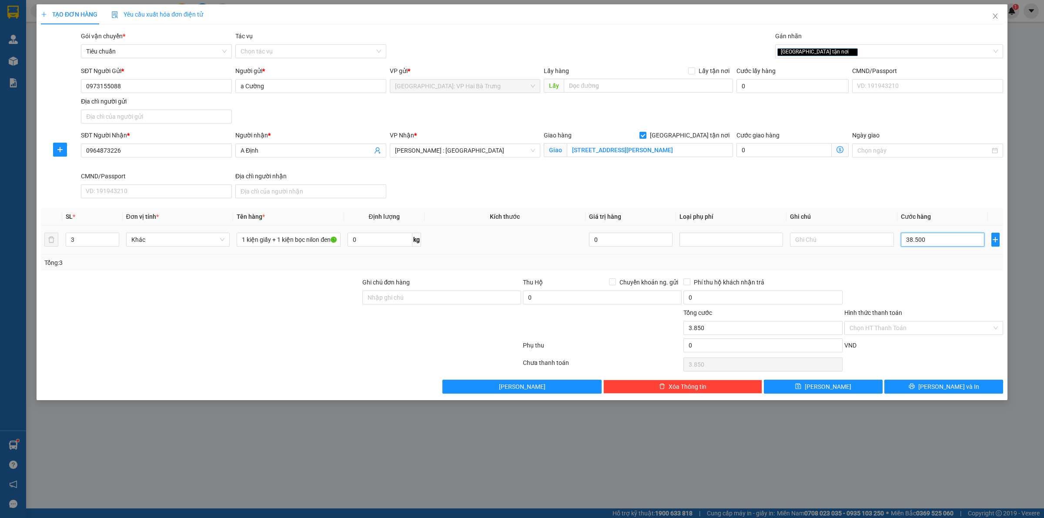
type input "38.500"
type input "385.000"
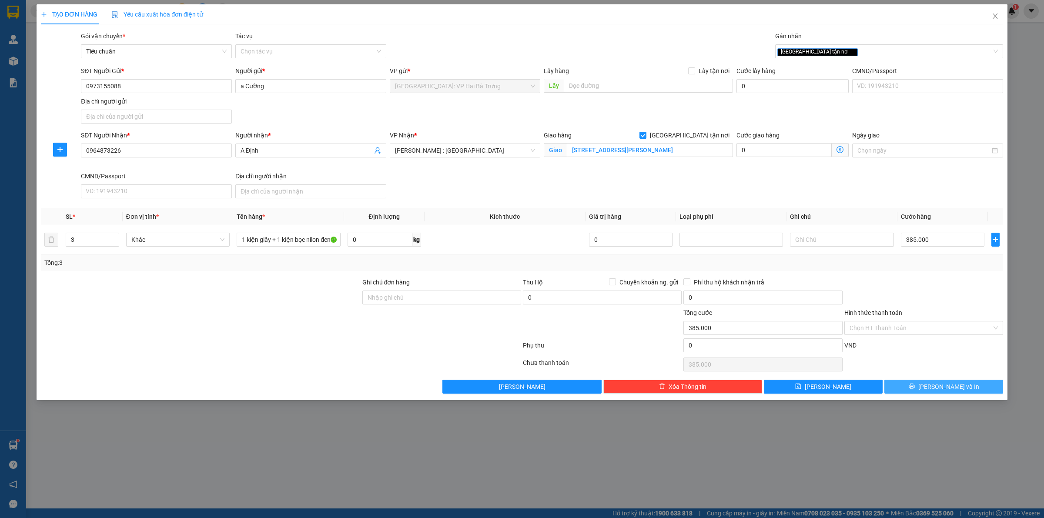
click at [921, 392] on button "[PERSON_NAME] và In" at bounding box center [943, 387] width 119 height 14
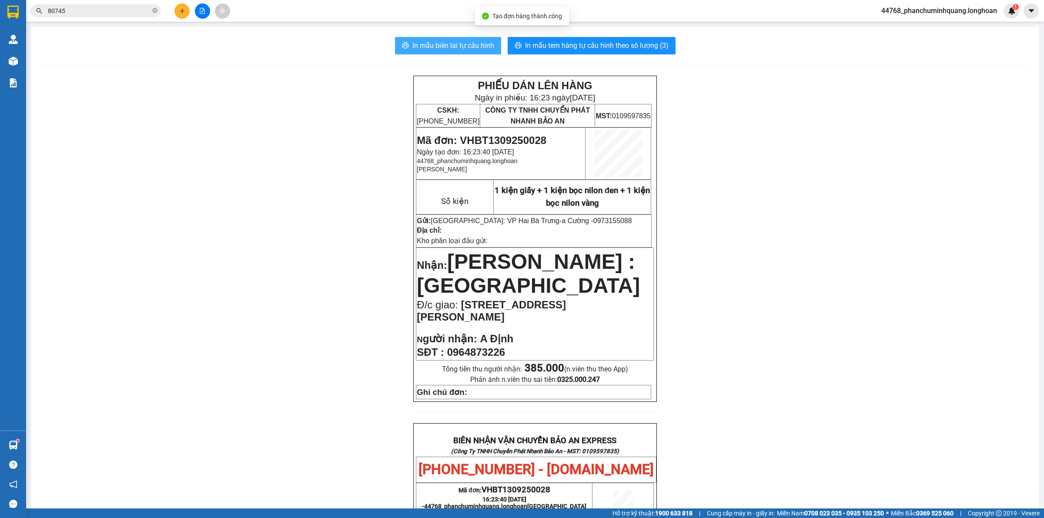
click at [453, 44] on span "In mẫu biên lai tự cấu hình" at bounding box center [453, 45] width 82 height 11
drag, startPoint x: 604, startPoint y: 47, endPoint x: 605, endPoint y: 42, distance: 4.9
click at [604, 47] on span "In mẫu tem hàng tự cấu hình theo số lượng (3)" at bounding box center [597, 45] width 144 height 11
click at [184, 12] on icon "plus" at bounding box center [182, 11] width 6 height 6
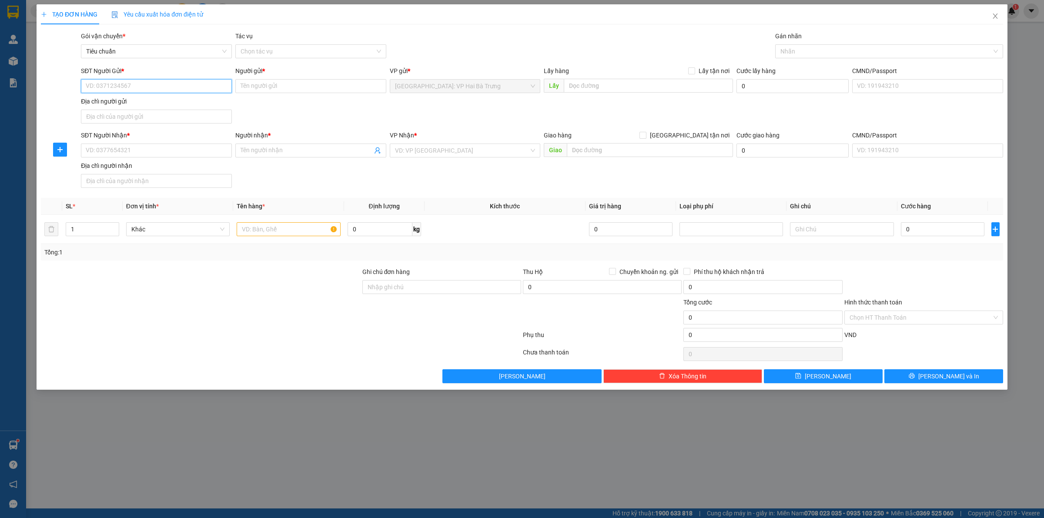
click at [177, 87] on input "SĐT Người Gửi *" at bounding box center [156, 86] width 151 height 14
type input "0345825894"
click at [183, 105] on div "0345825894 - Ô TÔ MẠNH HÙNG" at bounding box center [156, 104] width 140 height 10
type input "Ô [PERSON_NAME]"
checkbox input "true"
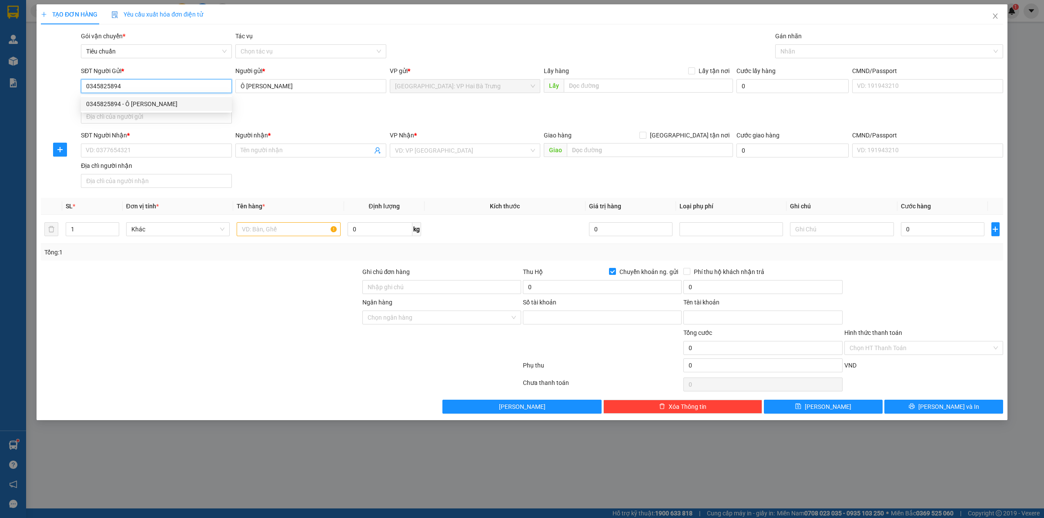
type input "0451000495253"
type input "lê mạnh hùng"
type input "0345825894"
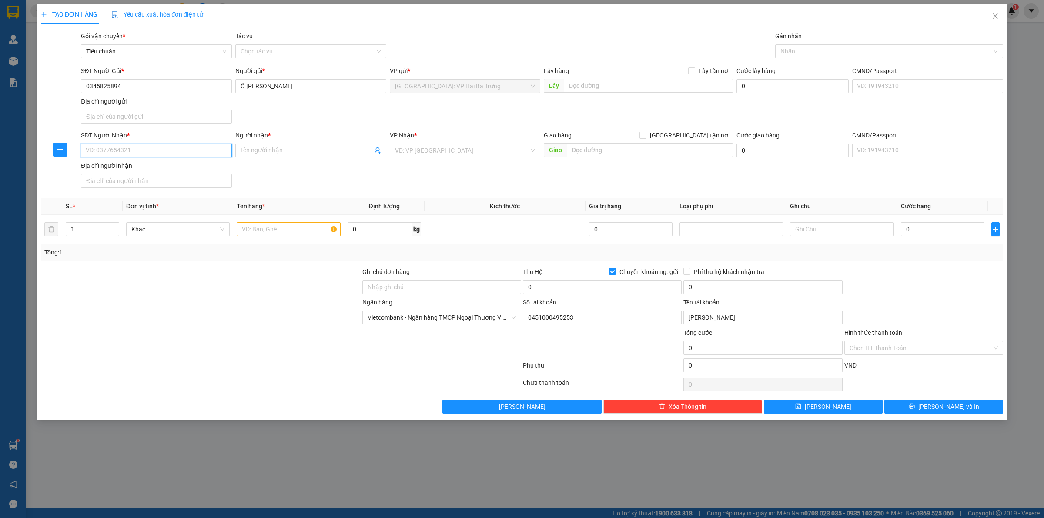
click at [186, 150] on input "SĐT Người Nhận *" at bounding box center [156, 151] width 151 height 14
type input "0906675894"
click at [207, 173] on div "0906675894 - Tâm An" at bounding box center [156, 169] width 140 height 10
type input "Tâm An"
checkbox input "true"
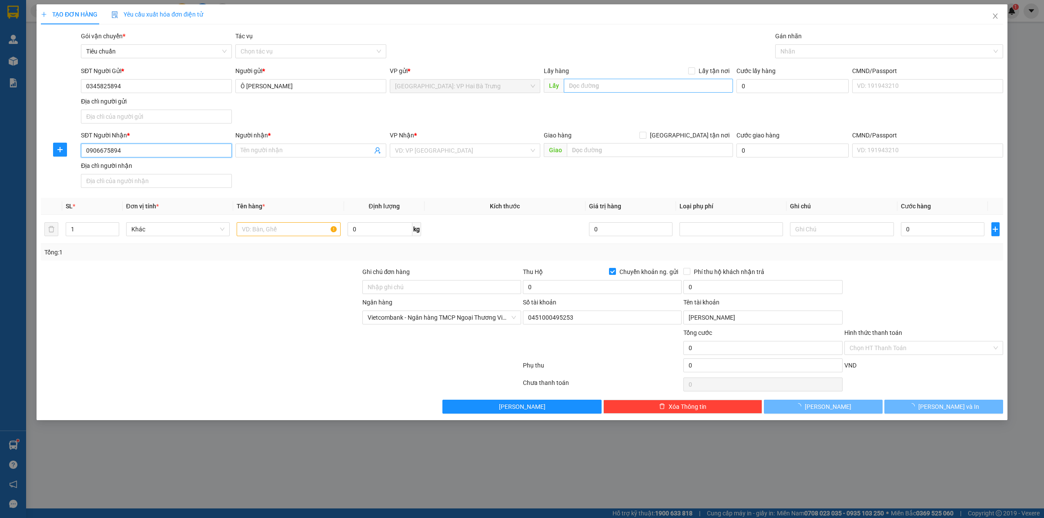
type input "312 nguyễn thị kiển, hiệp thành, quận 12, hcm"
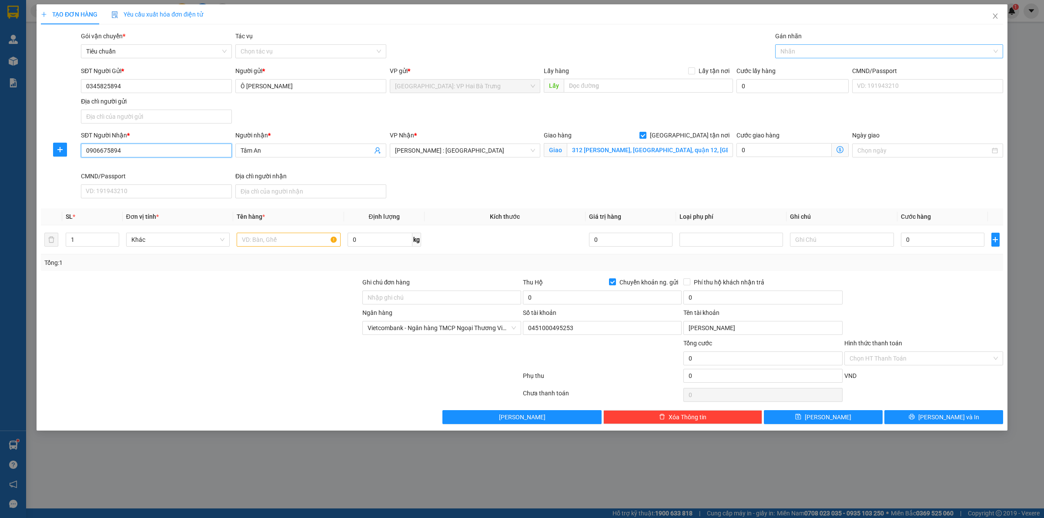
click at [794, 57] on div at bounding box center [884, 51] width 215 height 10
type input "0906675894"
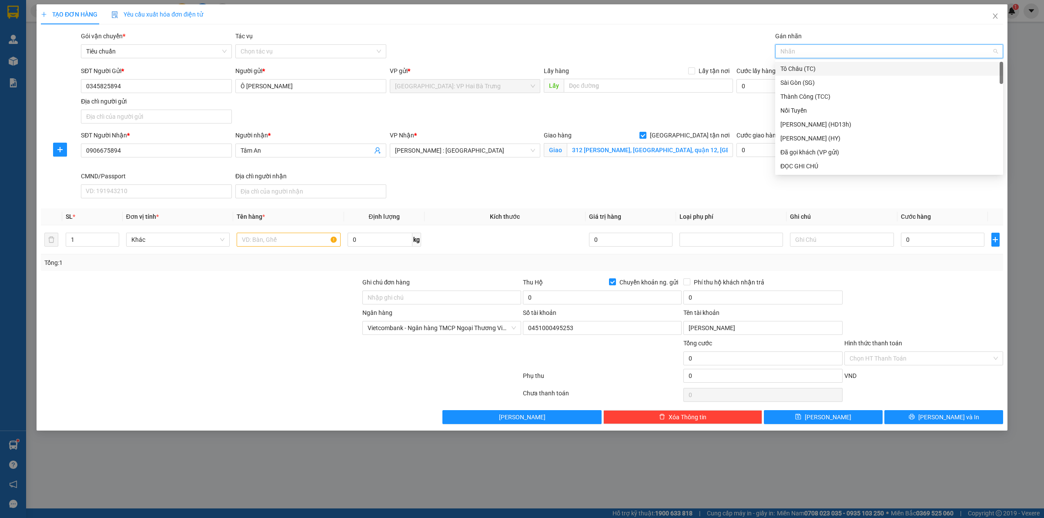
type input "G"
click at [801, 170] on div "[GEOGRAPHIC_DATA] tận nơi" at bounding box center [888, 166] width 217 height 10
type input "2"
click at [110, 235] on span "Increase Value" at bounding box center [114, 237] width 10 height 8
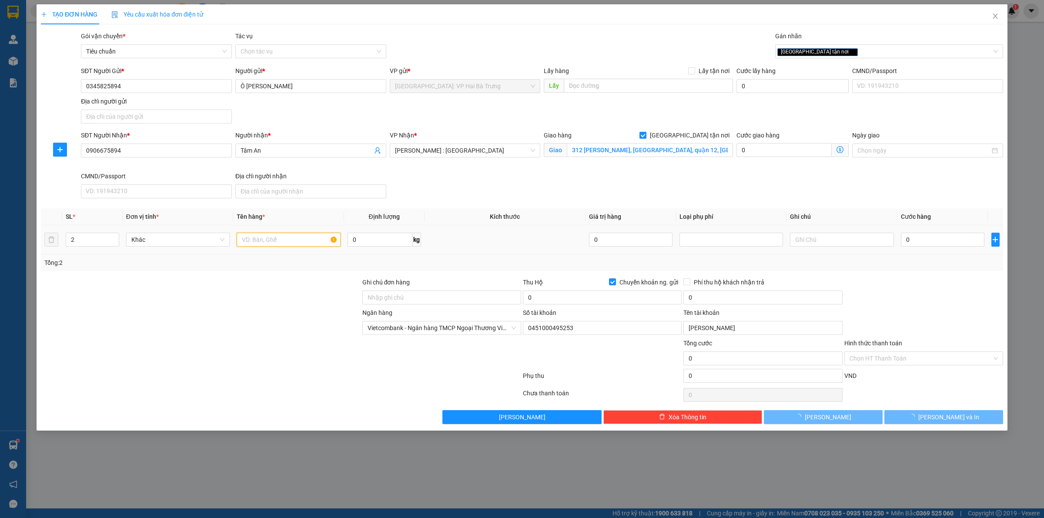
click at [278, 244] on input "text" at bounding box center [289, 240] width 104 height 14
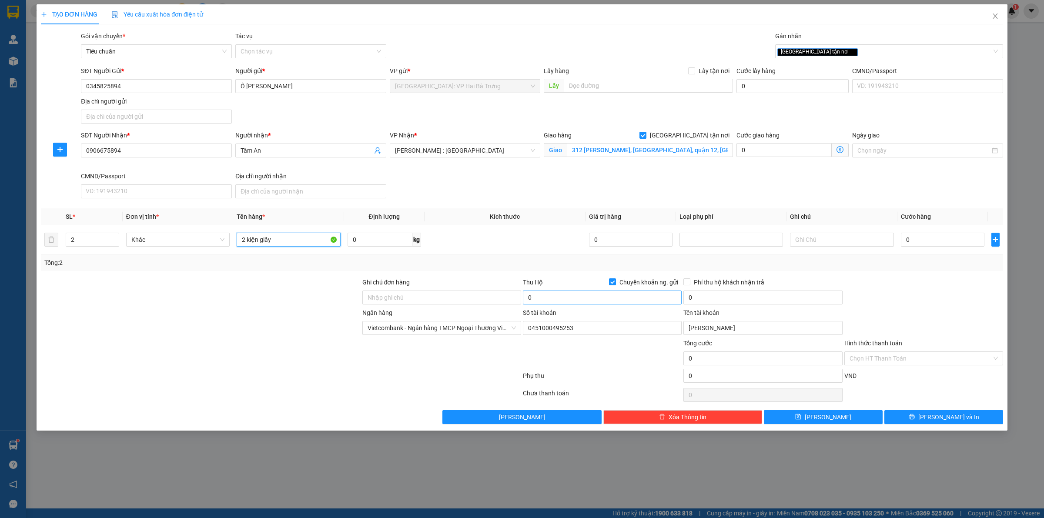
type input "2 kiện giấy"
click at [652, 303] on input "0" at bounding box center [602, 298] width 159 height 14
type input "3.300.000"
click at [764, 293] on input "0" at bounding box center [762, 298] width 159 height 14
type input "20.000"
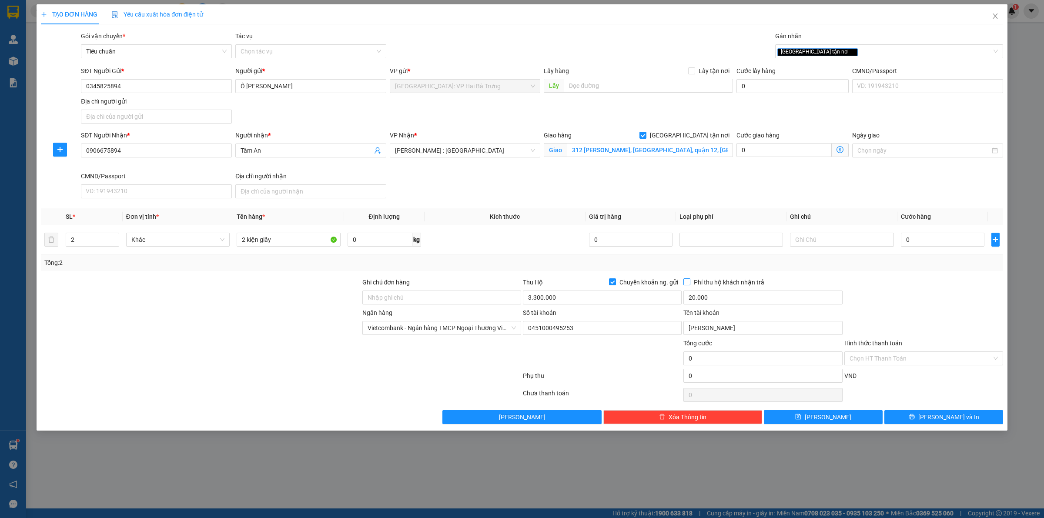
click at [722, 283] on span "Phí thu hộ khách nhận trả" at bounding box center [728, 282] width 77 height 10
click at [689, 283] on input "Phí thu hộ khách nhận trả" at bounding box center [686, 281] width 6 height 6
checkbox input "true"
click at [934, 241] on input "0" at bounding box center [943, 240] width 84 height 14
type input "13"
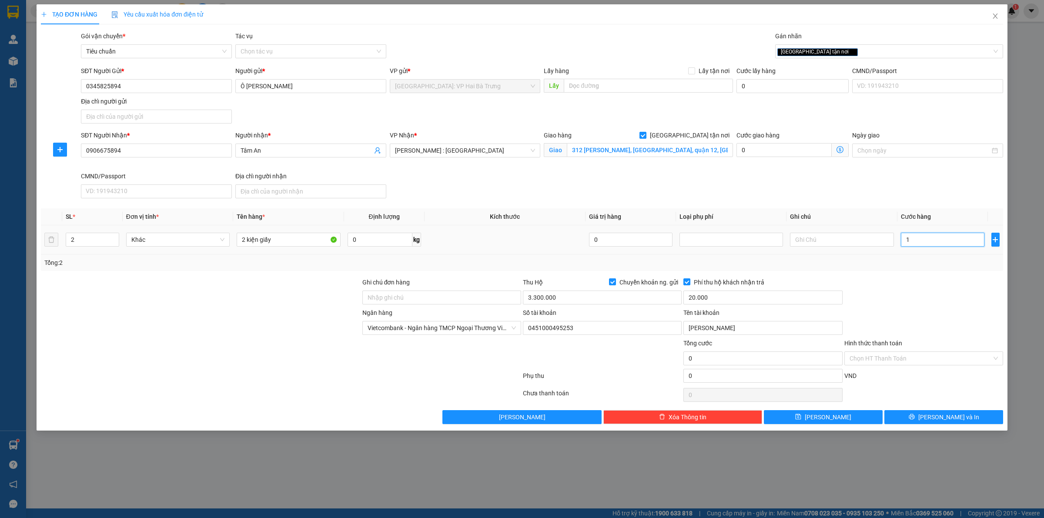
type input "13"
type input "130"
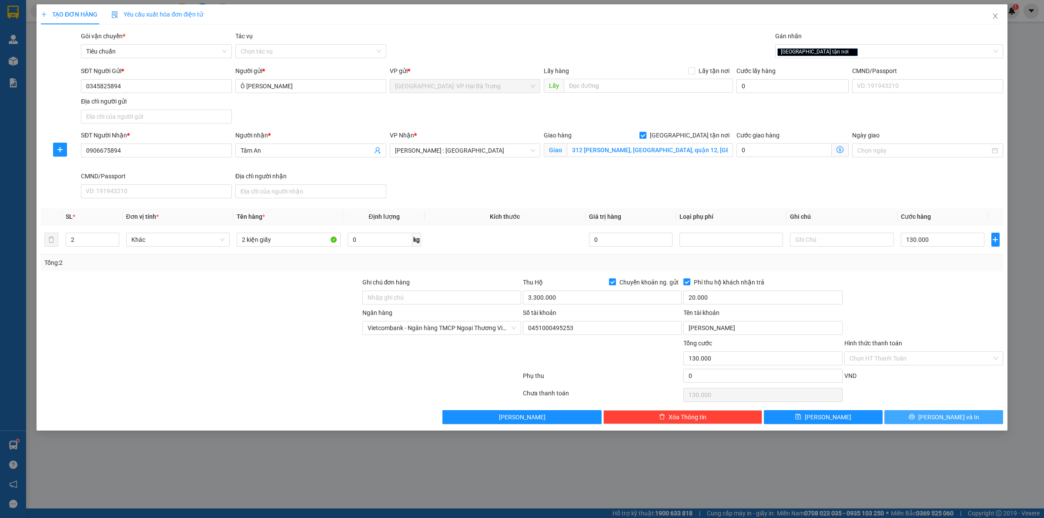
click at [941, 420] on span "[PERSON_NAME] và In" at bounding box center [948, 417] width 61 height 10
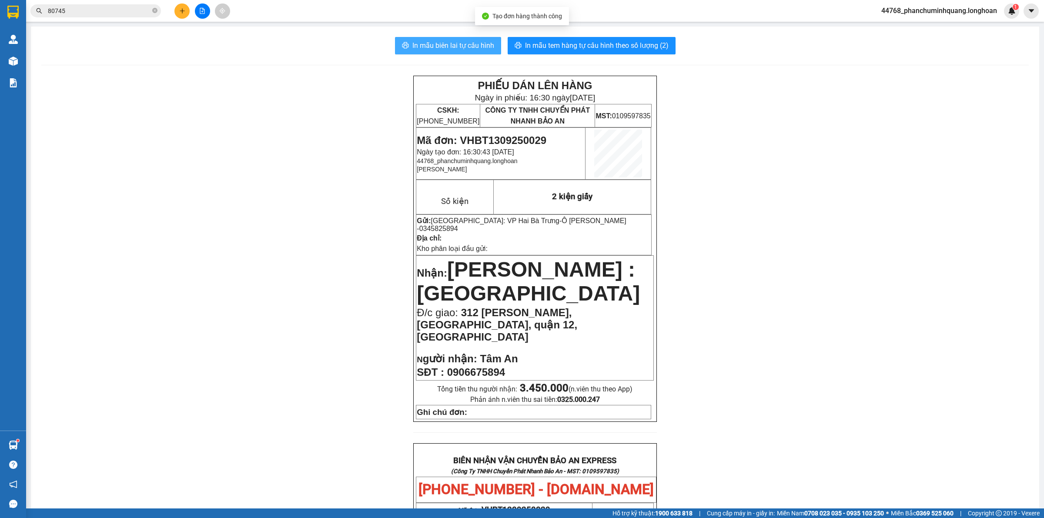
click at [475, 45] on span "In mẫu biên lai tự cấu hình" at bounding box center [453, 45] width 82 height 11
click at [592, 48] on span "In mẫu tem hàng tự cấu hình theo số lượng (2)" at bounding box center [597, 45] width 144 height 11
click at [180, 12] on button at bounding box center [181, 10] width 15 height 15
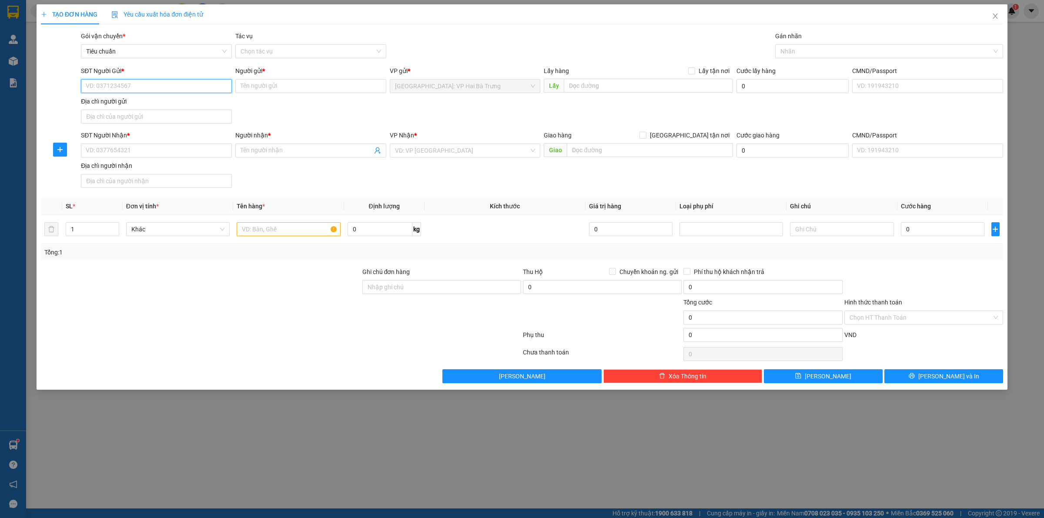
click at [150, 83] on input "SĐT Người Gửi *" at bounding box center [156, 86] width 151 height 14
type input "0934443003"
click at [137, 100] on div "0934443003 - Phong" at bounding box center [156, 104] width 140 height 10
type input "Phong"
type input "0934443003"
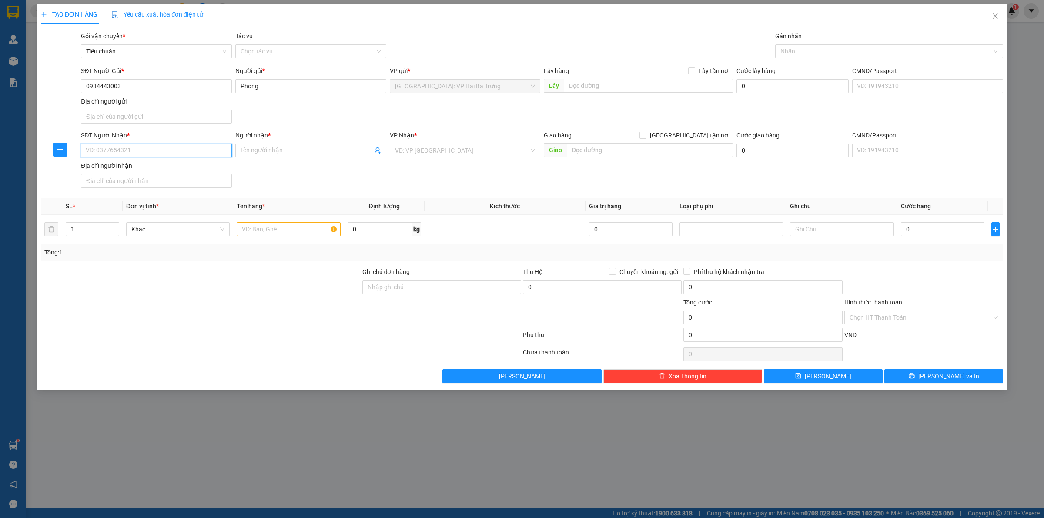
click at [146, 146] on input "SĐT Người Nhận *" at bounding box center [156, 151] width 151 height 14
type input "0982807636"
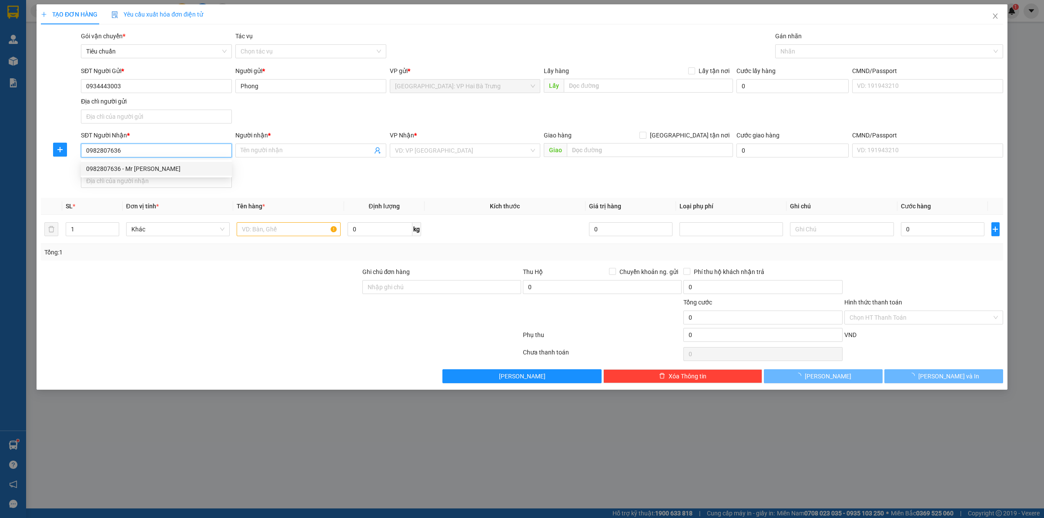
type input "Mr [PERSON_NAME]"
checkbox input "true"
type input "64A gò Dưa, Tam Bình, Thủ Đức, HCM"
checkbox input "true"
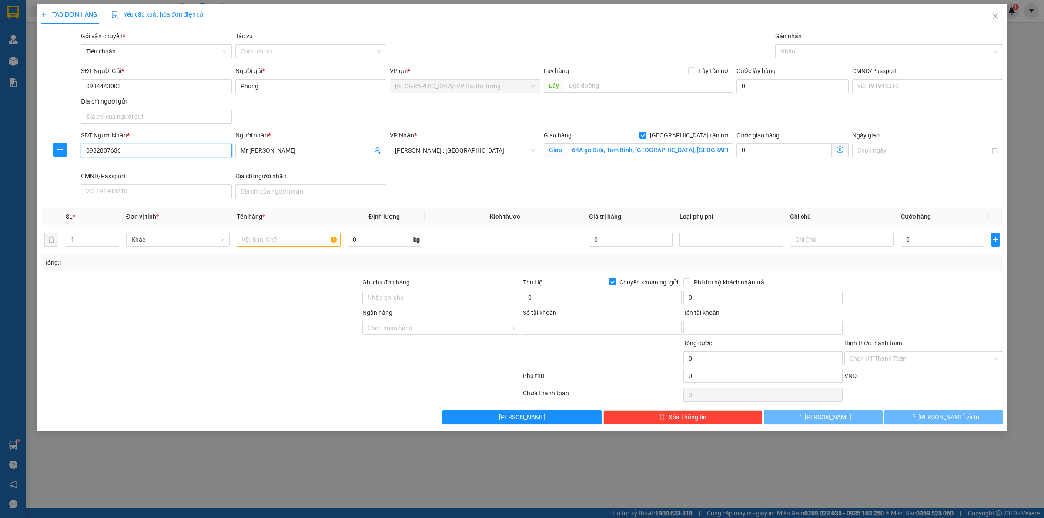
type input "19023978494014"
type input "Triệu Thị Thảo"
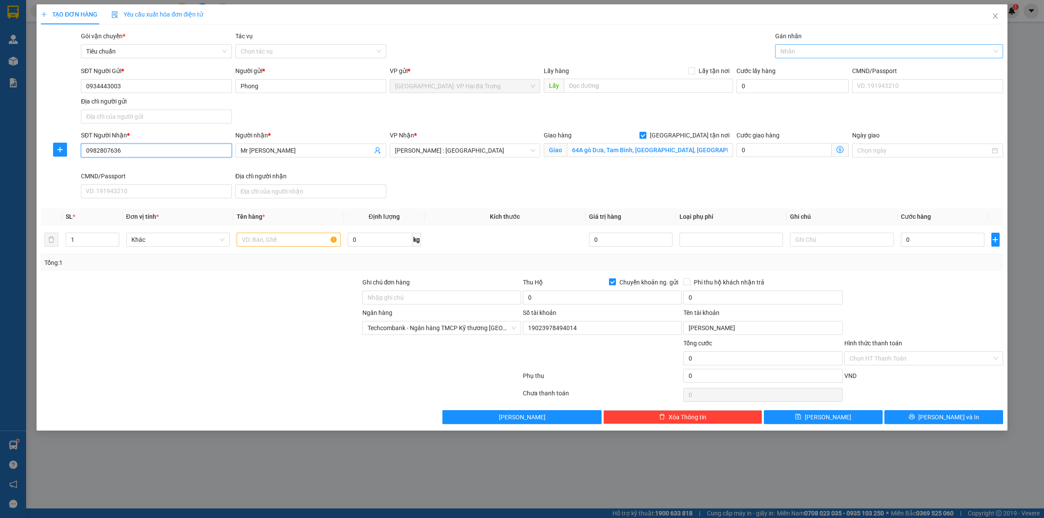
click at [806, 49] on div at bounding box center [884, 51] width 215 height 10
type input "0982807636"
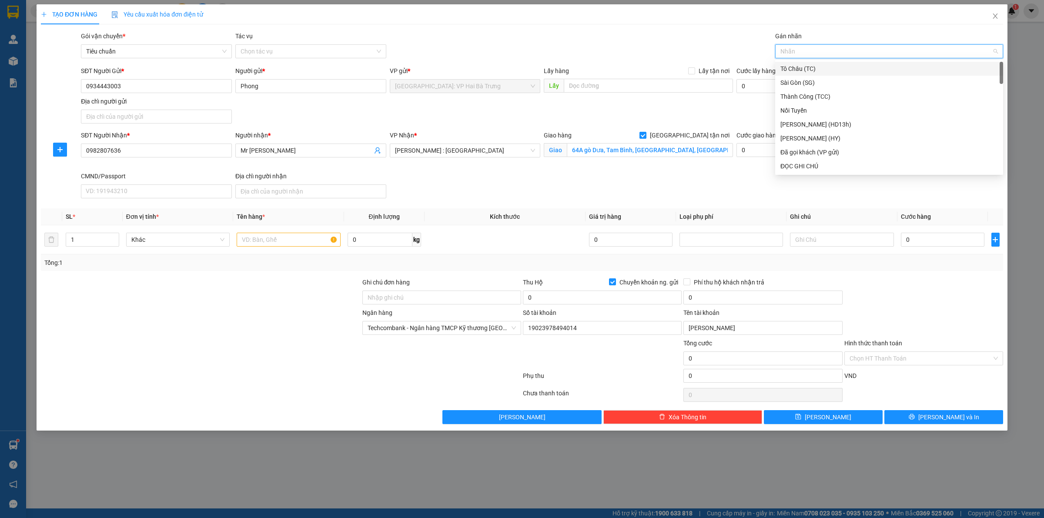
type input "G"
click at [807, 162] on div "[GEOGRAPHIC_DATA] tận nơi" at bounding box center [888, 166] width 217 height 10
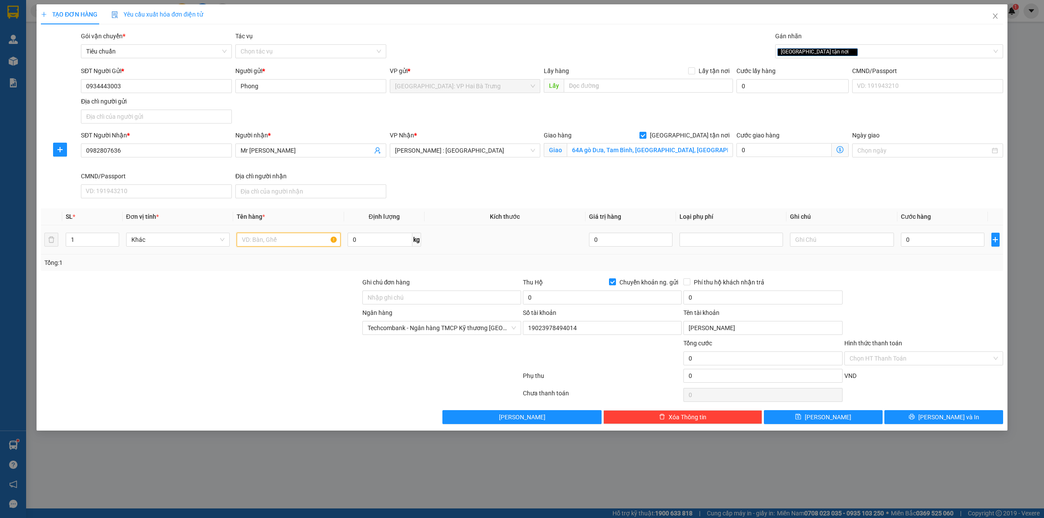
click at [255, 240] on input "text" at bounding box center [289, 240] width 104 height 14
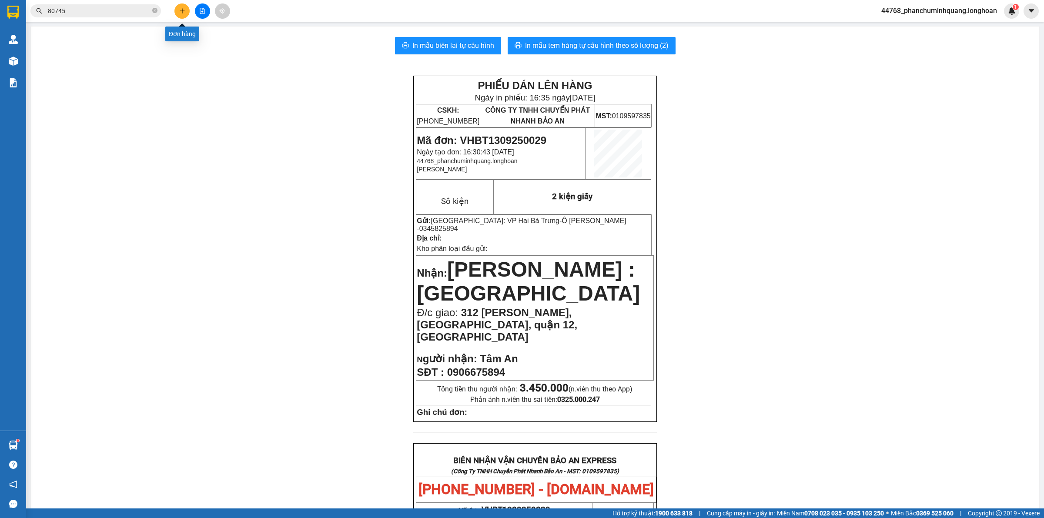
click at [183, 12] on icon "plus" at bounding box center [182, 11] width 6 height 6
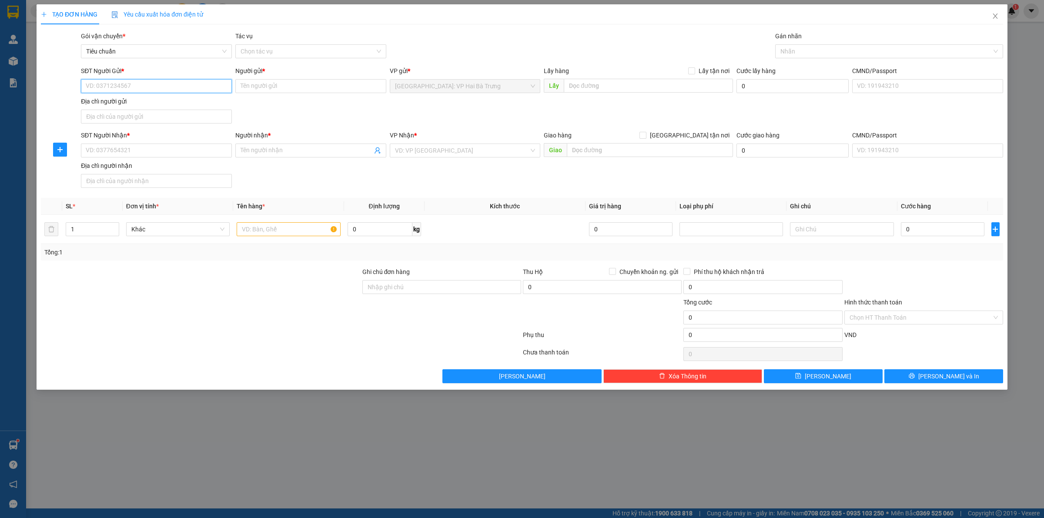
click at [195, 88] on input "SĐT Người Gửi *" at bounding box center [156, 86] width 151 height 14
type input "0934443003"
click at [180, 101] on div "0934443003 - Phong" at bounding box center [156, 104] width 140 height 10
type input "Phong"
type input "0934443003"
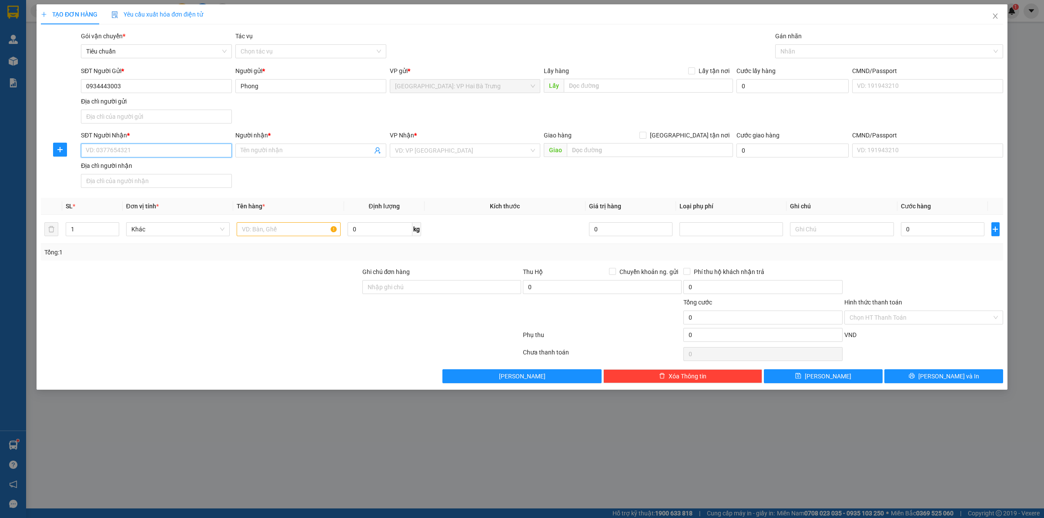
click at [188, 145] on input "SĐT Người Nhận *" at bounding box center [156, 151] width 151 height 14
click at [167, 180] on div "0982807636 - Mr Trần Tình" at bounding box center [156, 183] width 140 height 10
type input "0982807636"
type input "Mr [PERSON_NAME]"
checkbox input "true"
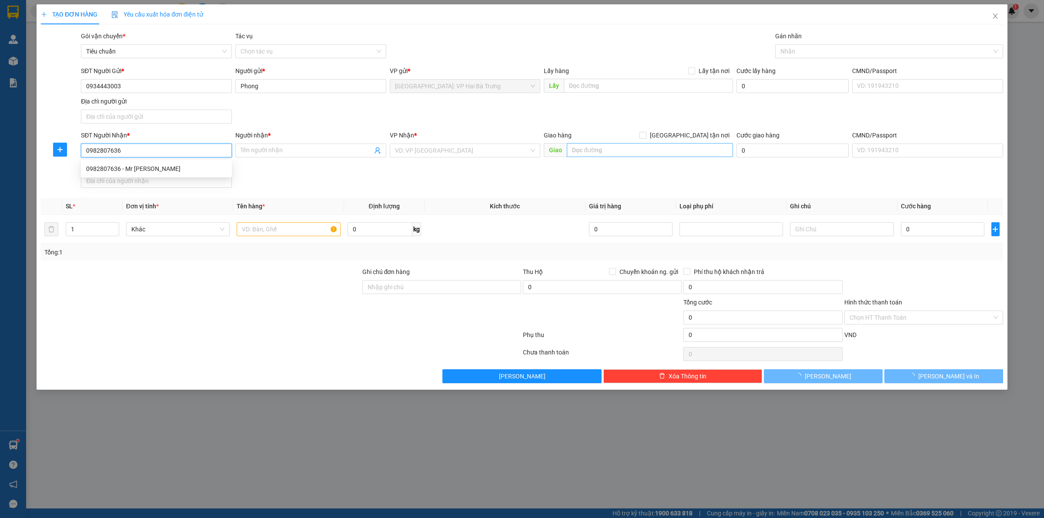
type input "64A gò Dưa, Tam Bình, Thủ Đức, HCM"
checkbox input "true"
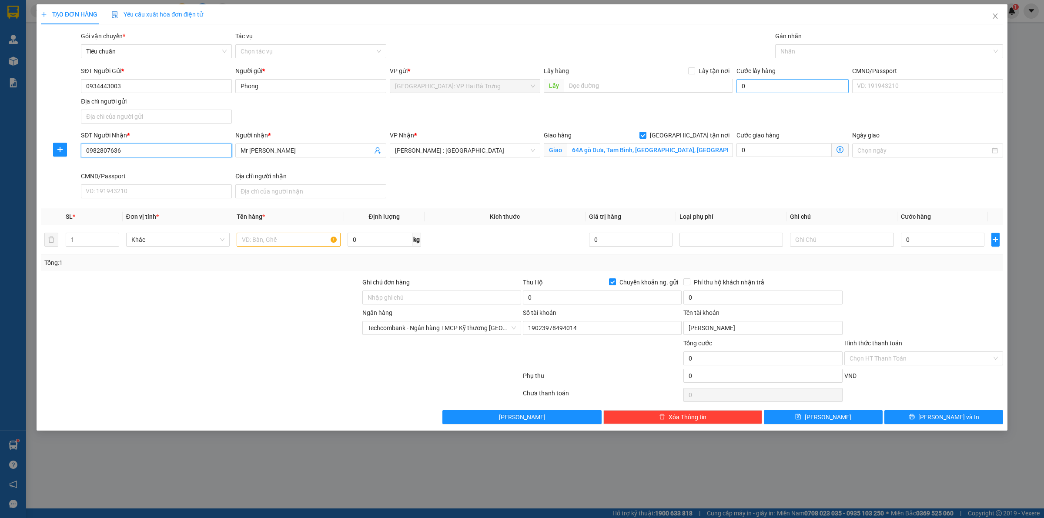
type input "19023978494014"
type input "Triệu Thị Thảo"
click at [823, 48] on div at bounding box center [884, 51] width 215 height 10
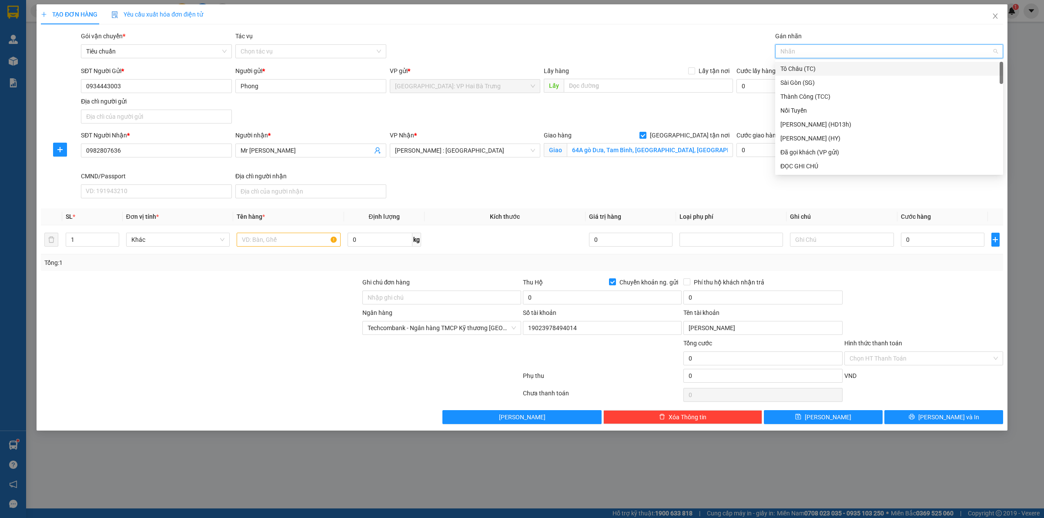
type input "G"
drag, startPoint x: 798, startPoint y: 168, endPoint x: 768, endPoint y: 168, distance: 30.4
click at [797, 168] on div "[GEOGRAPHIC_DATA] tận nơi" at bounding box center [888, 166] width 217 height 10
click at [304, 244] on input "text" at bounding box center [289, 240] width 104 height 14
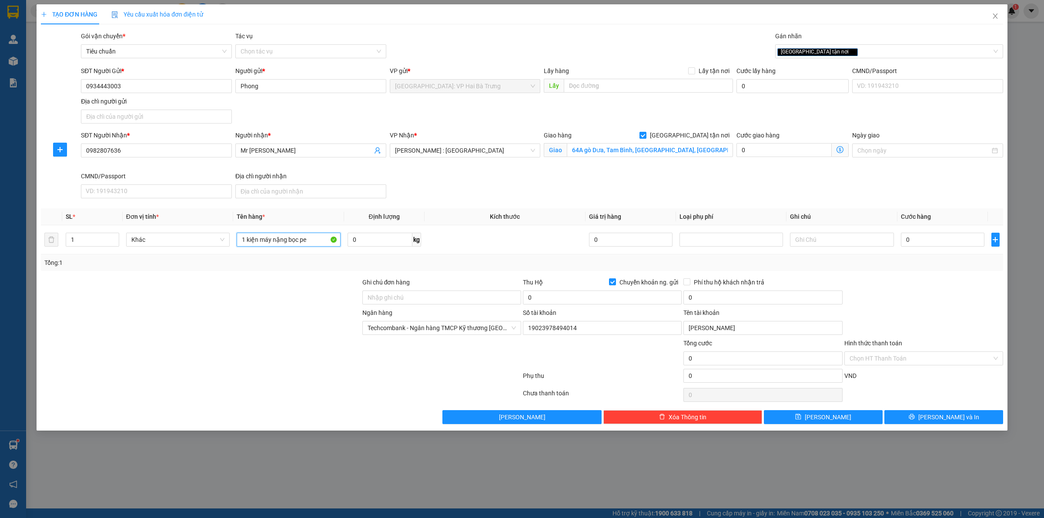
type input "1 kiện máy nặng bọc pe"
click at [648, 283] on span "Chuyển khoản ng. gửi" at bounding box center [649, 282] width 66 height 10
click at [615, 283] on input "Chuyển khoản ng. gửi" at bounding box center [612, 281] width 6 height 6
checkbox input "false"
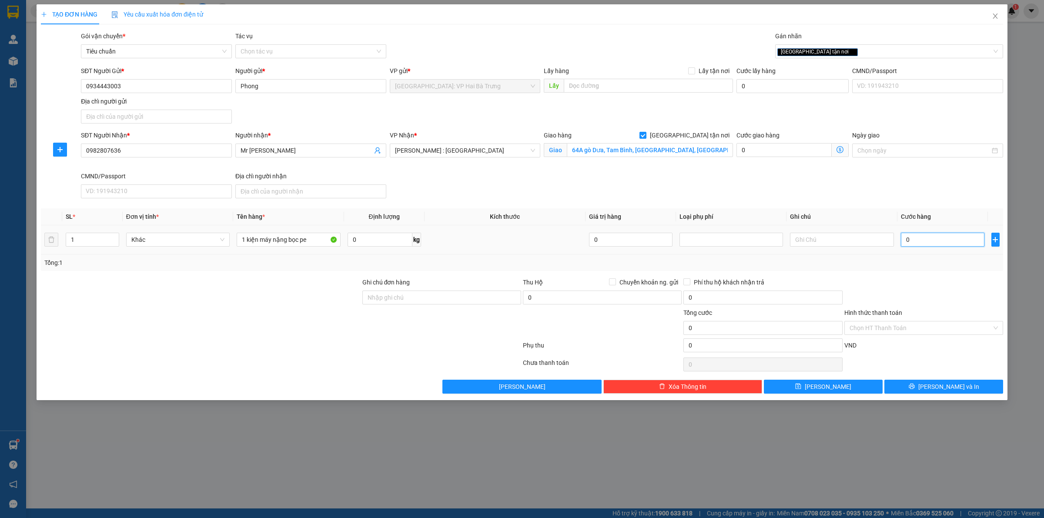
click at [931, 238] on input "0" at bounding box center [943, 240] width 84 height 14
type input "9"
type input "90"
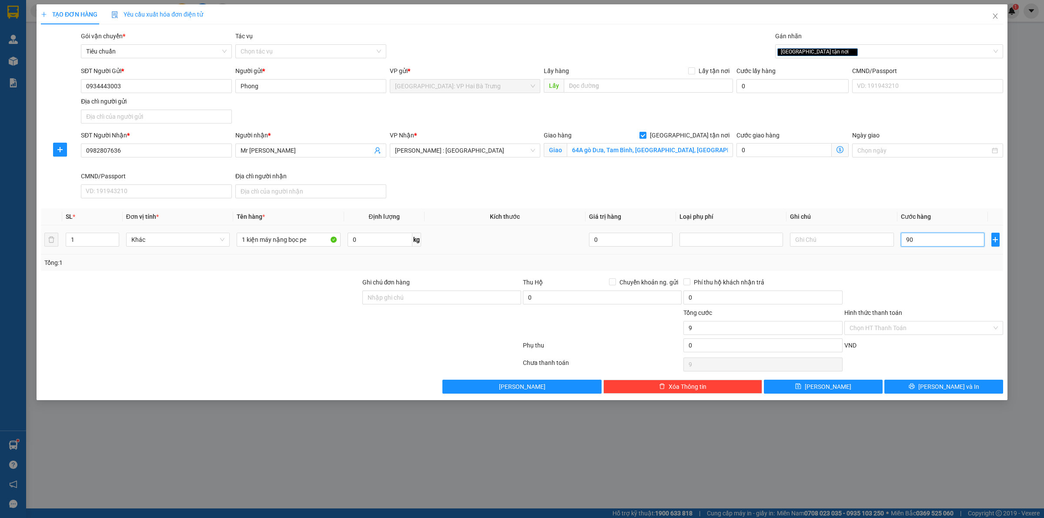
type input "90"
type input "900"
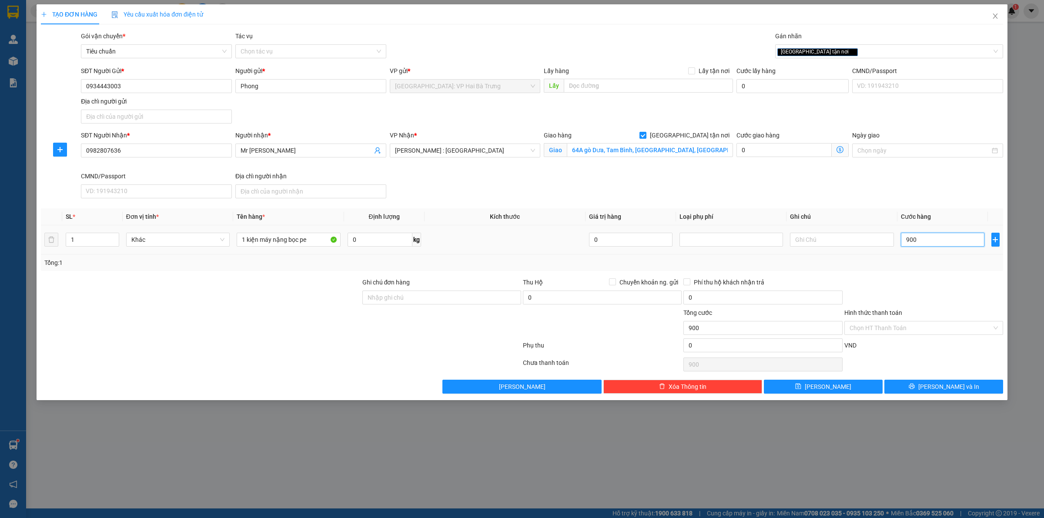
type input "9.000"
type input "90.000"
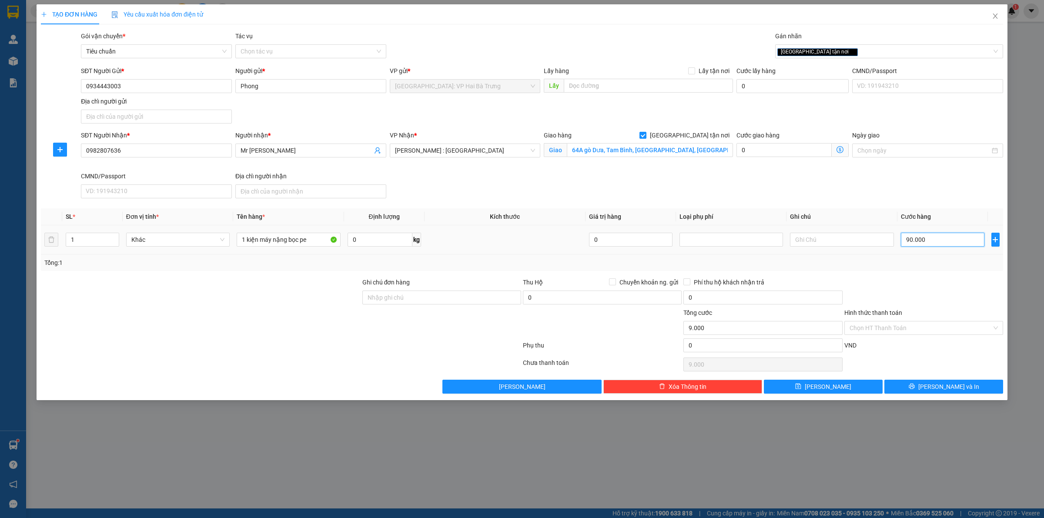
type input "90.000"
type input "900.000"
click at [951, 386] on span "[PERSON_NAME] và In" at bounding box center [948, 387] width 61 height 10
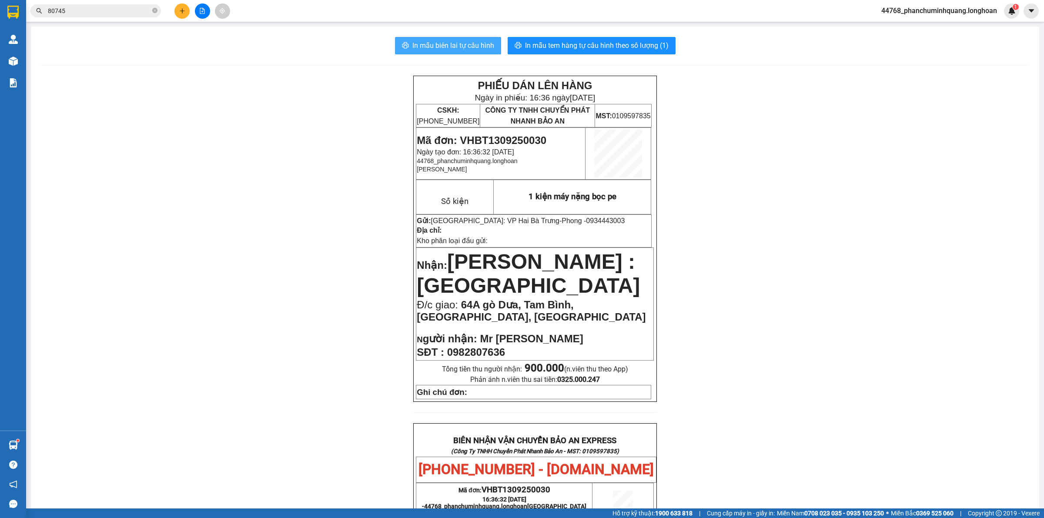
click at [478, 40] on span "In mẫu biên lai tự cấu hình" at bounding box center [453, 45] width 82 height 11
click at [604, 38] on button "In mẫu tem hàng tự cấu hình theo số lượng (1)" at bounding box center [592, 45] width 168 height 17
click at [86, 13] on input "80745" at bounding box center [99, 11] width 103 height 10
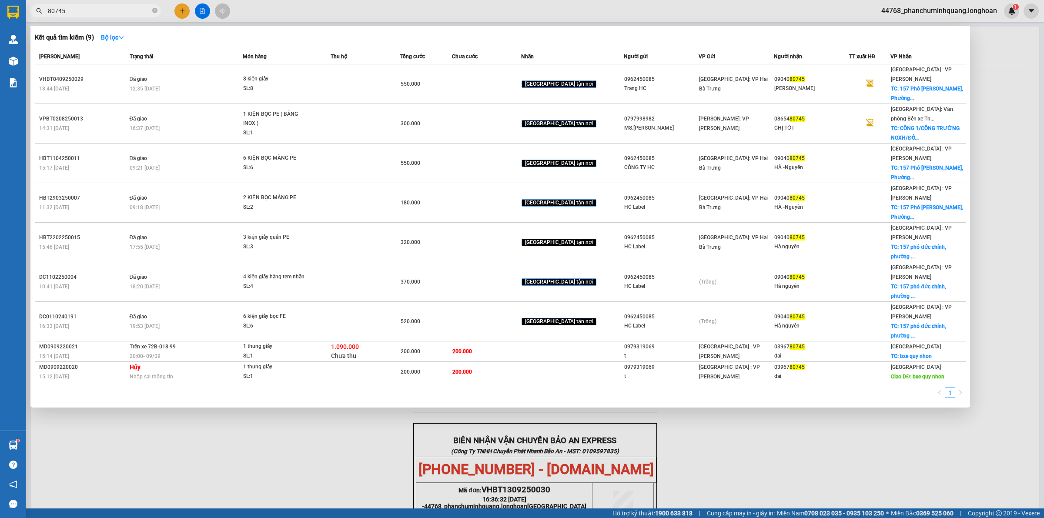
click at [86, 13] on input "80745" at bounding box center [99, 11] width 103 height 10
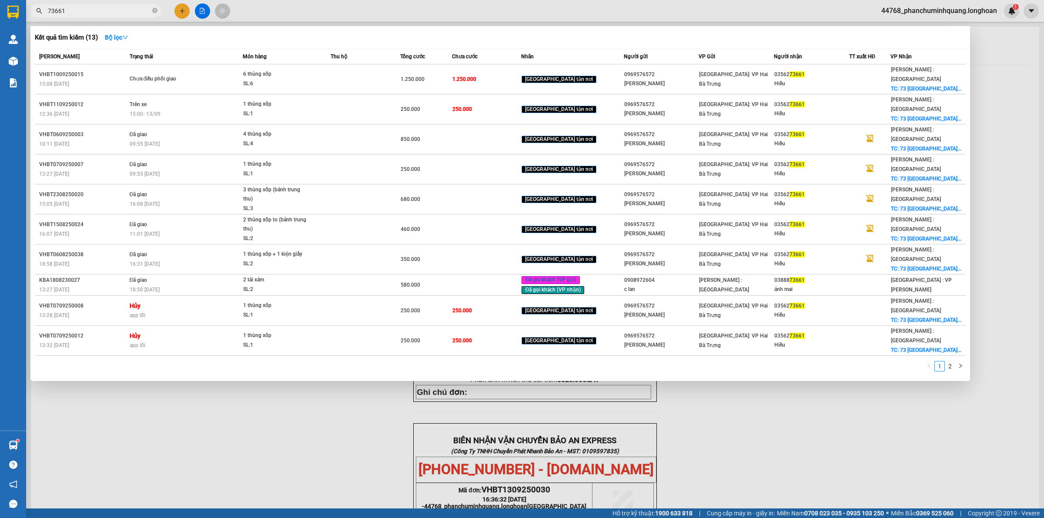
drag, startPoint x: 237, startPoint y: 422, endPoint x: 108, endPoint y: 264, distance: 204.0
click at [235, 421] on div at bounding box center [522, 259] width 1044 height 518
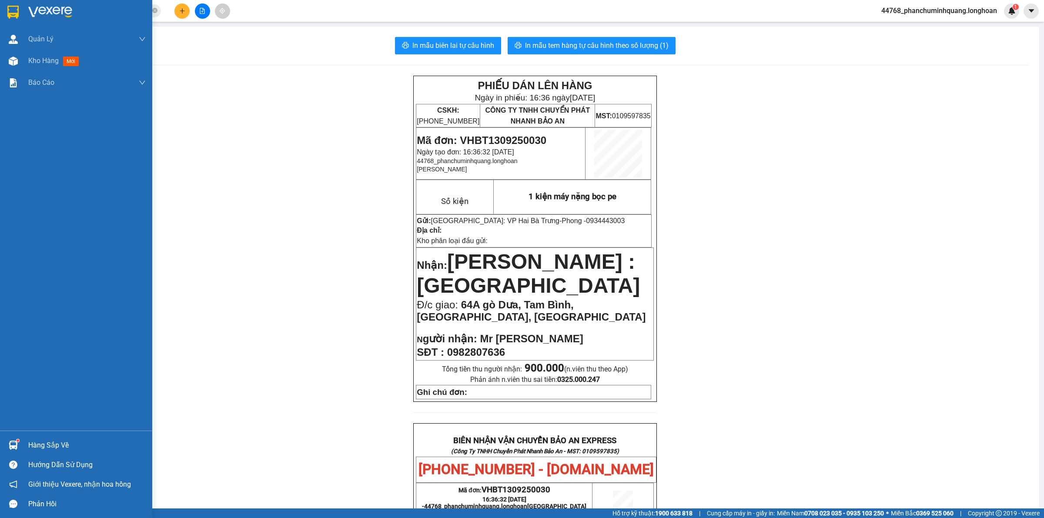
click at [13, 10] on img at bounding box center [12, 12] width 11 height 13
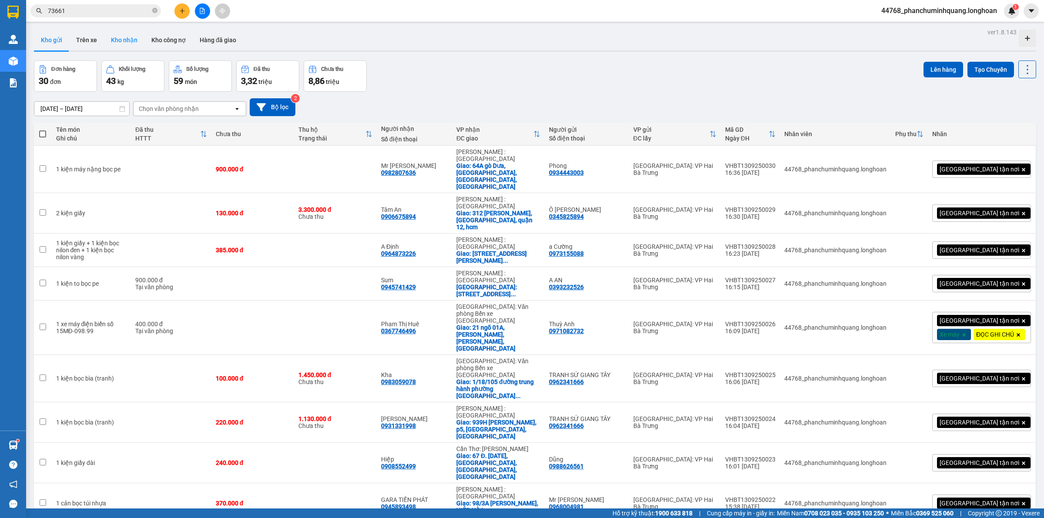
click at [129, 35] on button "Kho nhận" at bounding box center [124, 40] width 40 height 21
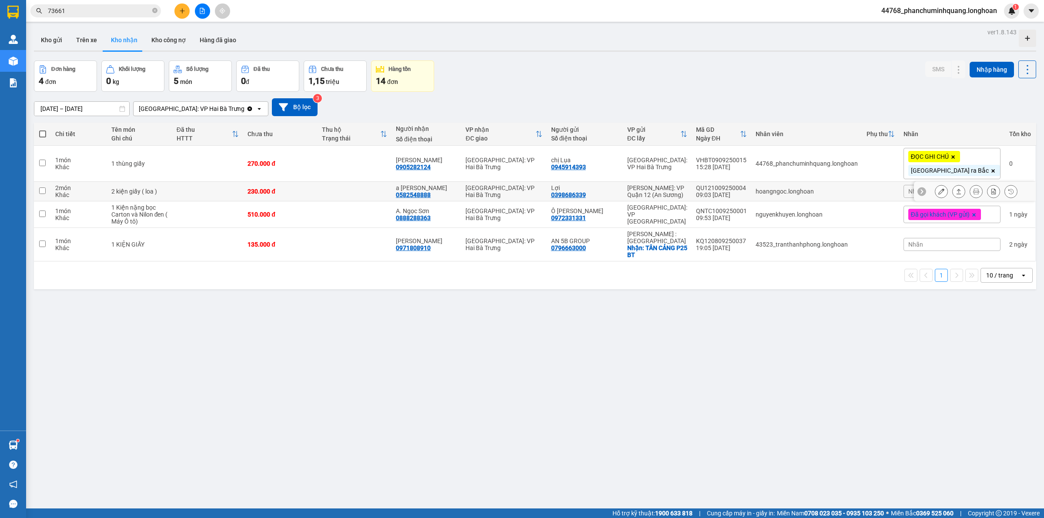
click at [937, 190] on button at bounding box center [941, 191] width 12 height 15
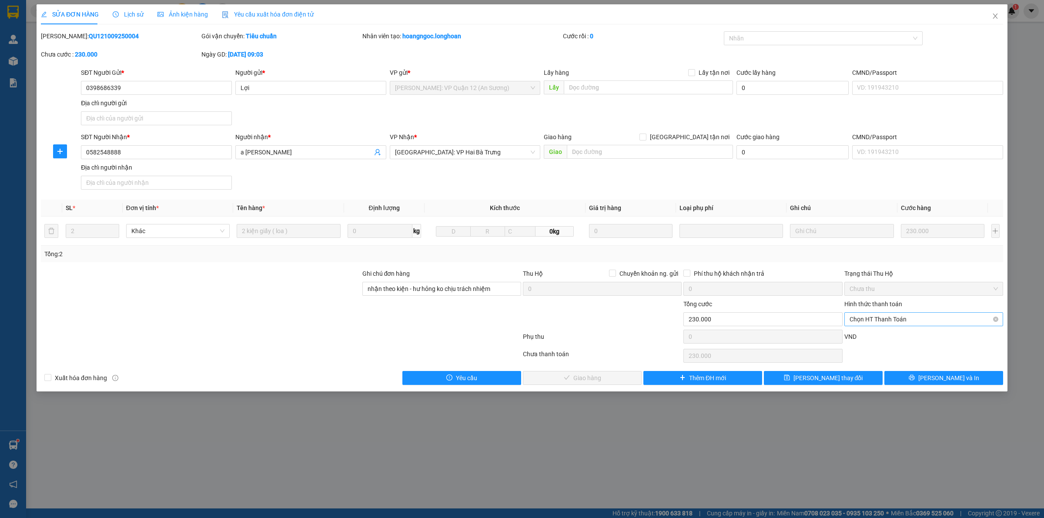
click at [892, 318] on span "Chọn HT Thanh Toán" at bounding box center [923, 319] width 148 height 13
click at [884, 331] on div "Tại văn phòng" at bounding box center [923, 338] width 159 height 14
click at [627, 381] on button "Lưu và Giao hàng" at bounding box center [582, 378] width 119 height 14
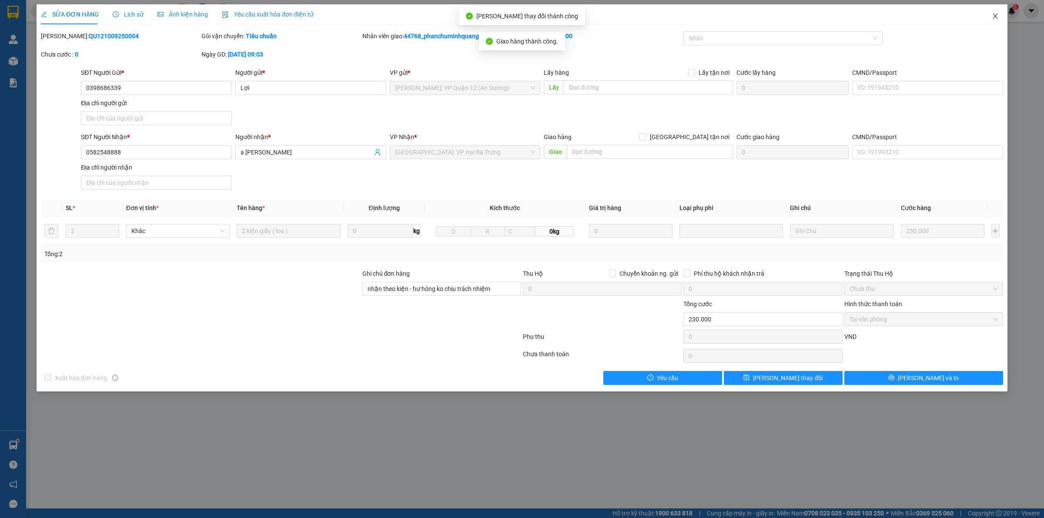
click at [1000, 16] on span "Close" at bounding box center [995, 16] width 24 height 24
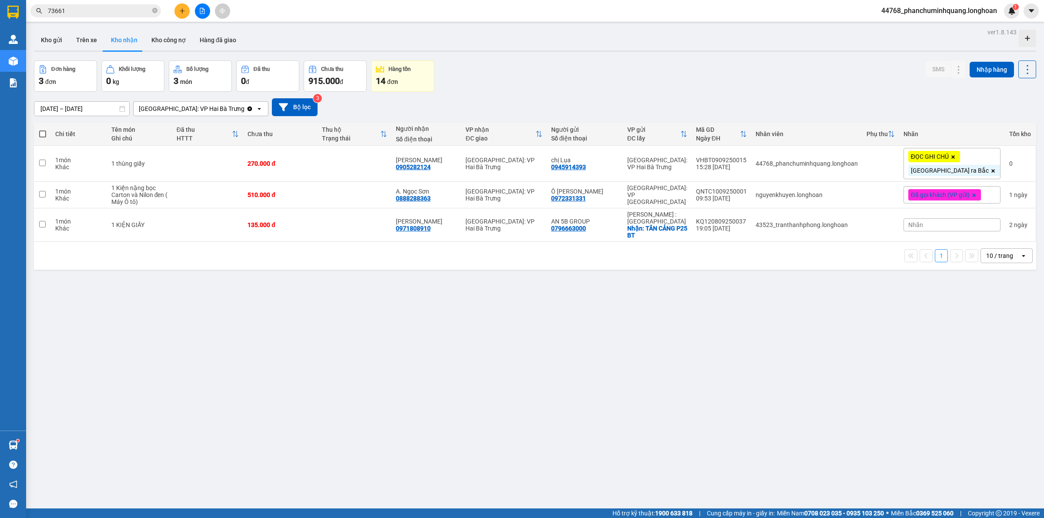
click at [133, 12] on input "73661" at bounding box center [99, 11] width 103 height 10
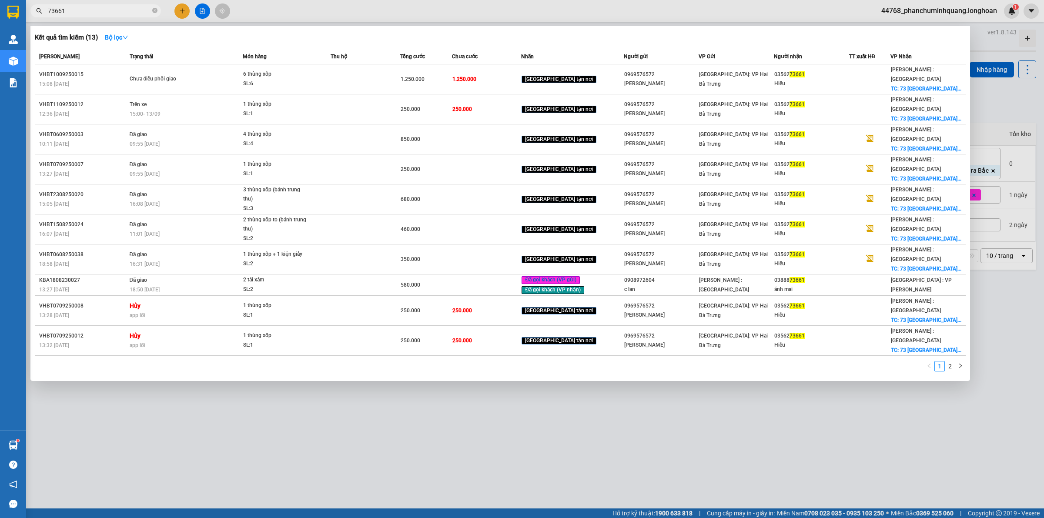
click at [133, 12] on input "73661" at bounding box center [99, 11] width 103 height 10
click at [118, 8] on input "73661" at bounding box center [99, 11] width 103 height 10
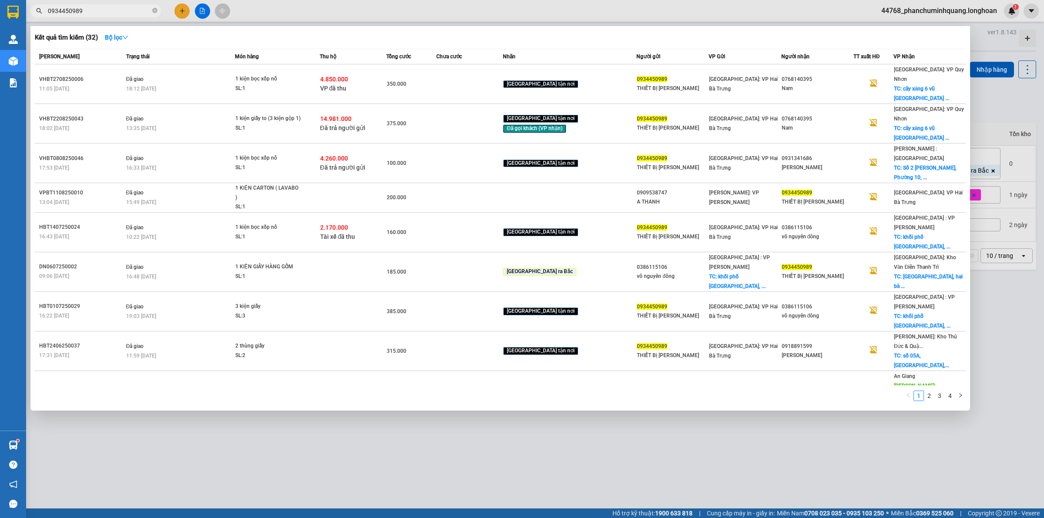
click at [653, 370] on div at bounding box center [522, 259] width 1044 height 518
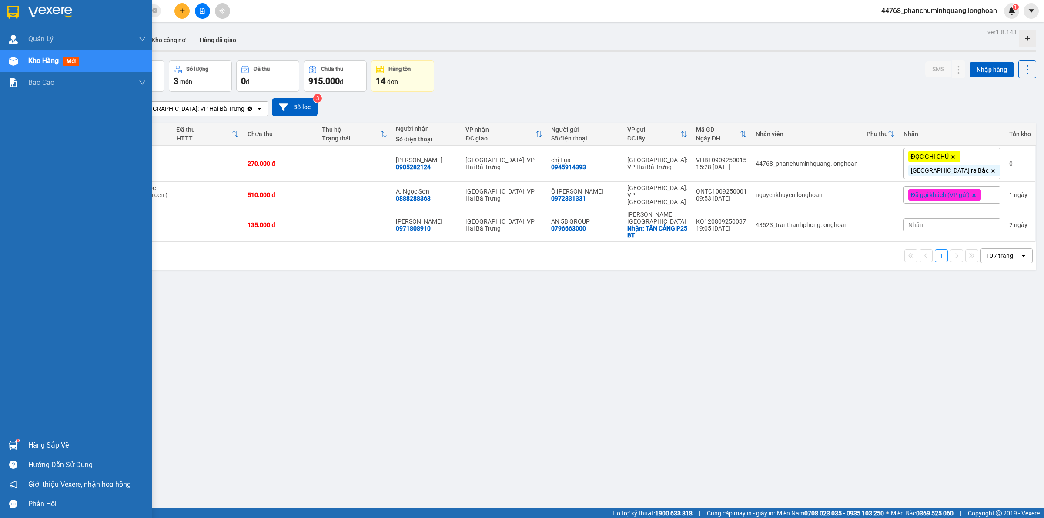
click at [7, 9] on div at bounding box center [13, 11] width 15 height 15
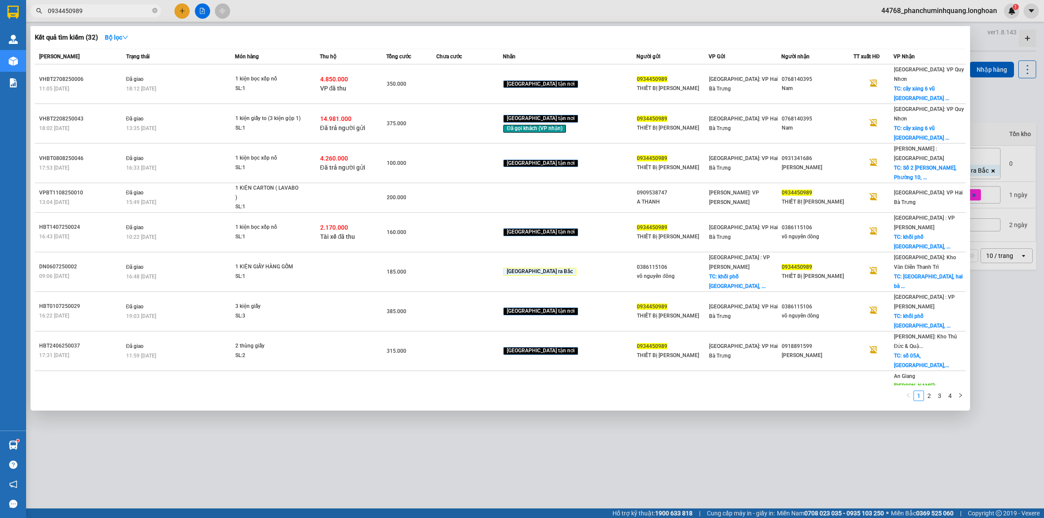
click at [104, 8] on input "0934450989" at bounding box center [99, 11] width 103 height 10
drag, startPoint x: 104, startPoint y: 8, endPoint x: 114, endPoint y: 14, distance: 12.5
click at [105, 7] on input "0934450989" at bounding box center [99, 11] width 103 height 10
type input "0912251172"
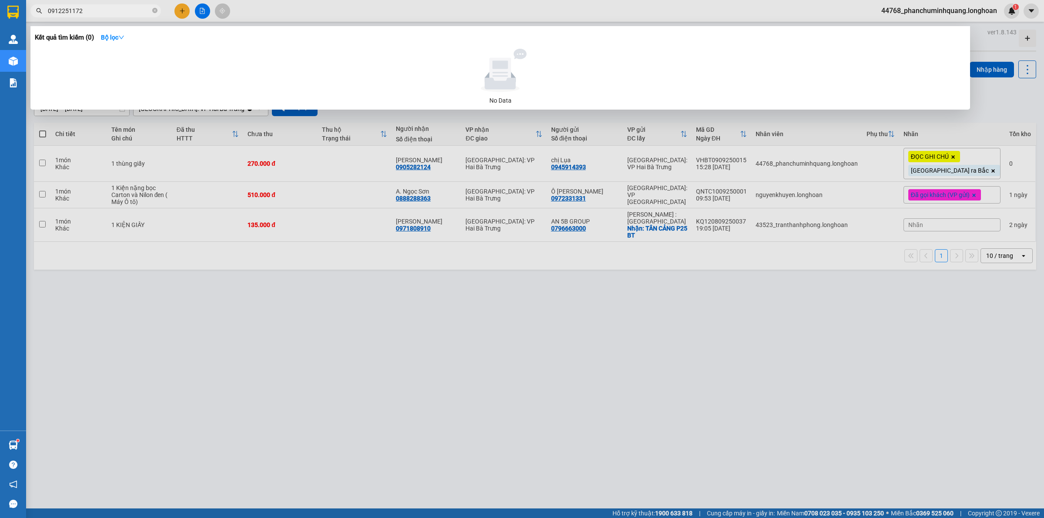
click at [109, 8] on input "0912251172" at bounding box center [99, 11] width 103 height 10
click at [109, 9] on input "0912251172" at bounding box center [99, 11] width 103 height 10
click at [110, 10] on input "0912251172" at bounding box center [99, 11] width 103 height 10
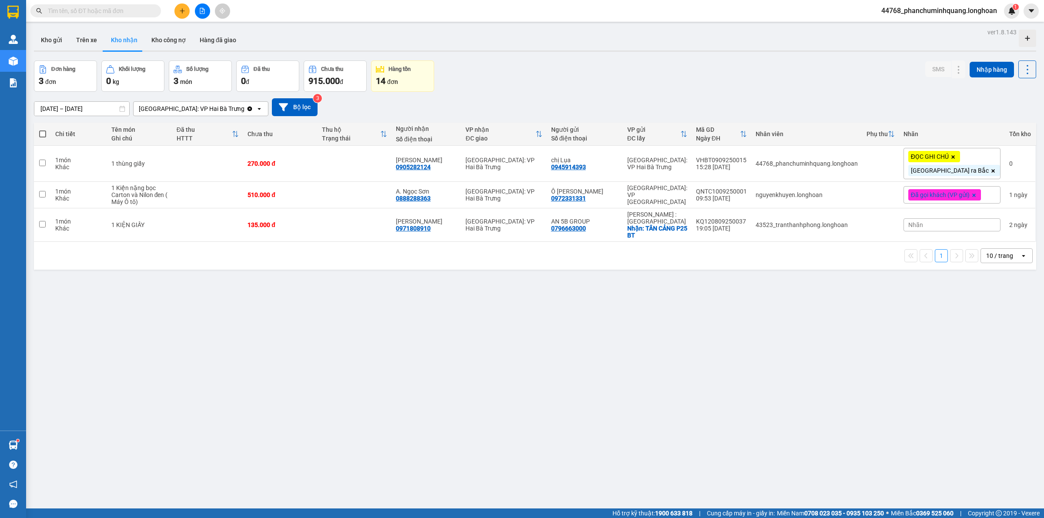
click at [664, 111] on div "15/08/2025 – 13/09/2025 Press the down arrow key to interact with the calendar …" at bounding box center [535, 107] width 1002 height 18
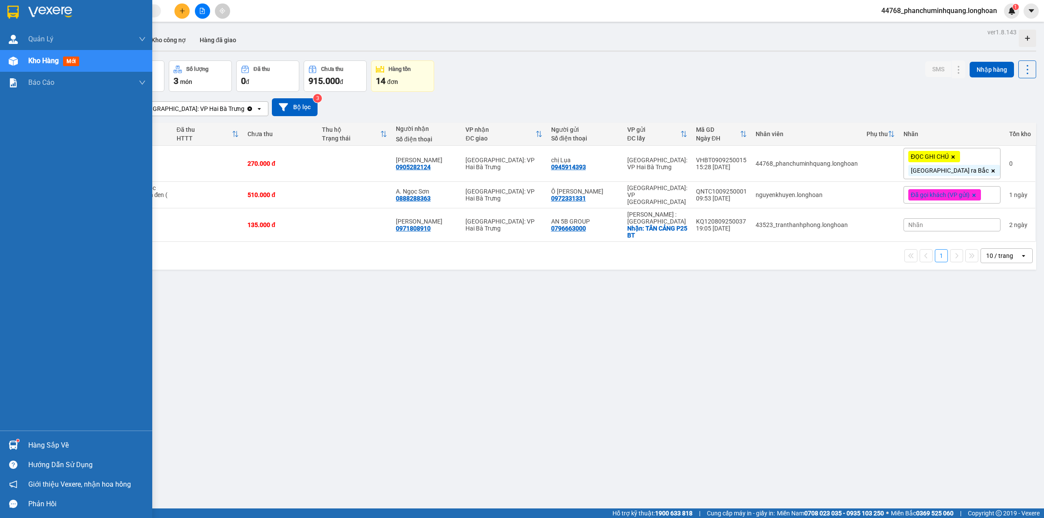
click at [27, 8] on div at bounding box center [76, 14] width 152 height 28
click at [18, 17] on img at bounding box center [12, 12] width 11 height 13
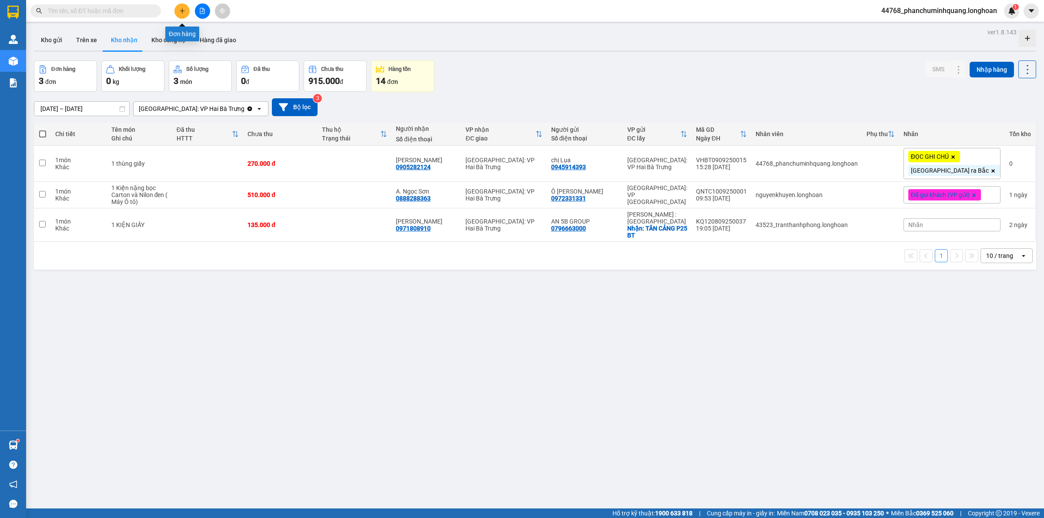
click at [181, 11] on icon "plus" at bounding box center [182, 10] width 5 height 0
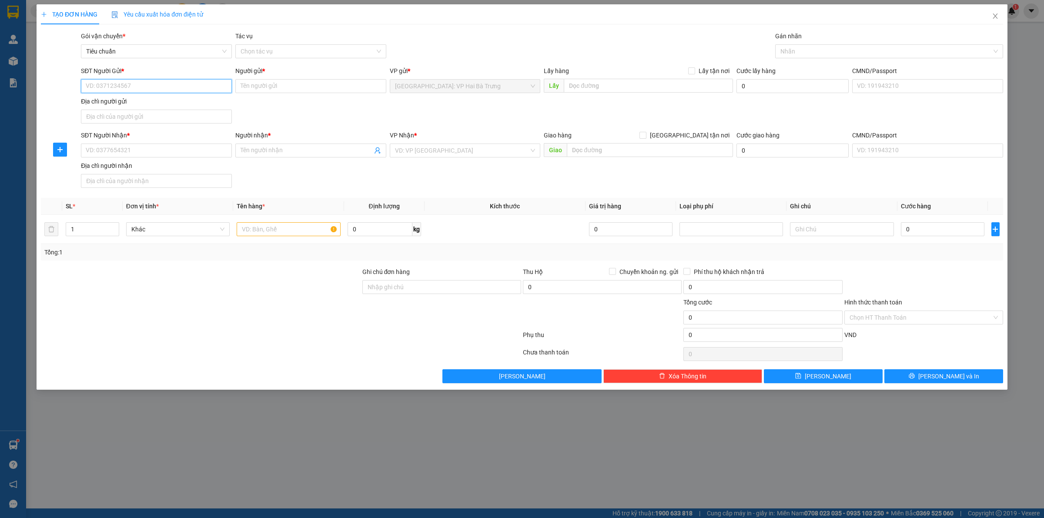
click at [165, 92] on input "SĐT Người Gửi *" at bounding box center [156, 86] width 151 height 14
click at [142, 104] on div "0915706758 - HẢI ĐĂNG" at bounding box center [156, 104] width 140 height 10
type input "0915706758"
type input "[PERSON_NAME]"
type input "0915706758"
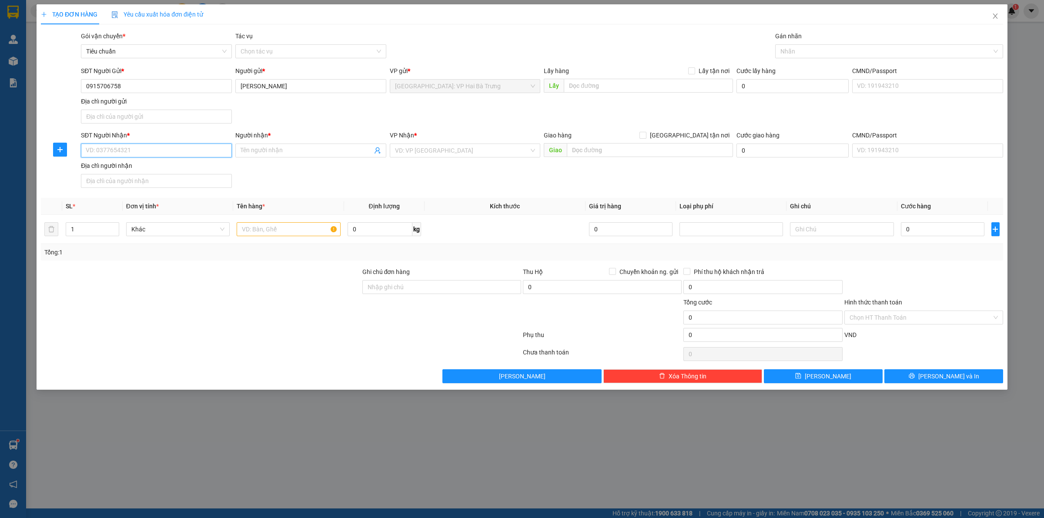
click at [149, 148] on input "SĐT Người Nhận *" at bounding box center [156, 151] width 151 height 14
click at [151, 172] on div "0972570854 - MS CHI" at bounding box center [156, 169] width 140 height 10
type input "0972570854"
type input "MS [PERSON_NAME]"
checkbox input "true"
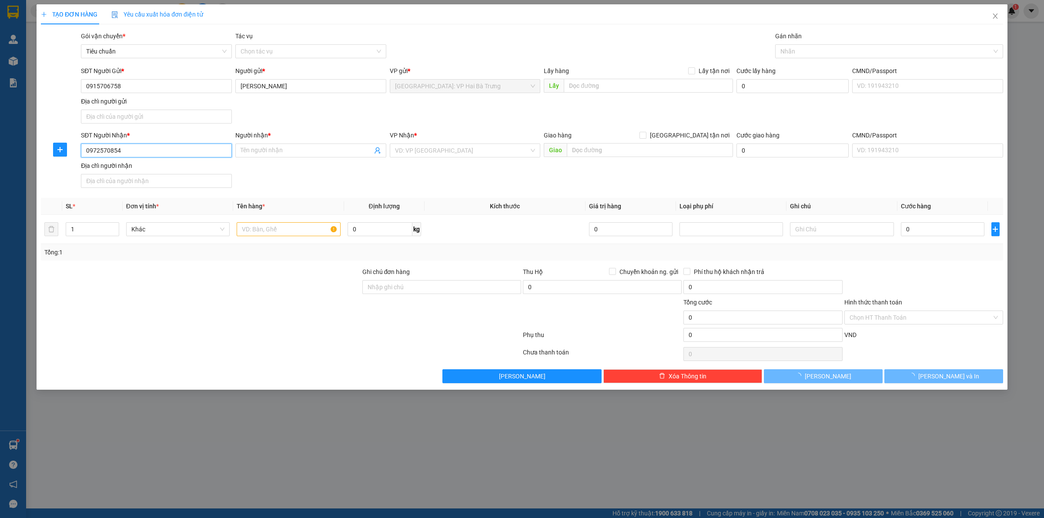
type input "[STREET_ADDRESS]"
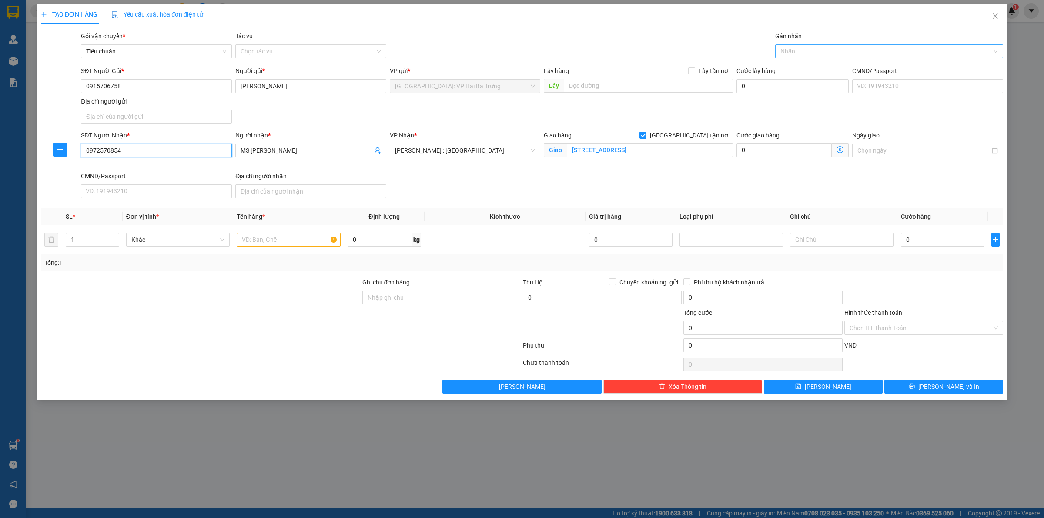
click at [805, 53] on div at bounding box center [884, 51] width 215 height 10
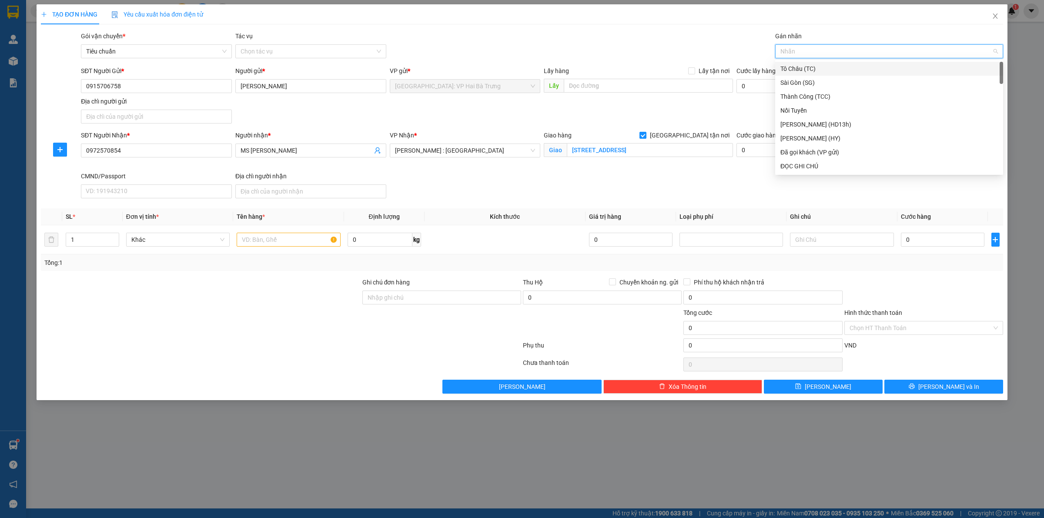
type input "G"
click at [805, 164] on div "[GEOGRAPHIC_DATA] tận nơi" at bounding box center [888, 166] width 217 height 10
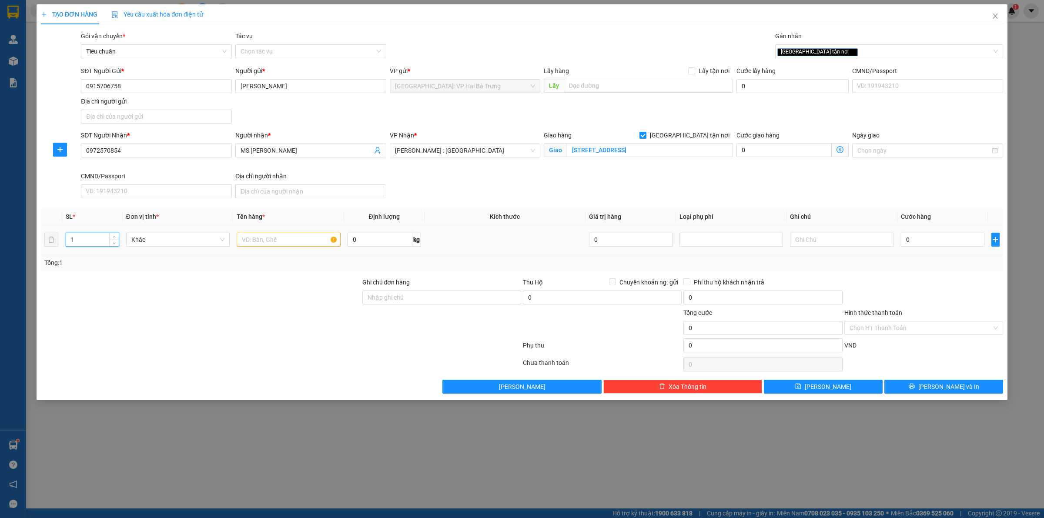
drag, startPoint x: 96, startPoint y: 238, endPoint x: 108, endPoint y: 236, distance: 11.9
click at [96, 238] on input "1" at bounding box center [92, 239] width 53 height 13
type input "6"
click at [287, 243] on input "text" at bounding box center [289, 240] width 104 height 14
type input "1 kiện dài 3m + 5 kiện bọc pe"
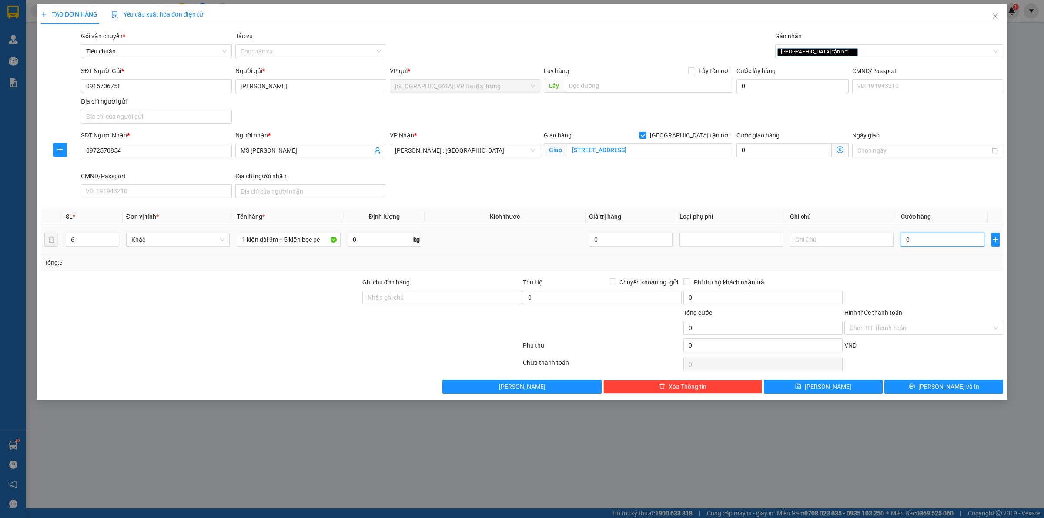
click at [922, 244] on input "0" at bounding box center [943, 240] width 84 height 14
type input "2"
type input "22"
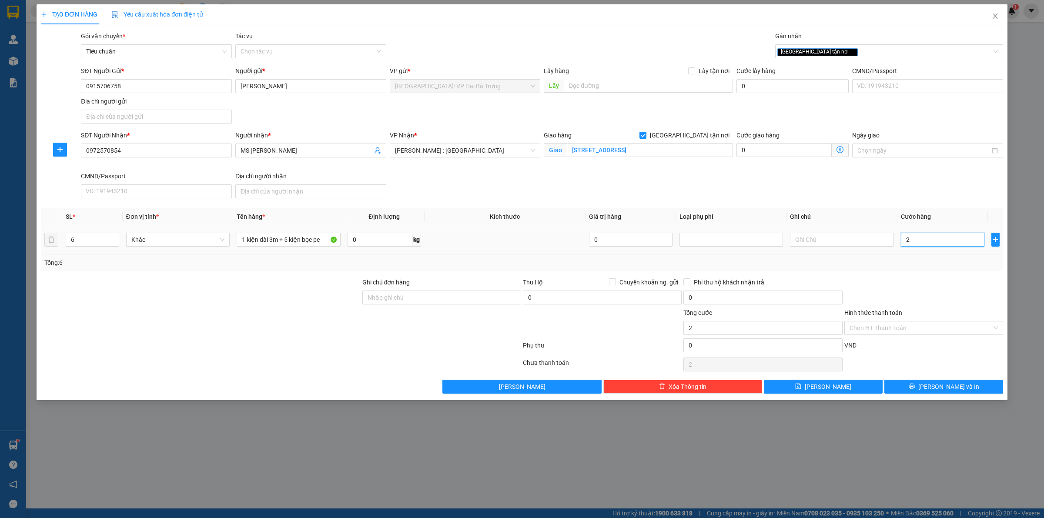
type input "22"
type input "225"
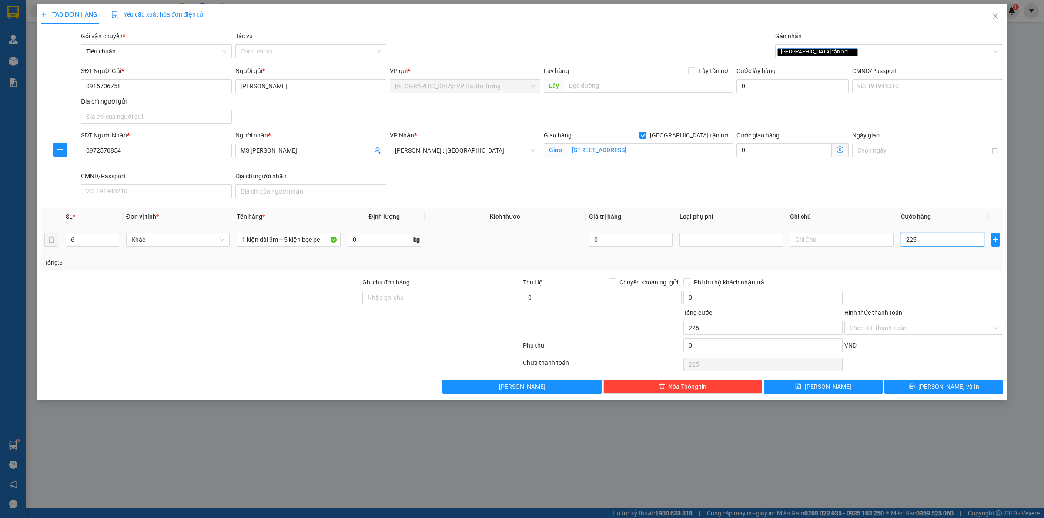
type input "2.250"
type input "22.500"
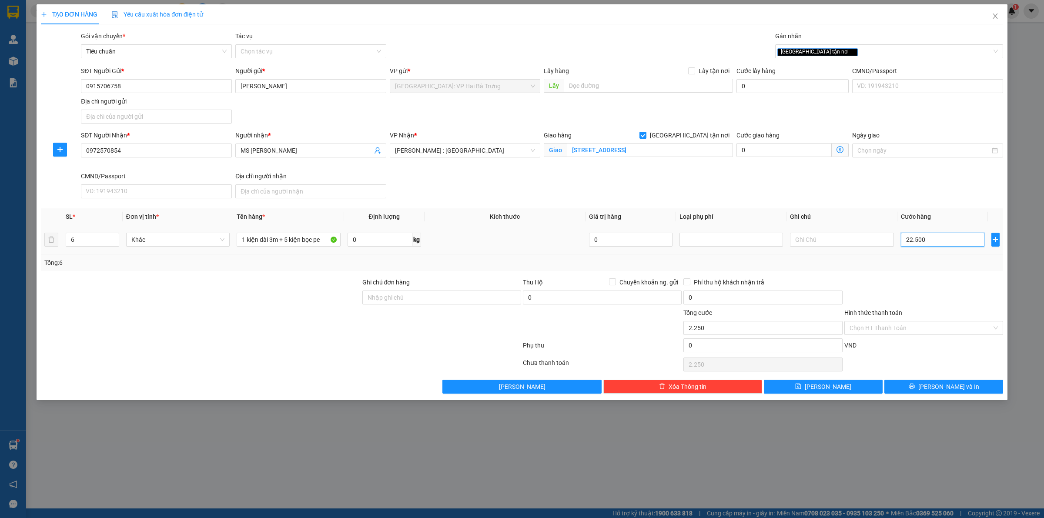
type input "22.500"
type input "225.000"
drag, startPoint x: 962, startPoint y: 379, endPoint x: 954, endPoint y: 376, distance: 9.1
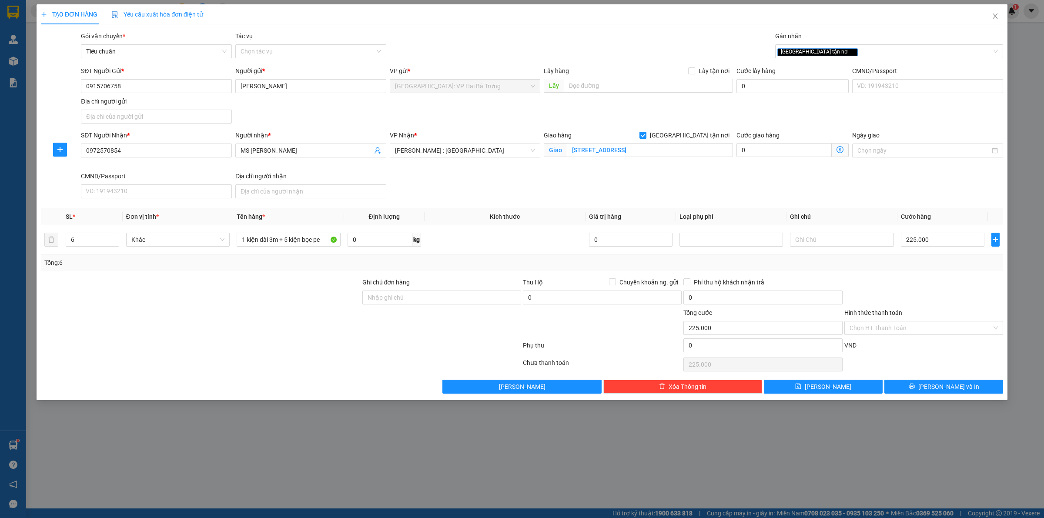
click at [956, 378] on div "Transit Pickup Surcharge Ids Transit Deliver Surcharge Ids Transit Deliver Surc…" at bounding box center [522, 212] width 962 height 362
click at [927, 237] on input "225.000" at bounding box center [943, 240] width 84 height 14
click at [949, 240] on input "225.000" at bounding box center [943, 240] width 84 height 14
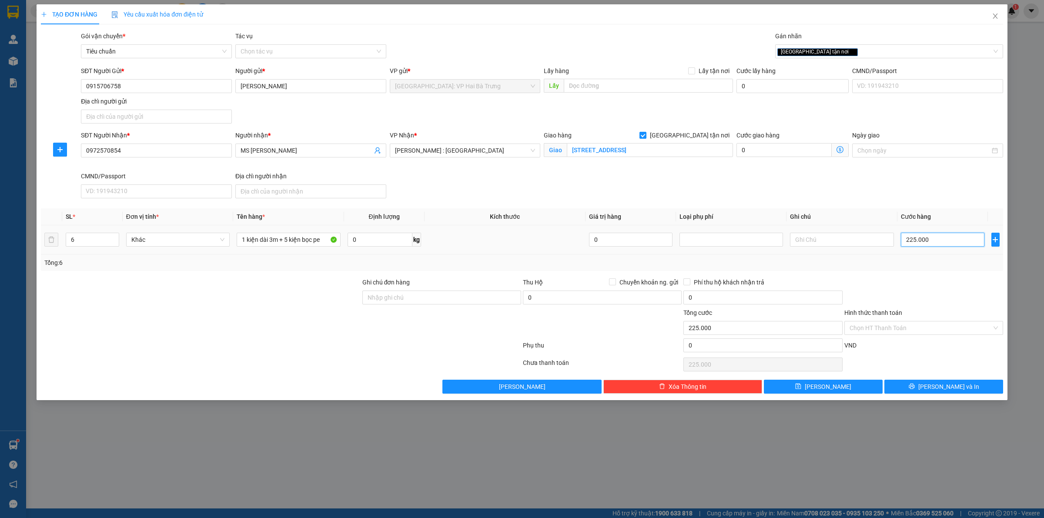
click at [949, 240] on input "225.000" at bounding box center [943, 240] width 84 height 14
click at [933, 246] on input "0" at bounding box center [943, 240] width 84 height 14
click at [916, 392] on button "[PERSON_NAME] và In" at bounding box center [943, 387] width 119 height 14
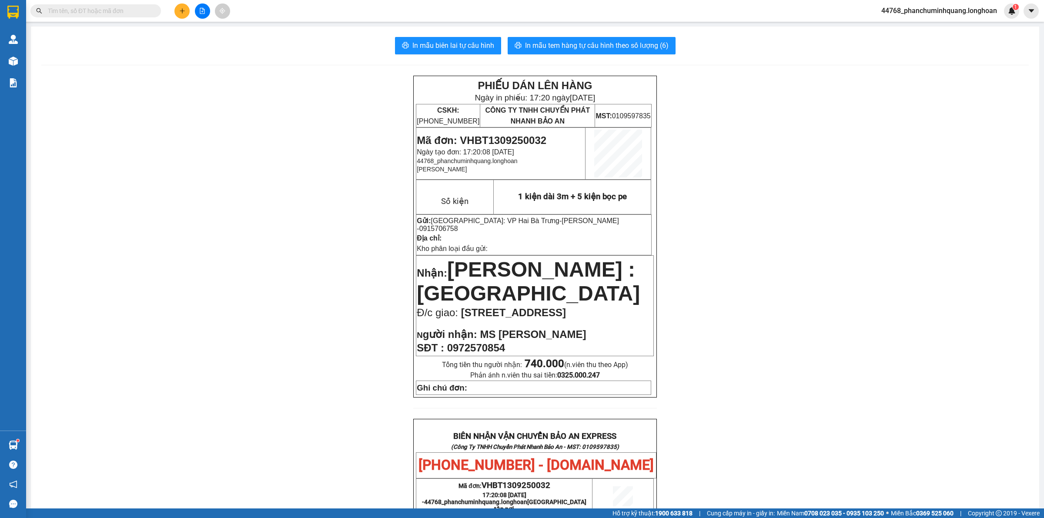
click at [173, 9] on div at bounding box center [202, 10] width 65 height 15
click at [177, 10] on button at bounding box center [181, 10] width 15 height 15
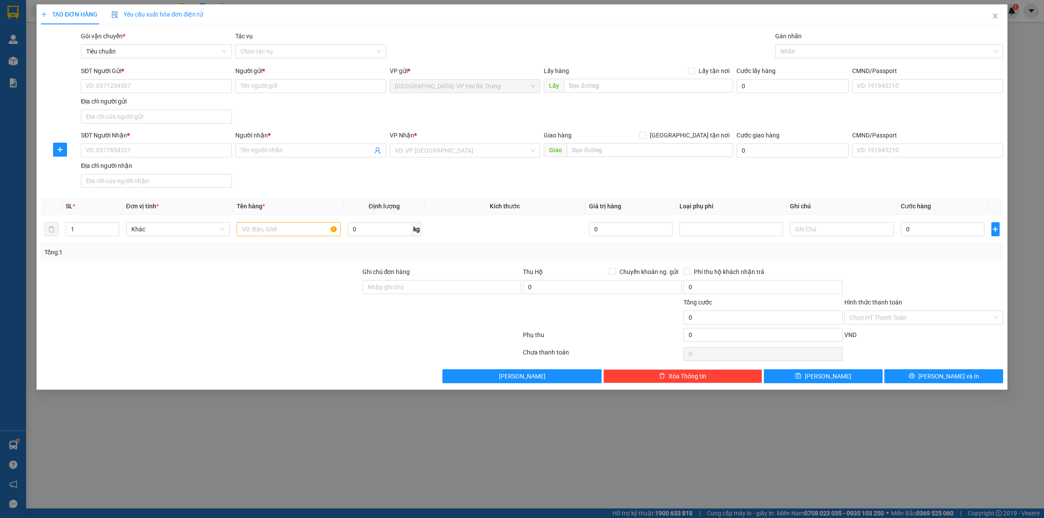
click at [183, 12] on span "Yêu cầu xuất hóa đơn điện tử" at bounding box center [157, 14] width 92 height 7
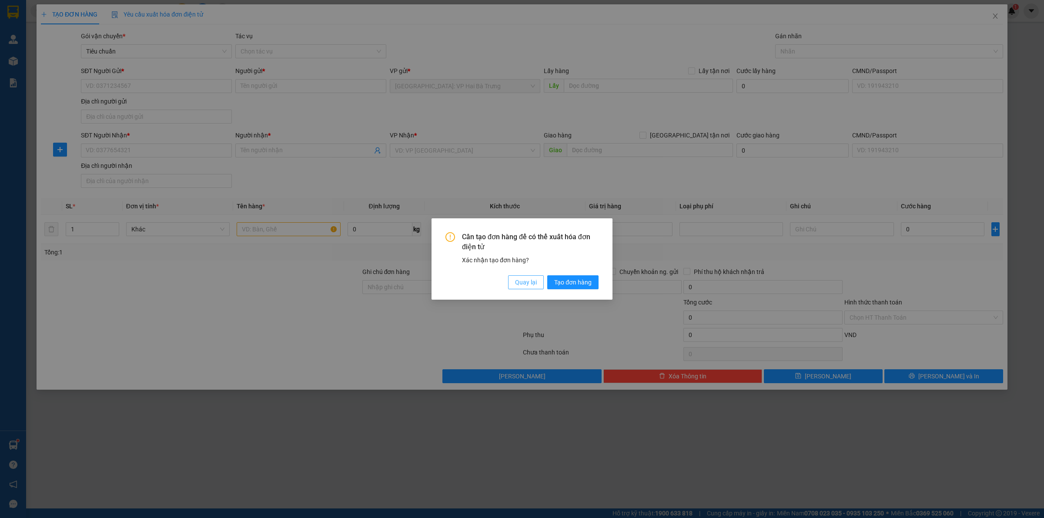
drag, startPoint x: 530, startPoint y: 284, endPoint x: 504, endPoint y: 276, distance: 27.1
click at [529, 283] on span "Quay lại" at bounding box center [526, 282] width 22 height 10
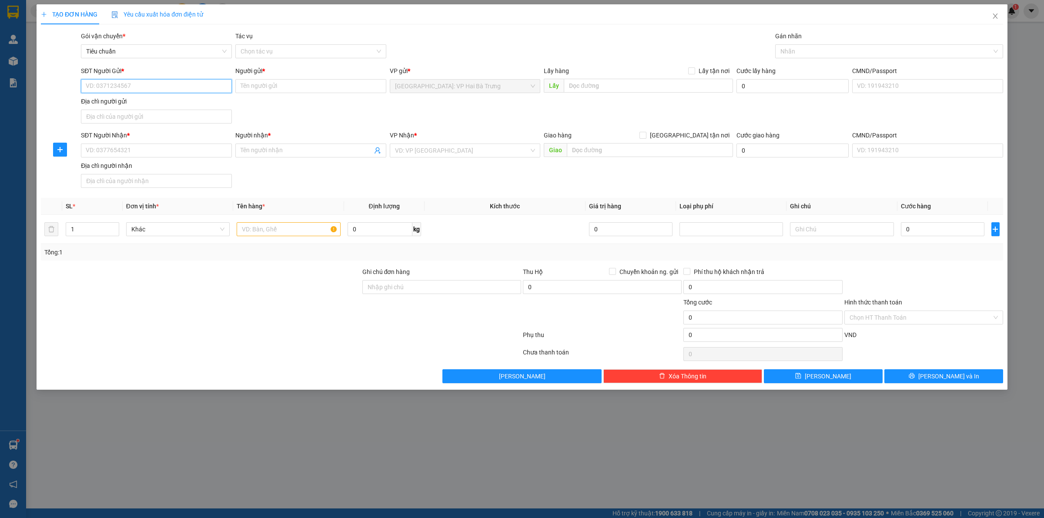
click at [182, 83] on input "SĐT Người Gửi *" at bounding box center [156, 86] width 151 height 14
click at [192, 148] on input "SĐT Người Nhận *" at bounding box center [156, 151] width 151 height 14
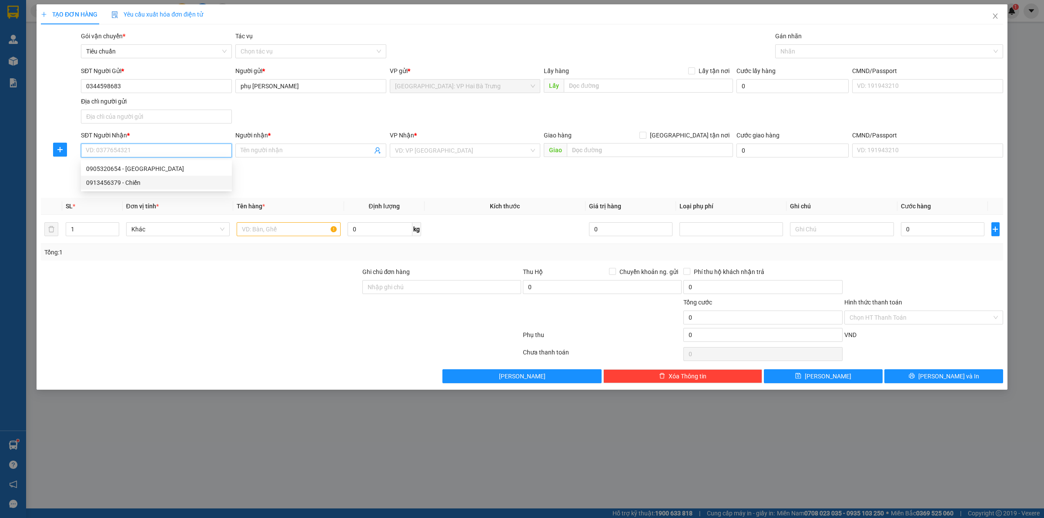
click at [152, 180] on div "0913456379 - Chiến" at bounding box center [156, 183] width 140 height 10
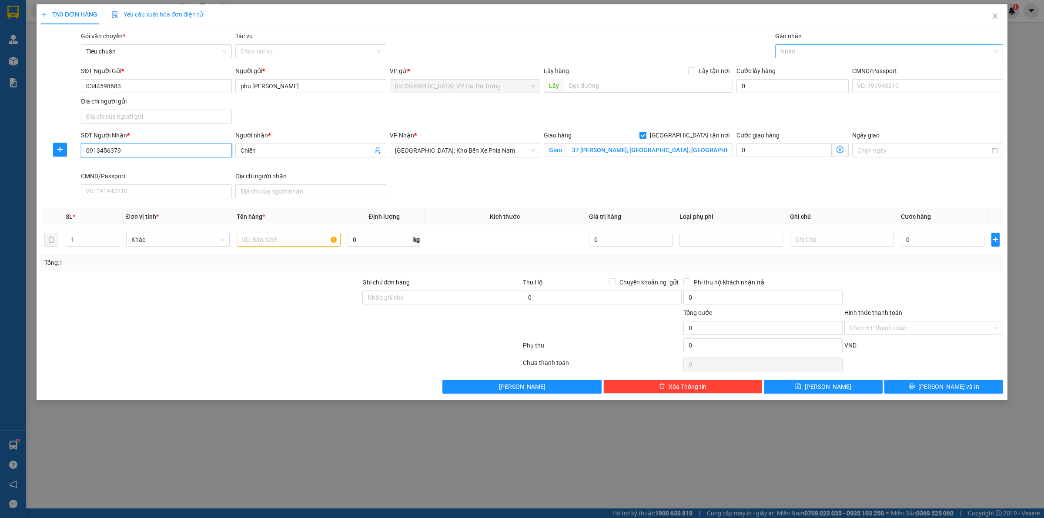
drag, startPoint x: 803, startPoint y: 54, endPoint x: 797, endPoint y: 50, distance: 7.5
click at [803, 55] on div at bounding box center [884, 51] width 215 height 10
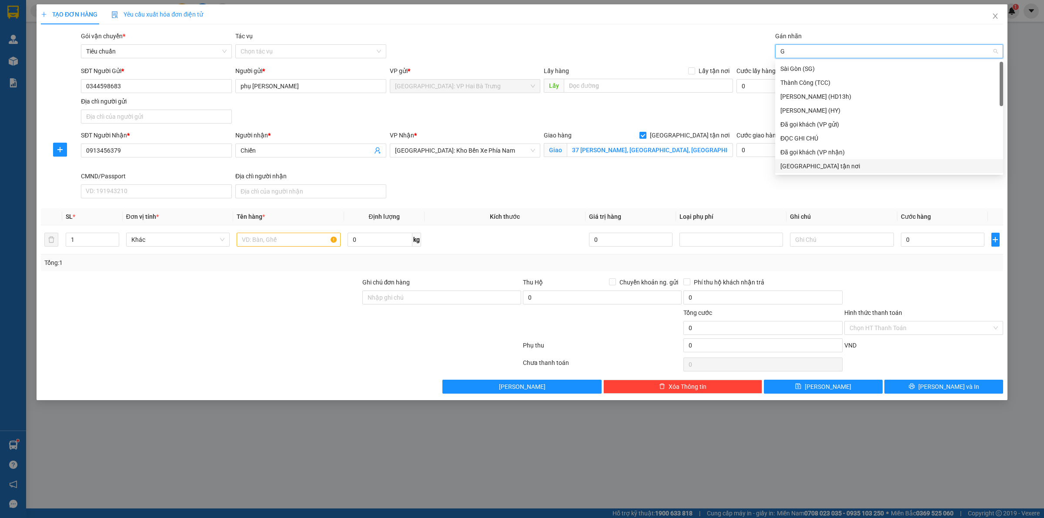
drag, startPoint x: 838, startPoint y: 167, endPoint x: 483, endPoint y: 210, distance: 357.0
click at [838, 168] on div "[GEOGRAPHIC_DATA] tận nơi" at bounding box center [888, 166] width 217 height 10
click at [246, 246] on input "text" at bounding box center [289, 240] width 104 height 14
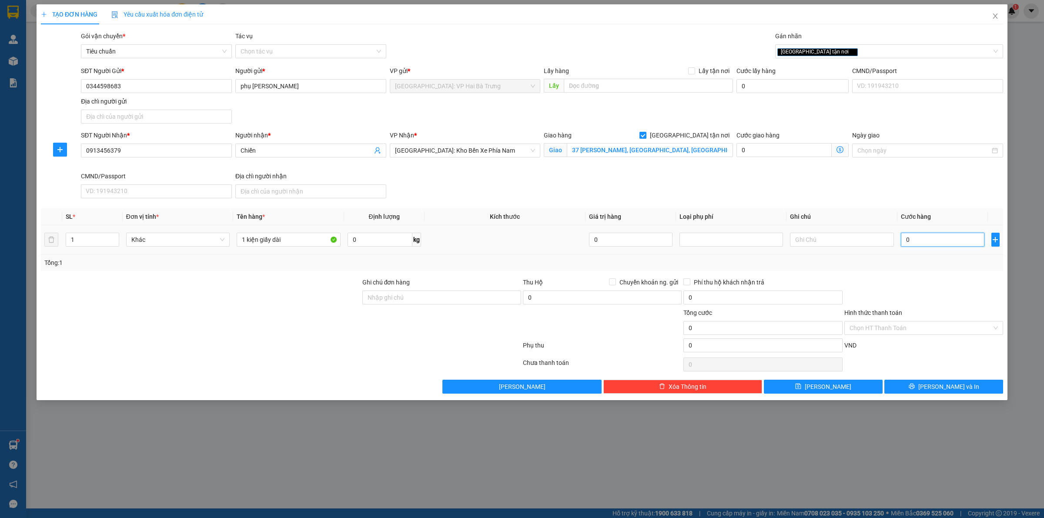
click at [961, 244] on input "0" at bounding box center [943, 240] width 84 height 14
click at [962, 388] on button "[PERSON_NAME] và In" at bounding box center [943, 387] width 119 height 14
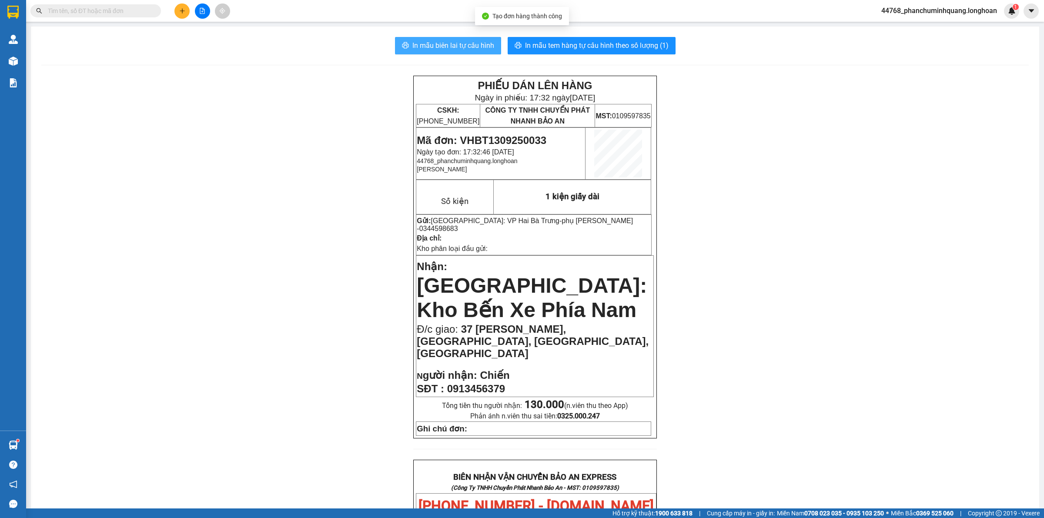
drag, startPoint x: 463, startPoint y: 44, endPoint x: 844, endPoint y: 398, distance: 520.1
click at [463, 43] on span "In mẫu biên lai tự cấu hình" at bounding box center [453, 45] width 82 height 11
click at [555, 43] on span "In mẫu tem hàng tự cấu hình theo số lượng (1)" at bounding box center [597, 45] width 144 height 11
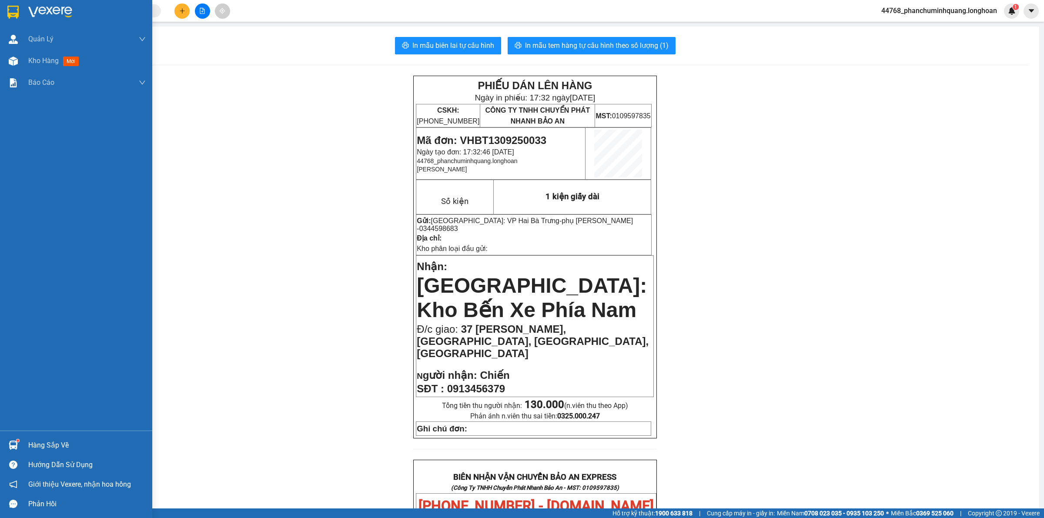
click at [18, 15] on img at bounding box center [12, 12] width 11 height 13
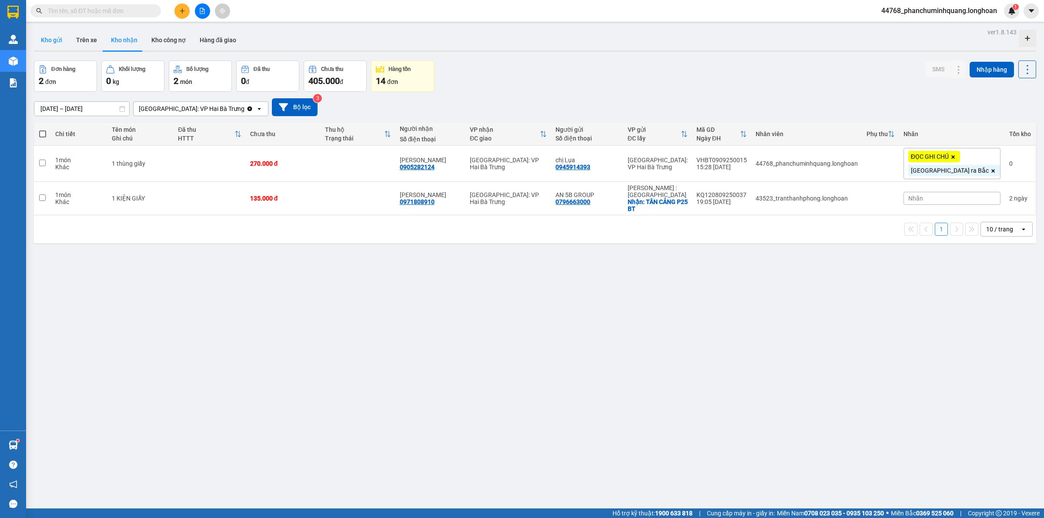
drag, startPoint x: 49, startPoint y: 40, endPoint x: 42, endPoint y: 35, distance: 8.1
click at [48, 40] on button "Kho gửi" at bounding box center [51, 40] width 35 height 21
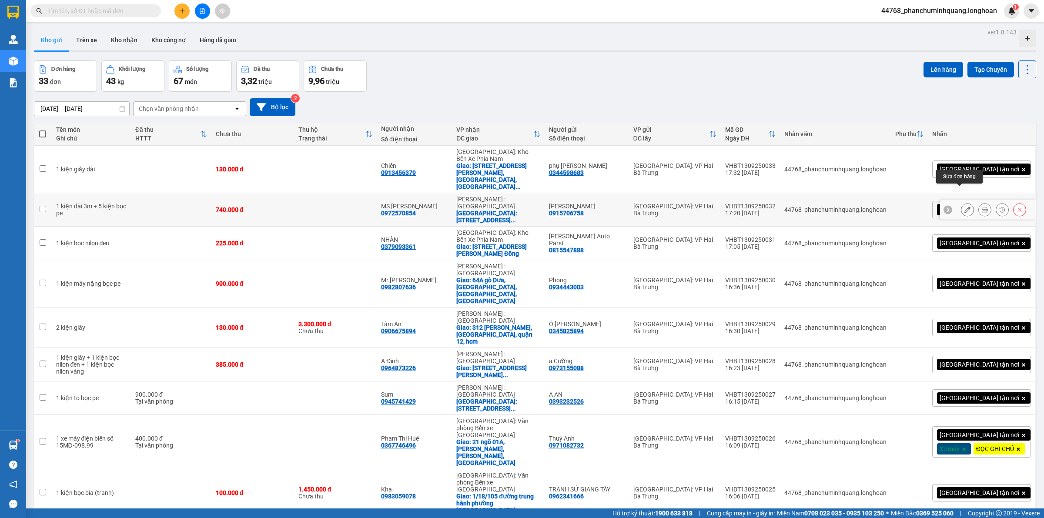
click at [962, 202] on button at bounding box center [967, 209] width 12 height 15
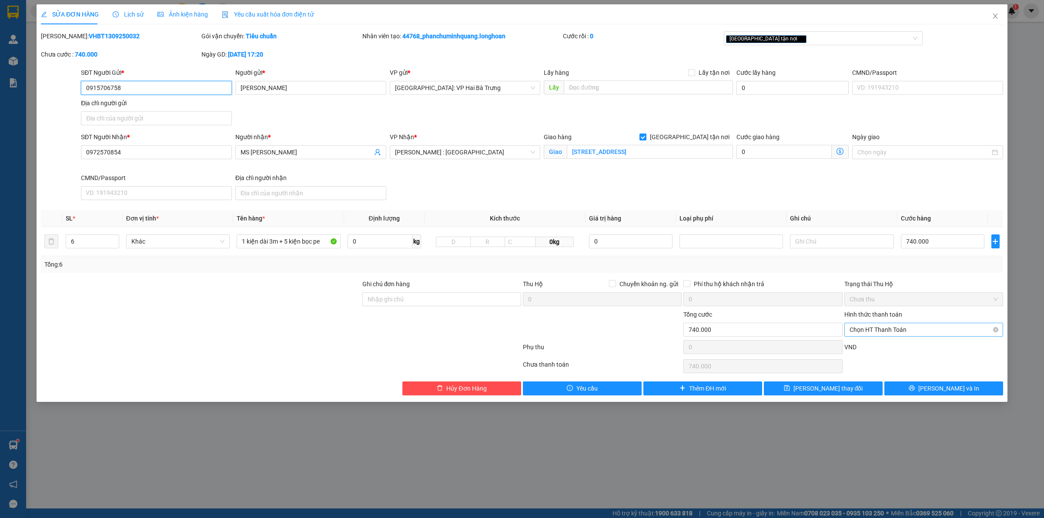
click at [894, 328] on span "Chọn HT Thanh Toán" at bounding box center [923, 329] width 148 height 13
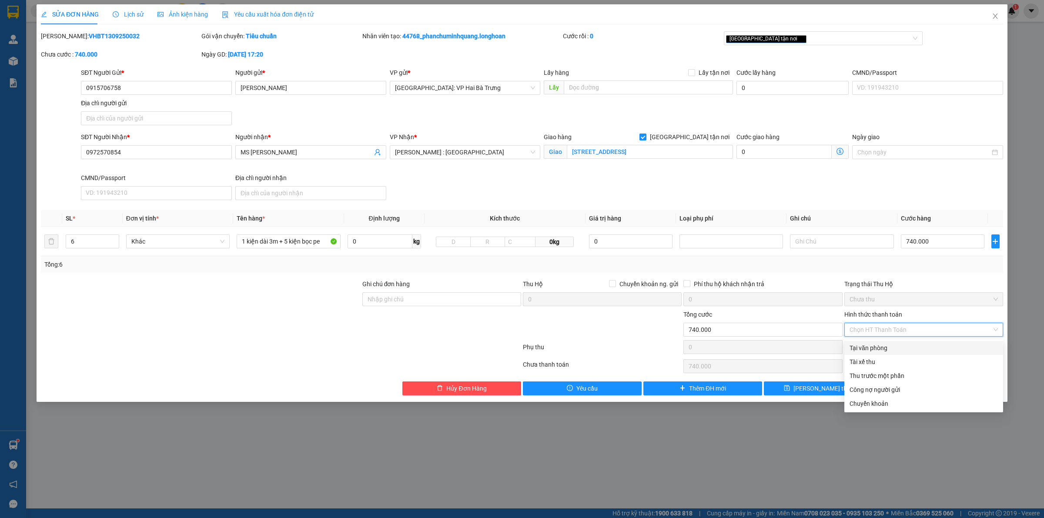
click at [885, 346] on div "Tại văn phòng" at bounding box center [923, 348] width 148 height 10
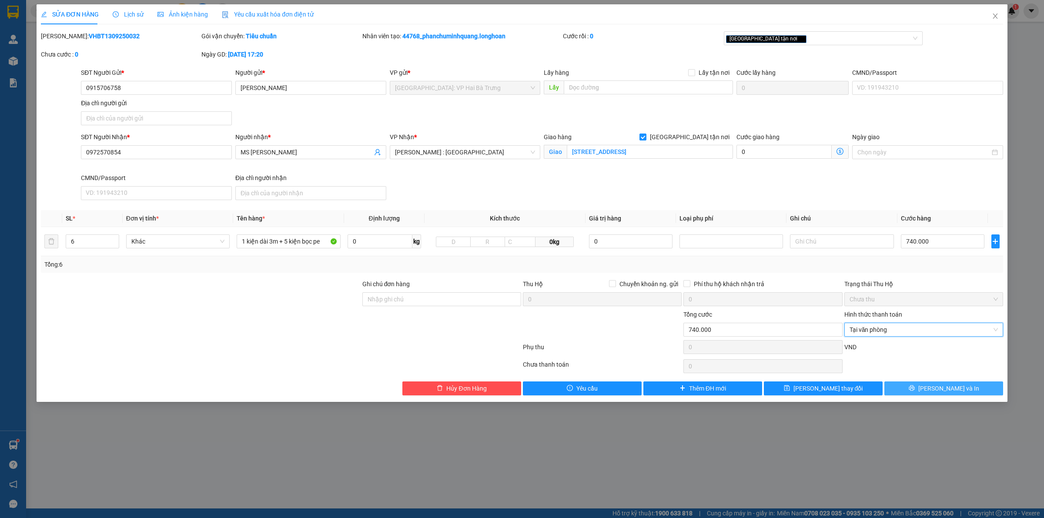
click at [920, 390] on button "[PERSON_NAME] và In" at bounding box center [943, 388] width 119 height 14
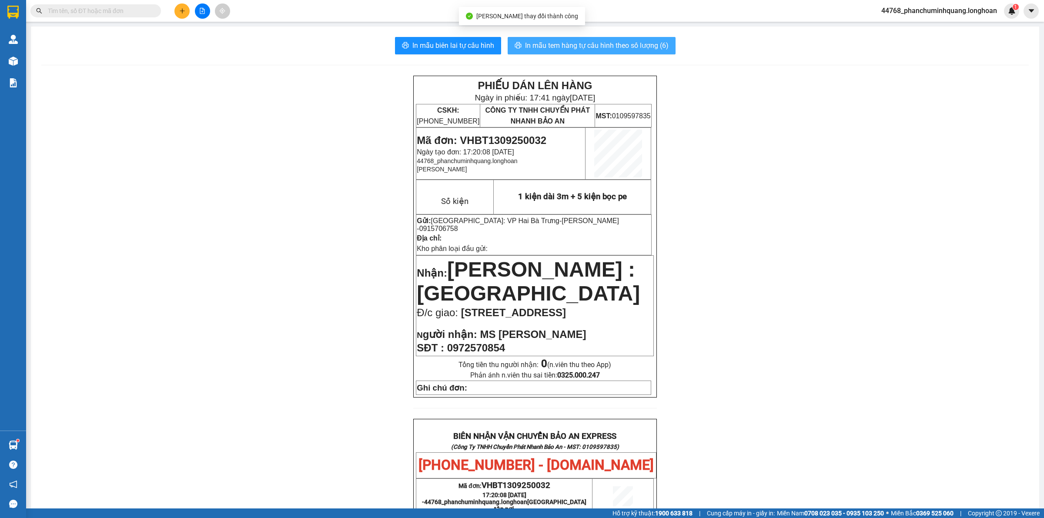
click at [610, 47] on span "In mẫu tem hàng tự cấu hình theo số lượng (6)" at bounding box center [597, 45] width 144 height 11
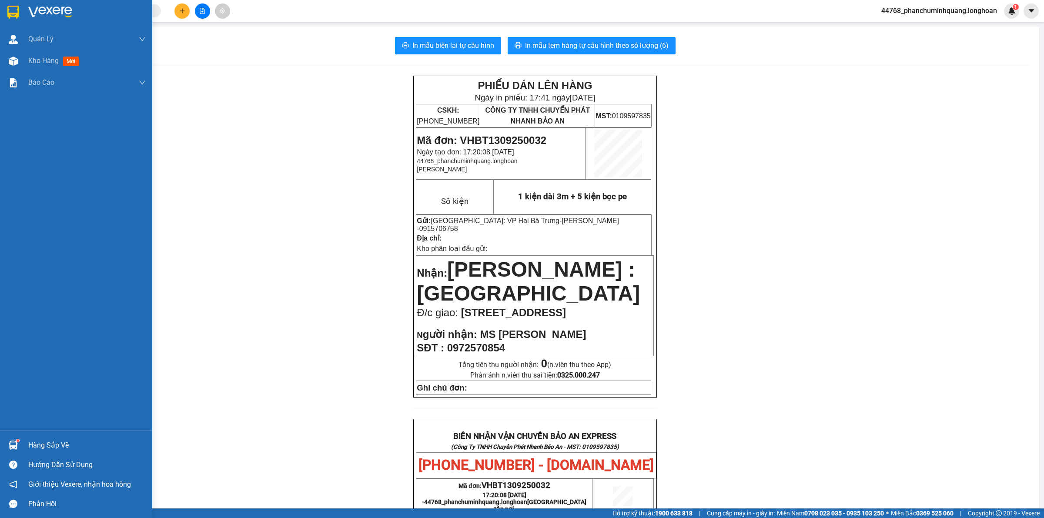
click at [25, 13] on div at bounding box center [76, 14] width 152 height 28
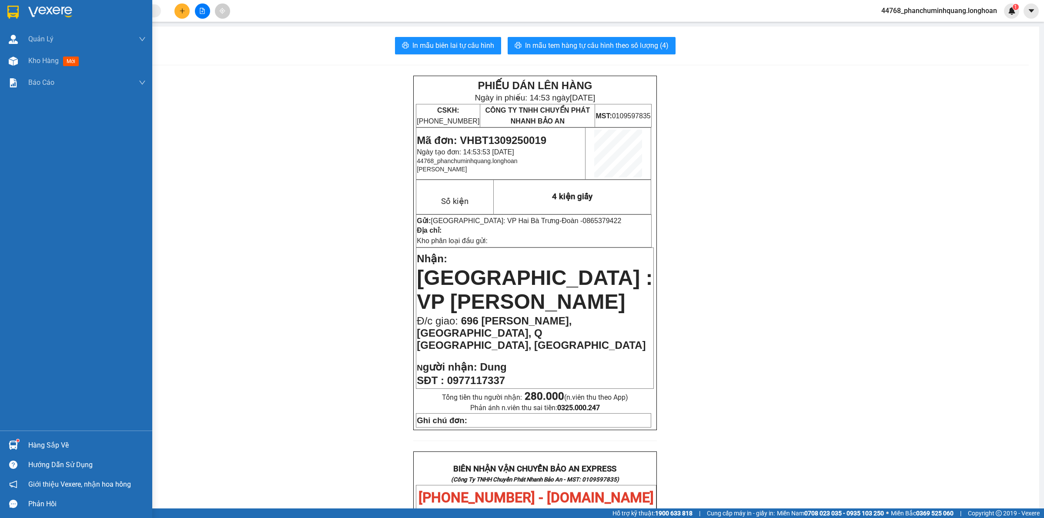
click at [11, 6] on img at bounding box center [12, 12] width 11 height 13
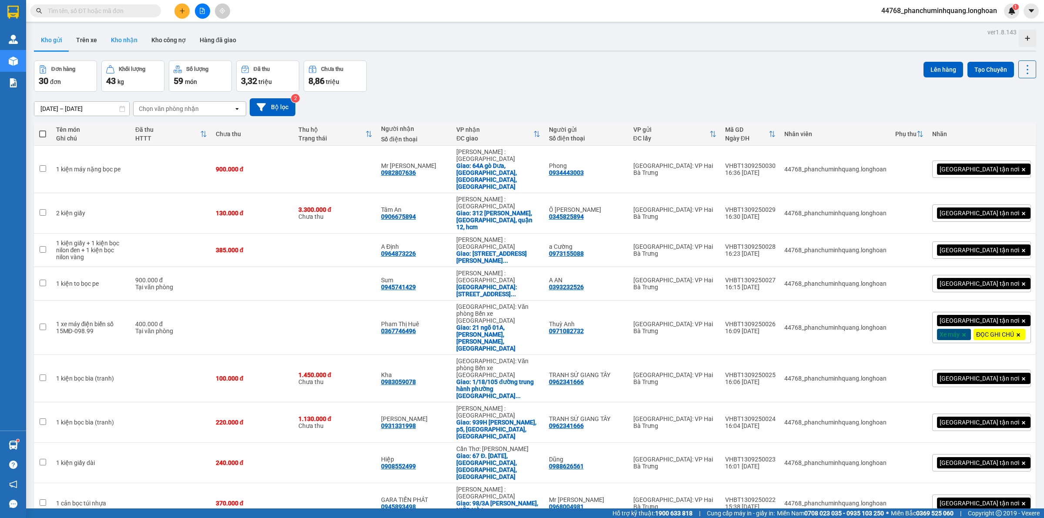
click at [127, 35] on button "Kho nhận" at bounding box center [124, 40] width 40 height 21
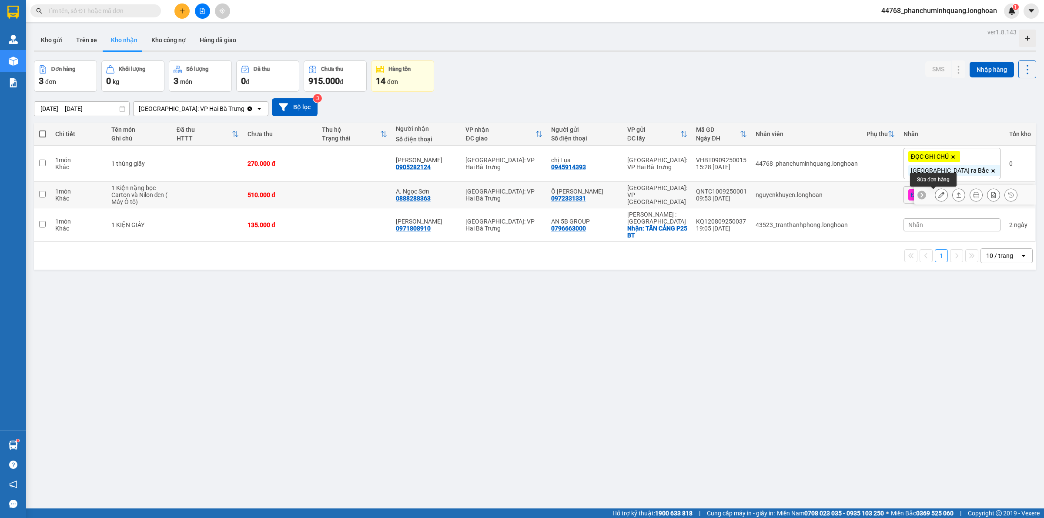
click at [938, 199] on button at bounding box center [941, 194] width 12 height 15
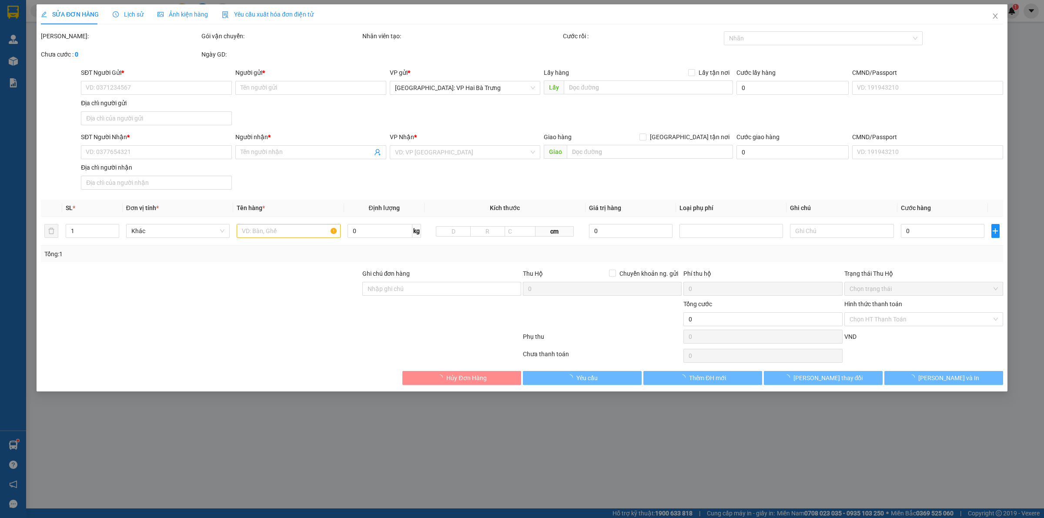
type input "0972331331"
type input "Ô [PERSON_NAME]"
type input "0888288363"
type input "A. Ngọc Sơn"
type input "Hàng Máy Ô tô Vận chuyển nhẹ tay - Hư vỡ không đền."
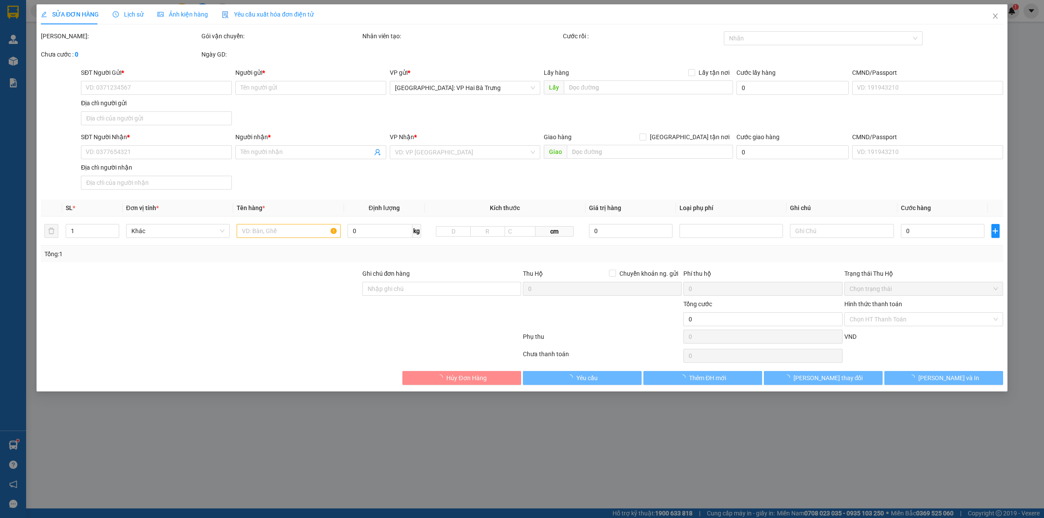
type input "510.000"
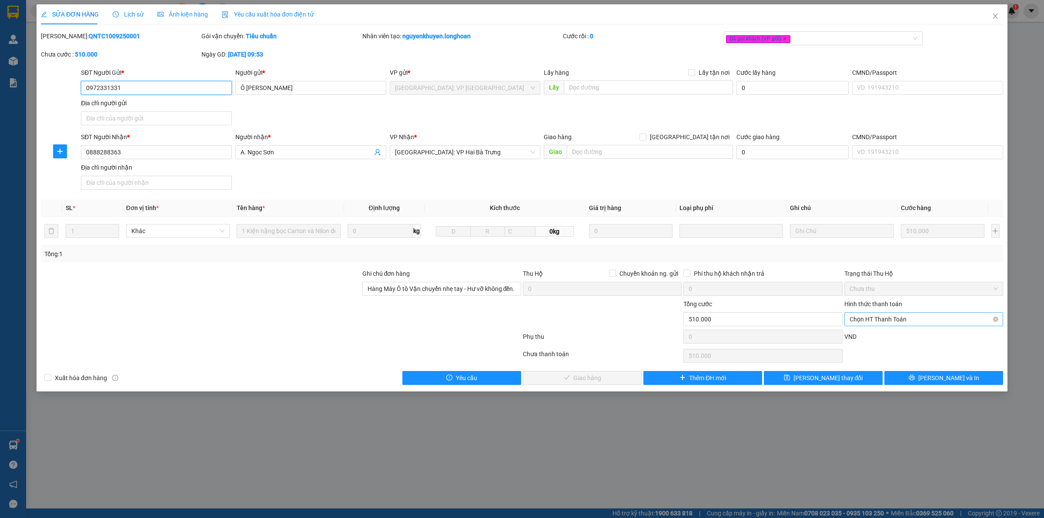
click at [899, 319] on span "Chọn HT Thanh Toán" at bounding box center [923, 319] width 148 height 13
drag, startPoint x: 880, startPoint y: 332, endPoint x: 871, endPoint y: 333, distance: 9.2
click at [879, 331] on div "Tại văn phòng" at bounding box center [923, 338] width 159 height 14
type input "0"
click at [618, 374] on button "[PERSON_NAME] và Giao hàng" at bounding box center [582, 378] width 119 height 14
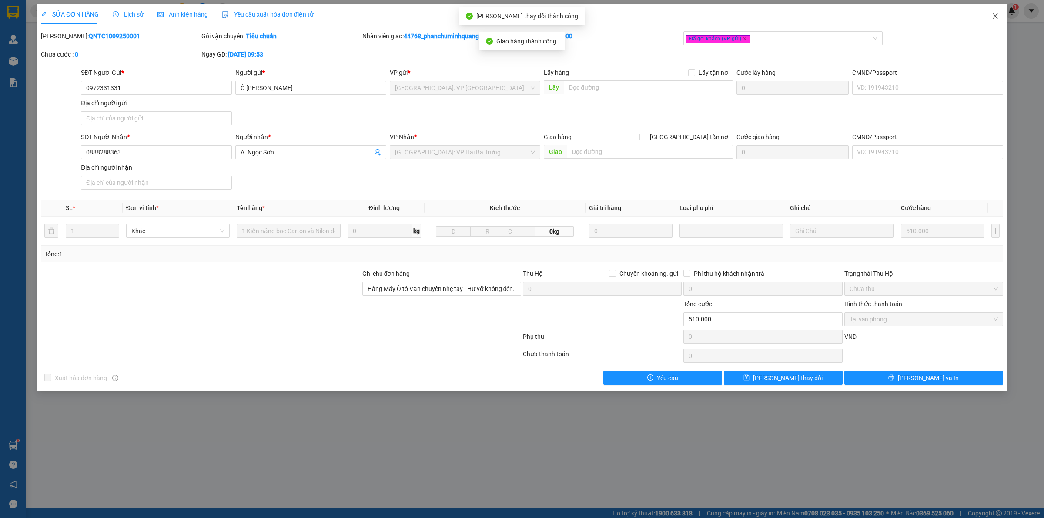
click at [994, 14] on icon "close" at bounding box center [995, 16] width 7 height 7
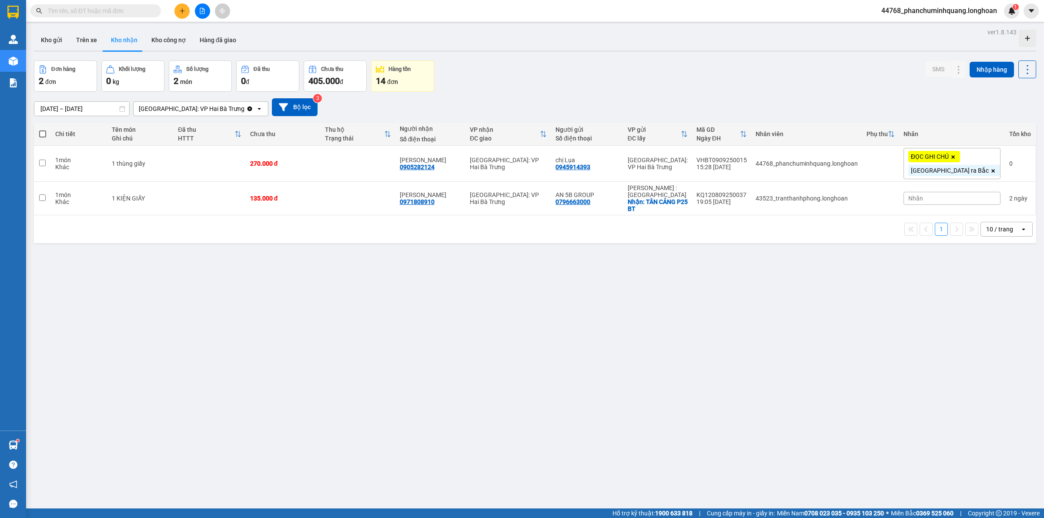
click at [177, 5] on button at bounding box center [181, 10] width 15 height 15
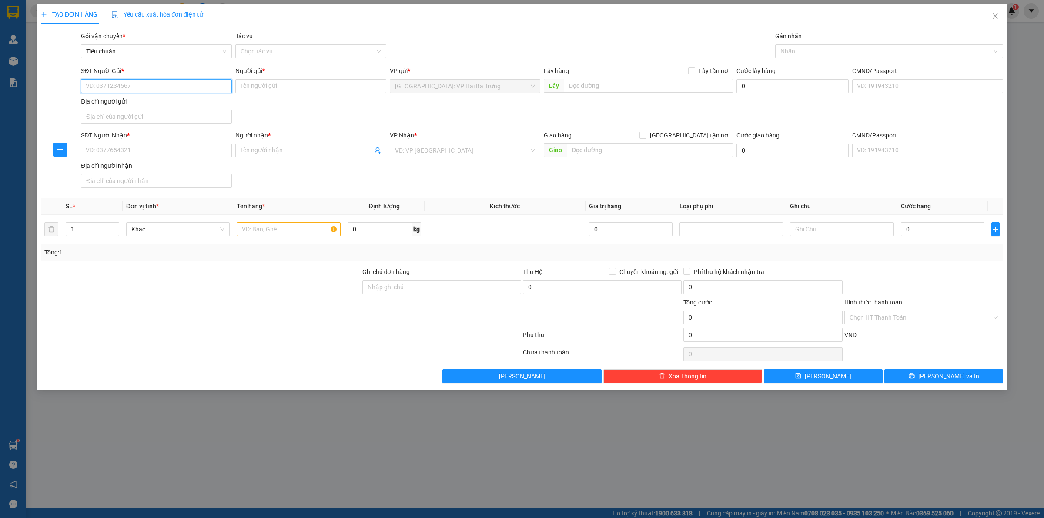
click at [151, 90] on input "SĐT Người Gửi *" at bounding box center [156, 86] width 151 height 14
type input "0815547888"
type input "[PERSON_NAME] Auto Parst"
type input "0815547888"
click at [198, 149] on input "SĐT Người Nhận *" at bounding box center [156, 151] width 151 height 14
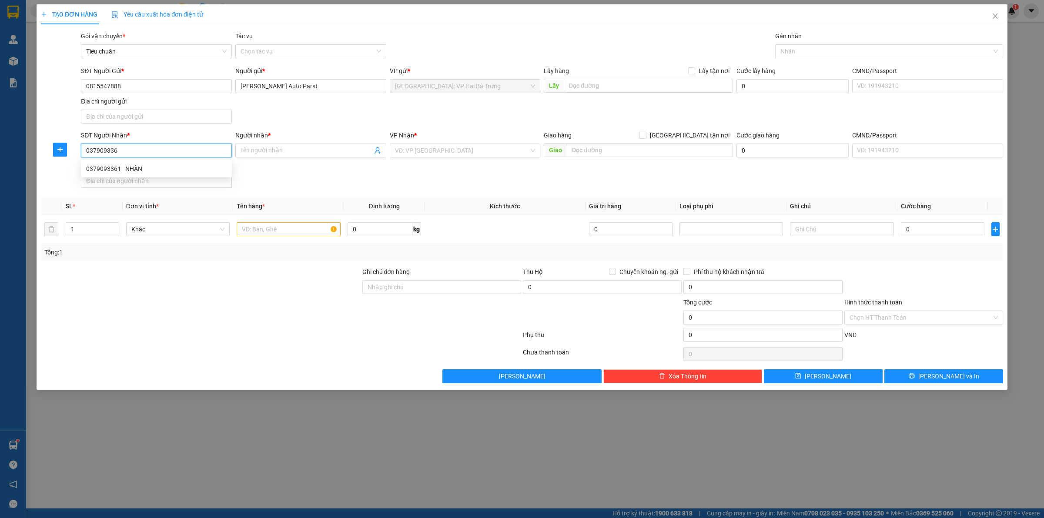
type input "0379093361"
type input "NHÀN"
checkbox input "true"
type input "228/1 Nguyên Tử Lực, Phường 8, Đà Lạt, Lâm Đồng"
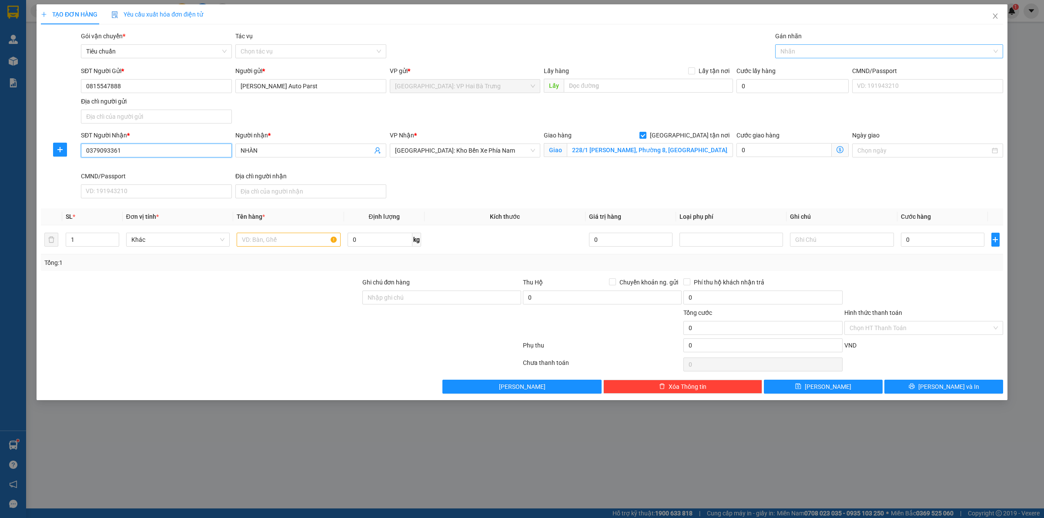
click at [793, 53] on div at bounding box center [884, 51] width 215 height 10
type input "0379093361"
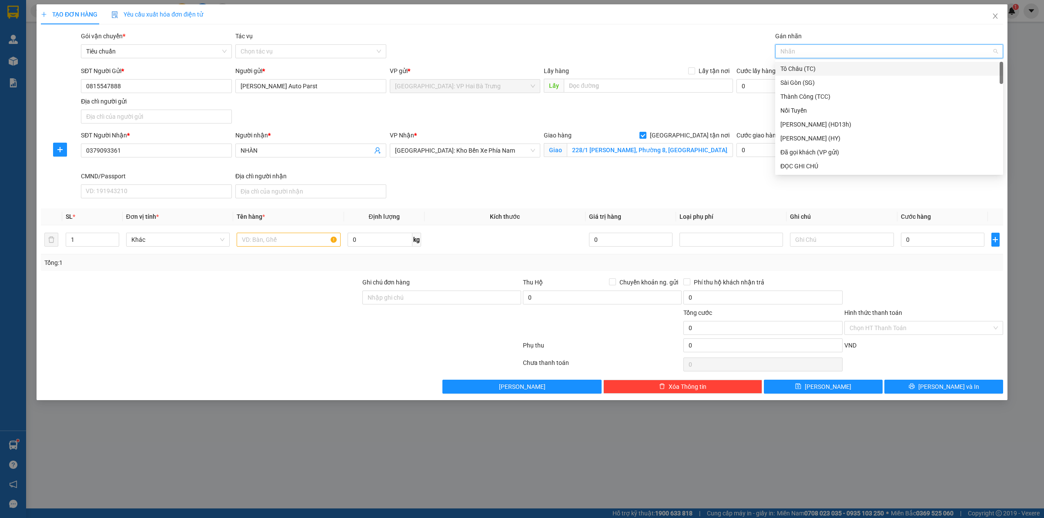
type input "G"
click at [829, 170] on div "[GEOGRAPHIC_DATA] tận nơi" at bounding box center [888, 166] width 217 height 10
click at [301, 237] on input "text" at bounding box center [289, 240] width 104 height 14
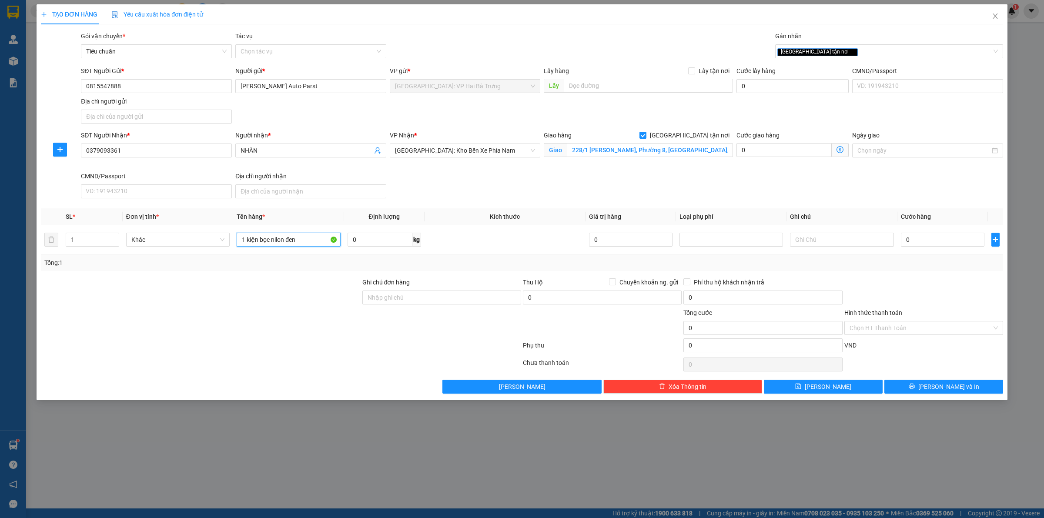
type input "1 kiện bọc nilon đen"
click at [926, 244] on input "0" at bounding box center [943, 240] width 84 height 14
paste input "225.00"
type input "225.000"
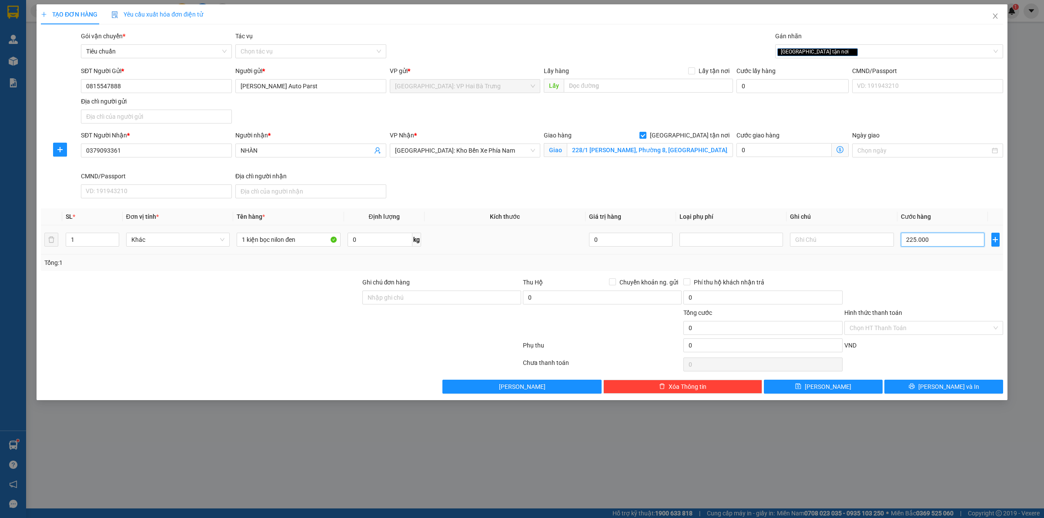
type input "225.000"
click at [936, 387] on span "[PERSON_NAME] và In" at bounding box center [948, 387] width 61 height 10
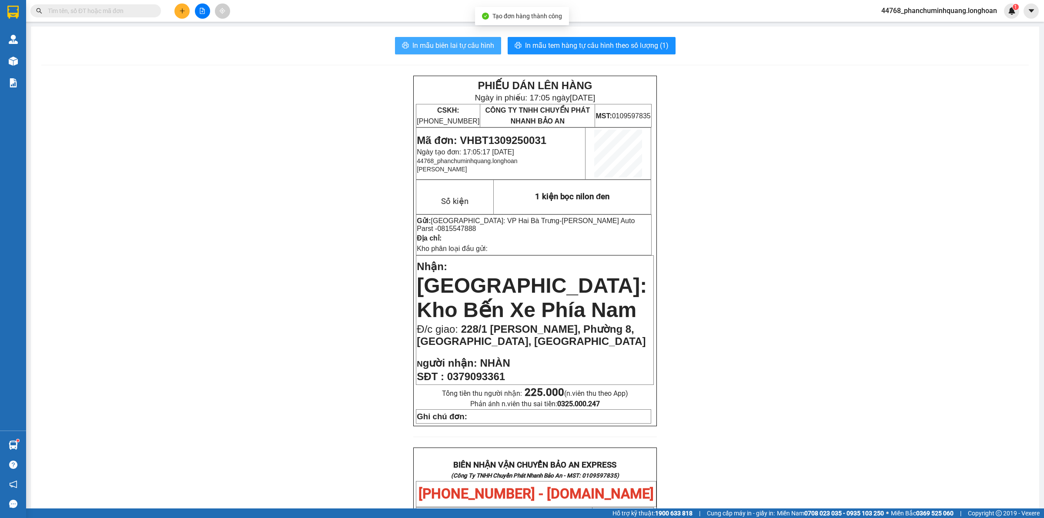
click at [461, 40] on span "In mẫu biên lai tự cấu hình" at bounding box center [453, 45] width 82 height 11
click at [614, 46] on span "In mẫu tem hàng tự cấu hình theo số lượng (1)" at bounding box center [597, 45] width 144 height 11
click at [179, 12] on icon "plus" at bounding box center [182, 11] width 6 height 6
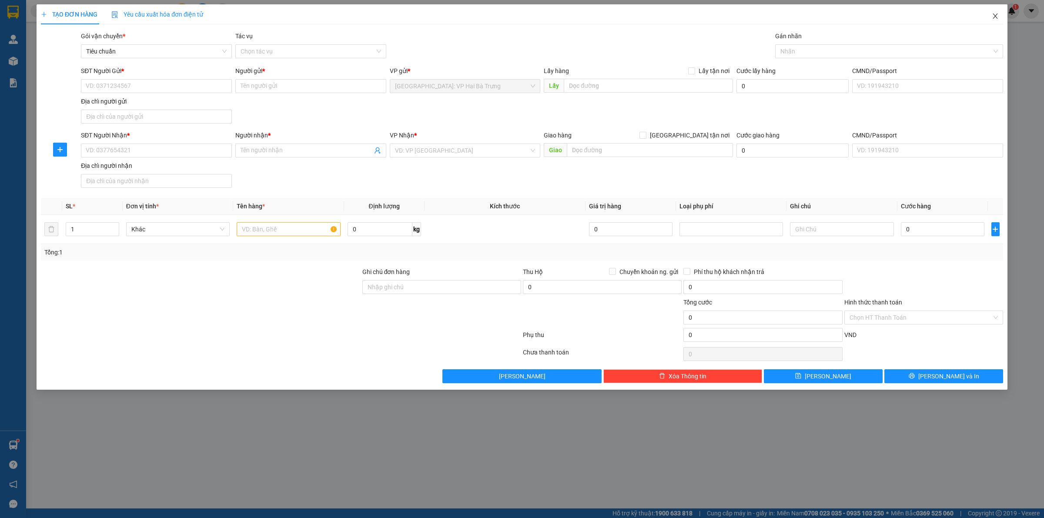
drag, startPoint x: 994, startPoint y: 16, endPoint x: 988, endPoint y: 9, distance: 9.2
click at [991, 13] on span "Close" at bounding box center [995, 16] width 24 height 24
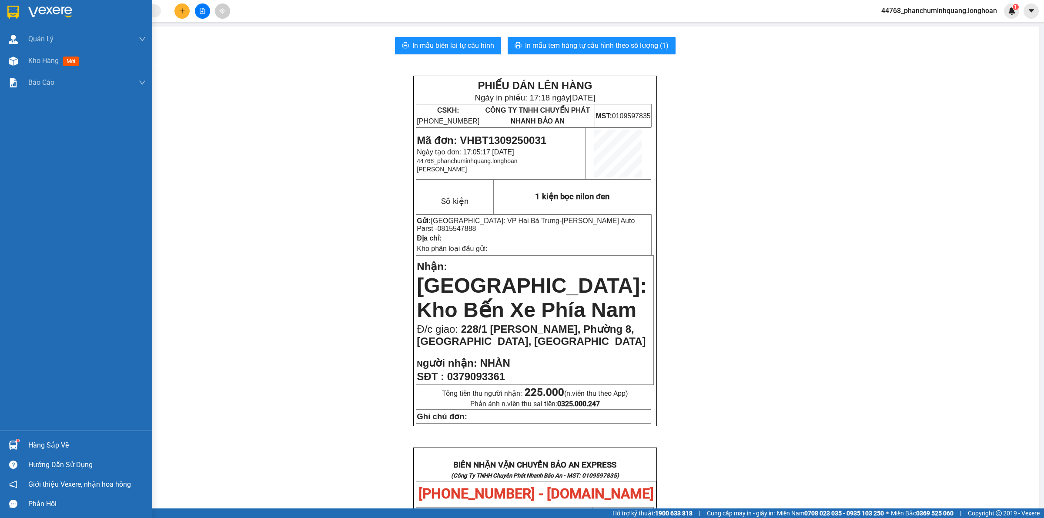
drag, startPoint x: 15, startPoint y: 10, endPoint x: 70, endPoint y: 19, distance: 55.5
click at [16, 10] on img at bounding box center [12, 12] width 11 height 13
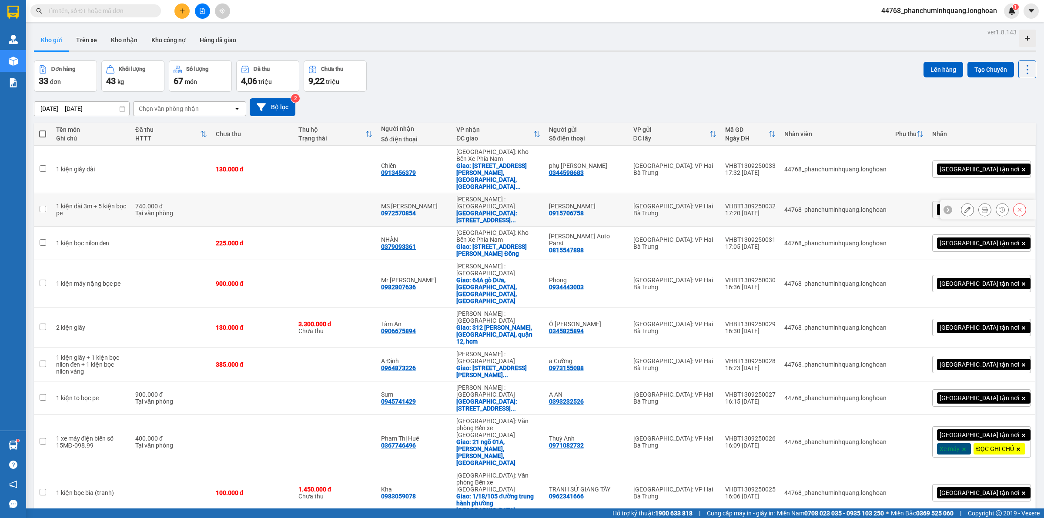
click at [964, 207] on icon at bounding box center [967, 210] width 6 height 6
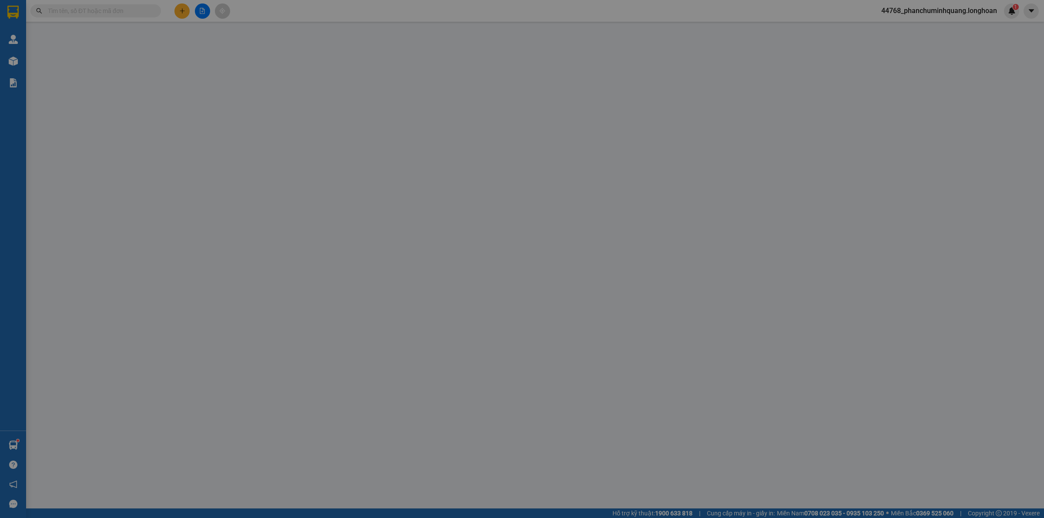
type input "0915706758"
type input "[PERSON_NAME]"
type input "0972570854"
type input "MS [PERSON_NAME]"
checkbox input "true"
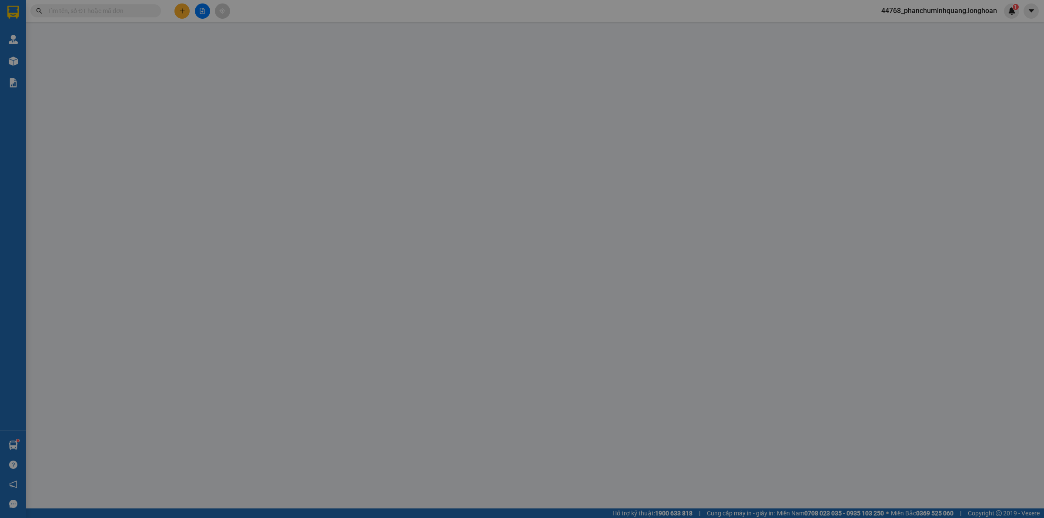
type input "[STREET_ADDRESS]"
type input "740.000"
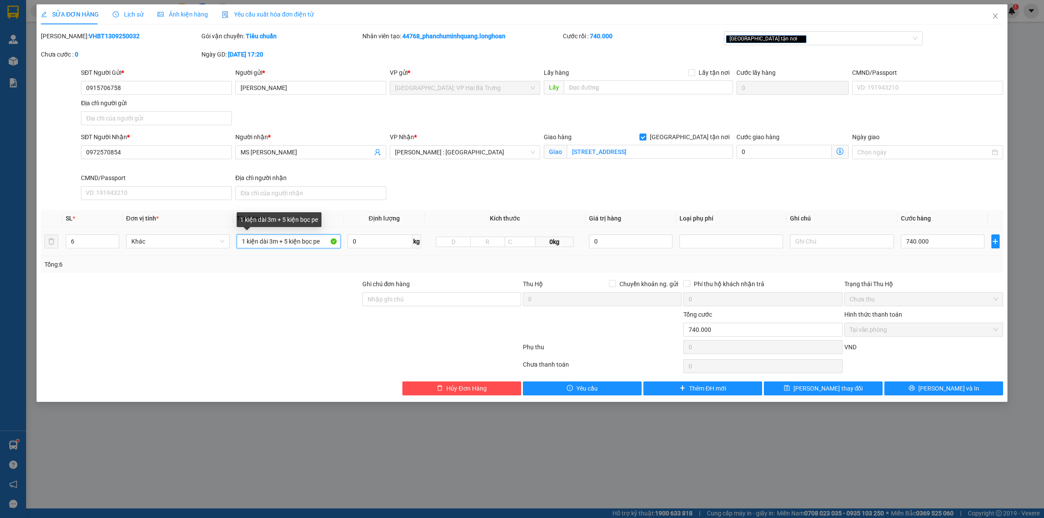
click at [267, 244] on input "1 kiện dài 3m + 5 kiện bọc pe" at bounding box center [289, 241] width 104 height 14
click at [277, 242] on input "1 kiện dài 3m + 5 kiện bọc pe" at bounding box center [289, 241] width 104 height 14
type input "1 kiện dài 3m bọc xốp nổ + 5 kiện bọc pe"
click at [915, 388] on icon "printer" at bounding box center [912, 388] width 6 height 6
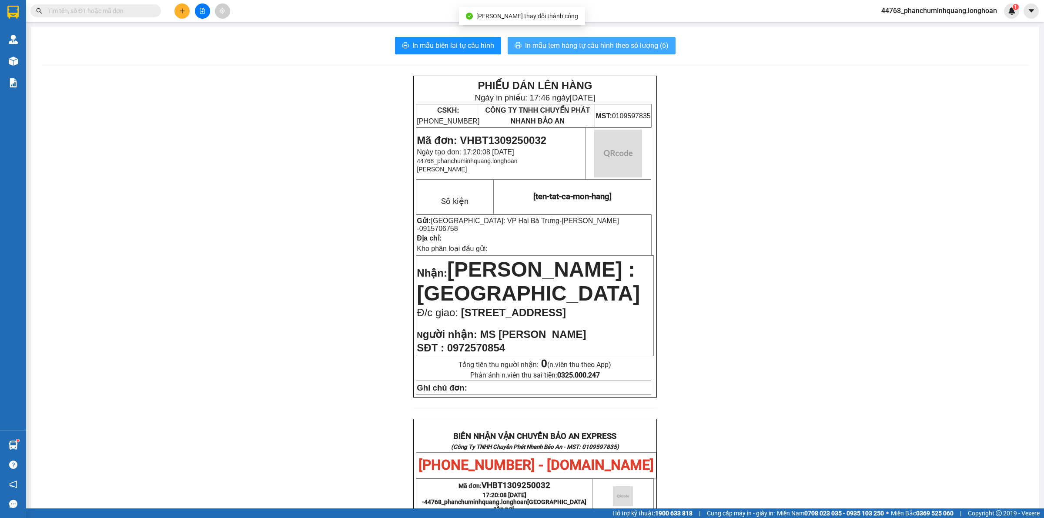
click at [648, 42] on span "In mẫu tem hàng tự cấu hình theo số lượng (6)" at bounding box center [597, 45] width 144 height 11
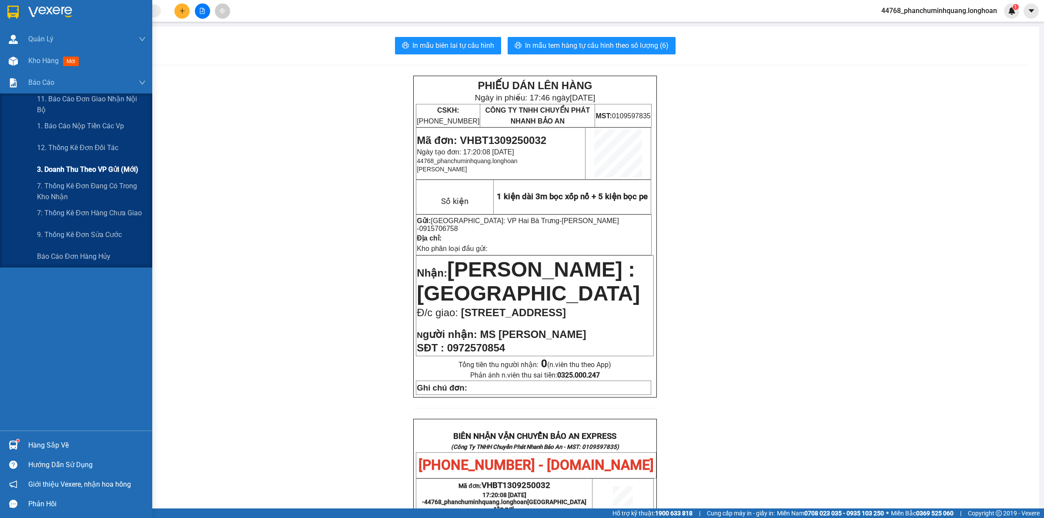
click at [68, 167] on span "3. Doanh Thu theo VP Gửi (mới)" at bounding box center [87, 169] width 101 height 11
